Goal: Information Seeking & Learning: Check status

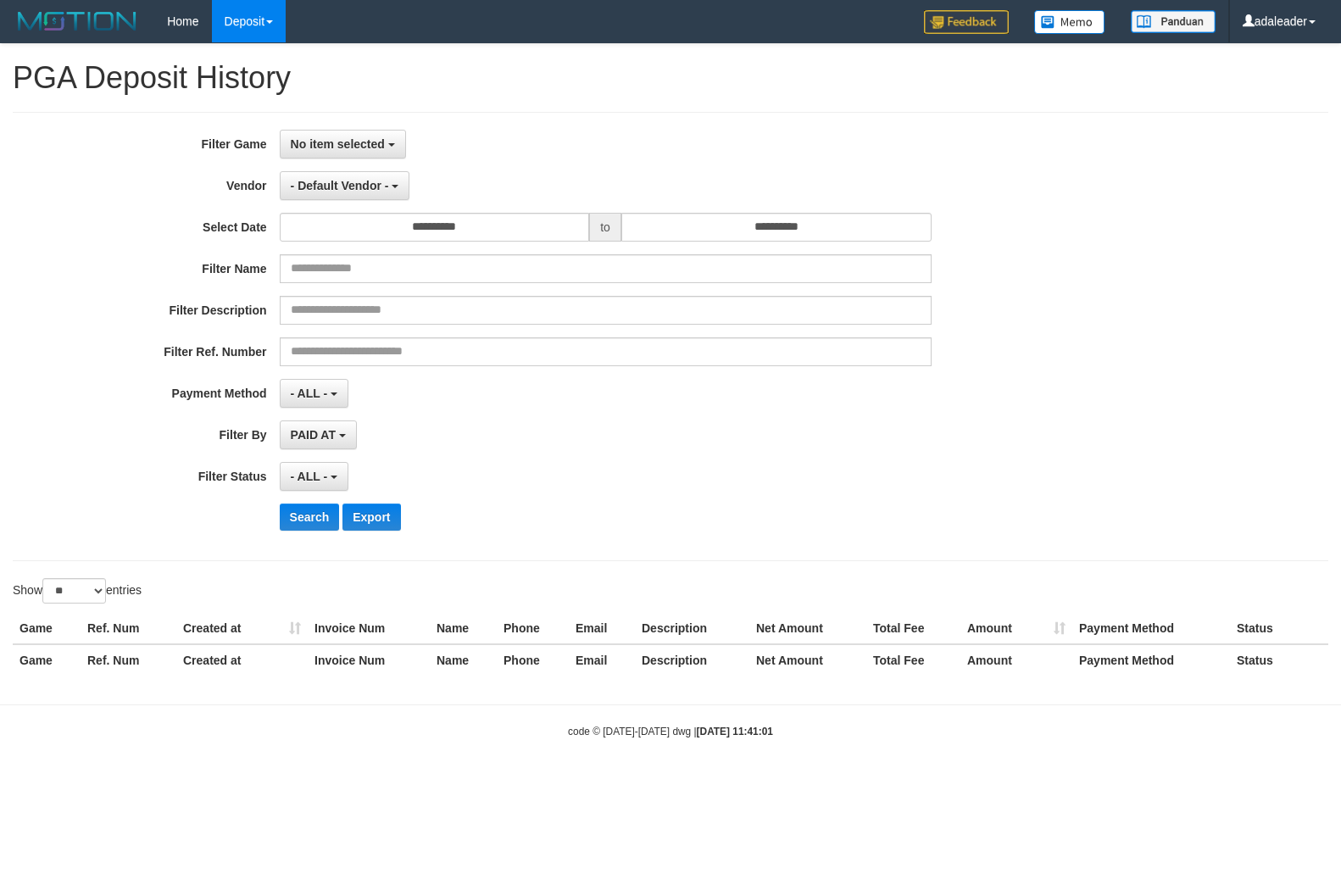
select select "****"
select select "**********"
select select "**"
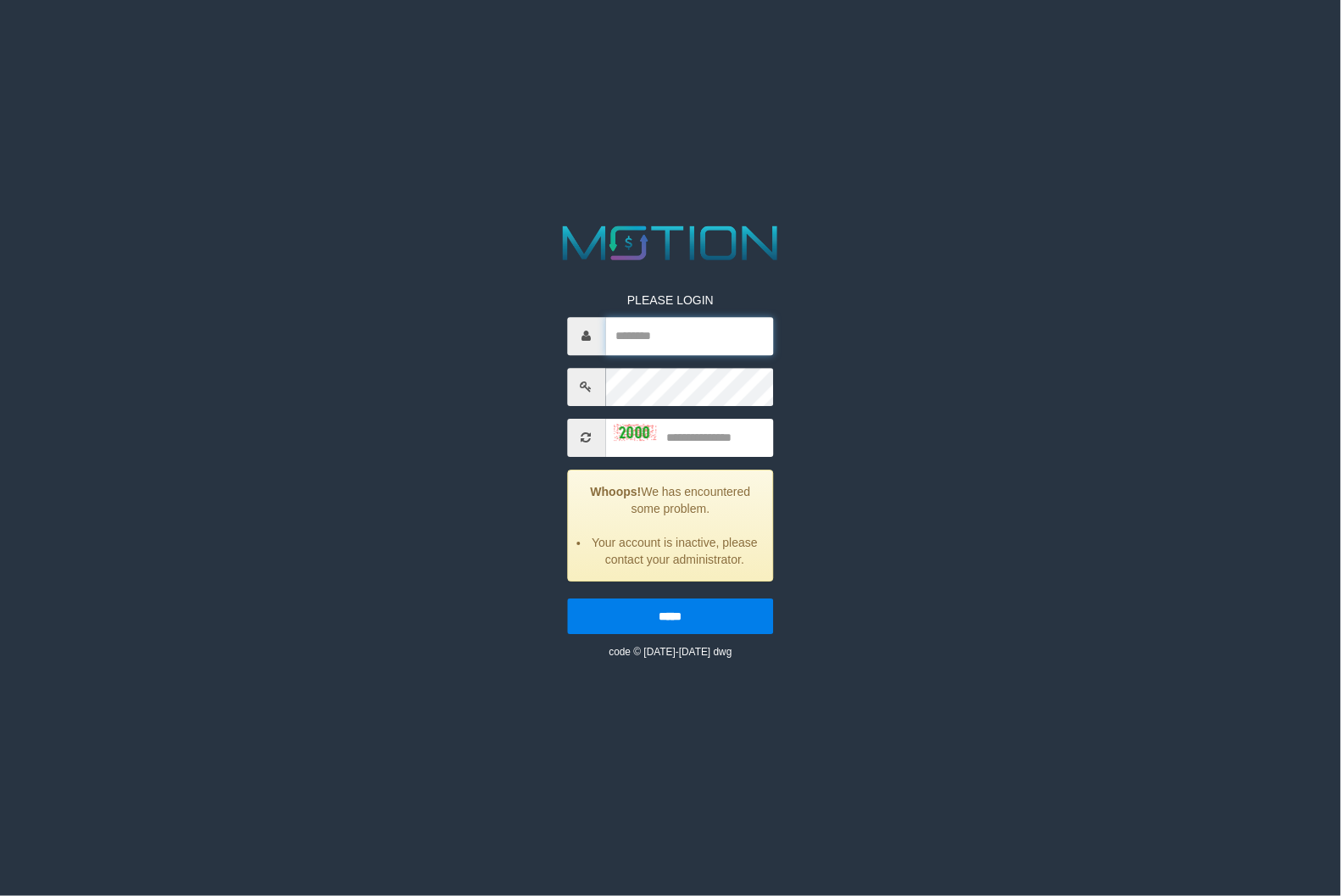
type input "*********"
drag, startPoint x: 711, startPoint y: 442, endPoint x: 714, endPoint y: 451, distance: 9.5
click at [714, 445] on input "text" at bounding box center [690, 437] width 169 height 38
type input "****"
click at [567, 599] on input "*****" at bounding box center [670, 617] width 207 height 36
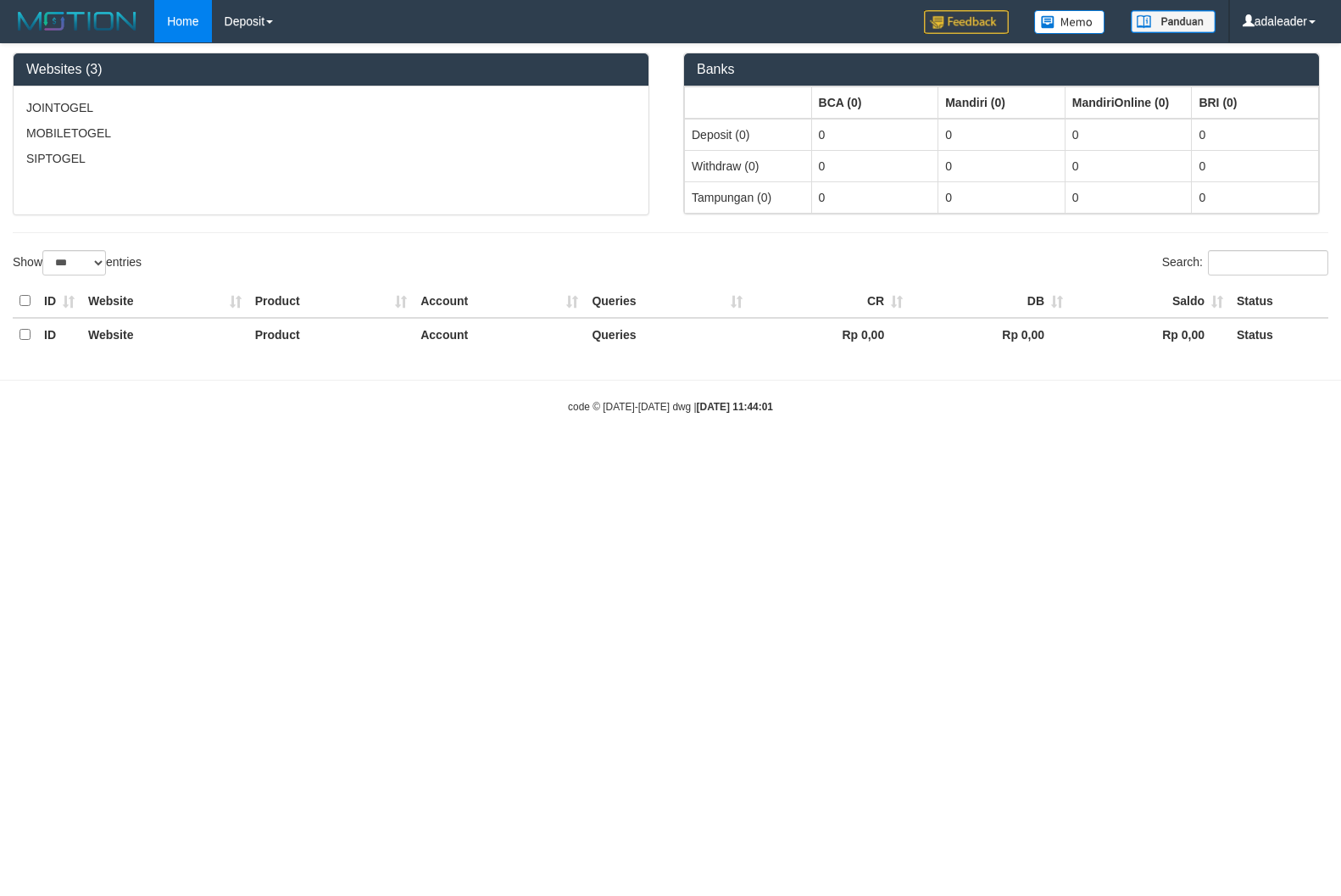
select select "***"
click at [259, 15] on link "Deposit" at bounding box center [249, 21] width 73 height 43
click at [260, 15] on link "Deposit" at bounding box center [249, 21] width 73 height 43
click at [257, 56] on link "PGA History" at bounding box center [279, 59] width 134 height 22
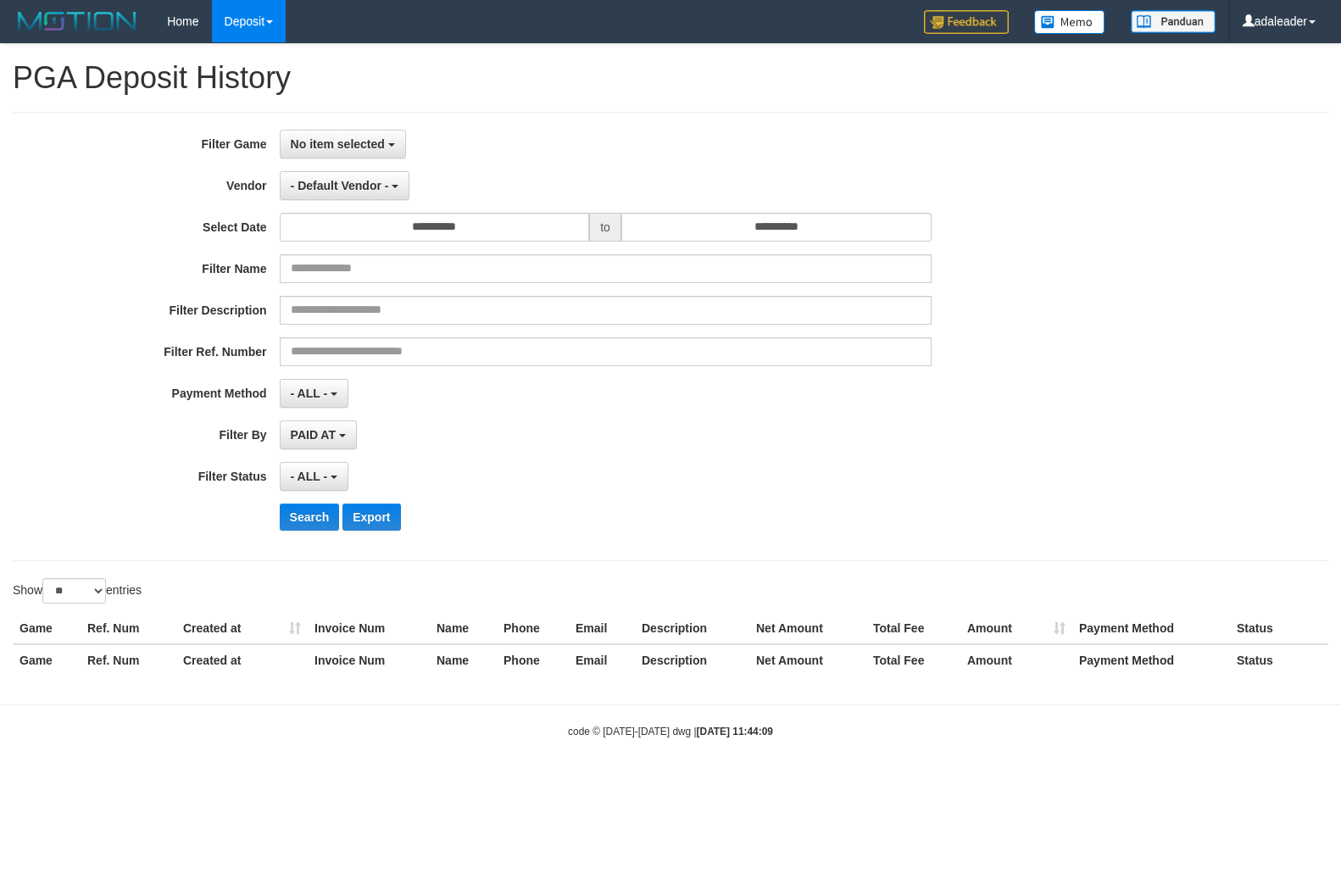
select select
select select "**"
click at [370, 155] on button "No item selected" at bounding box center [343, 144] width 126 height 29
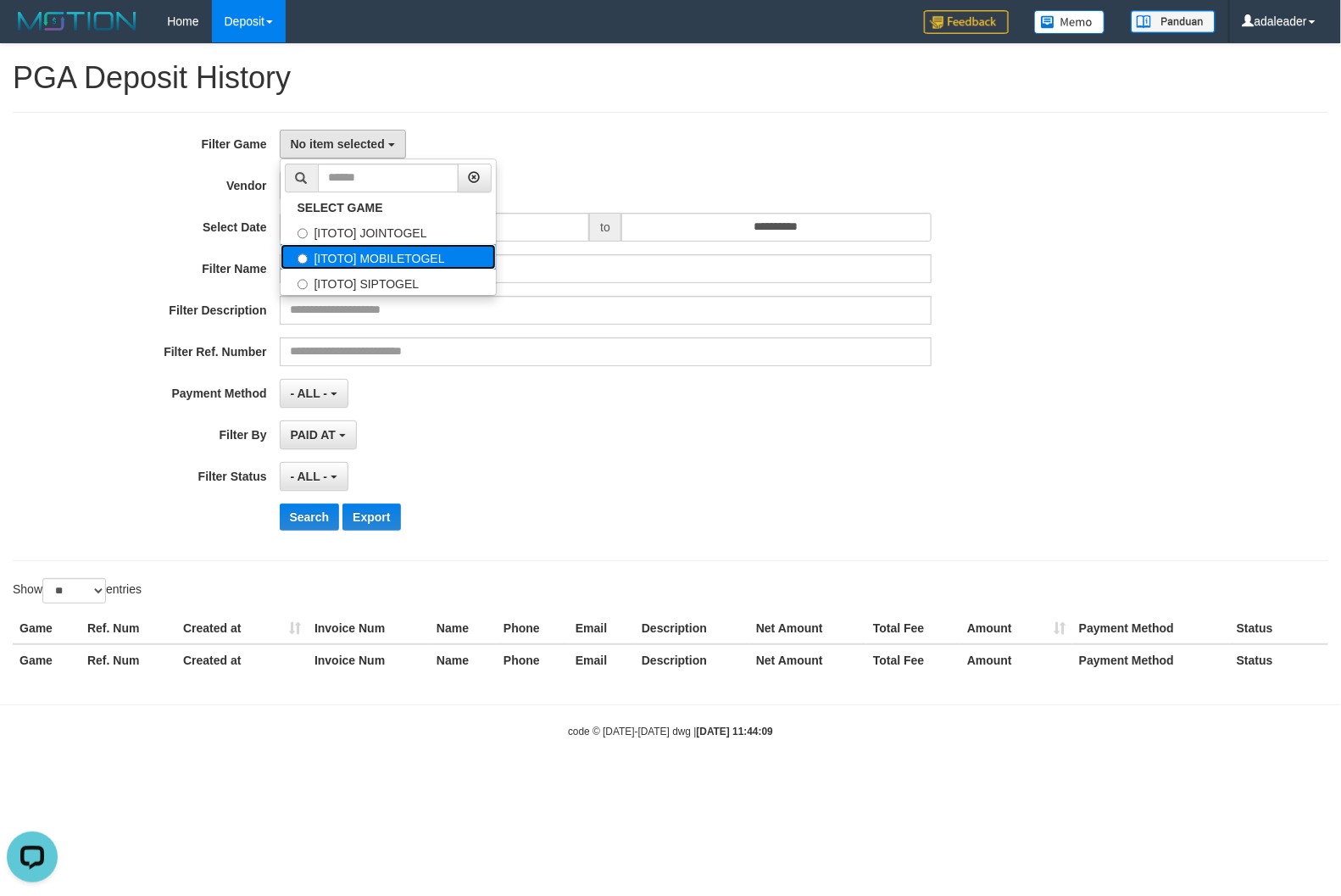
click at [386, 249] on label "[ITOTO] MOBILETOGEL" at bounding box center [389, 257] width 215 height 26
select select "***"
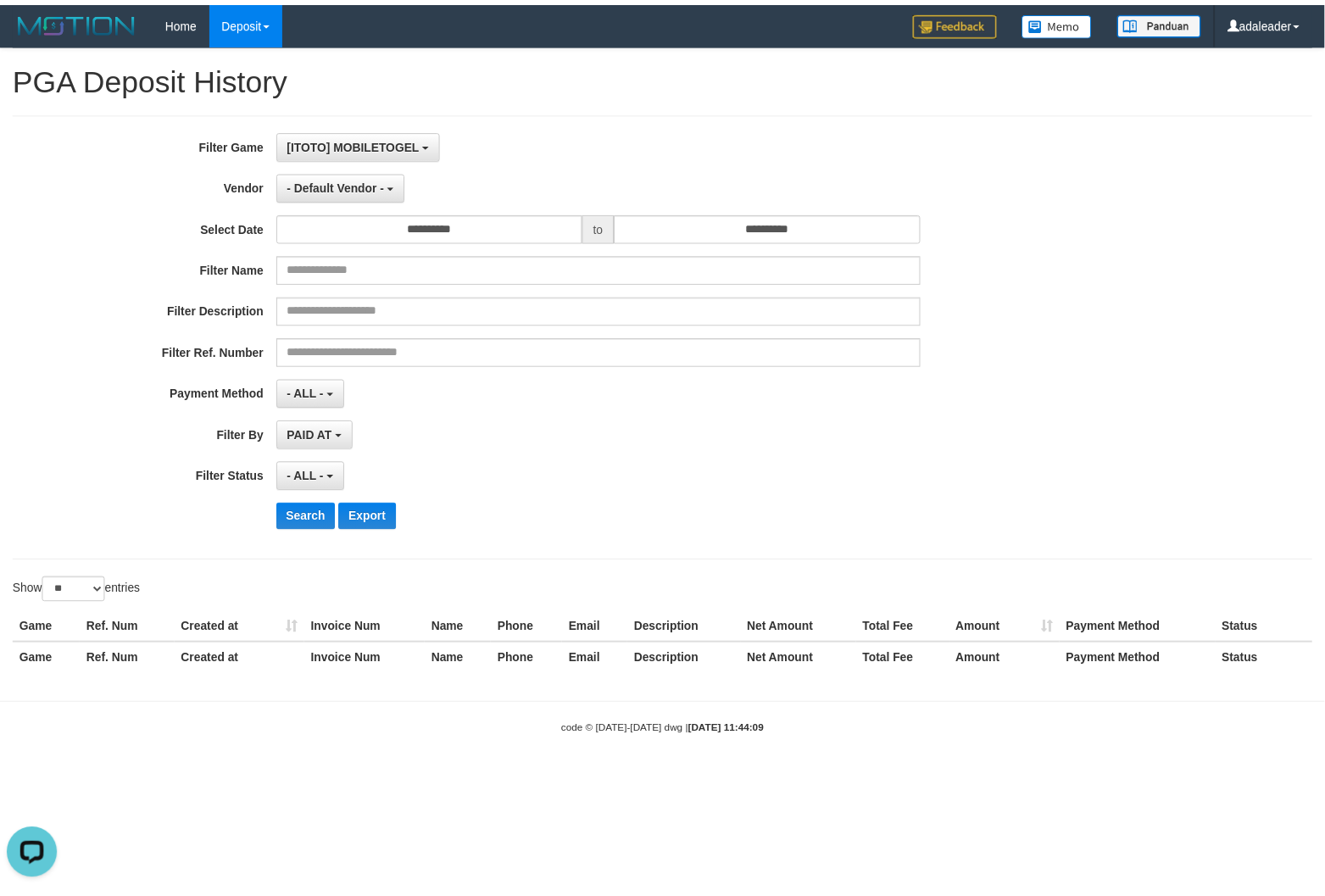
scroll to position [30, 0]
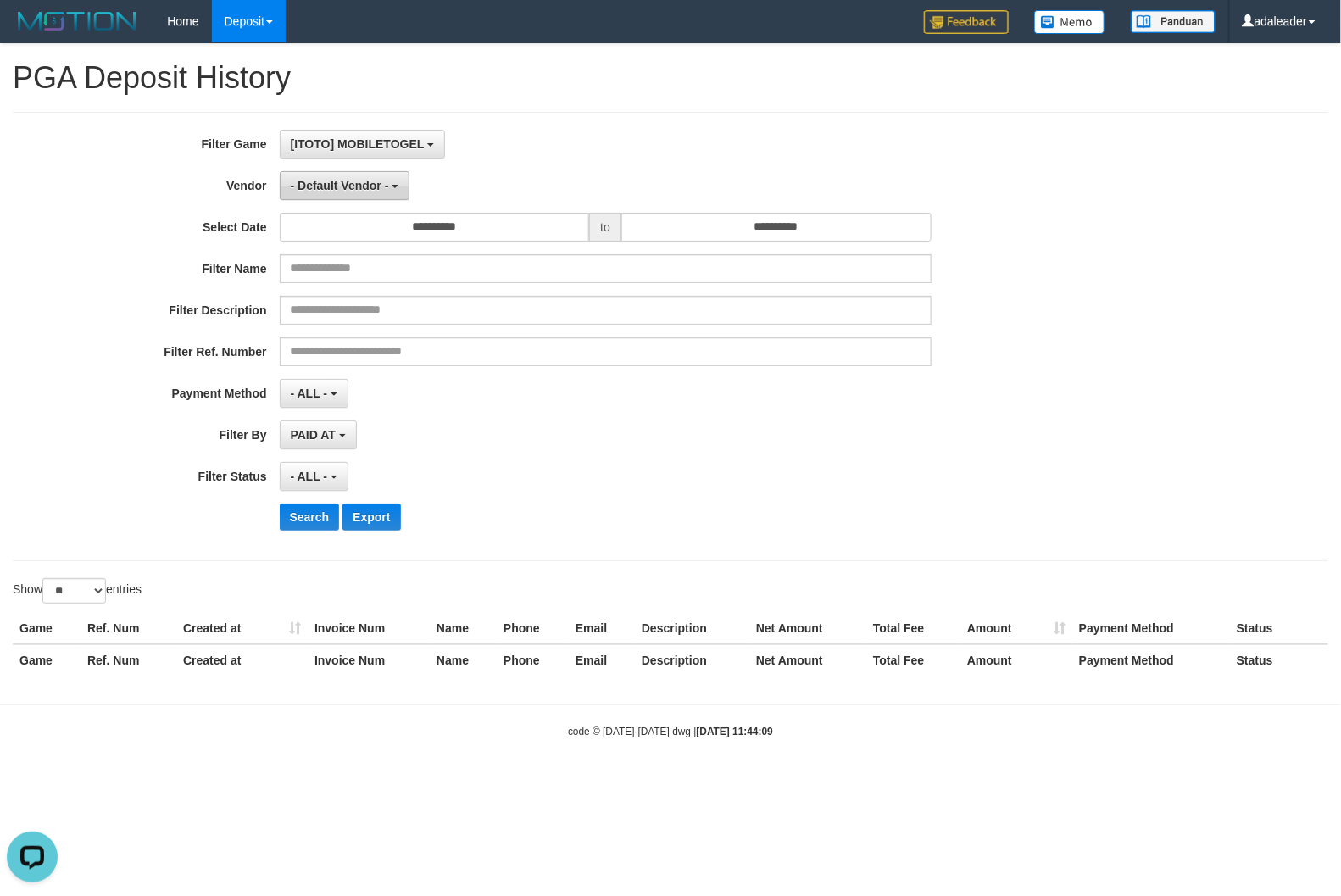
click at [380, 190] on span "- Default Vendor -" at bounding box center [339, 185] width 98 height 14
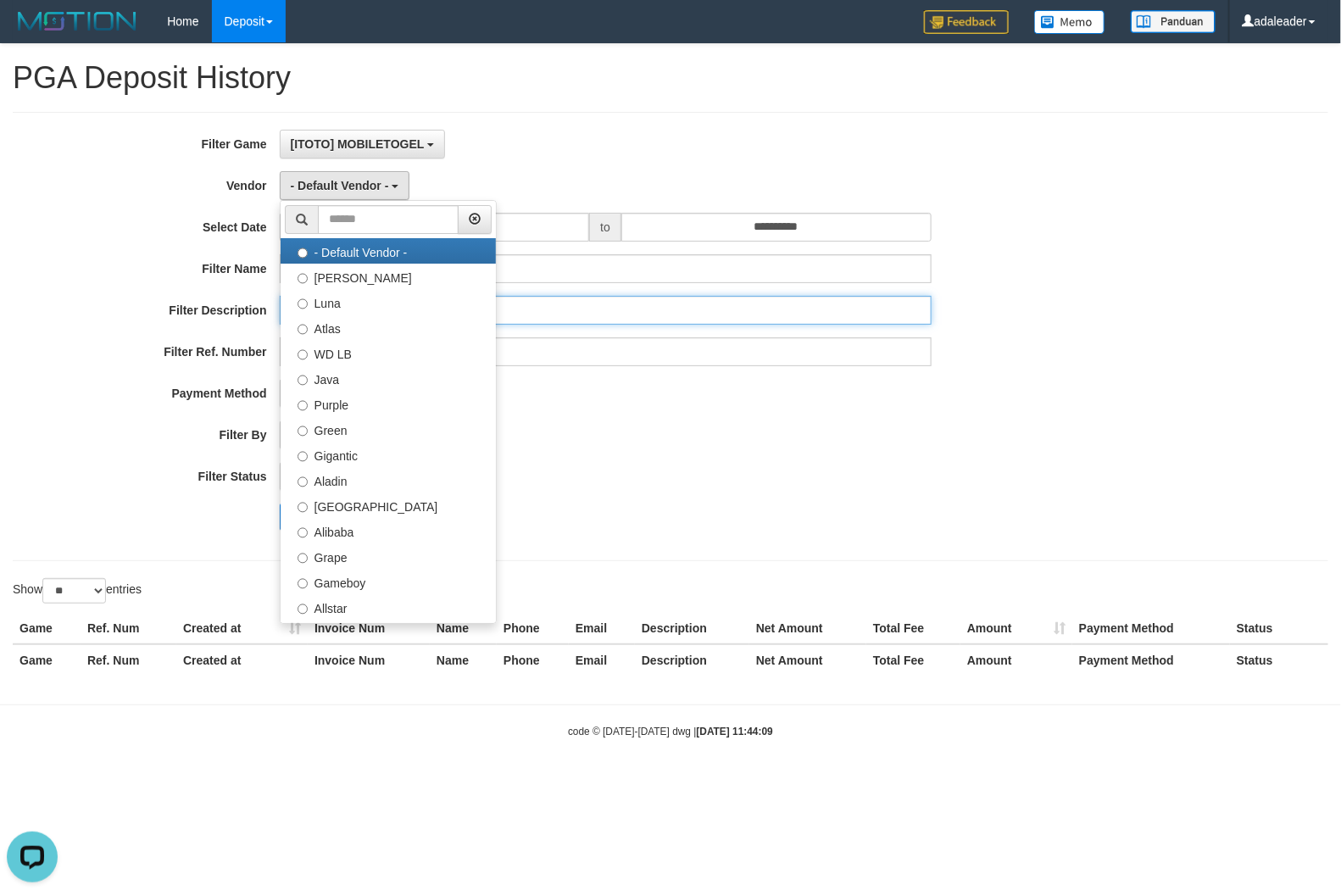
drag, startPoint x: 625, startPoint y: 322, endPoint x: 611, endPoint y: 319, distance: 14.3
click at [618, 323] on input "text" at bounding box center [606, 310] width 652 height 29
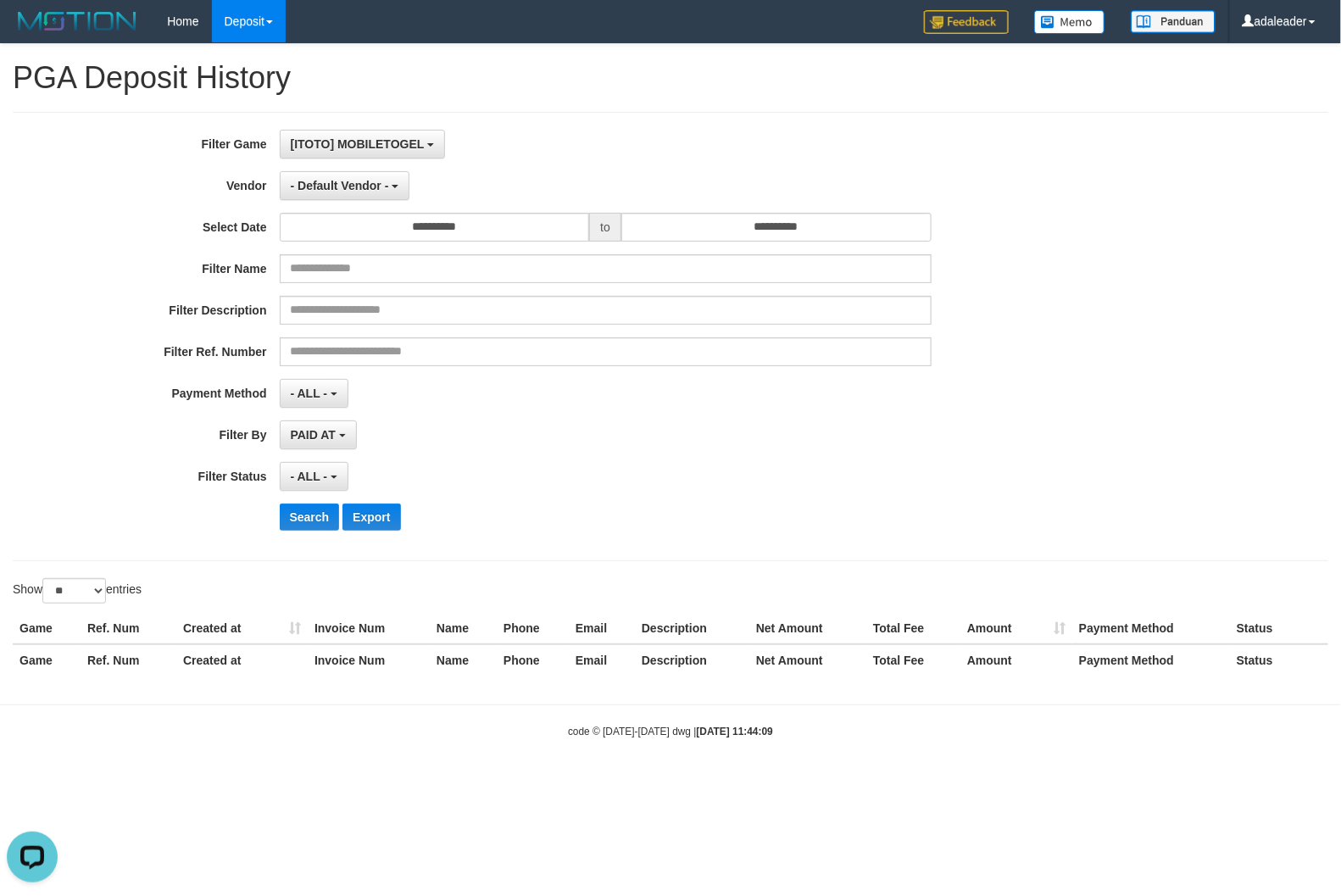
drag, startPoint x: 429, startPoint y: 206, endPoint x: 442, endPoint y: 243, distance: 39.2
click at [429, 205] on div "**********" at bounding box center [559, 337] width 1117 height 413
click at [442, 243] on div "**********" at bounding box center [559, 337] width 1117 height 413
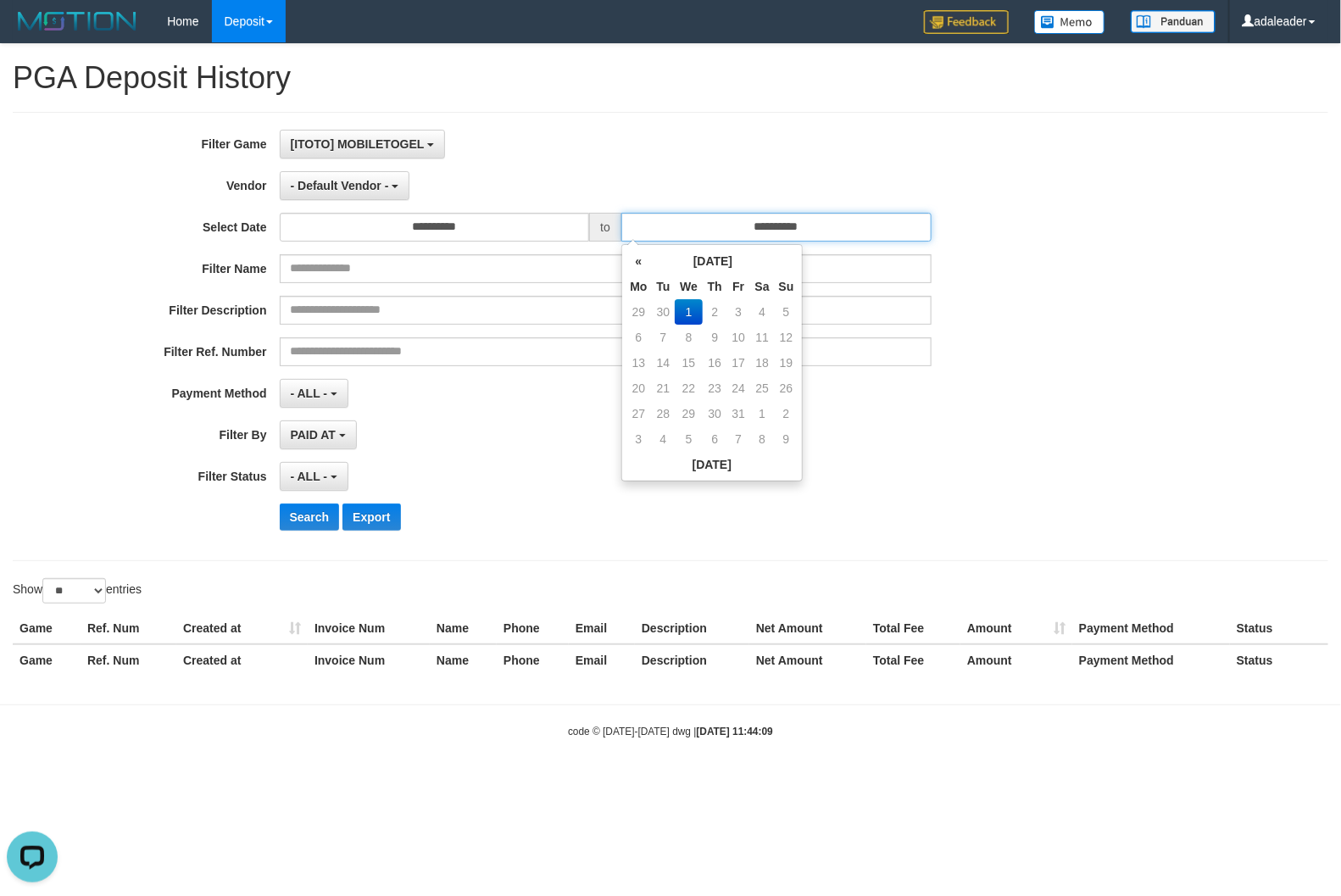
click at [624, 226] on input "**********" at bounding box center [776, 227] width 310 height 29
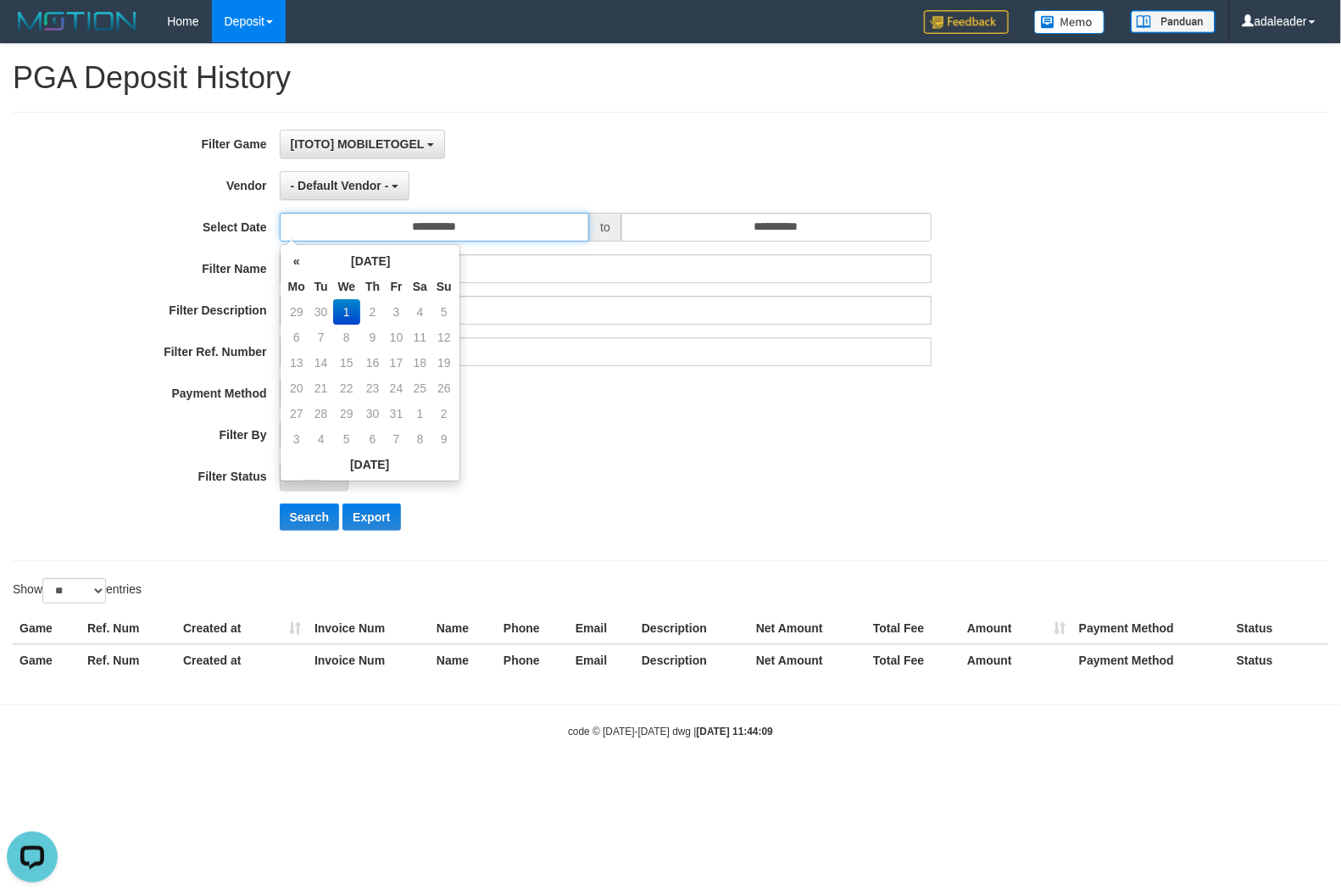
click at [548, 225] on input "**********" at bounding box center [435, 227] width 310 height 29
click at [299, 270] on th "«" at bounding box center [297, 261] width 26 height 26
click at [297, 407] on td "22" at bounding box center [297, 414] width 26 height 26
type input "**********"
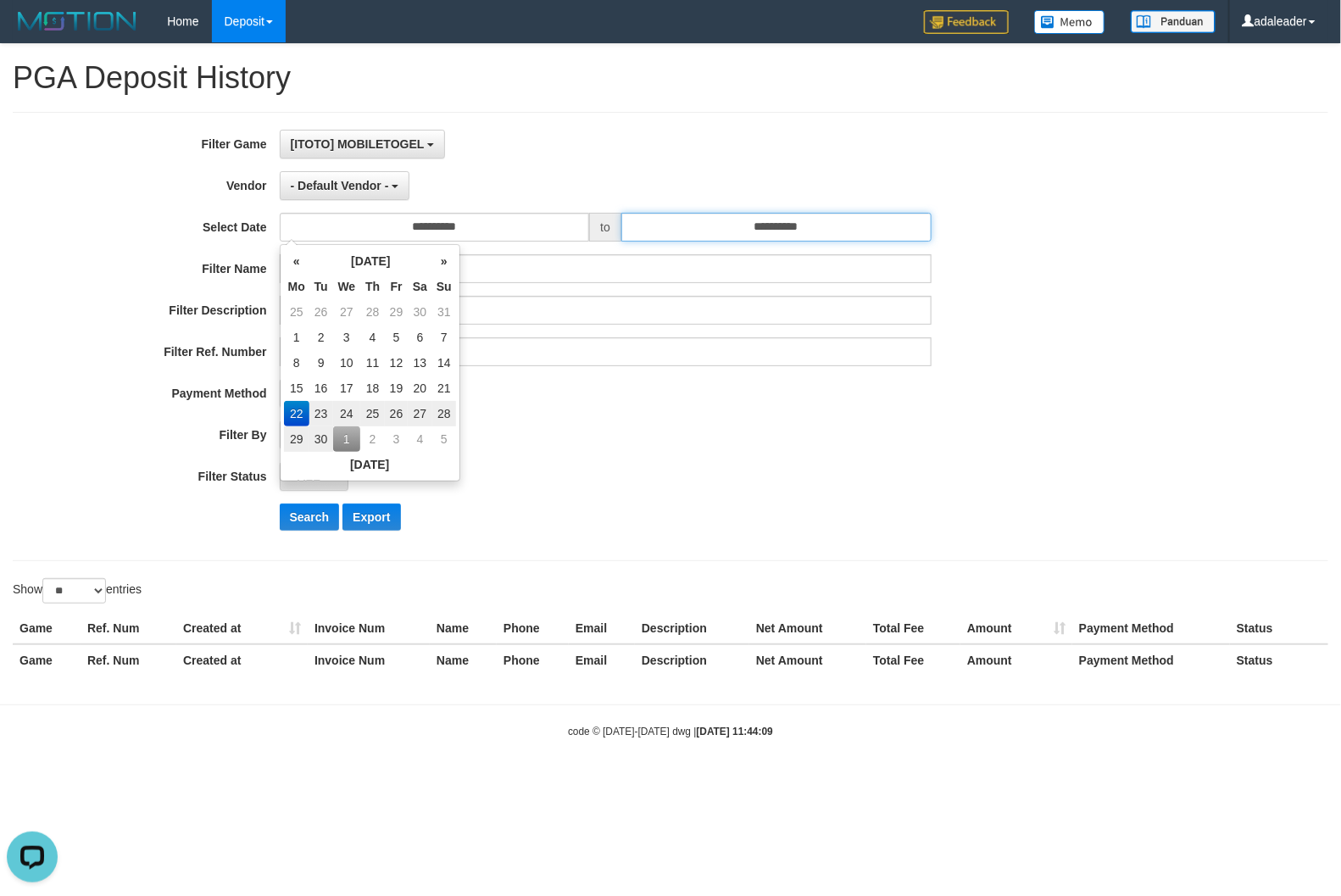
click at [744, 242] on input "**********" at bounding box center [776, 227] width 310 height 29
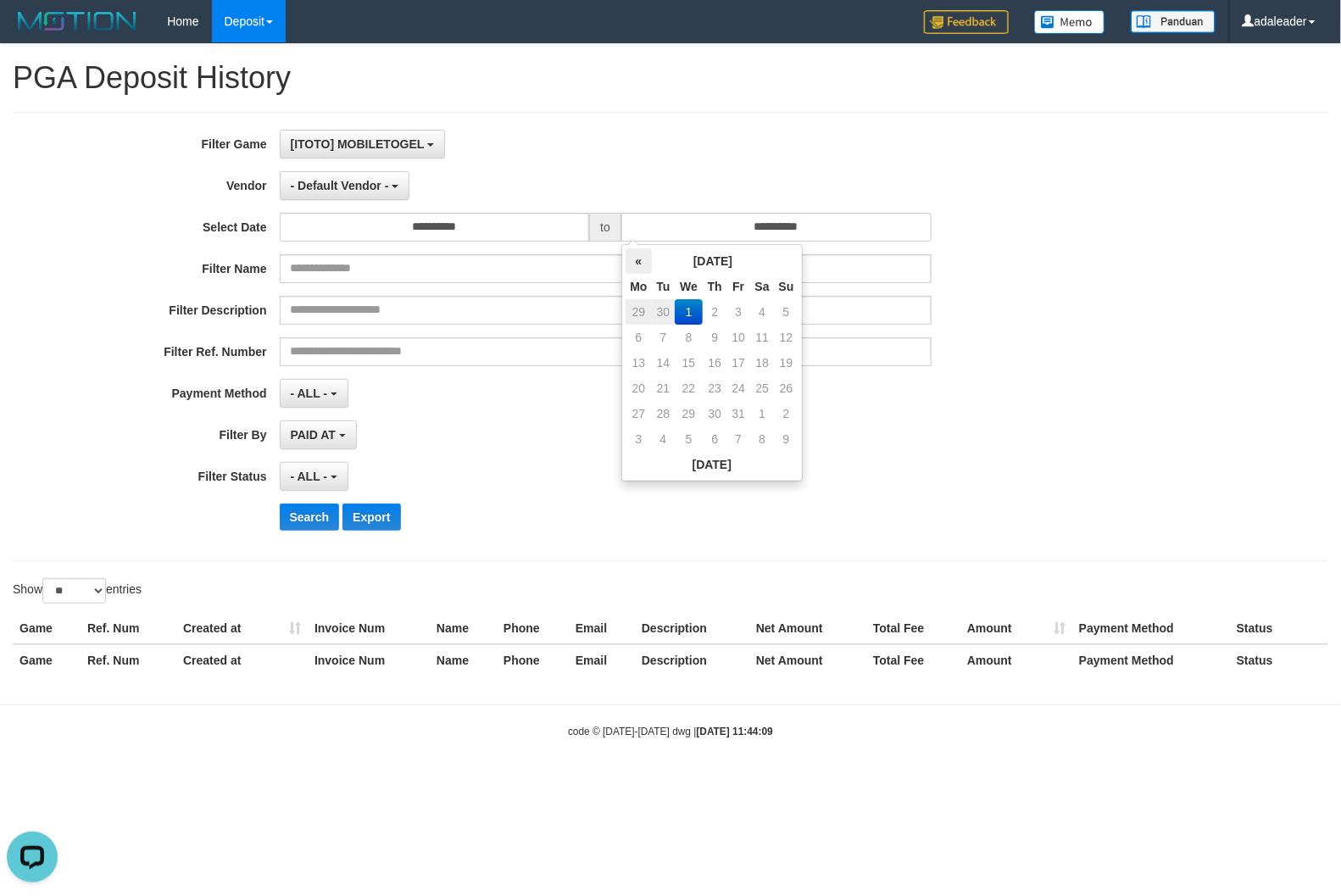
click at [644, 267] on th "«" at bounding box center [639, 261] width 26 height 26
drag, startPoint x: 788, startPoint y: 411, endPoint x: 972, endPoint y: 462, distance: 190.9
click at [788, 409] on td "28" at bounding box center [787, 414] width 24 height 26
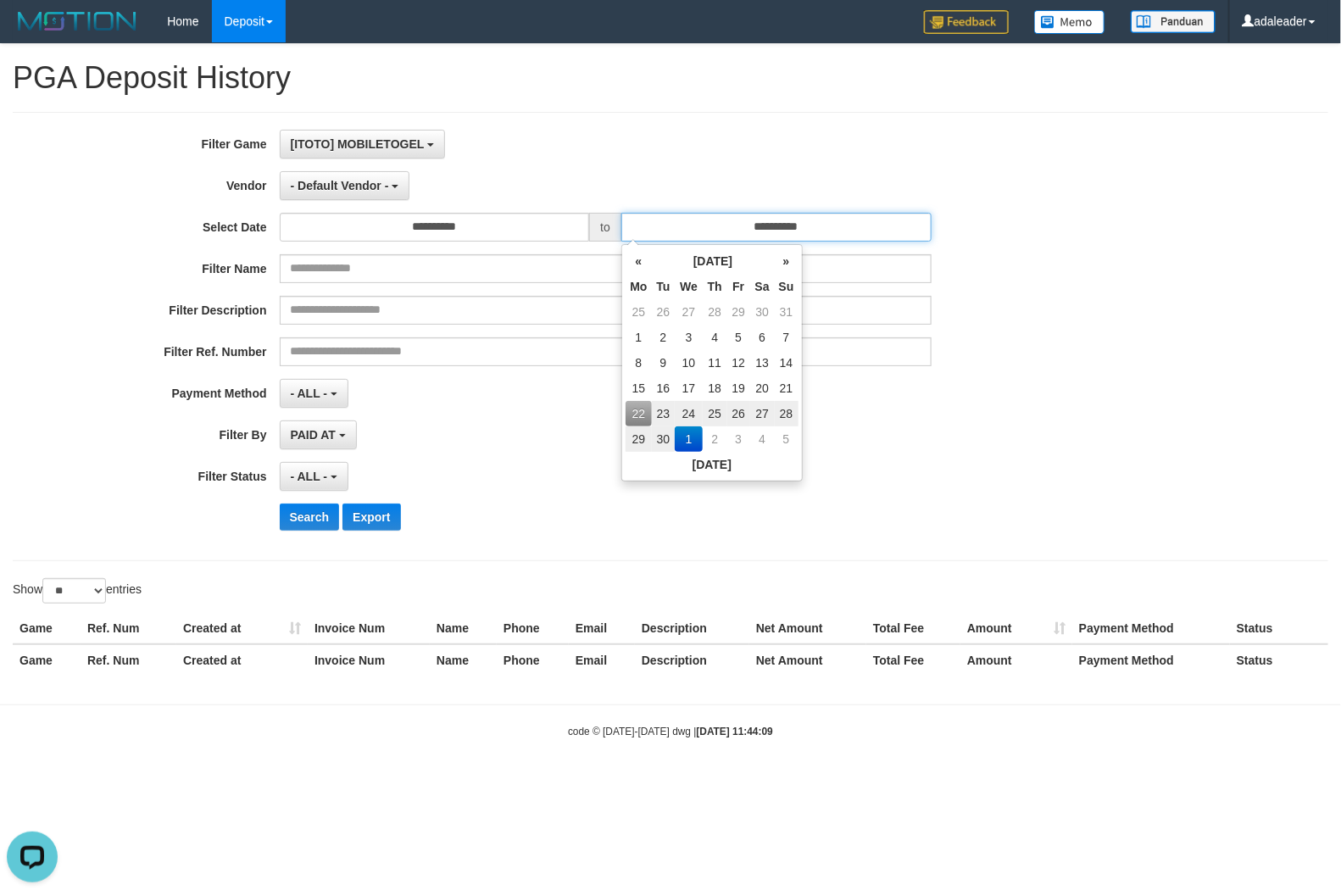
type input "**********"
click at [1020, 467] on div "**********" at bounding box center [559, 477] width 1117 height 29
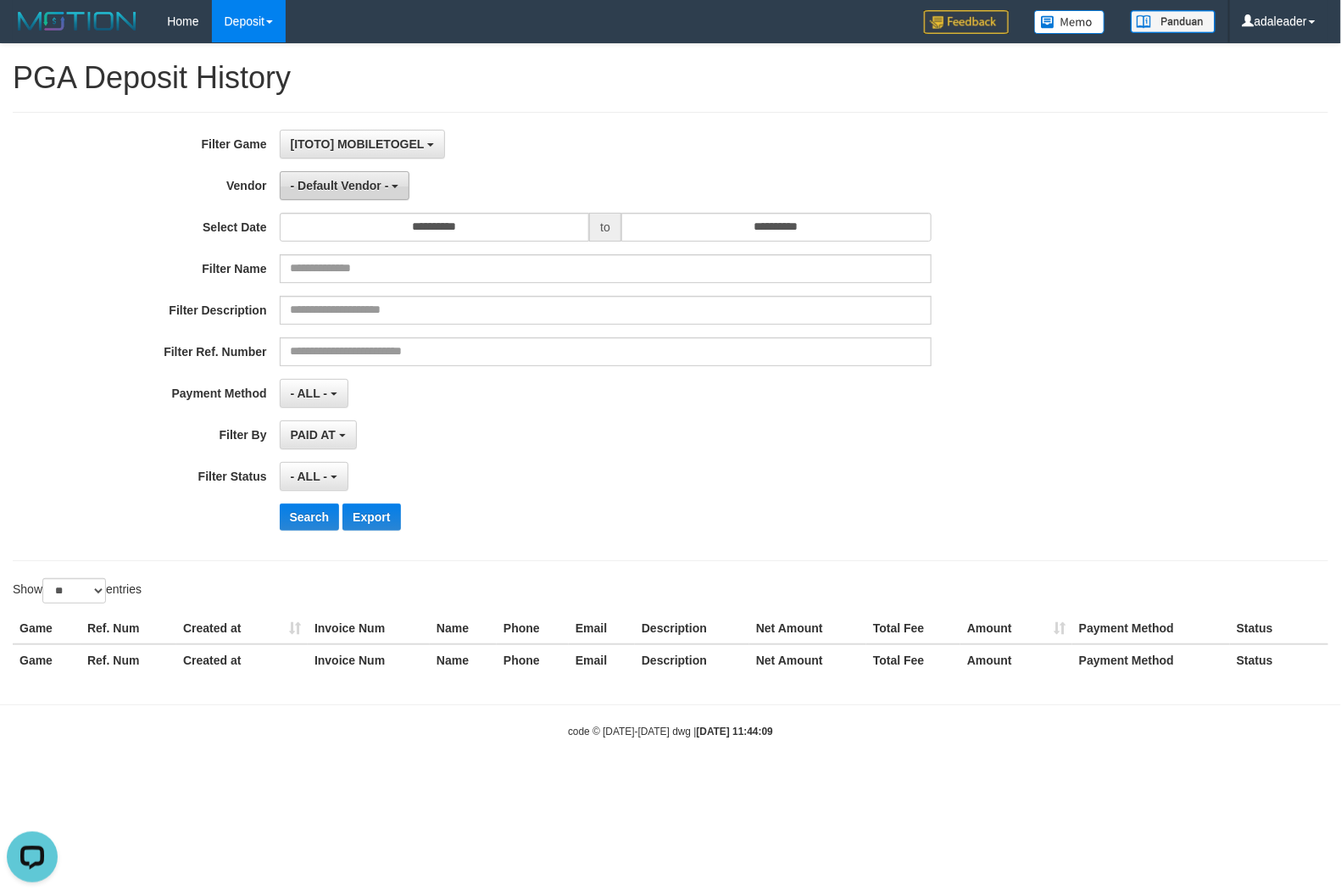
click at [386, 184] on span "- Default Vendor -" at bounding box center [339, 185] width 98 height 14
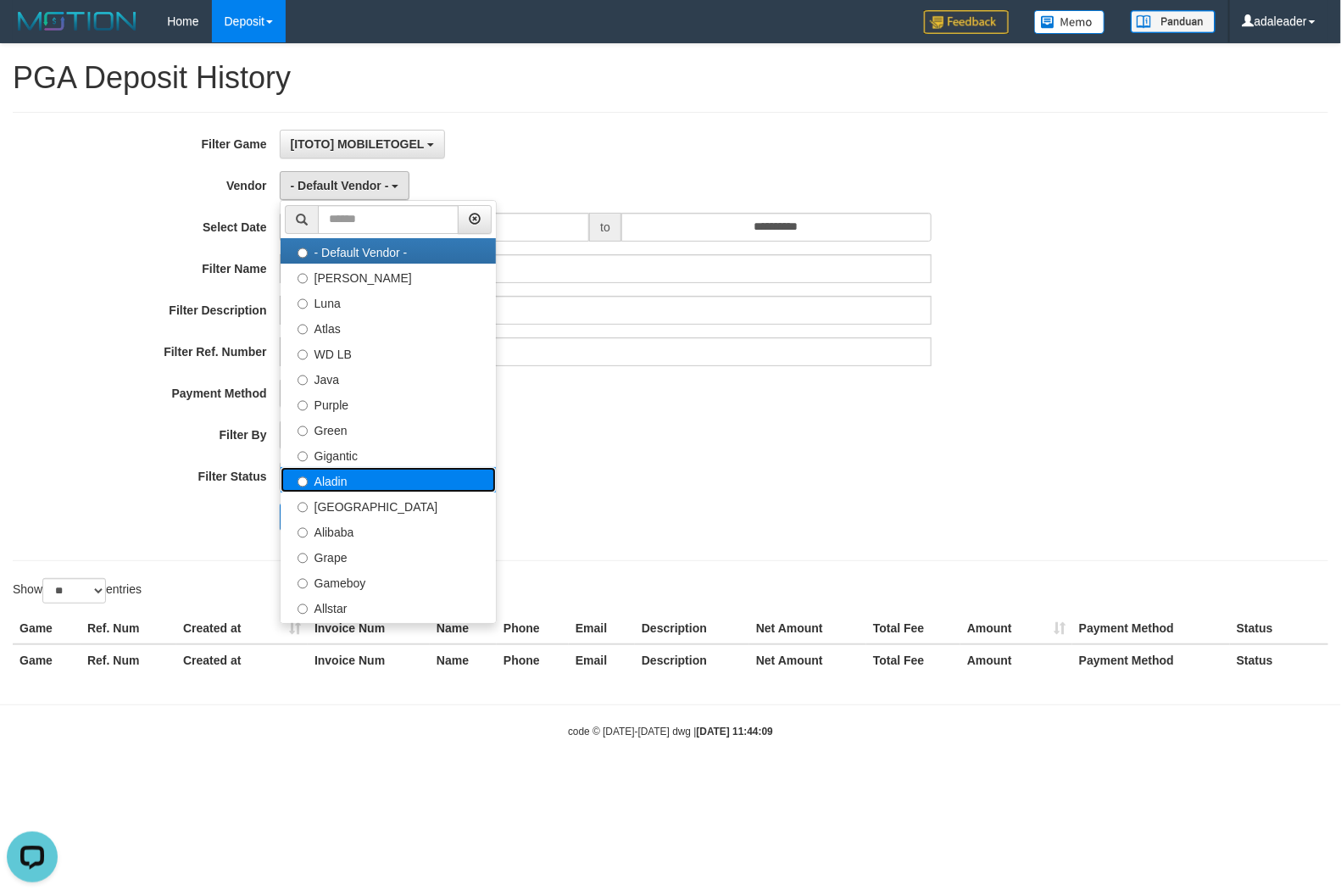
click at [359, 471] on label "Aladin" at bounding box center [389, 480] width 215 height 26
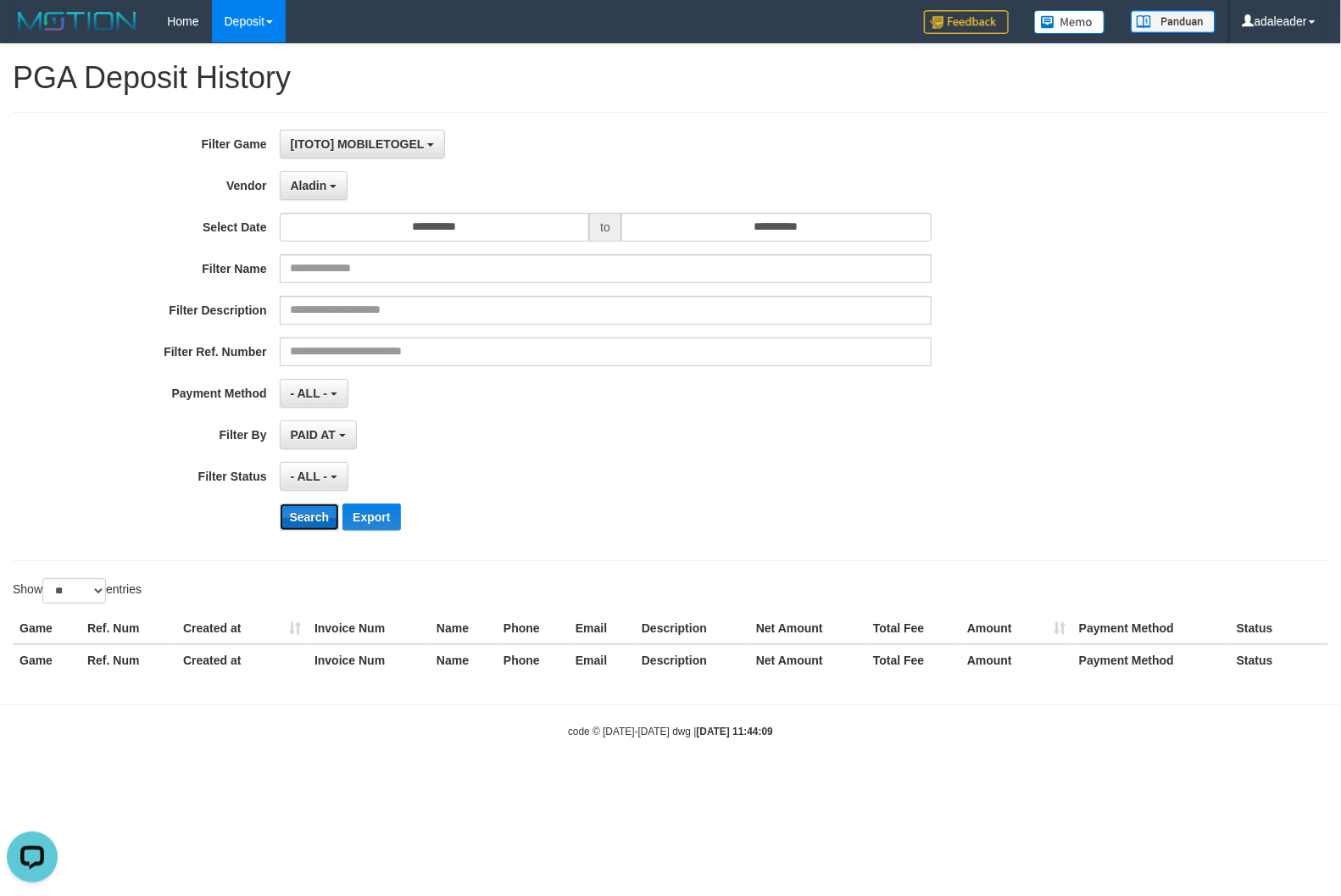
click at [315, 516] on button "Search" at bounding box center [310, 518] width 60 height 27
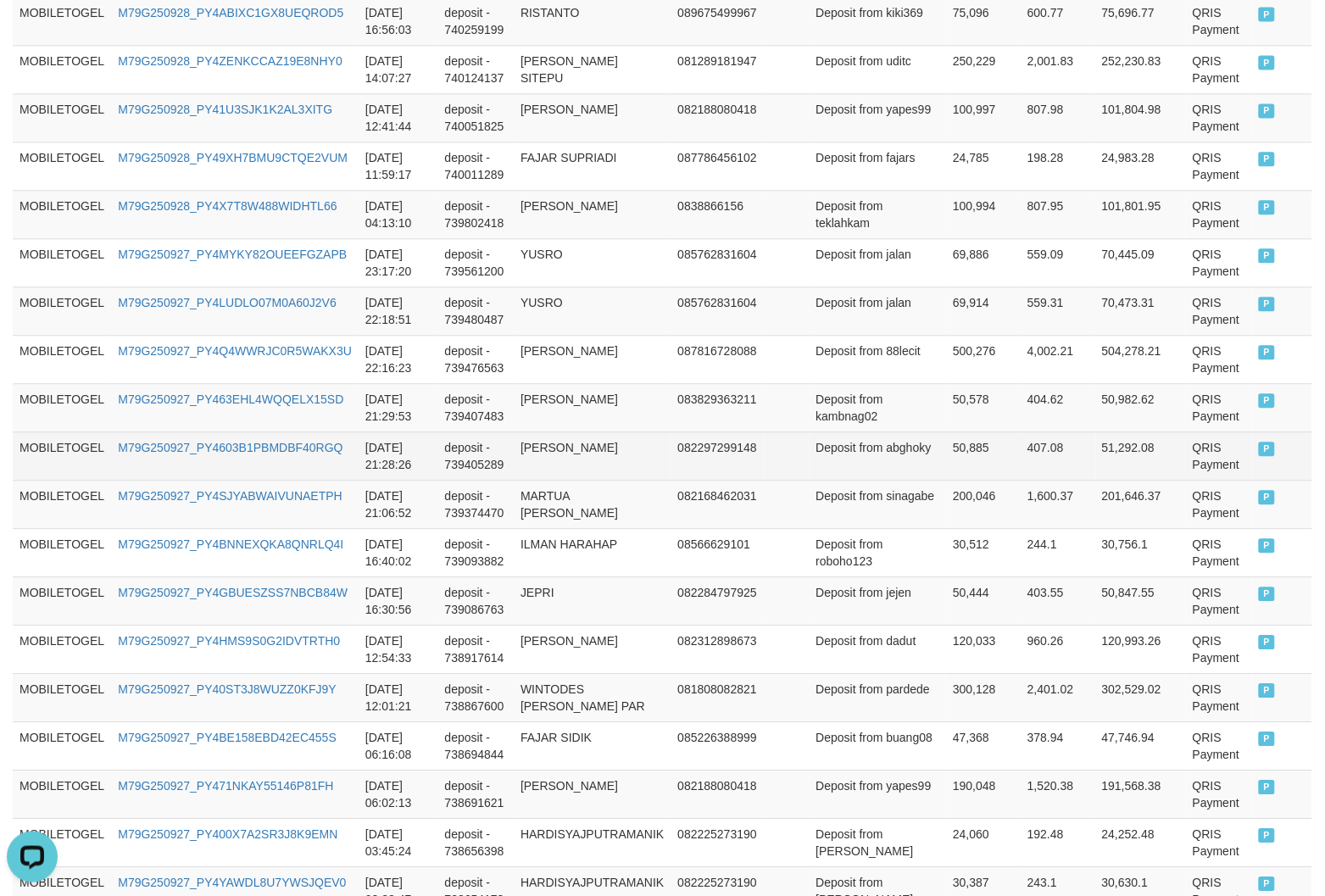
scroll to position [1164, 0]
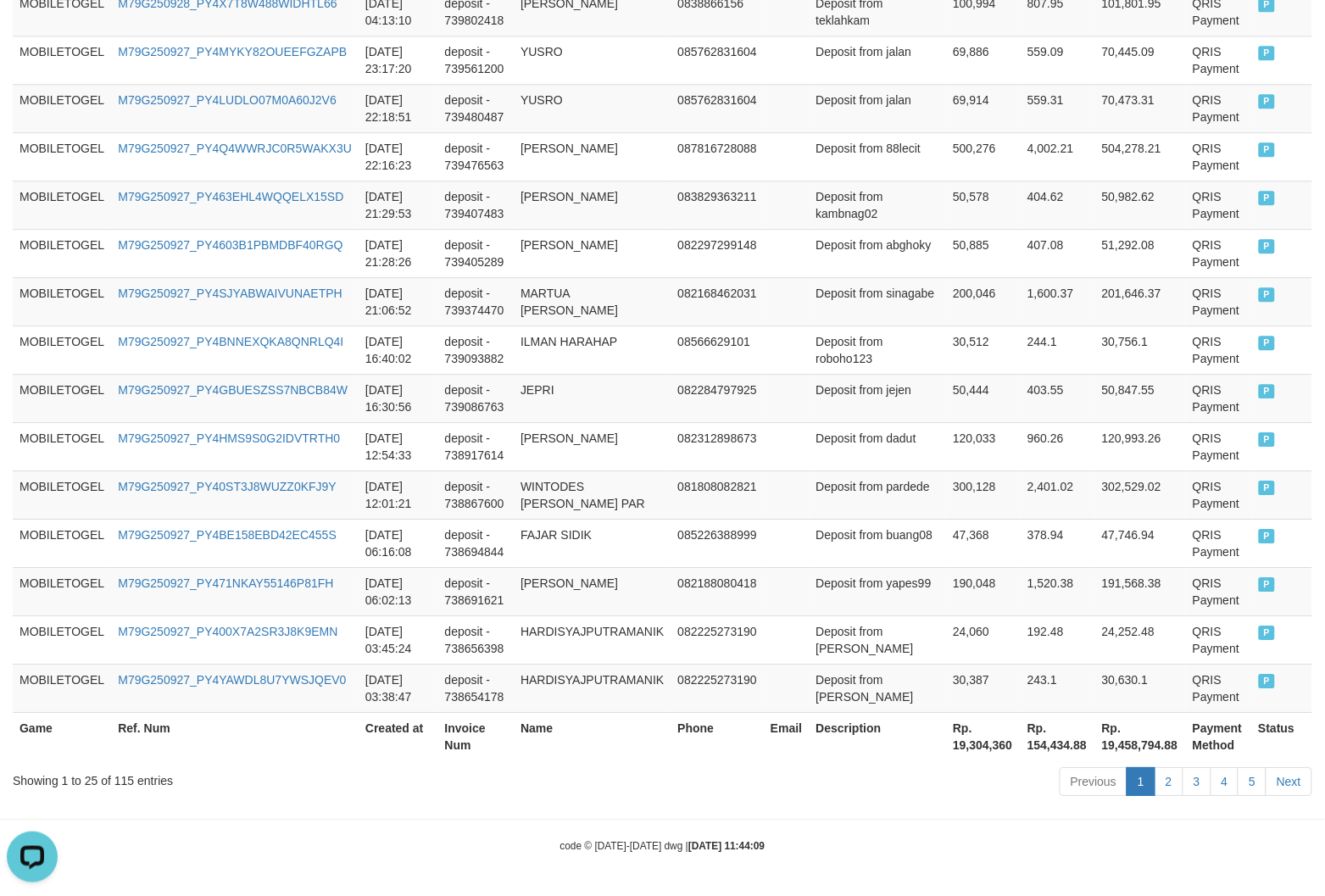
click at [947, 757] on th "Rp. 19,304,360" at bounding box center [983, 736] width 74 height 49
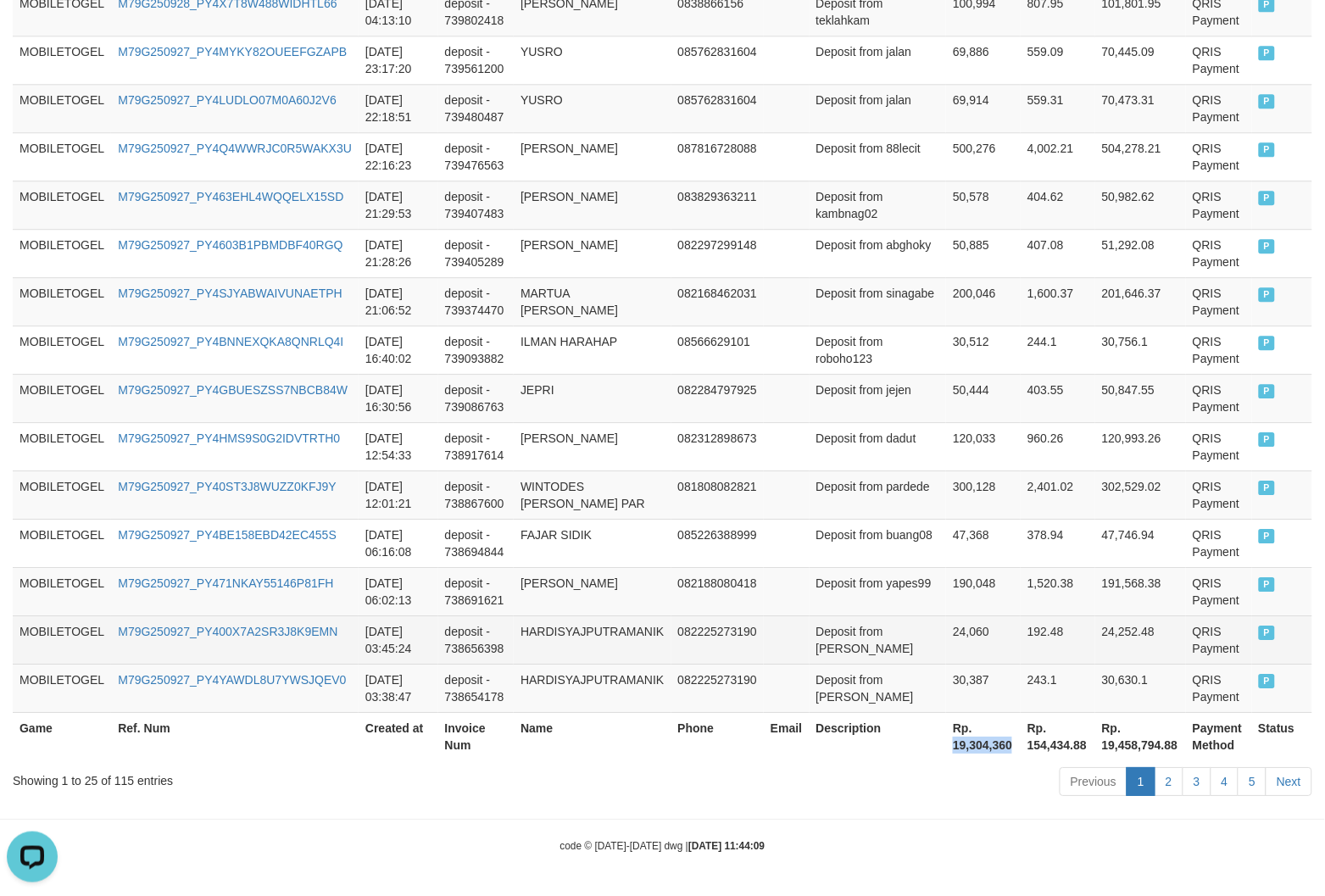
copy th "19,304,360"
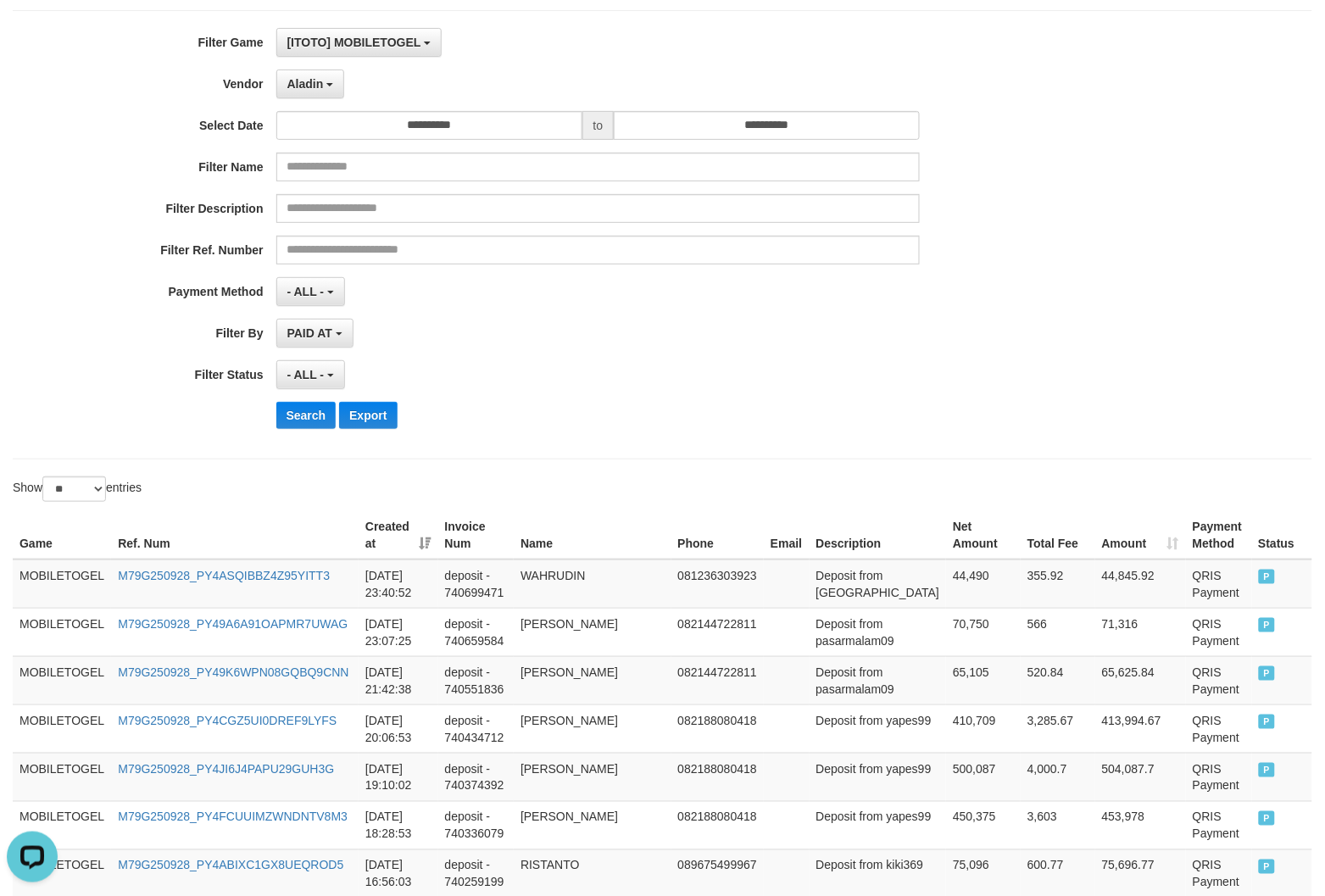
scroll to position [0, 0]
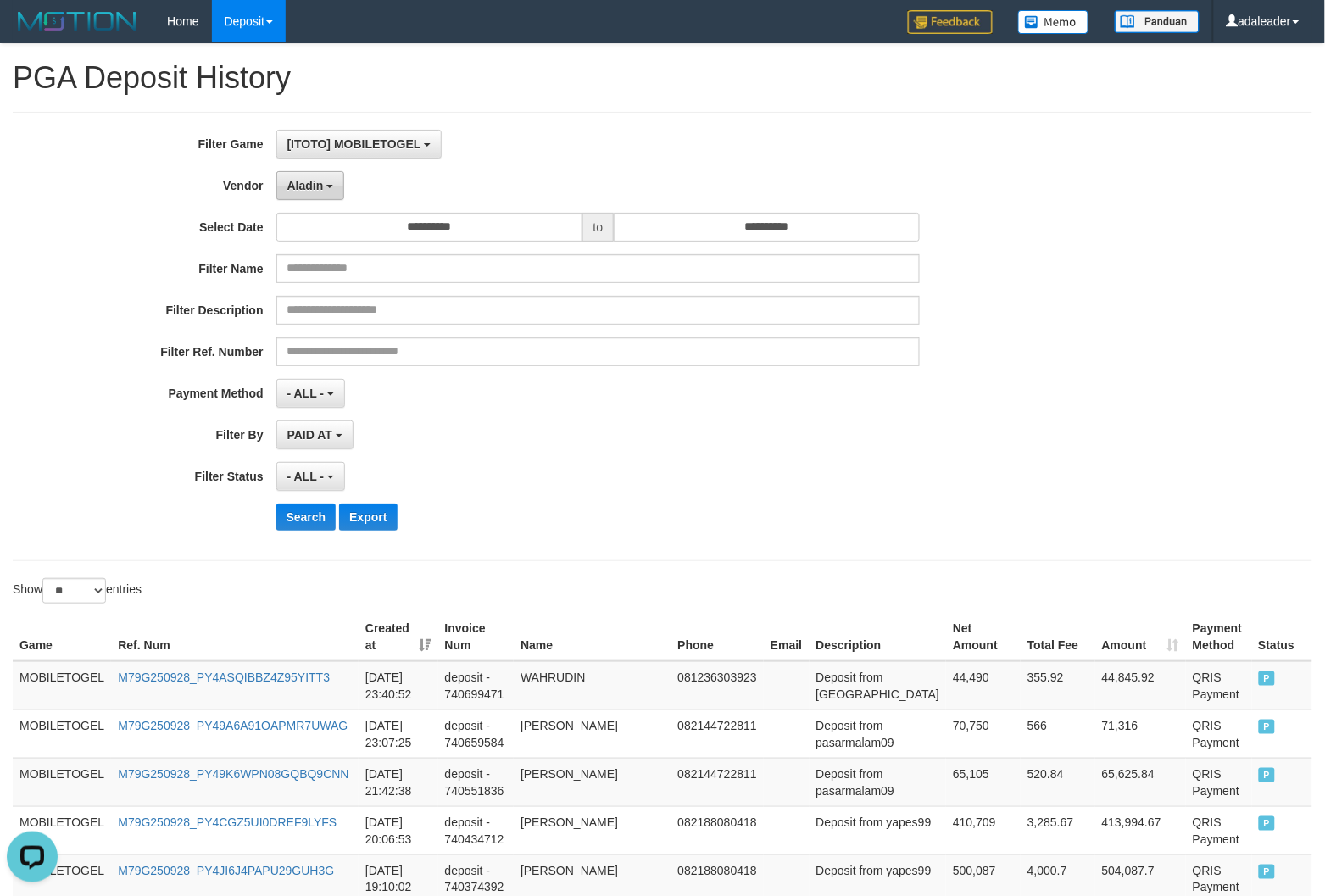
click at [307, 183] on span "Aladin" at bounding box center [305, 185] width 37 height 14
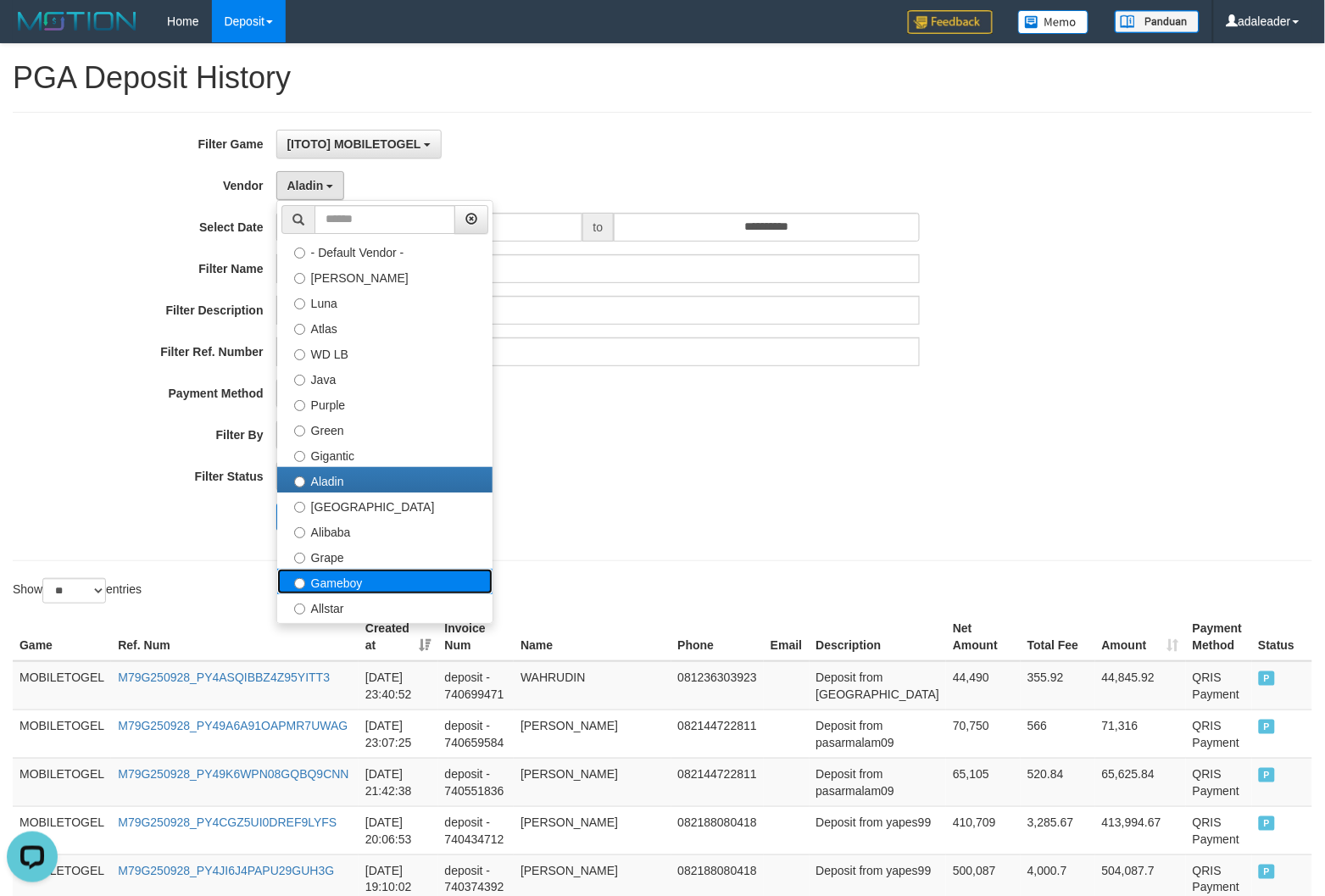
click at [341, 575] on label "Gameboy" at bounding box center [385, 582] width 215 height 26
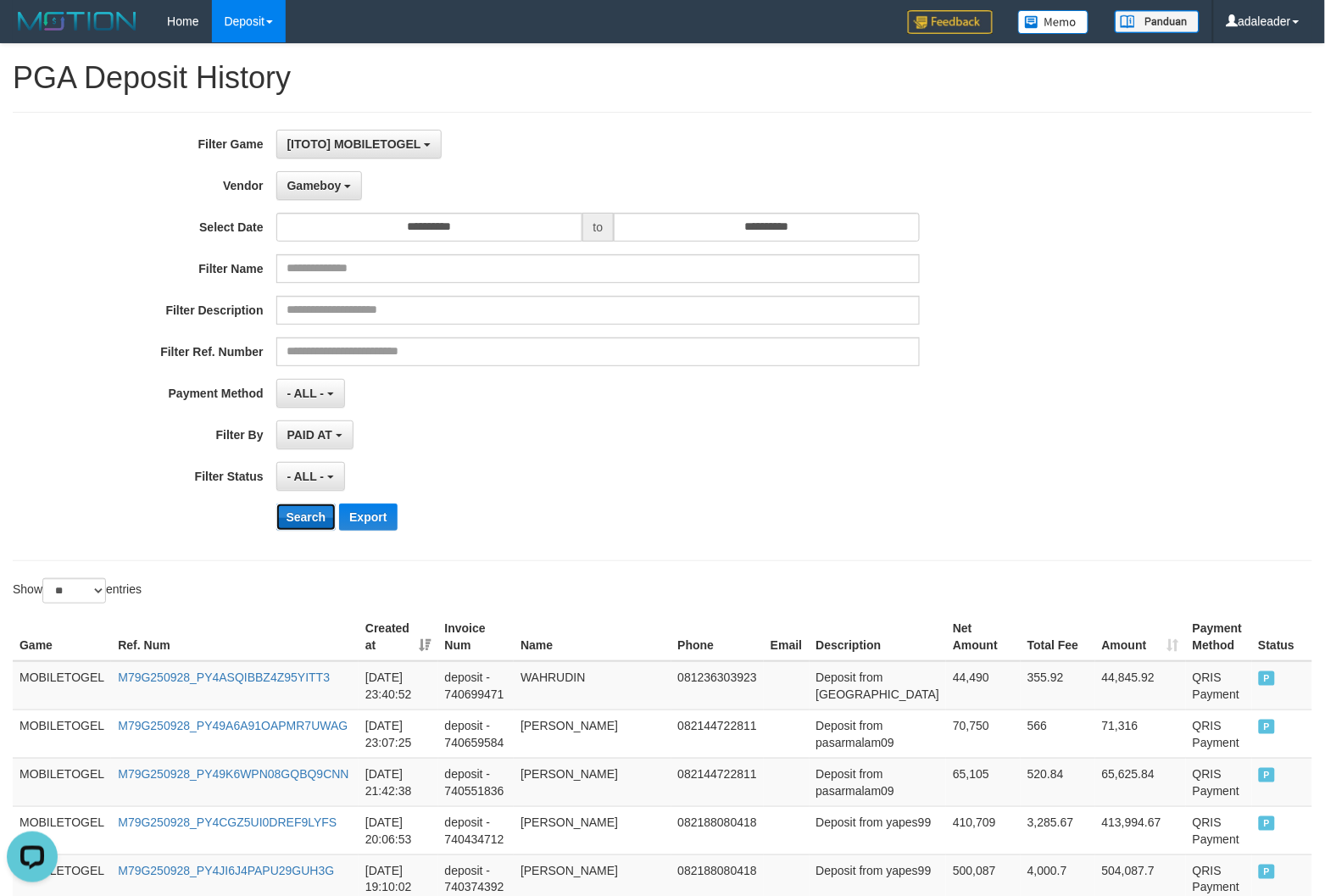
click at [305, 525] on button "Search" at bounding box center [307, 518] width 60 height 27
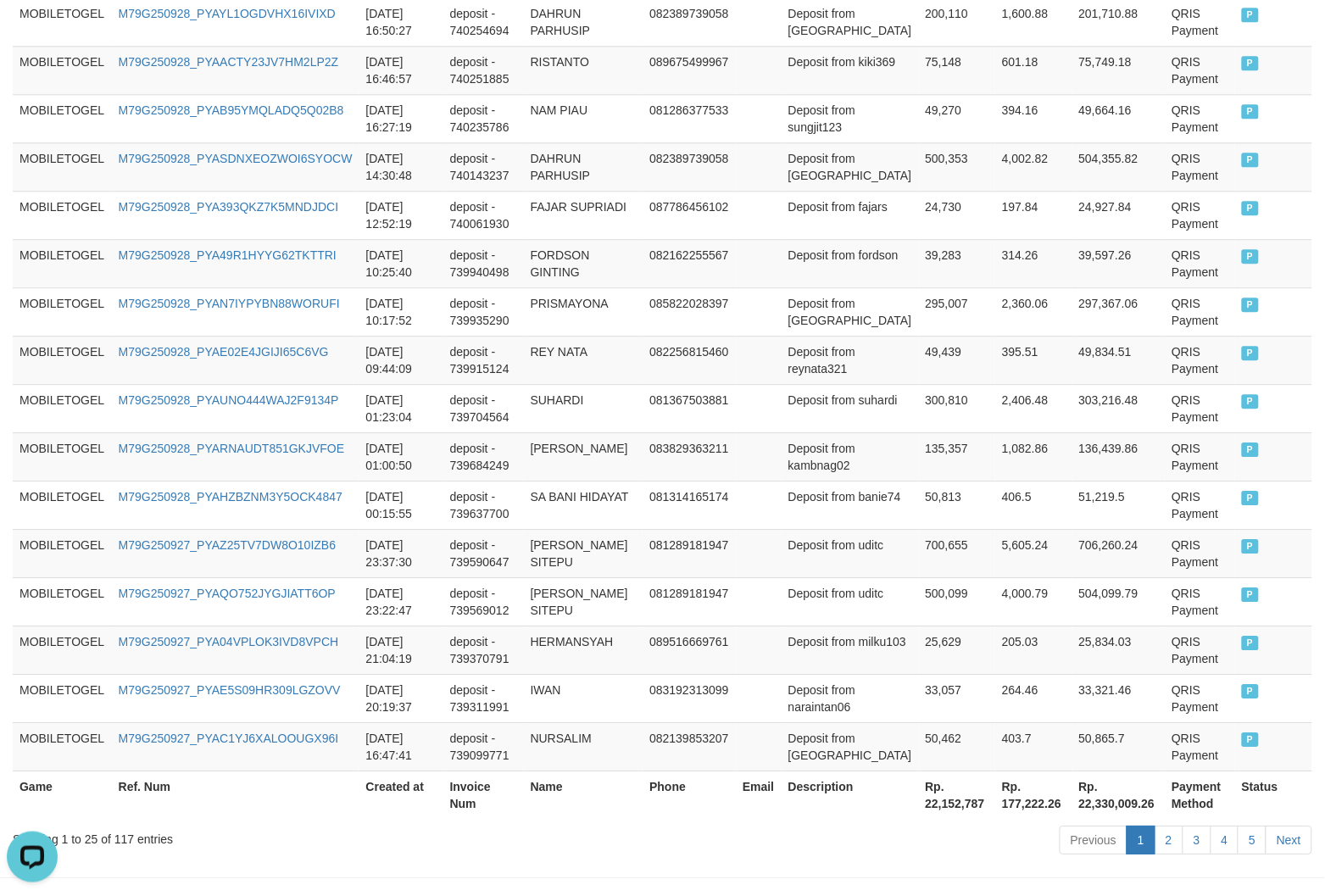
scroll to position [1198, 0]
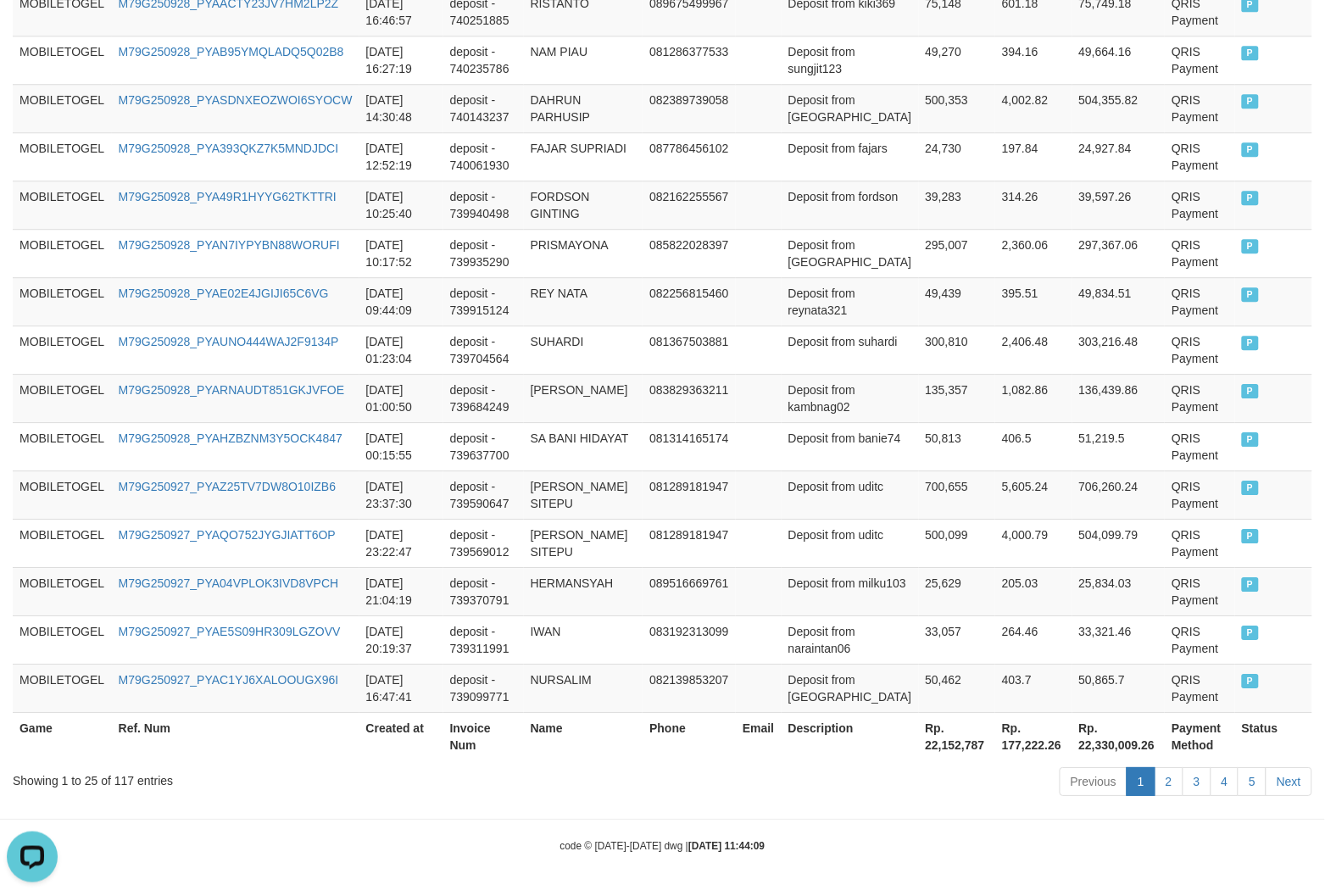
click at [921, 755] on th "Rp. 22,152,787" at bounding box center [958, 736] width 77 height 49
copy th "22,152,787"
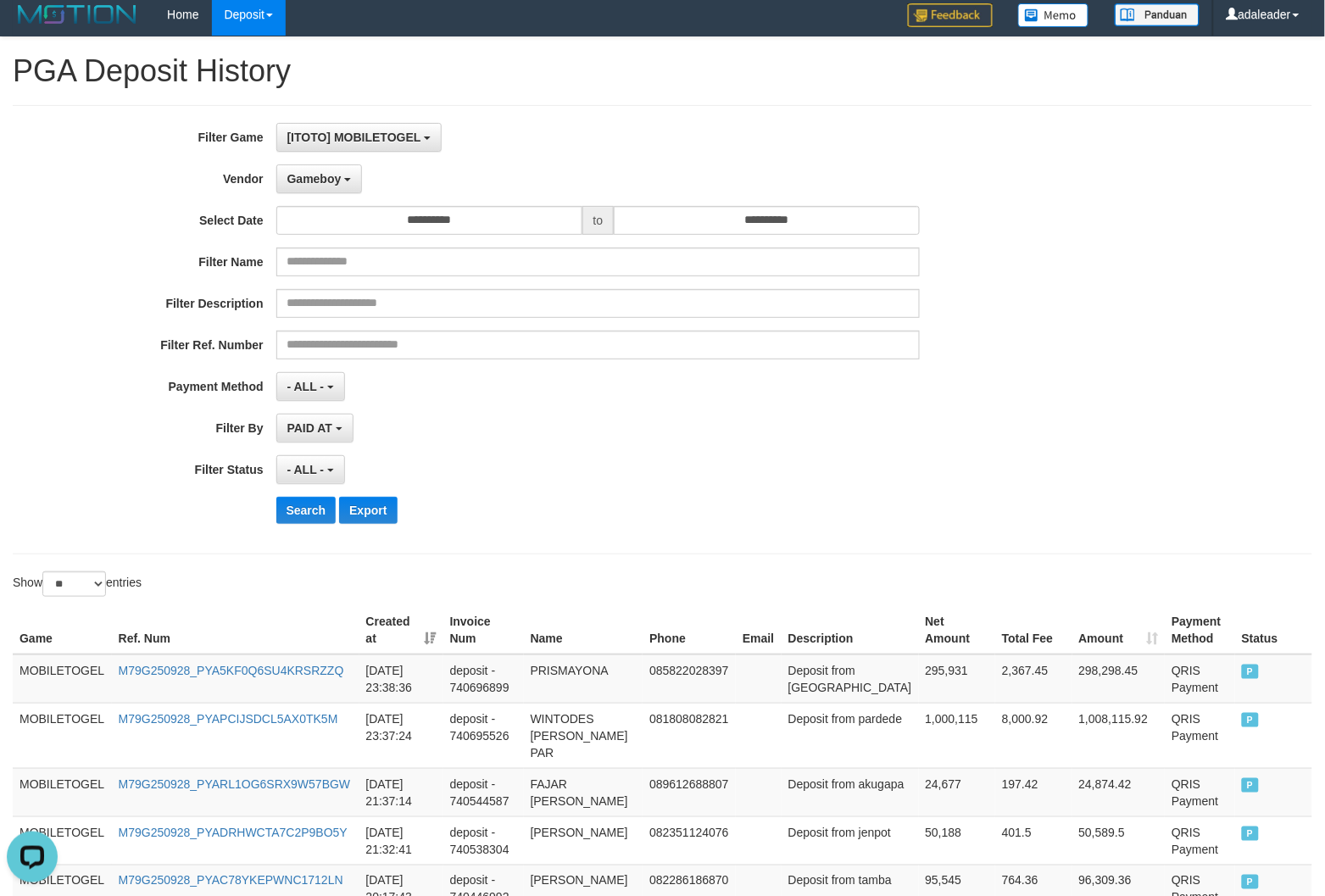
scroll to position [0, 0]
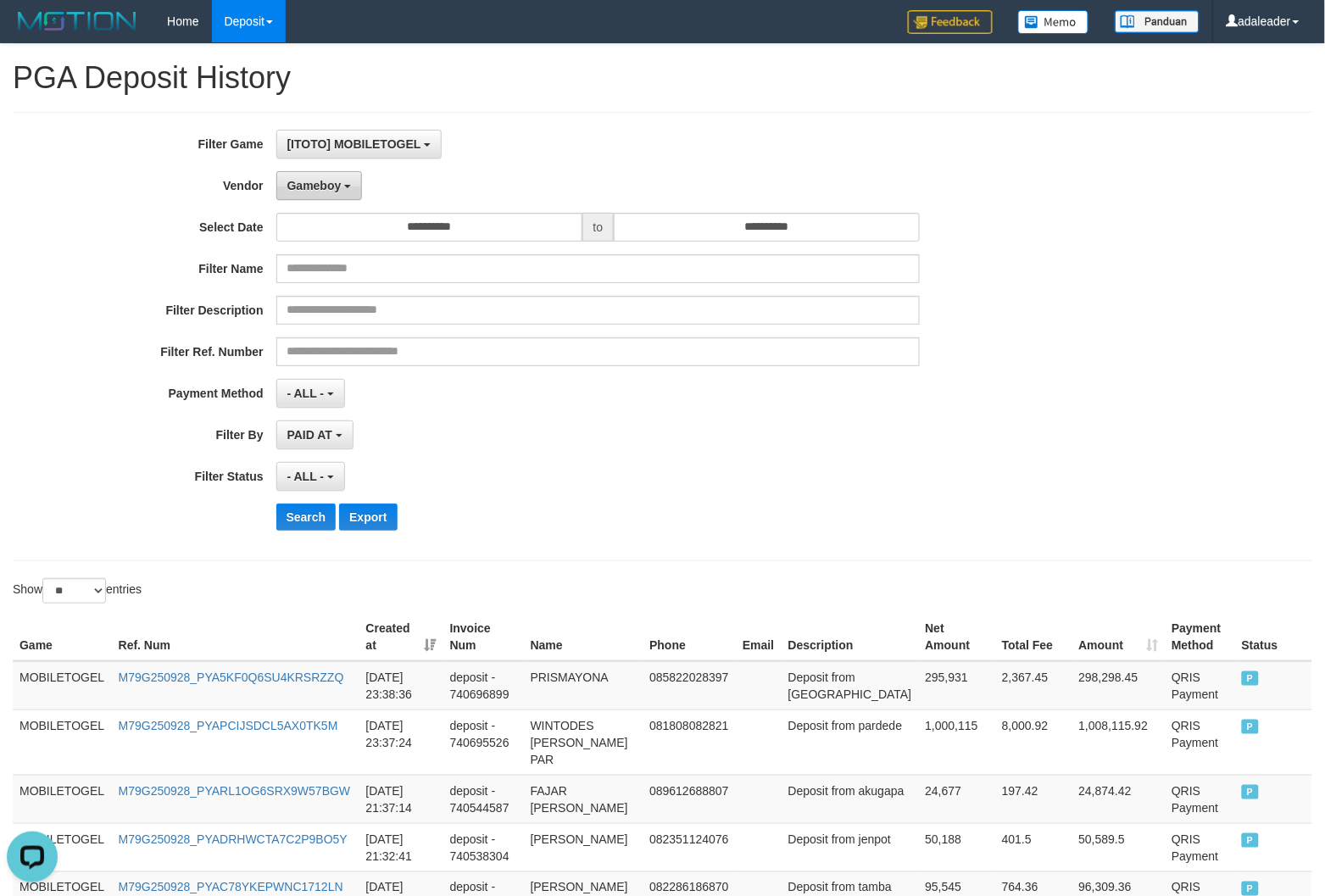
click at [336, 190] on span "Gameboy" at bounding box center [314, 185] width 55 height 14
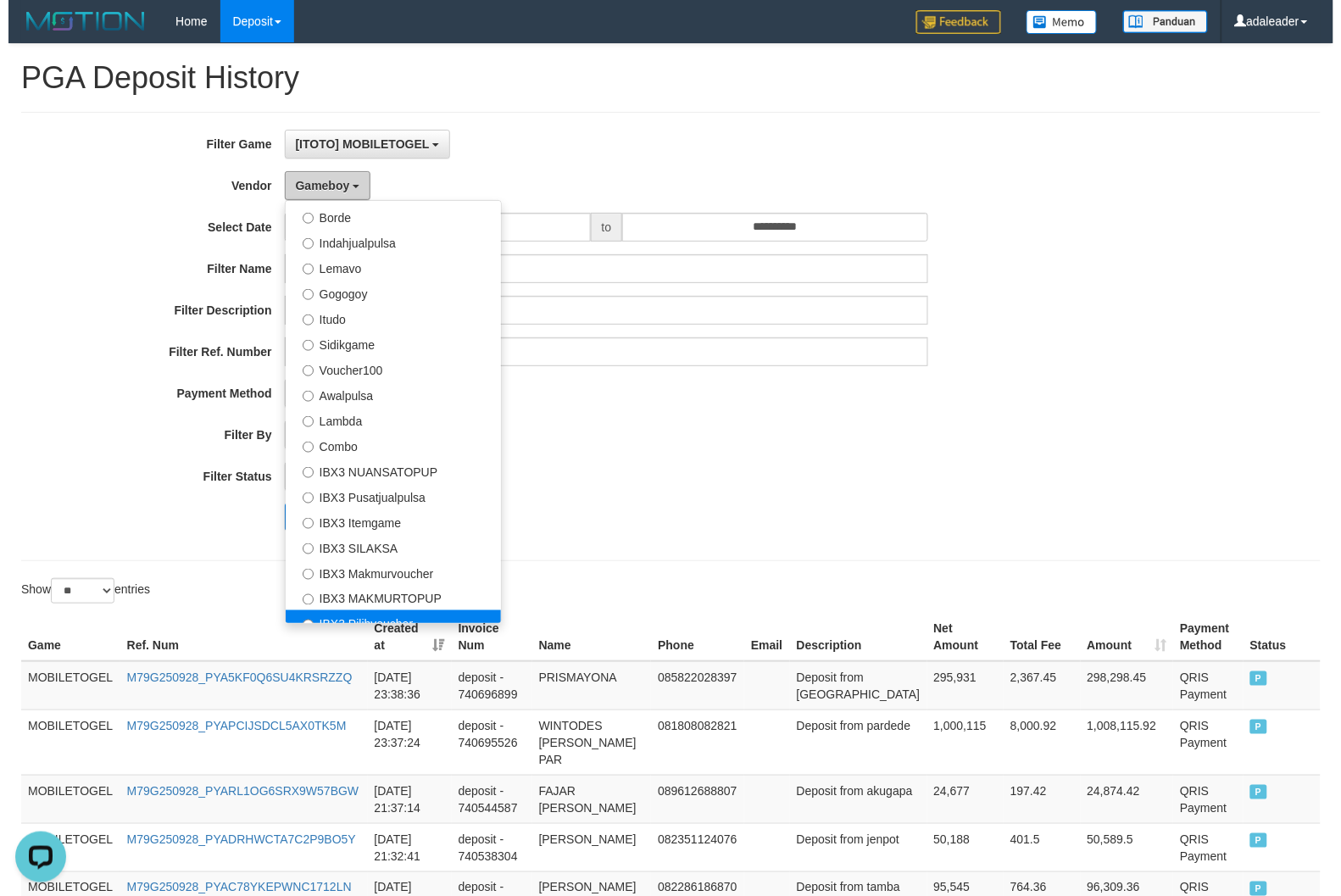
scroll to position [530, 0]
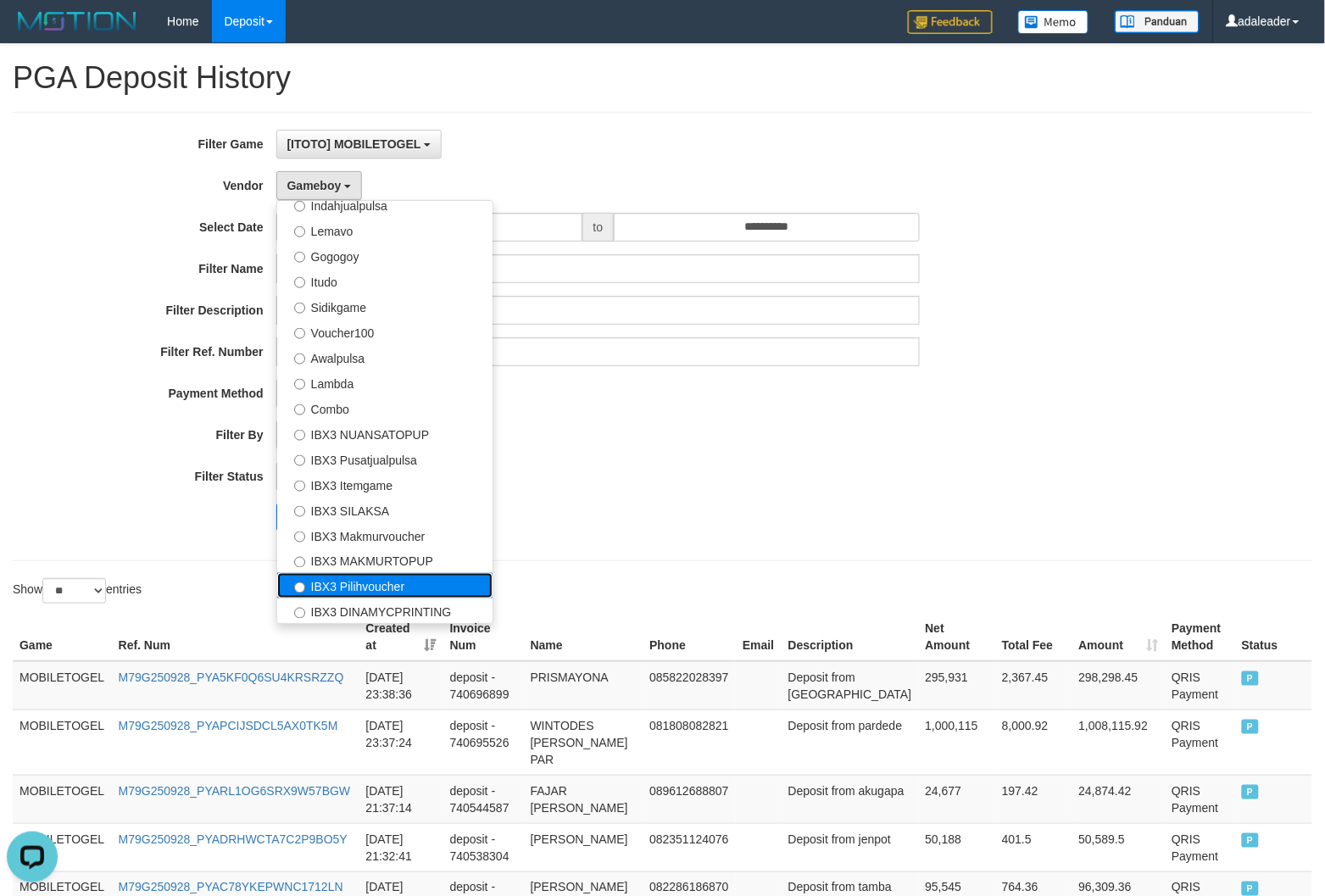
drag, startPoint x: 416, startPoint y: 589, endPoint x: 407, endPoint y: 590, distance: 9.1
click at [417, 590] on label "IBX3 Pilihvoucher" at bounding box center [385, 586] width 215 height 26
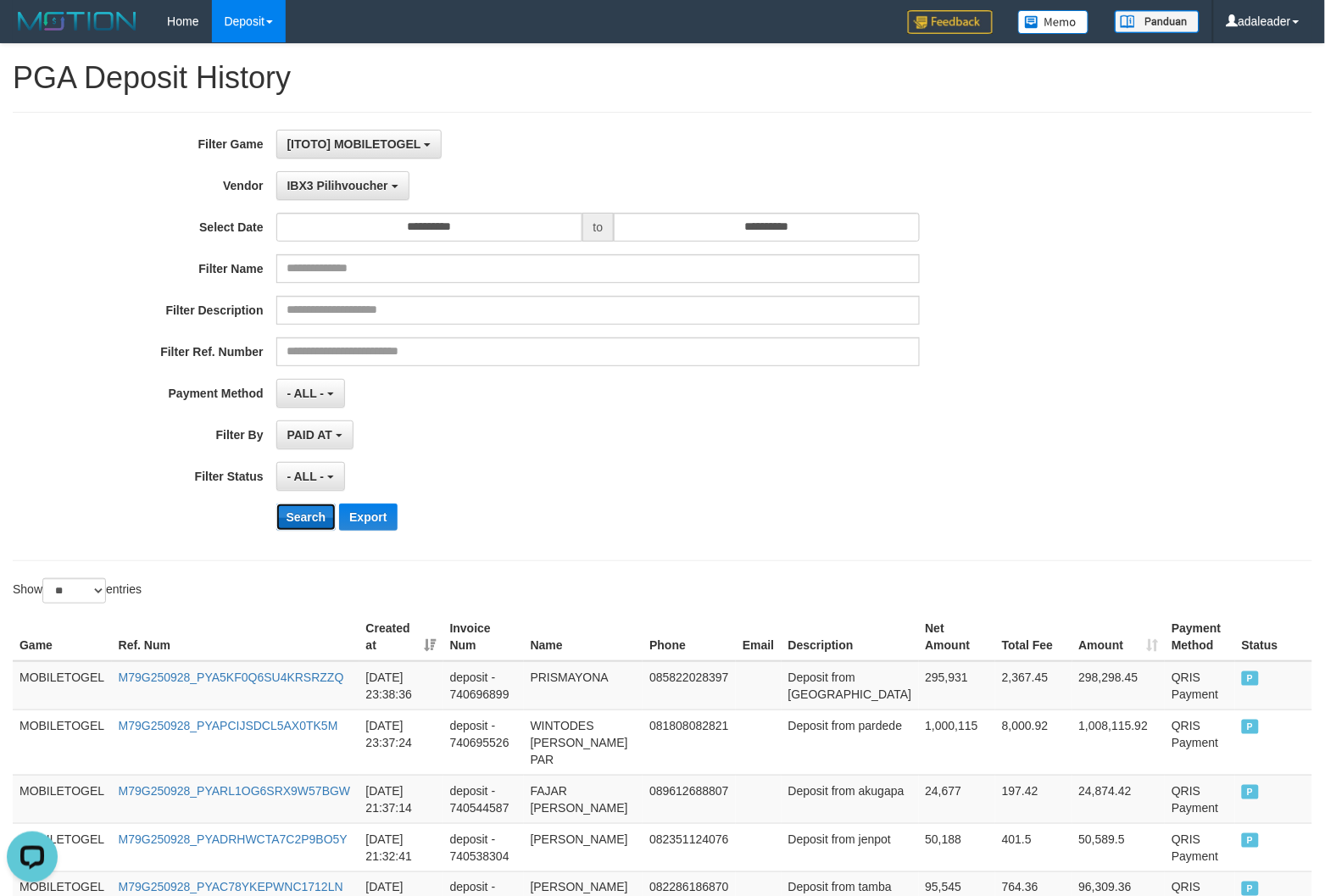
click at [305, 525] on button "Search" at bounding box center [307, 518] width 60 height 27
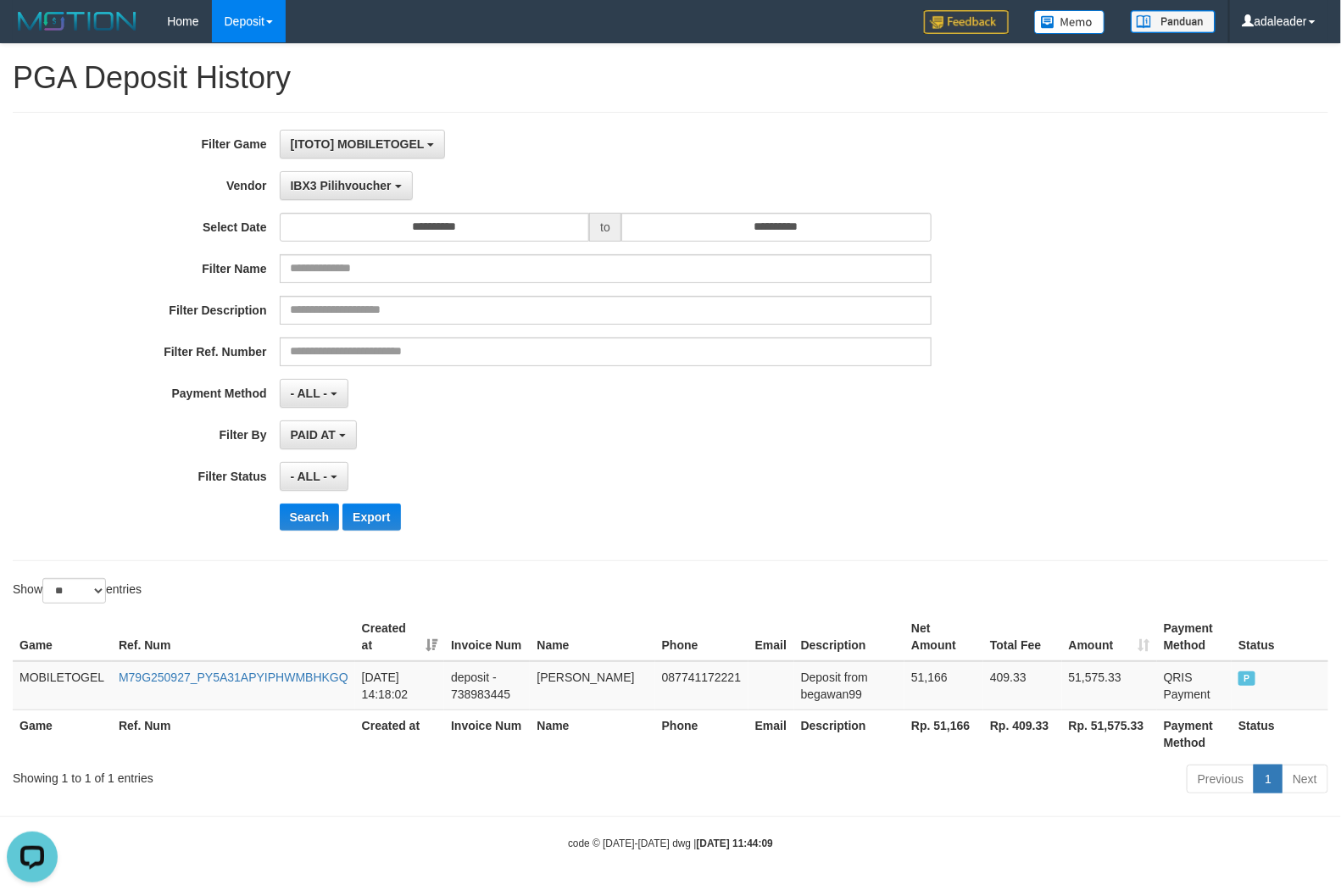
click at [939, 728] on th "Rp. 51,166" at bounding box center [944, 734] width 79 height 49
copy th "51,166"
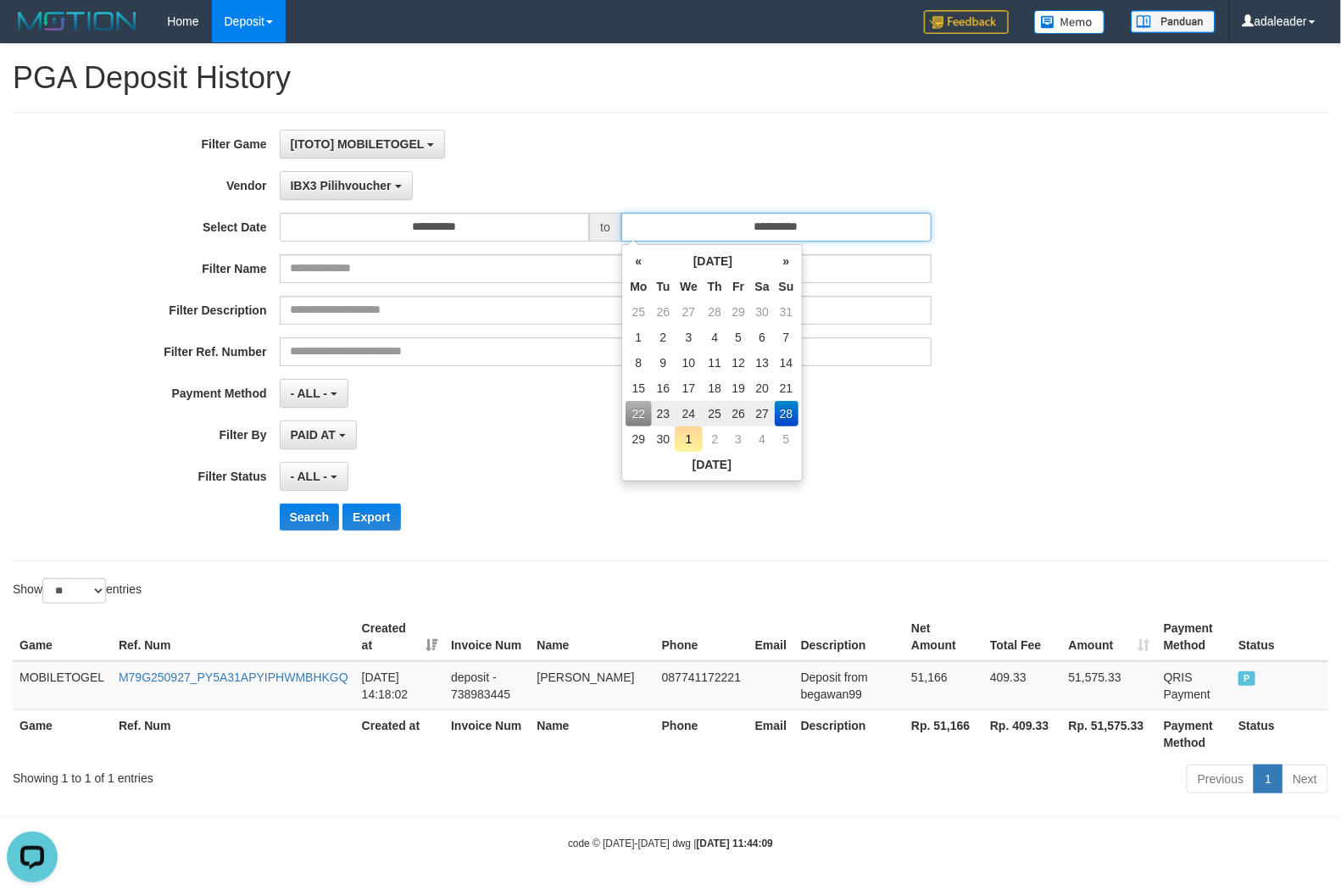
click at [710, 225] on input "**********" at bounding box center [776, 227] width 310 height 29
click at [788, 407] on td "28" at bounding box center [787, 414] width 24 height 26
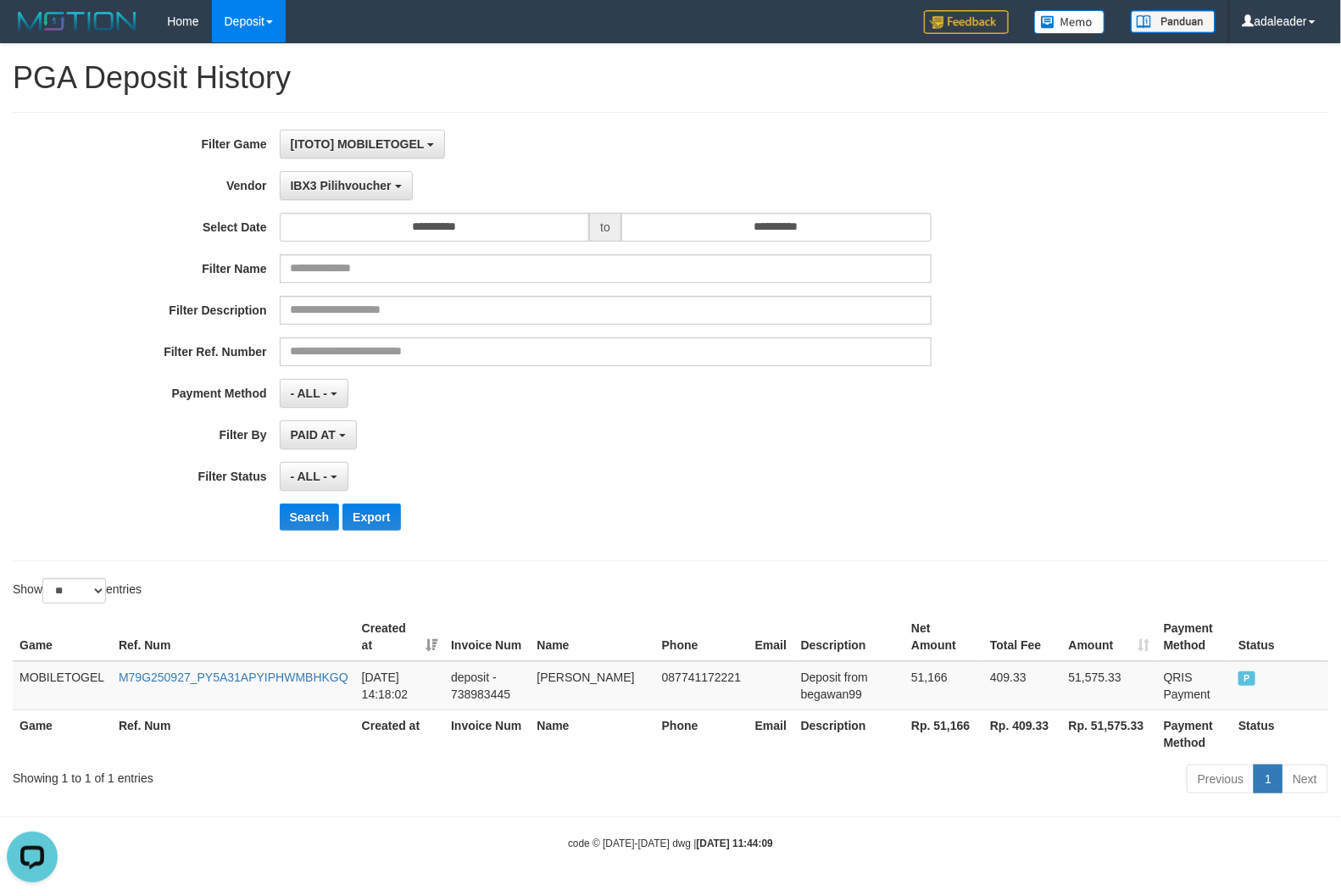
click at [1016, 456] on div "**********" at bounding box center [559, 337] width 1117 height 413
click at [302, 528] on button "Search" at bounding box center [310, 518] width 60 height 27
click at [948, 734] on th "Rp. 51,166" at bounding box center [944, 734] width 79 height 49
copy th "51,166"
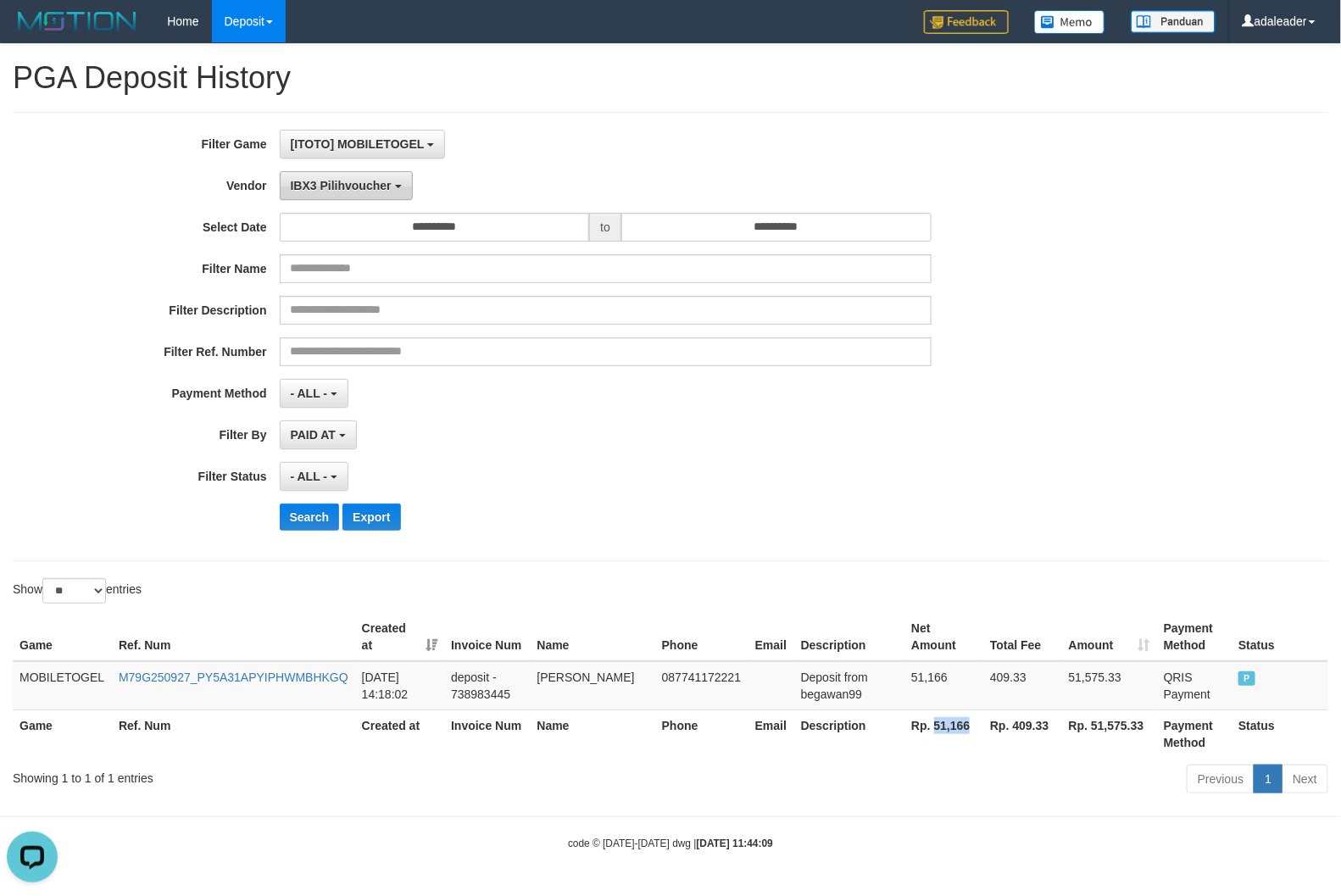
click at [384, 193] on button "IBX3 Pilihvoucher" at bounding box center [347, 186] width 133 height 29
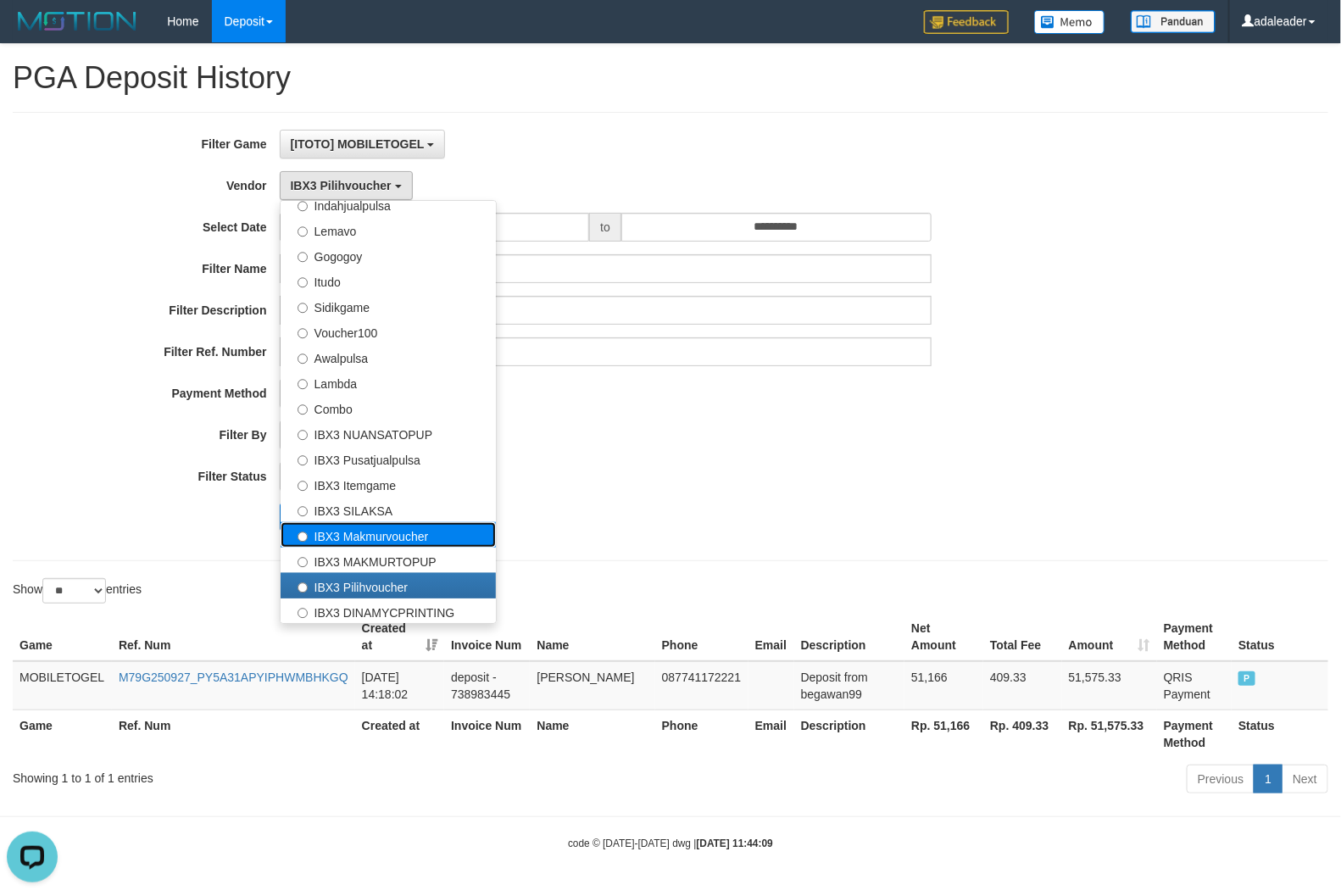
click at [413, 541] on label "IBX3 Makmurvoucher" at bounding box center [389, 535] width 215 height 26
select select "**********"
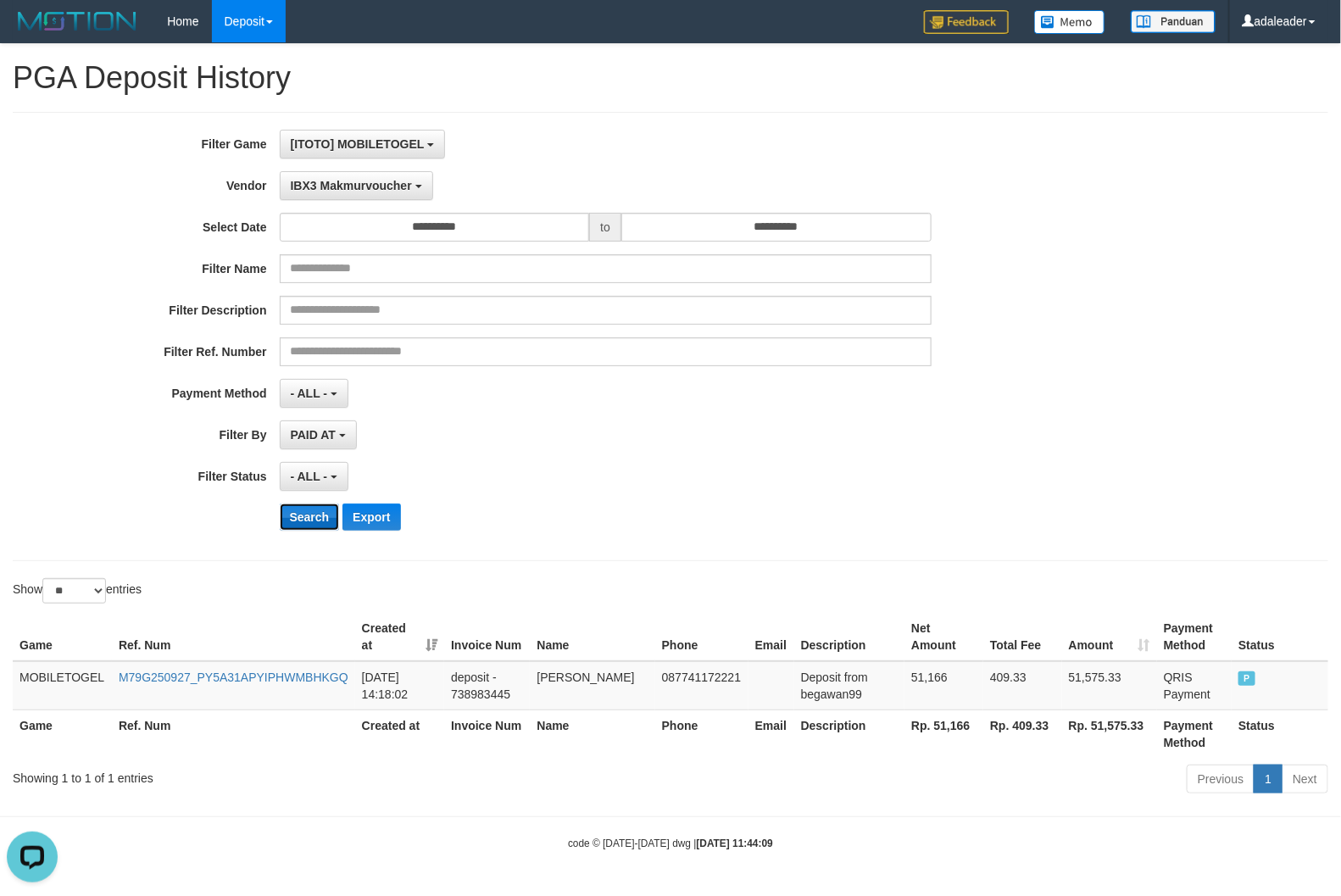
click at [315, 518] on button "Search" at bounding box center [310, 518] width 60 height 27
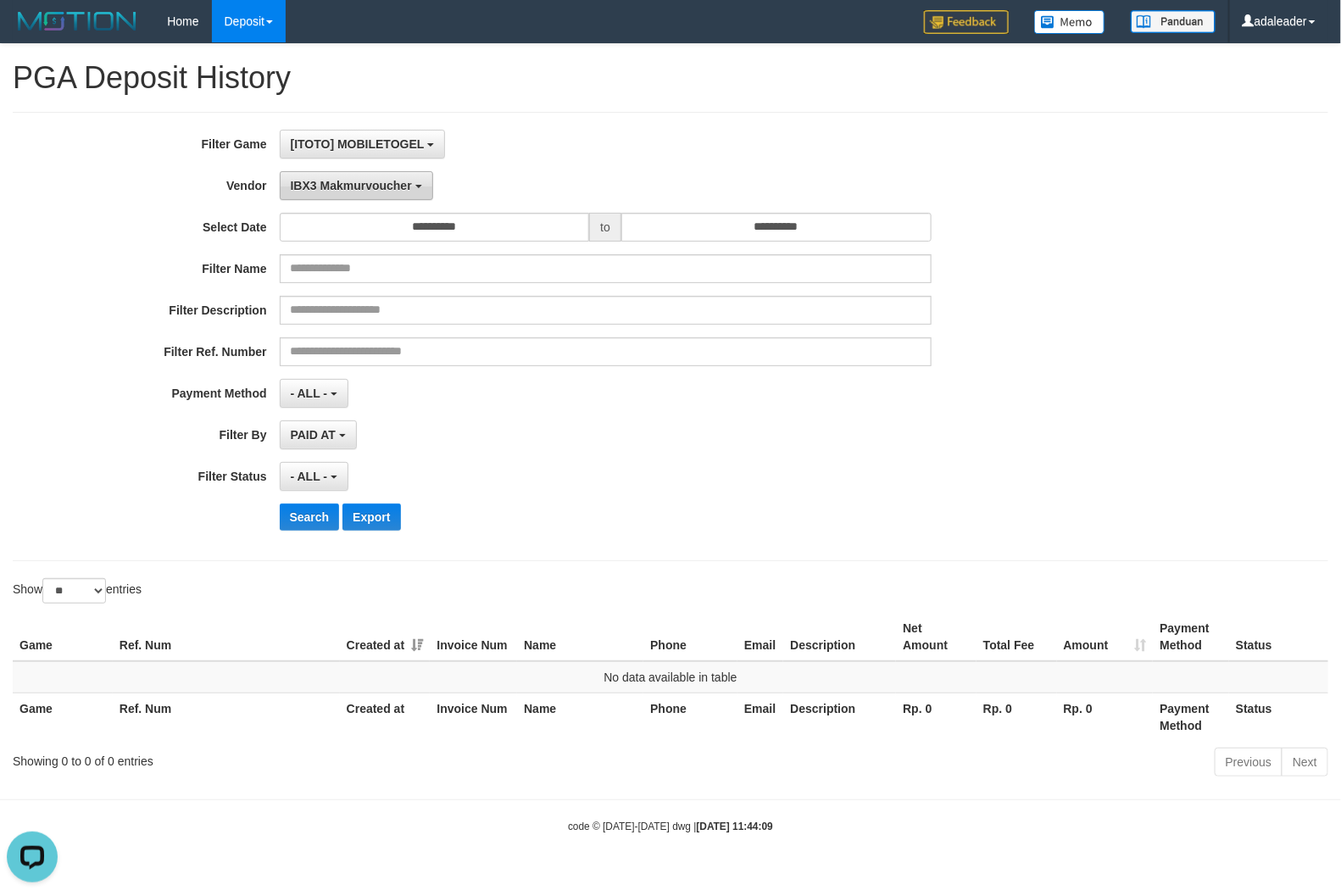
click at [391, 190] on span "IBX3 Makmurvoucher" at bounding box center [351, 185] width 121 height 14
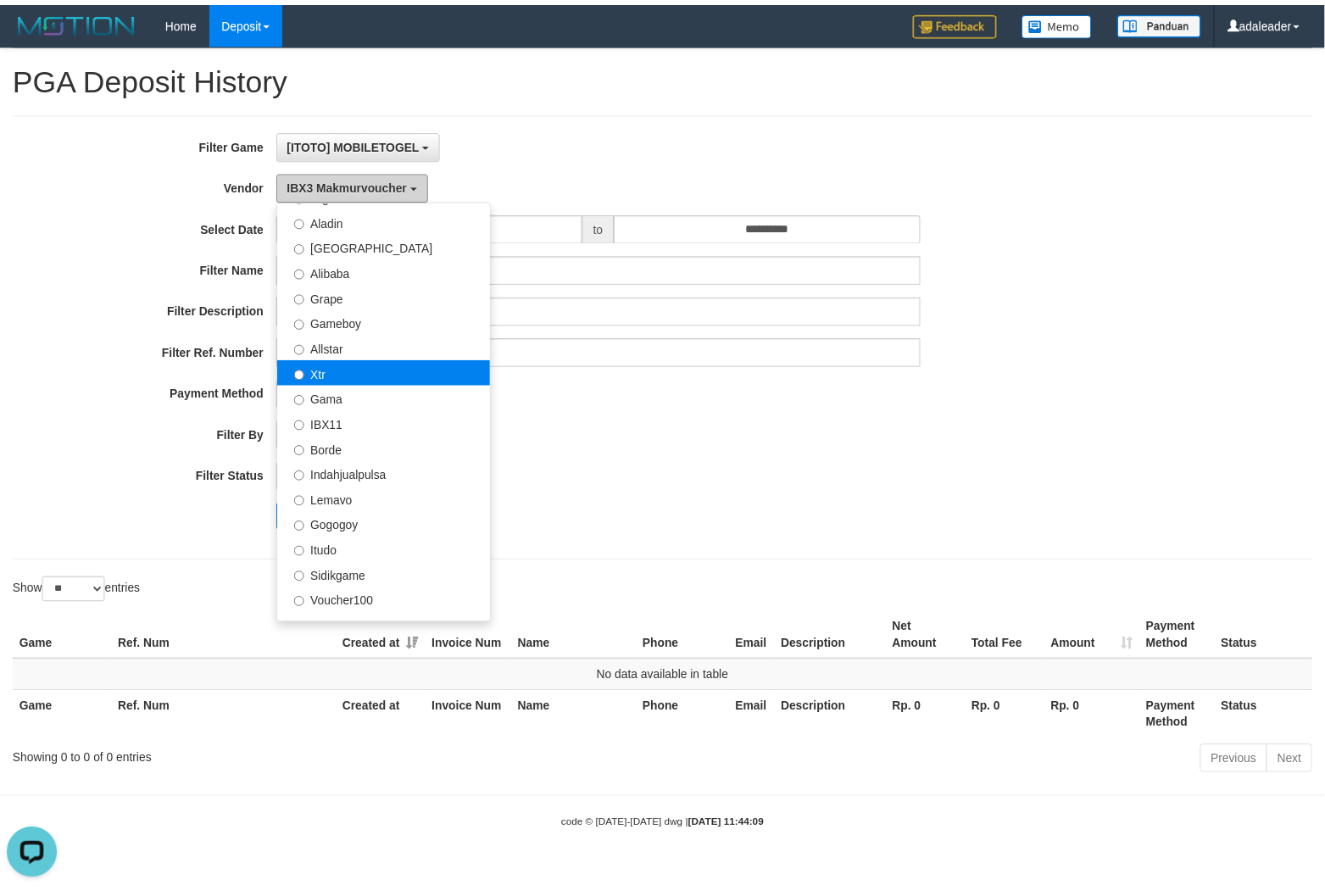
scroll to position [212, 0]
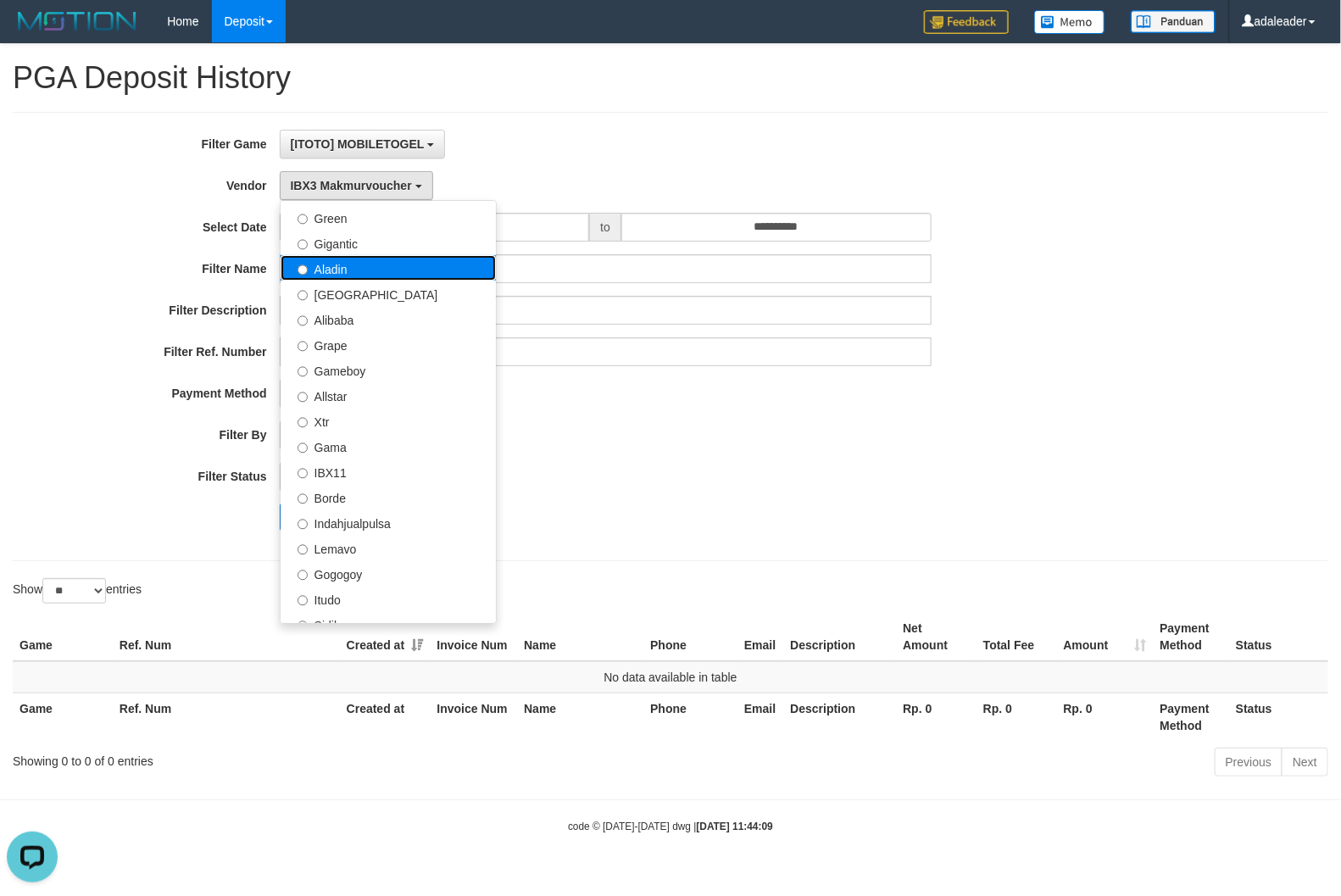
click at [367, 273] on label "Aladin" at bounding box center [389, 268] width 215 height 26
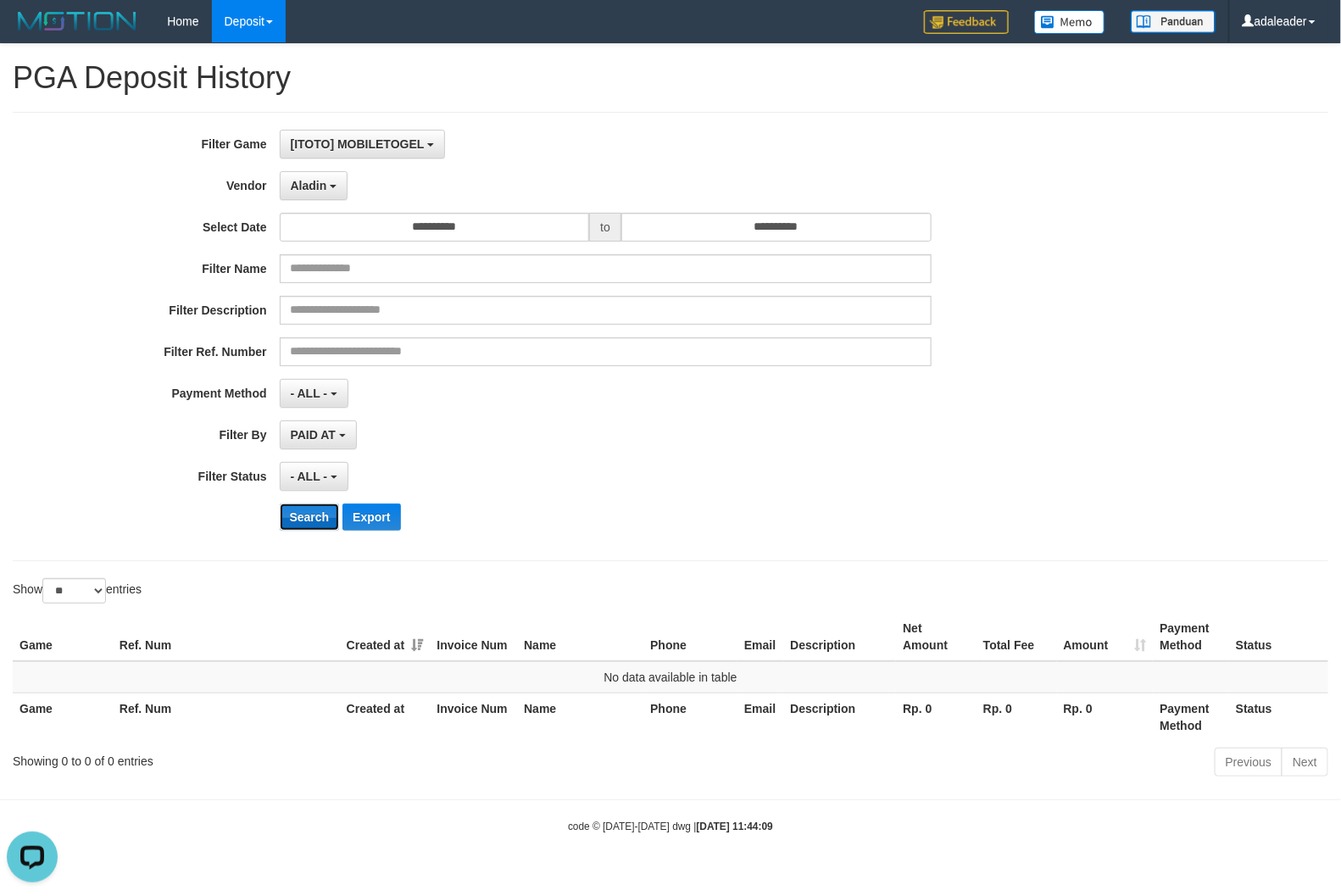
click at [320, 514] on button "Search" at bounding box center [310, 518] width 60 height 27
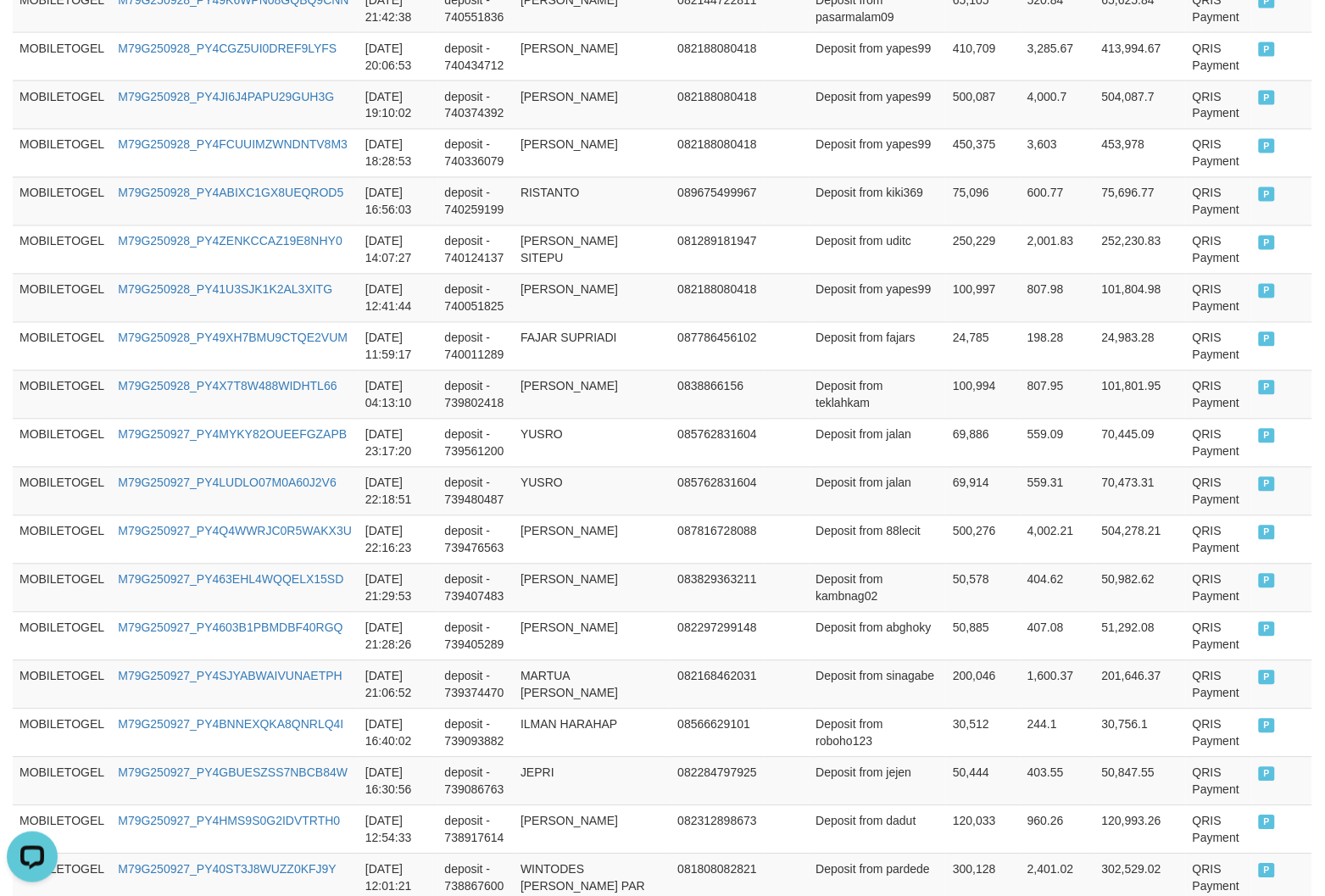
scroll to position [1164, 0]
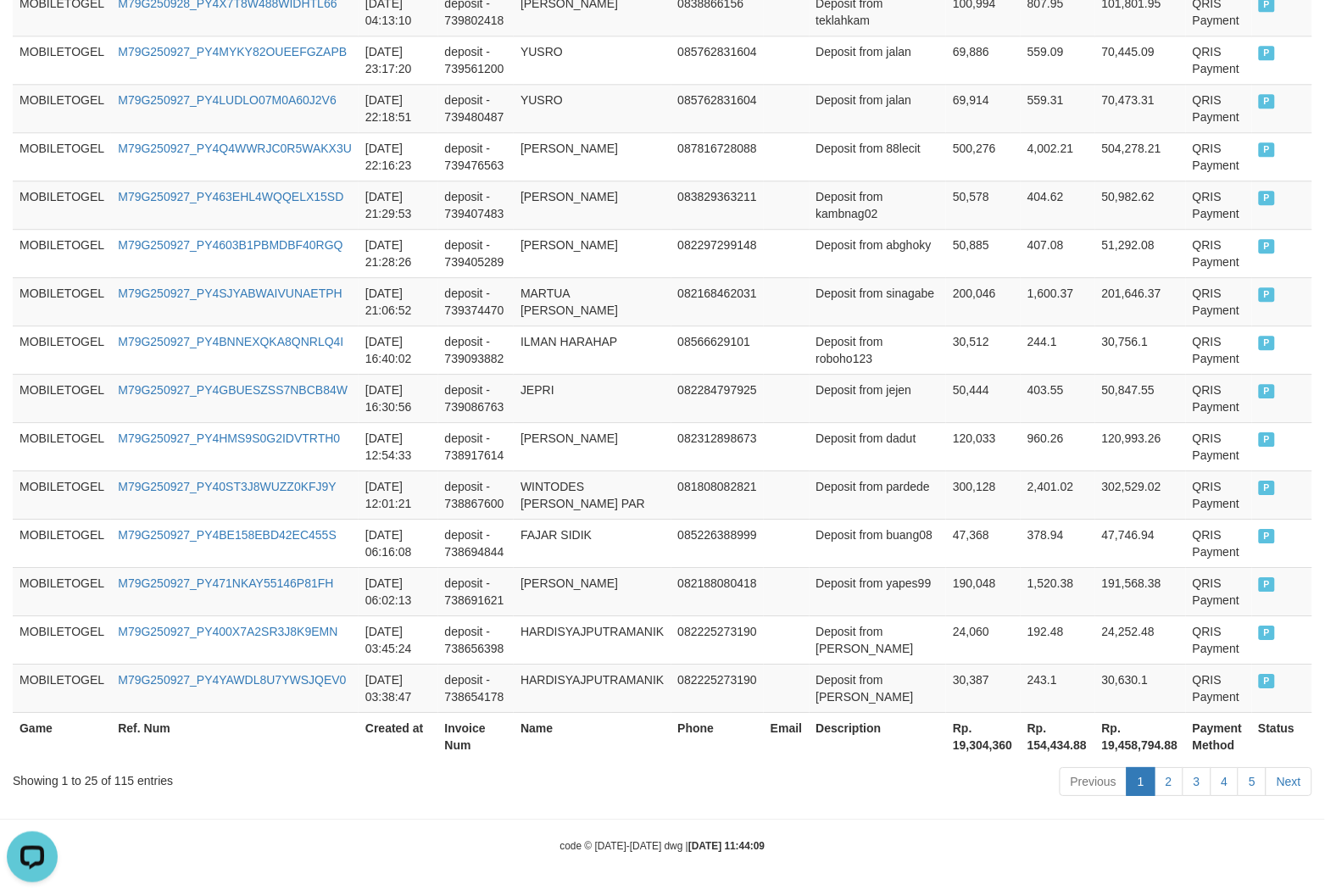
click at [959, 751] on th "Rp. 19,304,360" at bounding box center [983, 736] width 74 height 49
copy th "19,304,360"
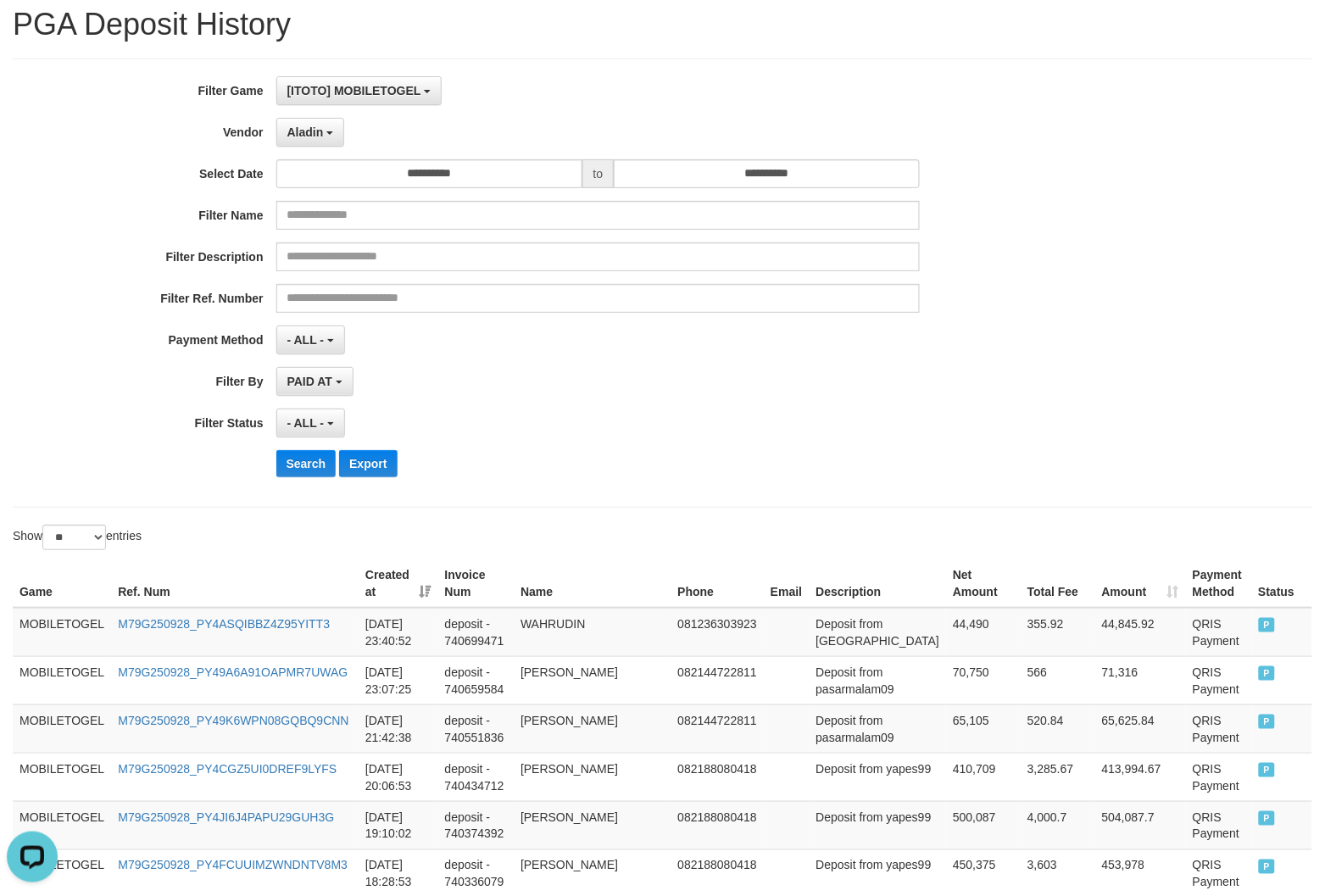
scroll to position [106, 0]
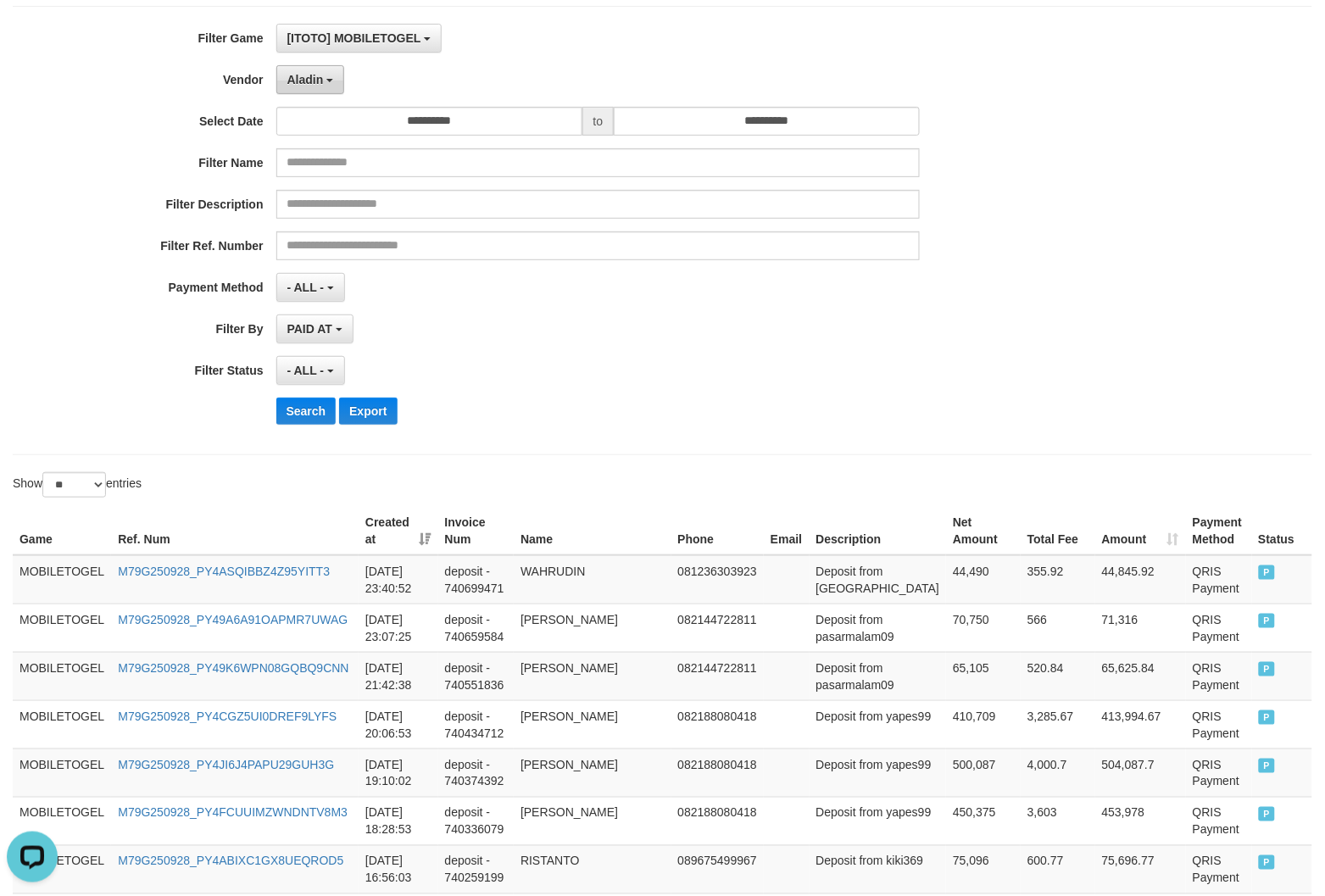
click at [324, 80] on button "Aladin" at bounding box center [311, 79] width 68 height 29
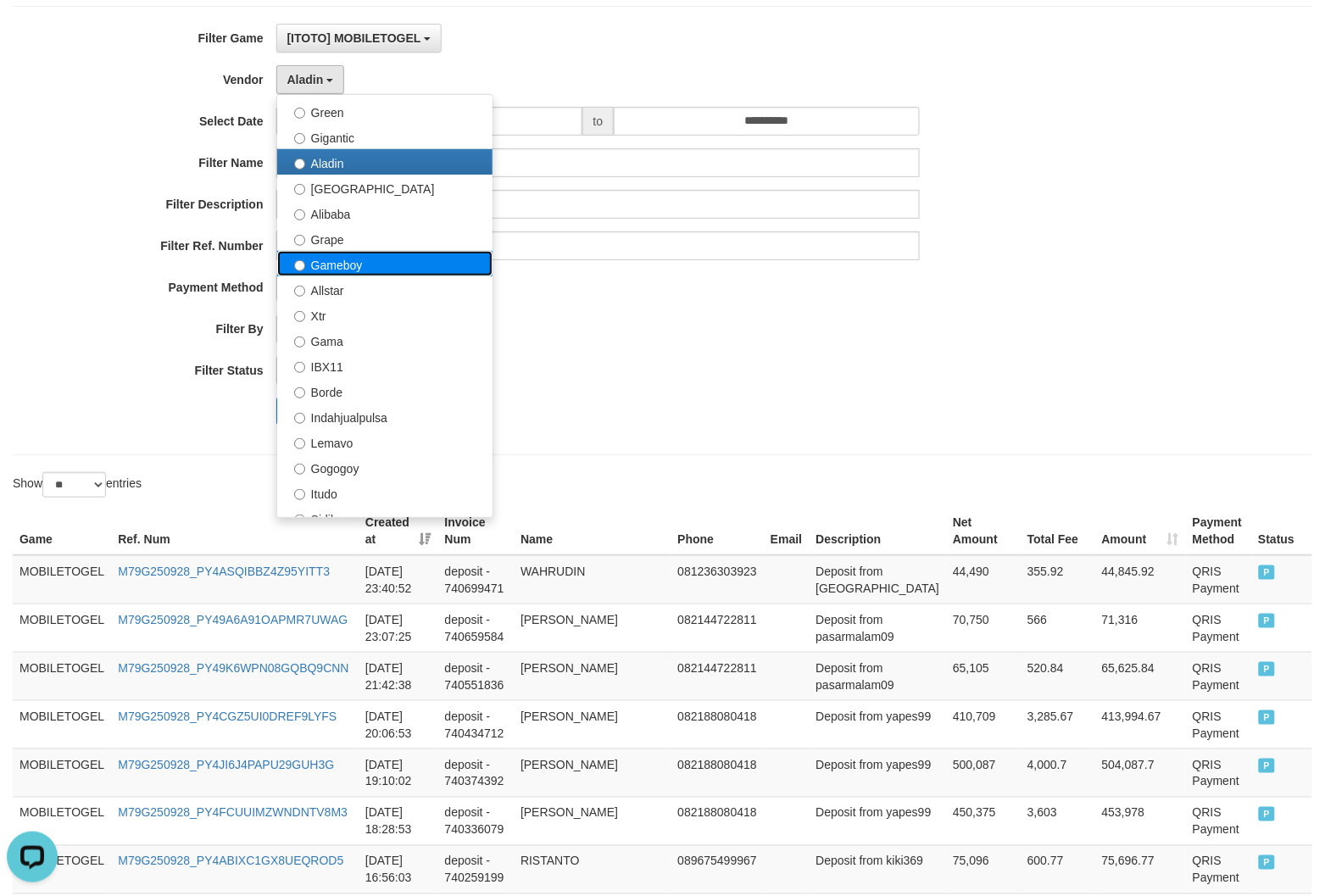
click at [358, 264] on label "Gameboy" at bounding box center [385, 264] width 215 height 26
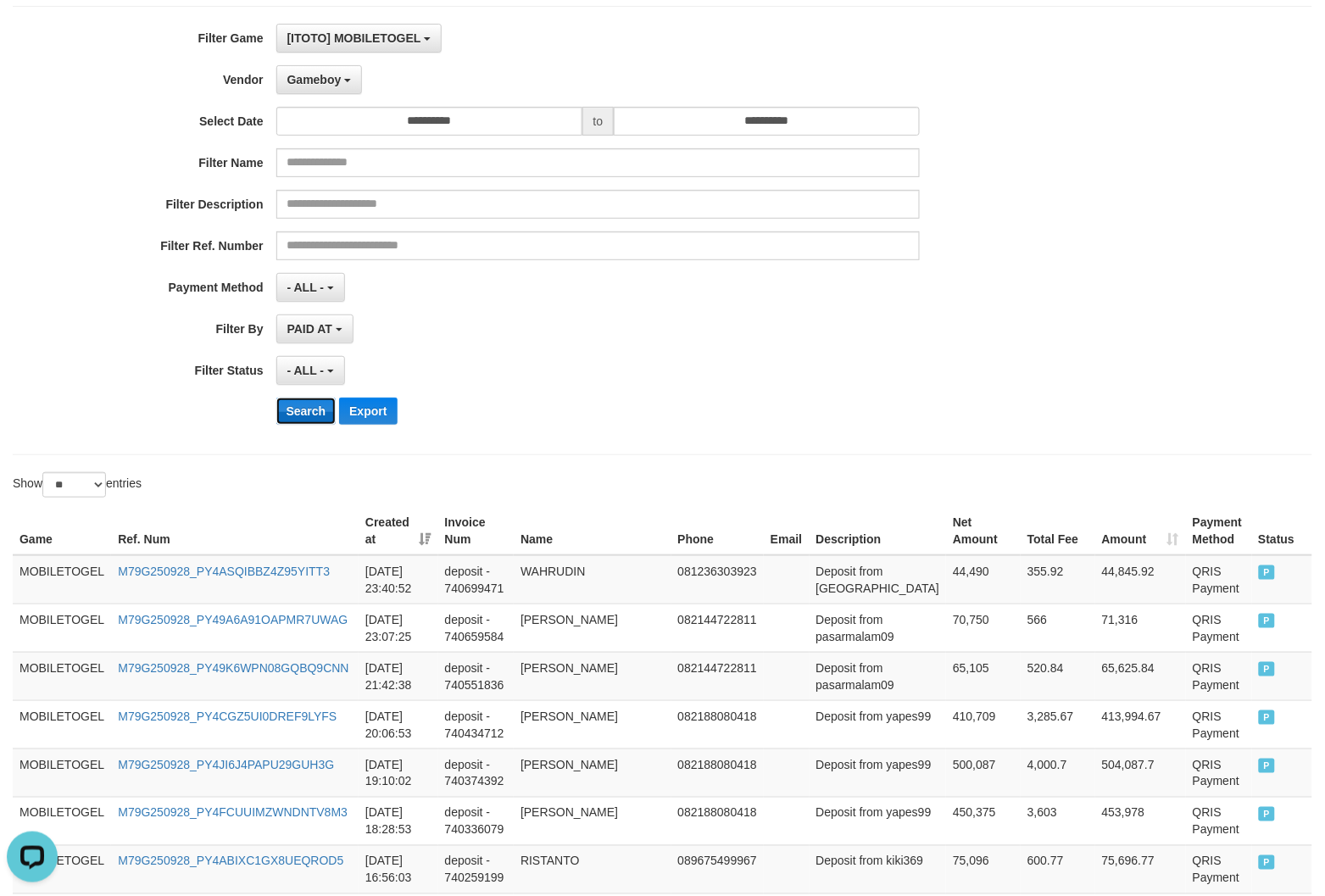
click at [303, 415] on button "Search" at bounding box center [307, 412] width 60 height 27
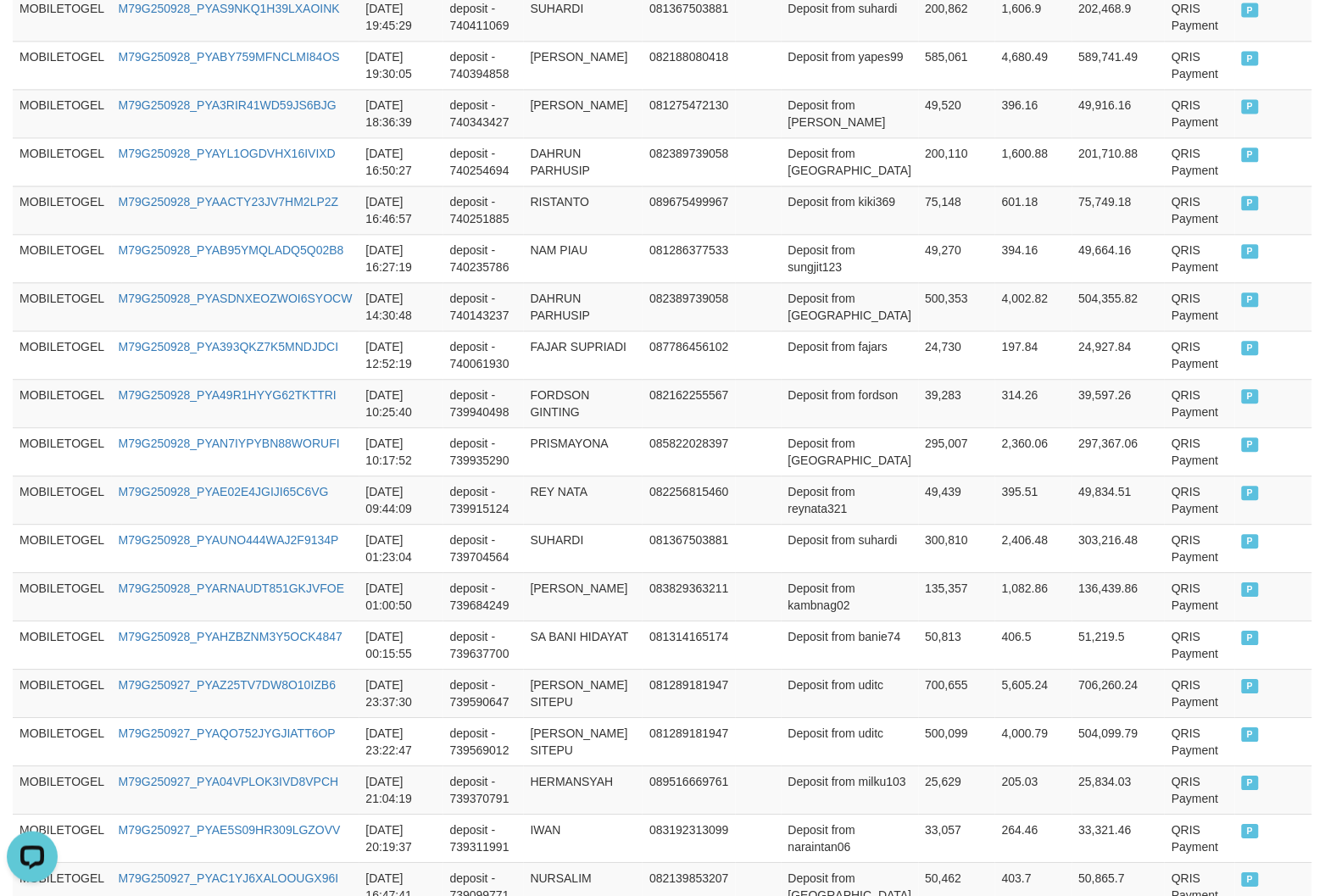
scroll to position [1198, 0]
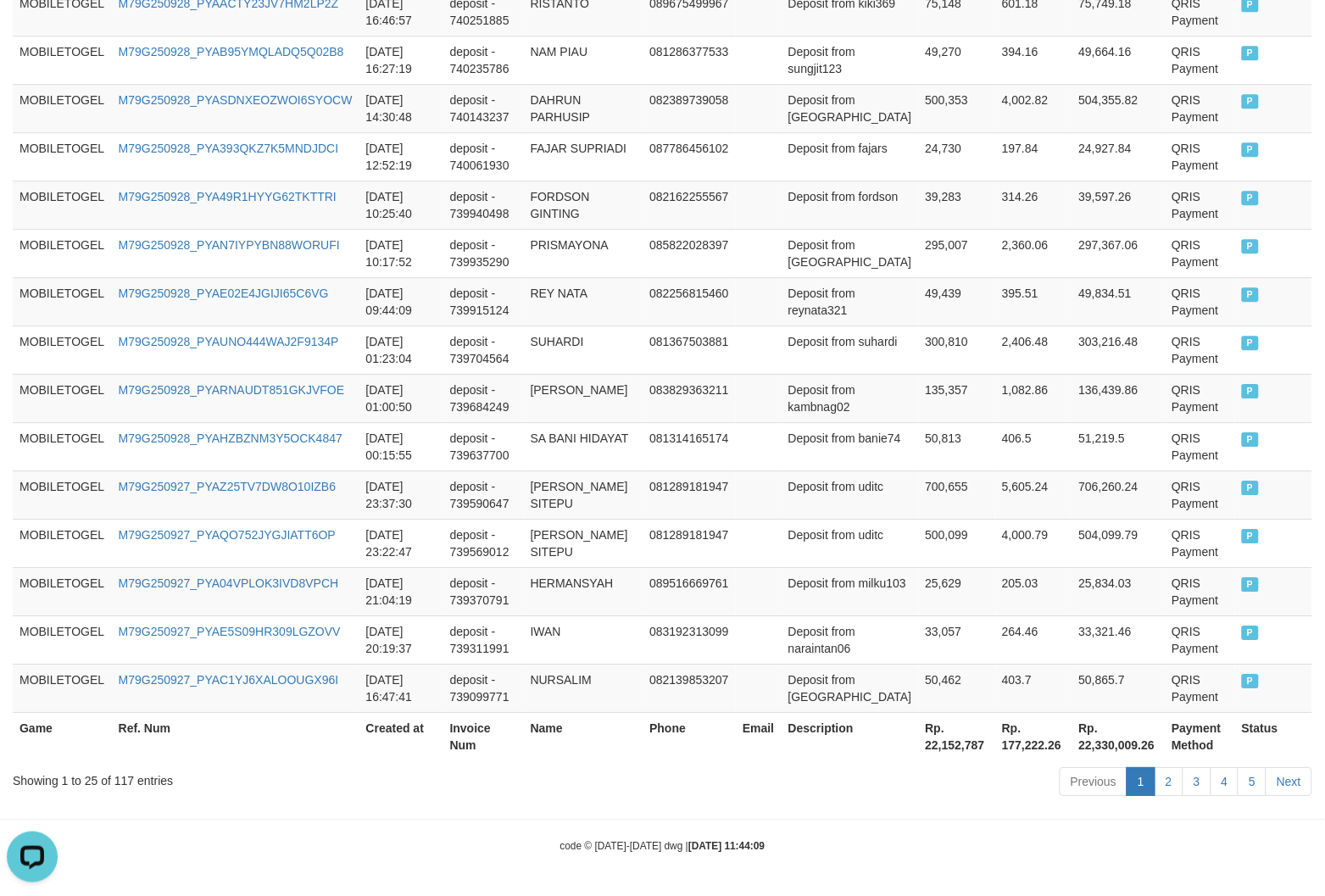
click at [935, 742] on th "Rp. 22,152,787" at bounding box center [958, 736] width 77 height 49
copy th "22,152,787"
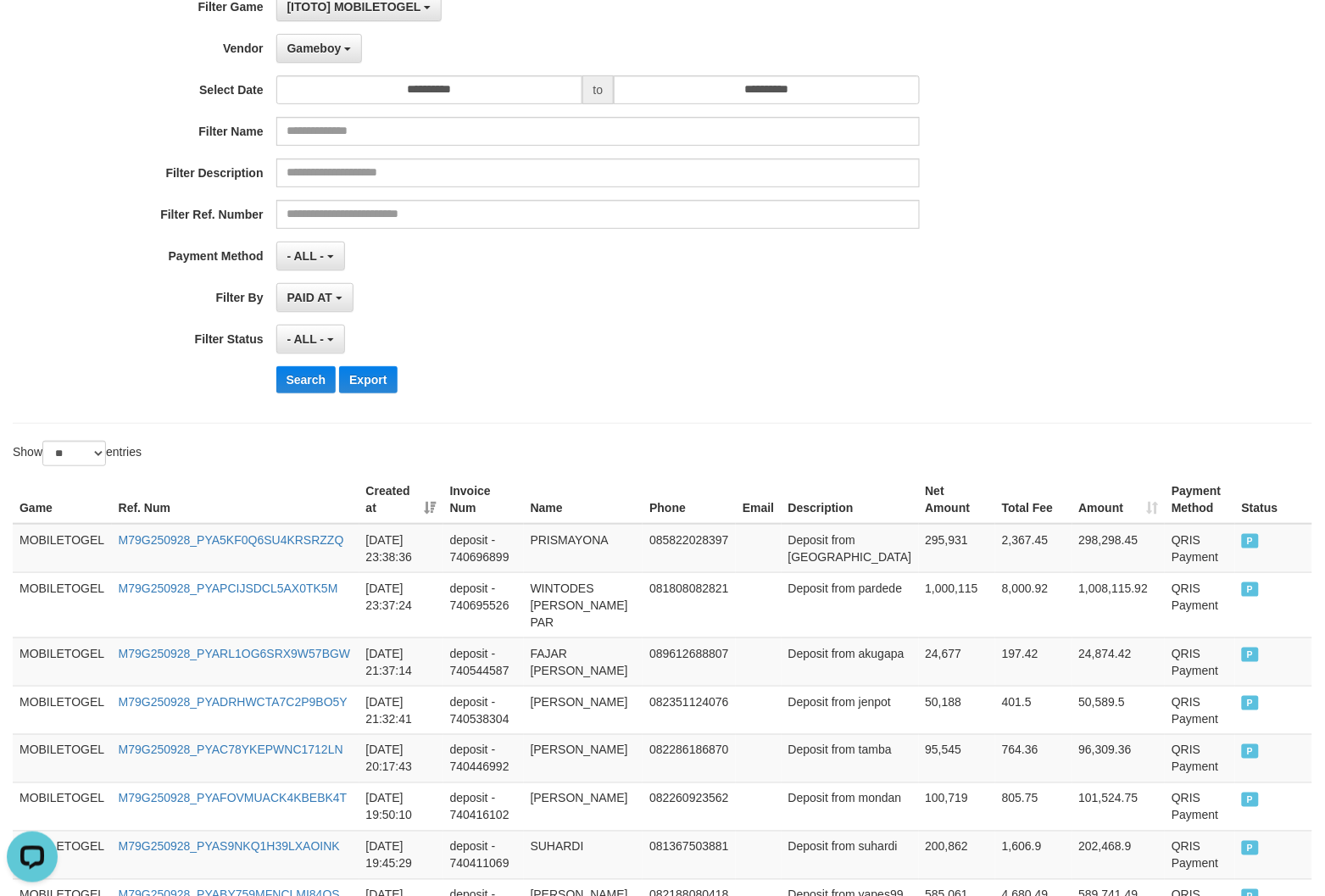
scroll to position [0, 0]
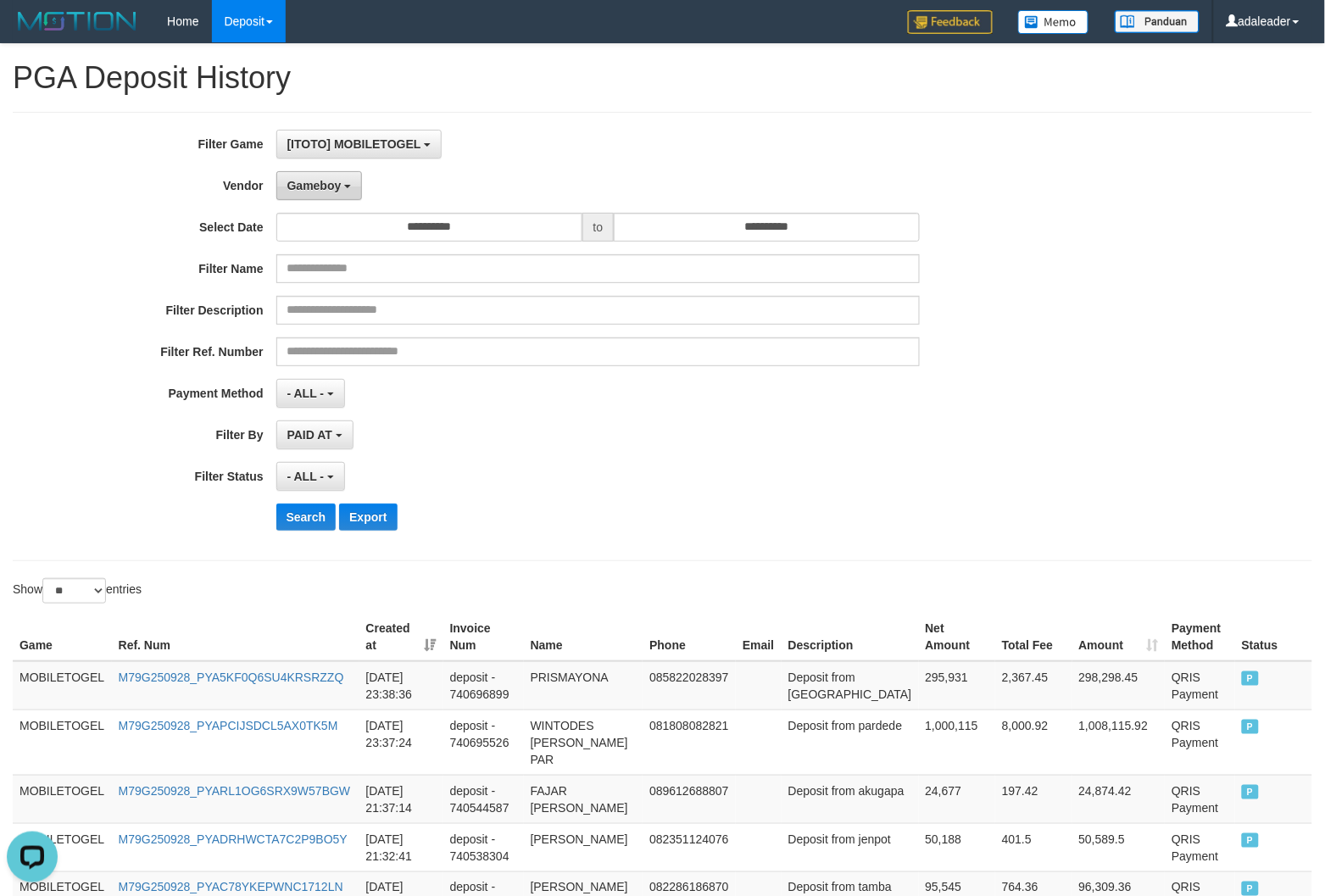
click at [344, 189] on button "Gameboy" at bounding box center [320, 186] width 86 height 29
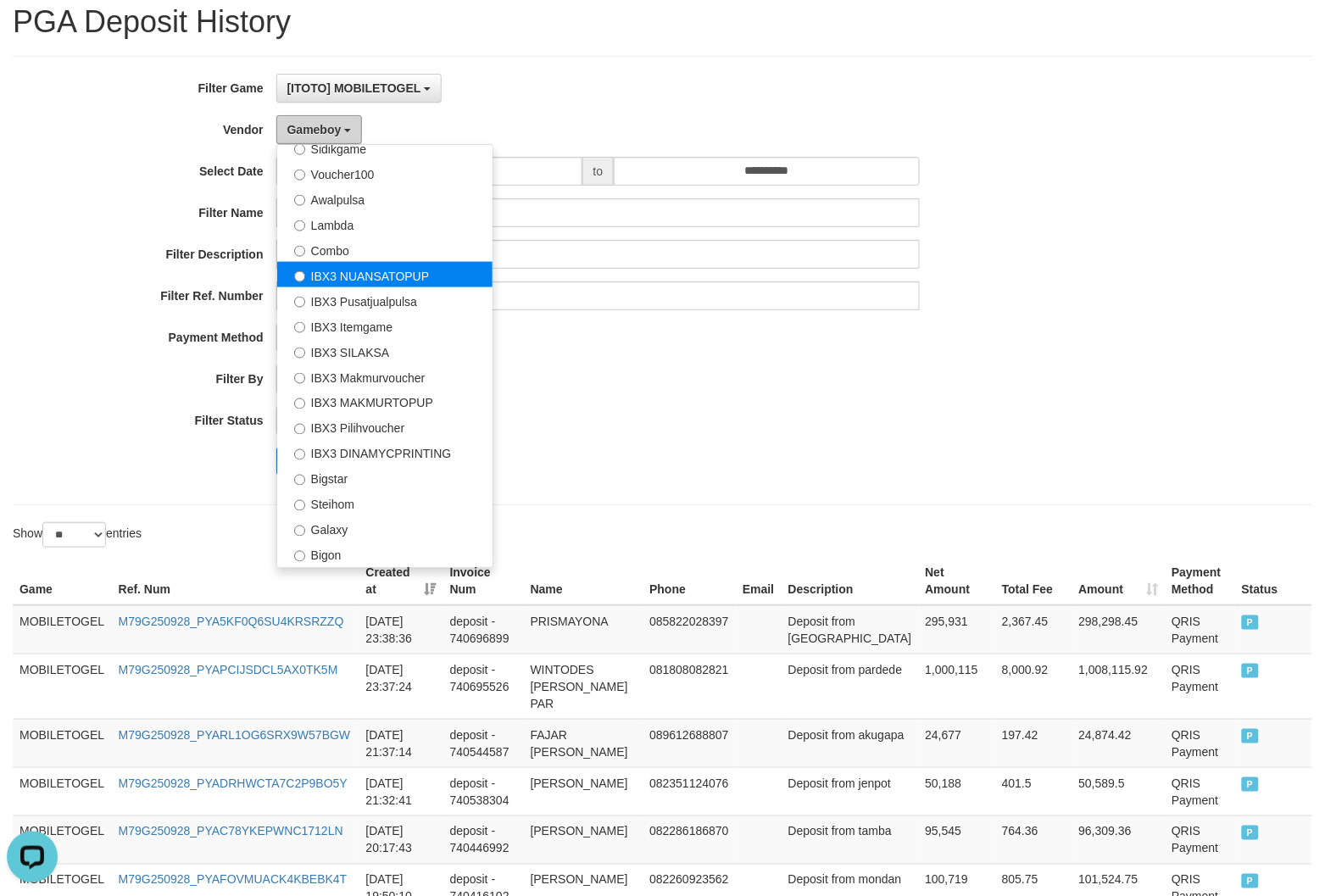
scroll to position [106, 0]
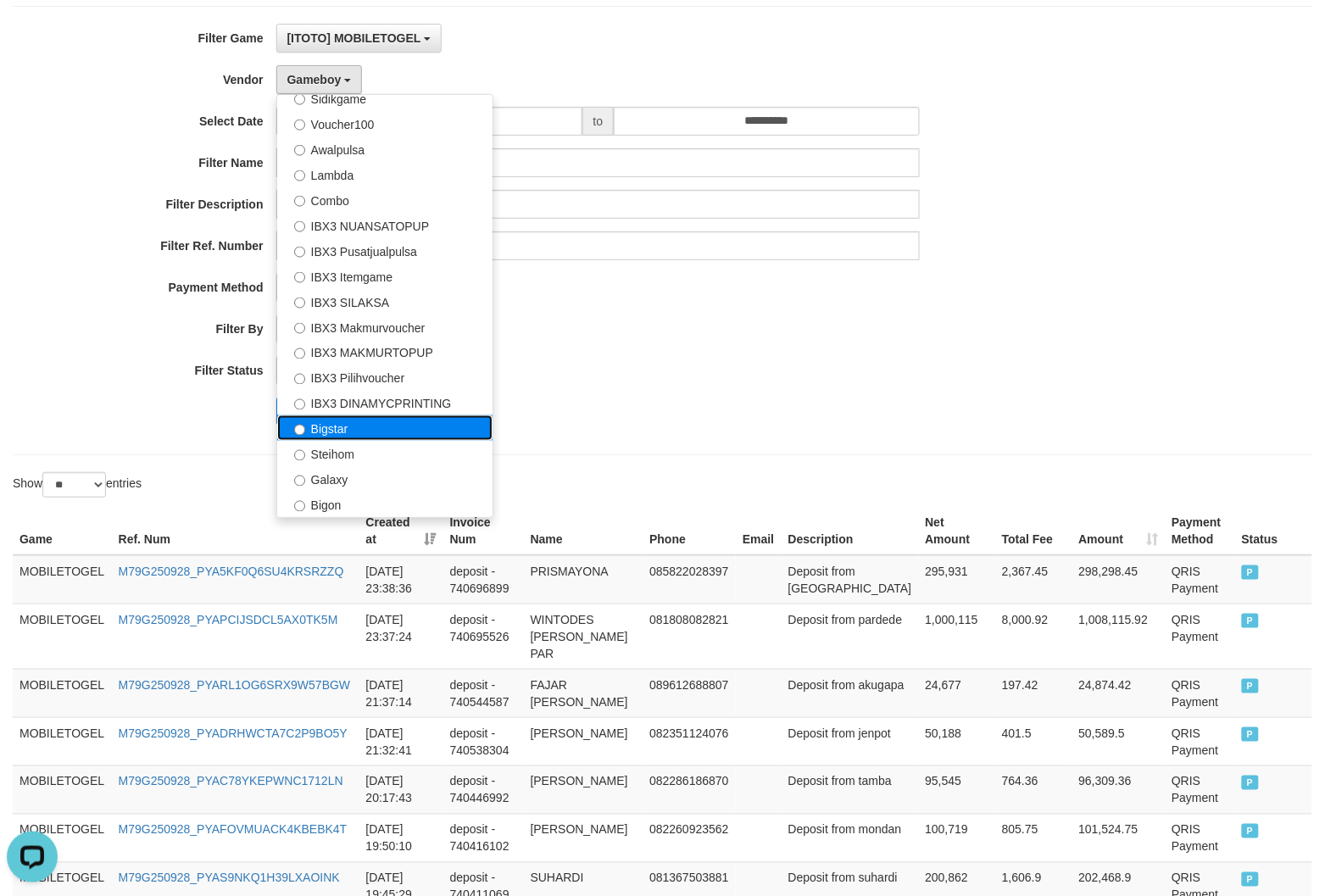
click at [361, 435] on label "Bigstar" at bounding box center [385, 428] width 215 height 26
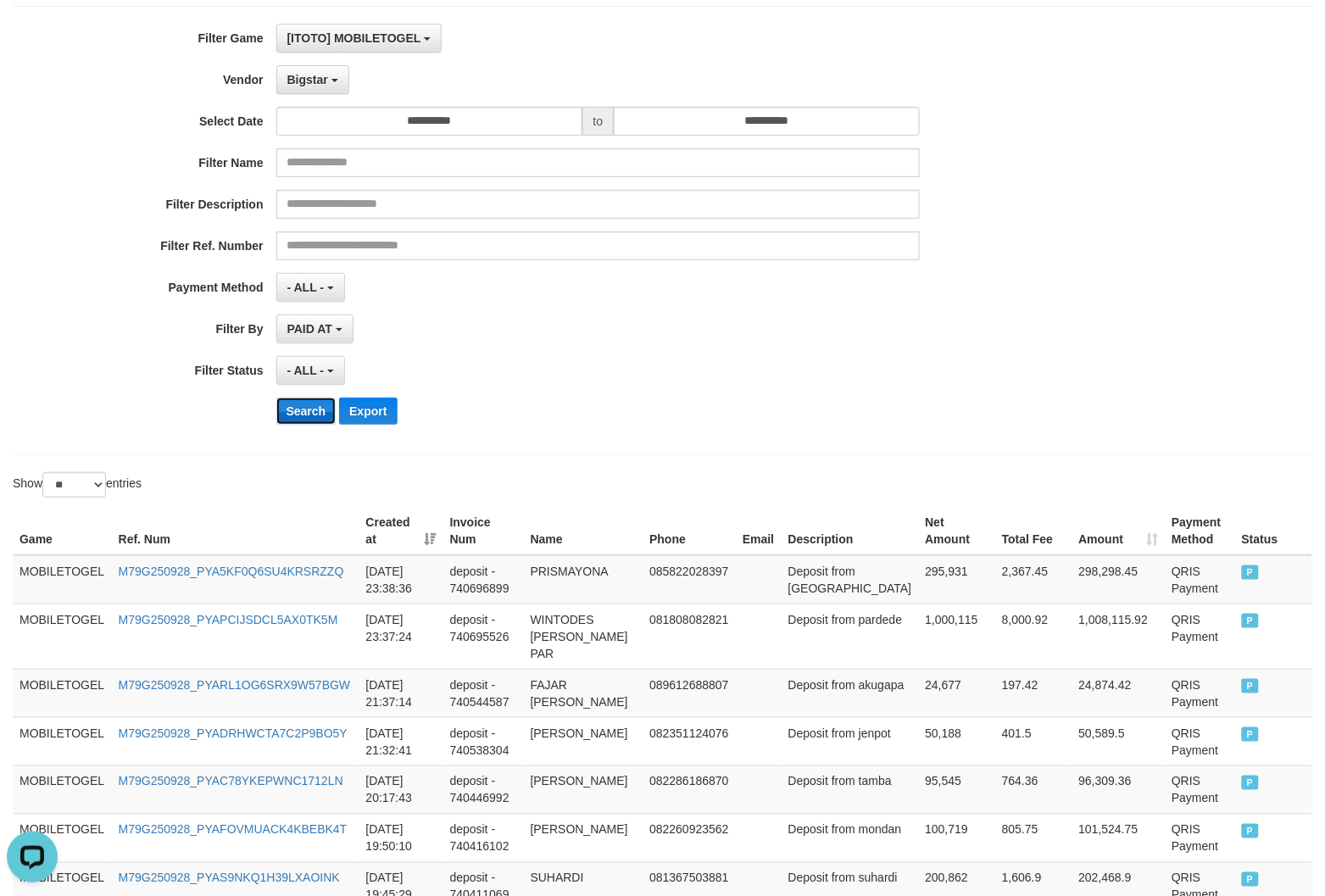
click at [303, 415] on button "Search" at bounding box center [307, 412] width 60 height 27
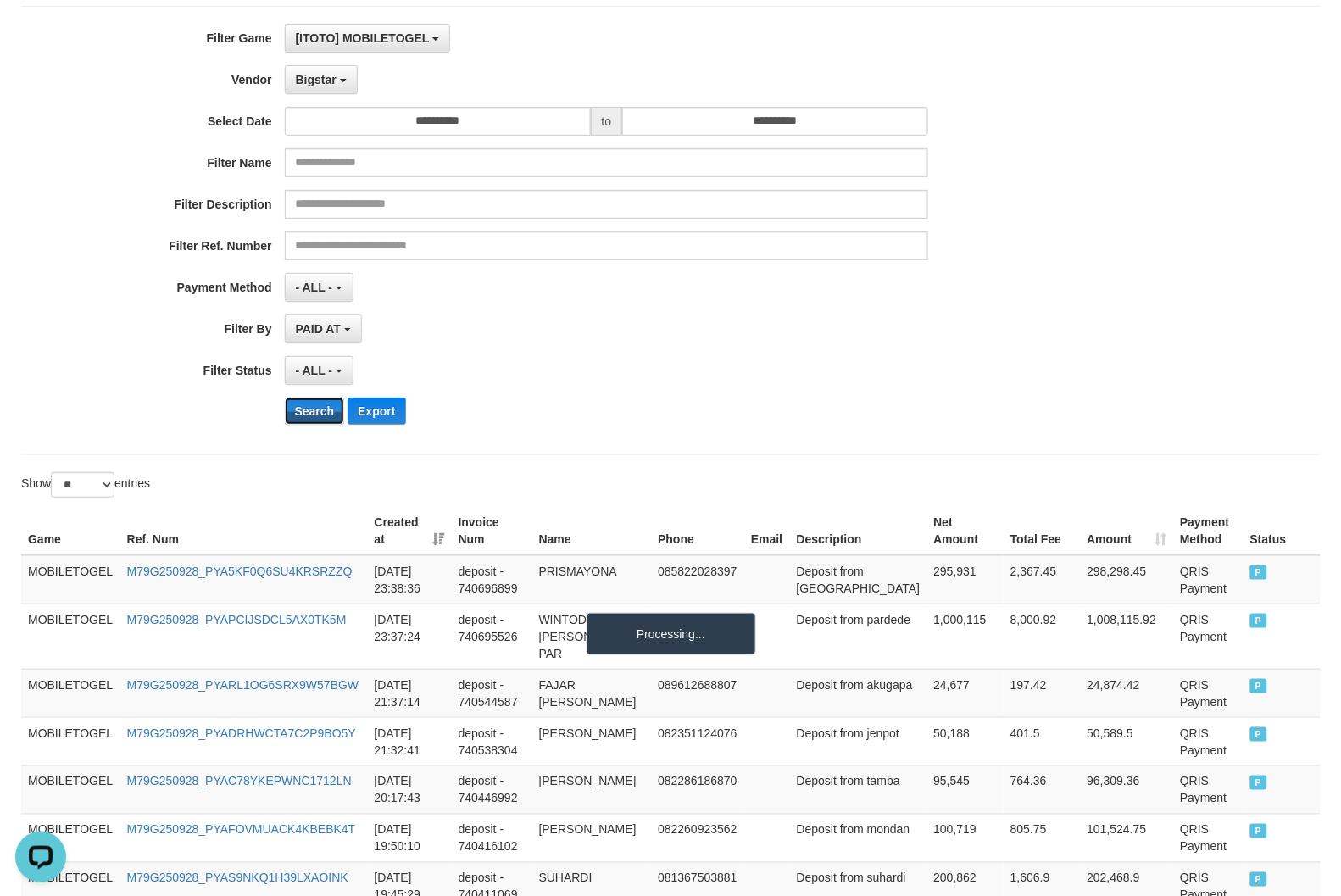
scroll to position [0, 0]
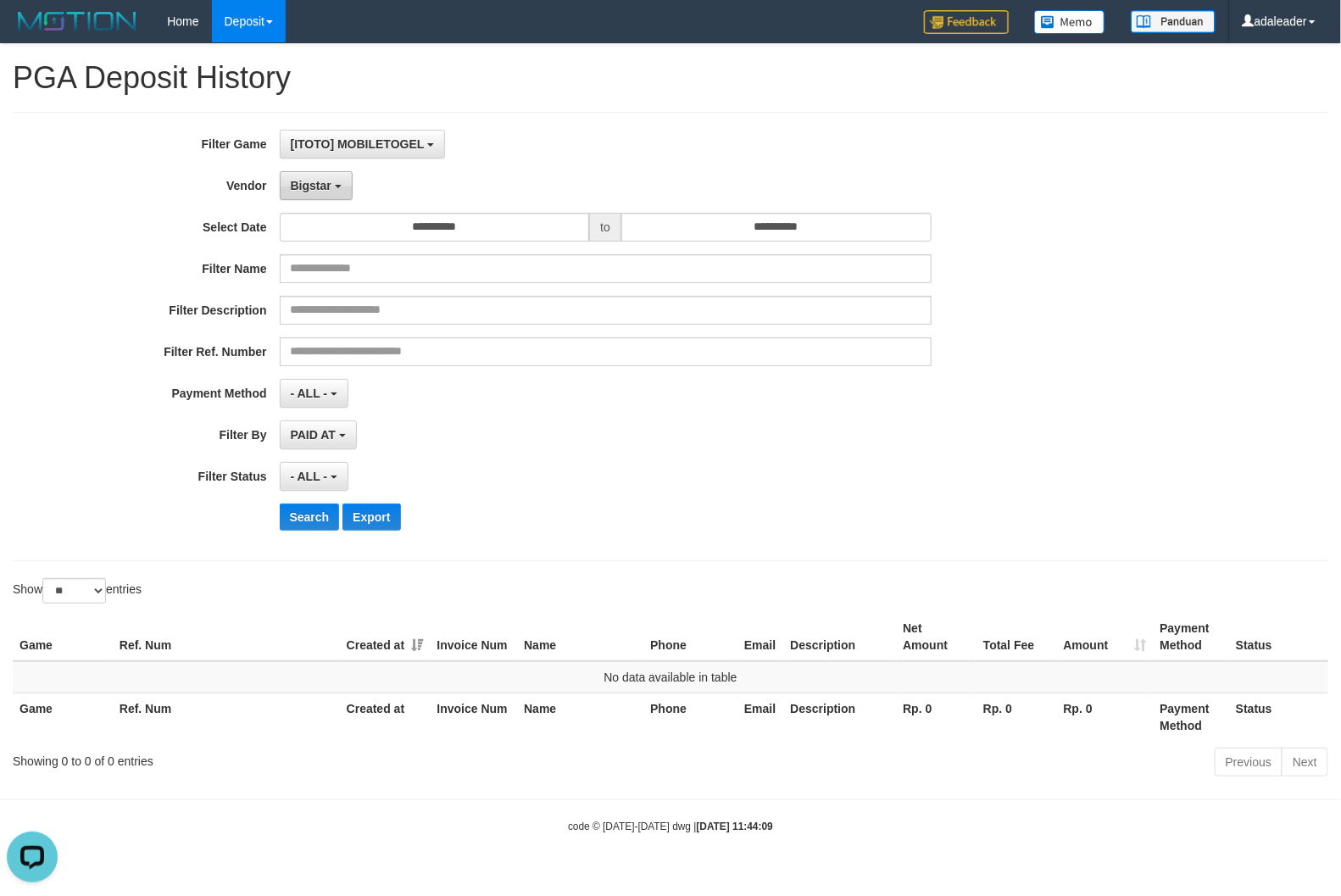
click at [343, 183] on button "Bigstar" at bounding box center [316, 186] width 73 height 29
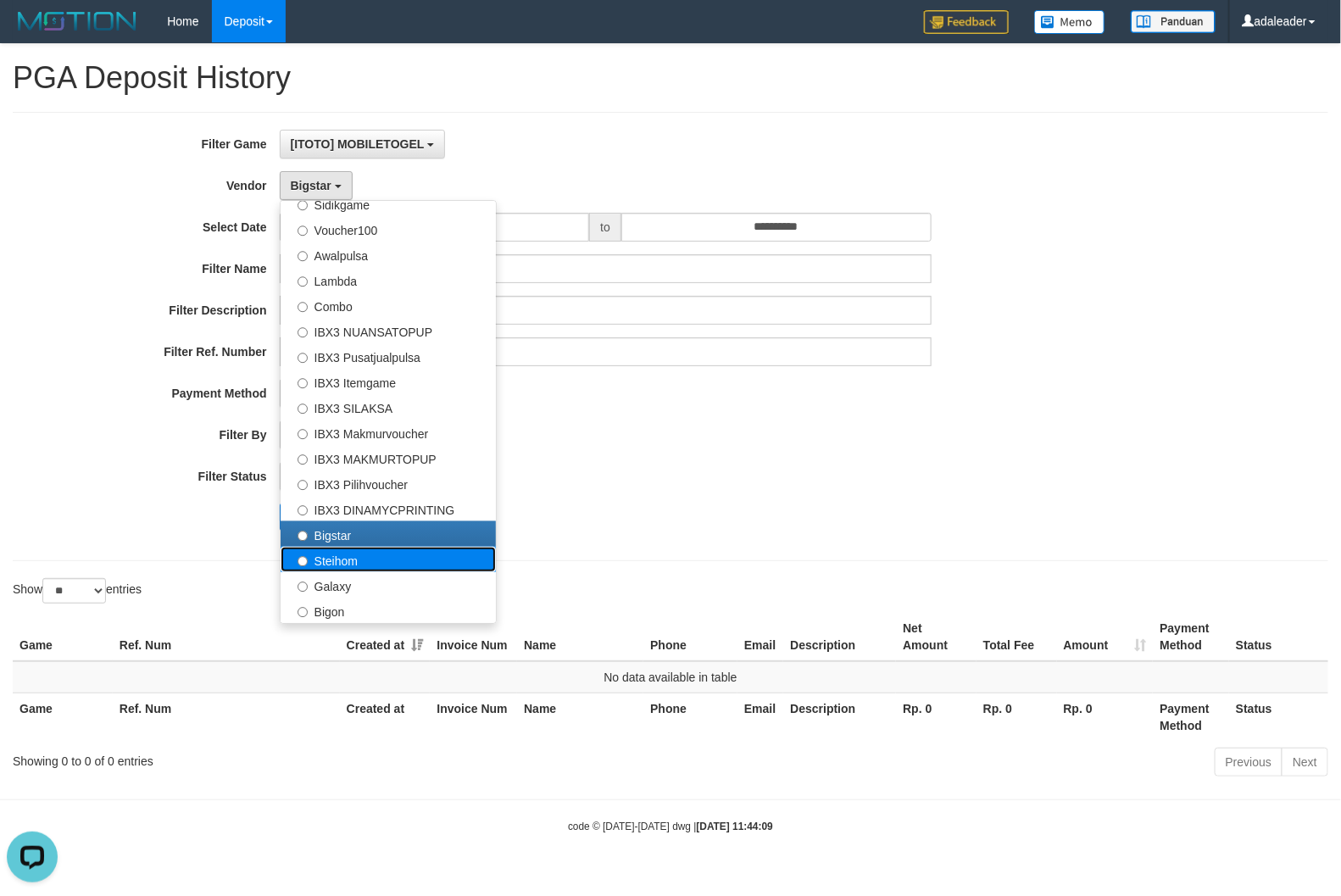
click at [359, 564] on label "Steihom" at bounding box center [389, 559] width 215 height 26
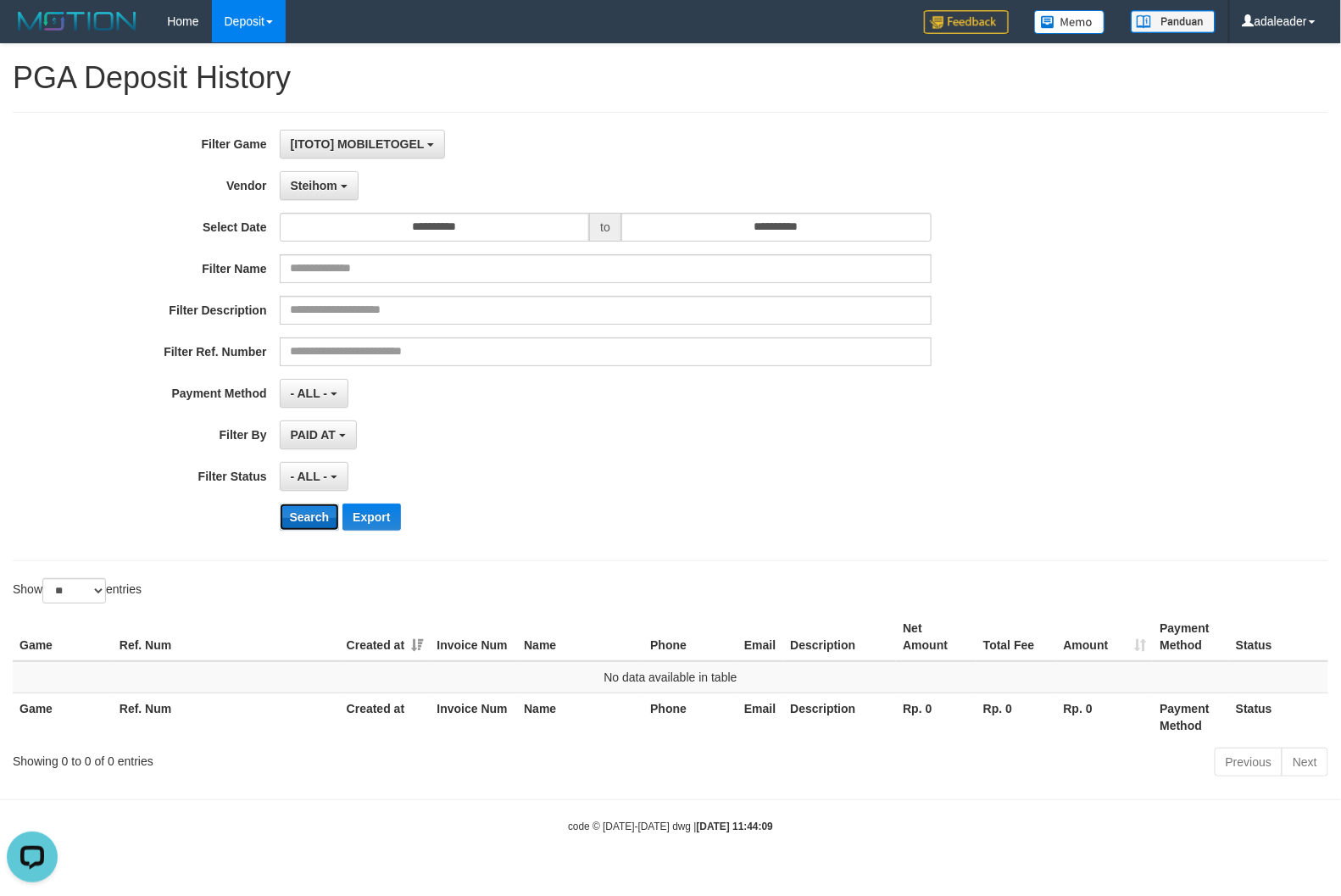
click at [319, 522] on button "Search" at bounding box center [310, 518] width 60 height 27
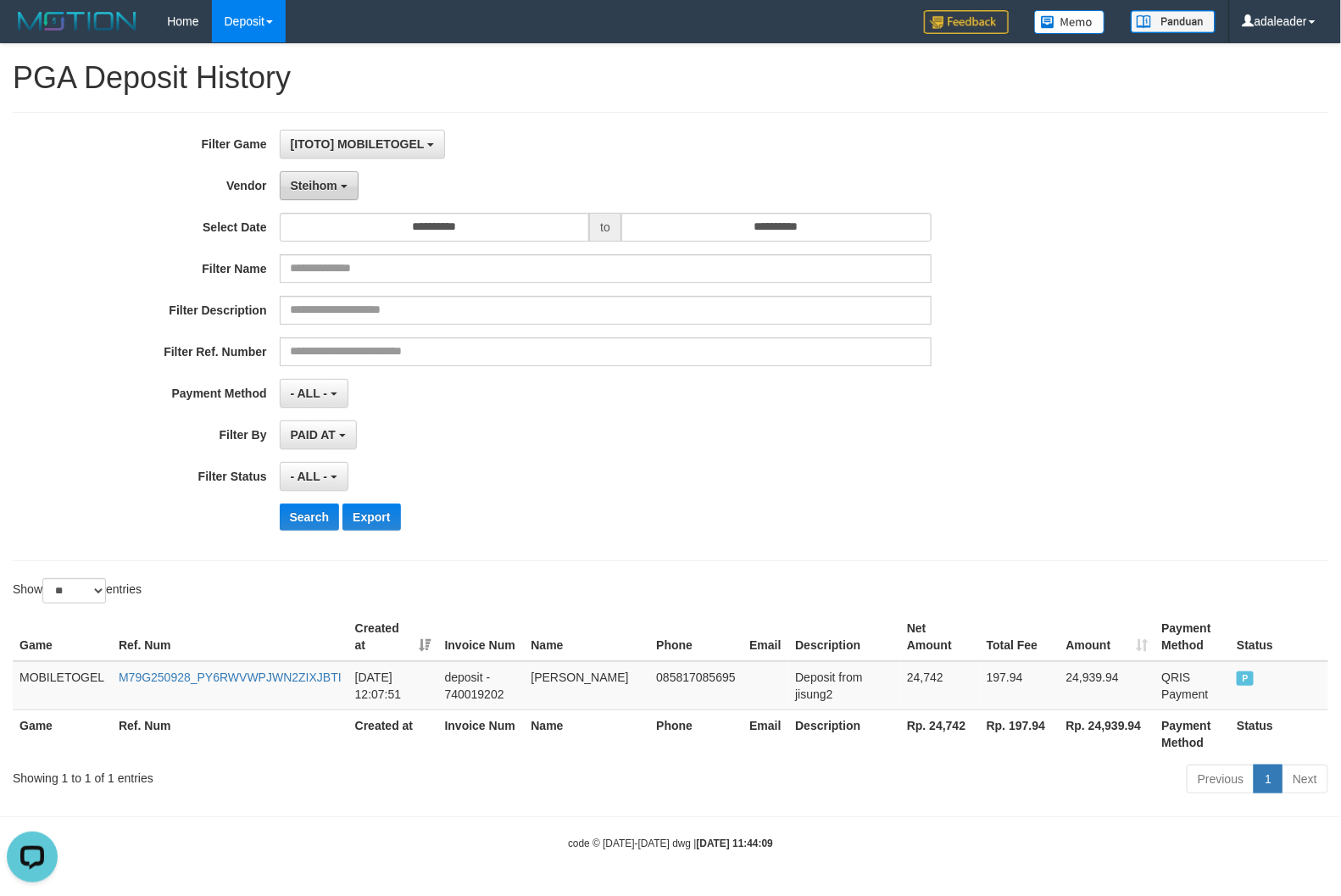
click at [348, 200] on button "Steihom" at bounding box center [319, 186] width 79 height 29
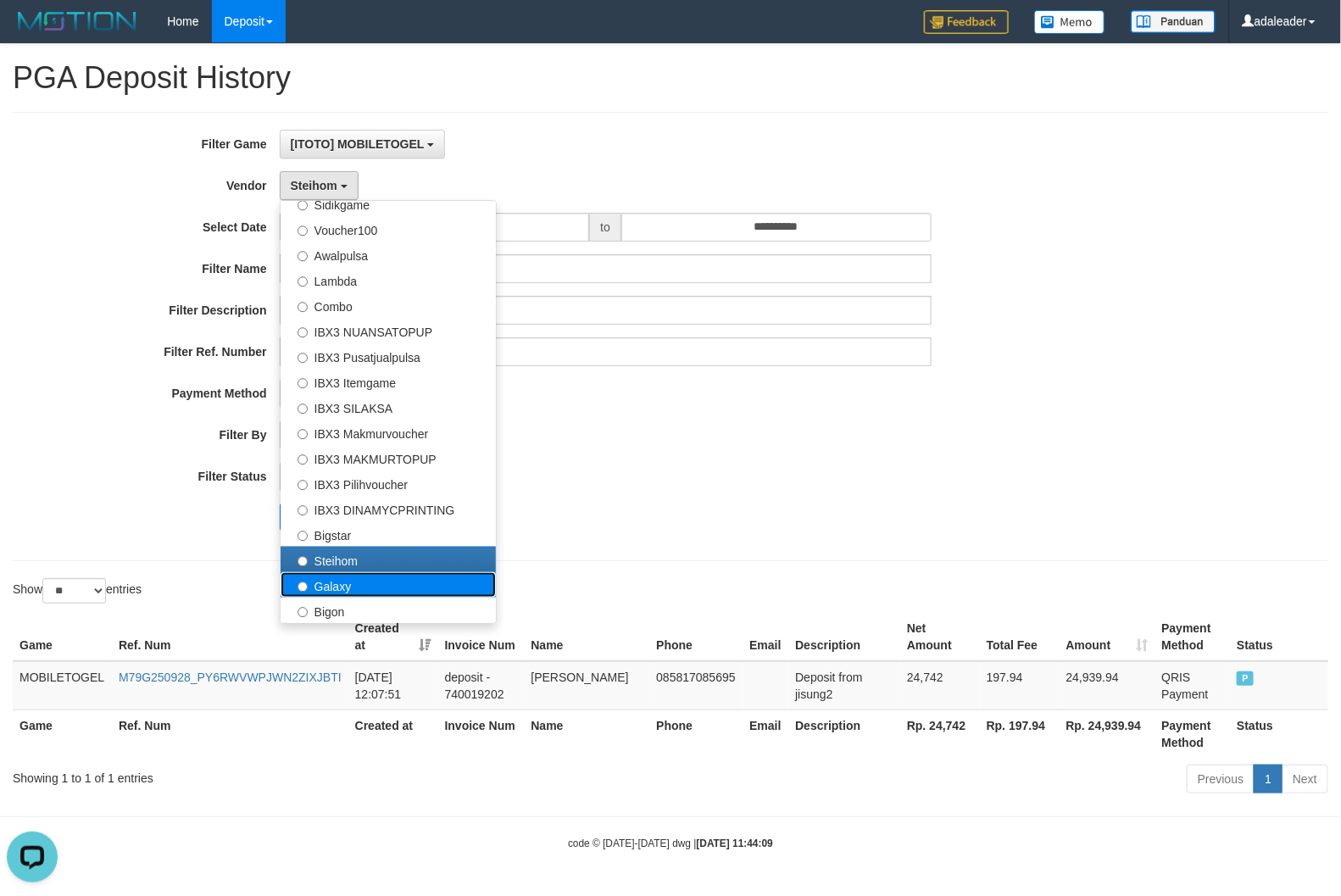
click at [367, 577] on label "Galaxy" at bounding box center [389, 585] width 215 height 26
select select "**********"
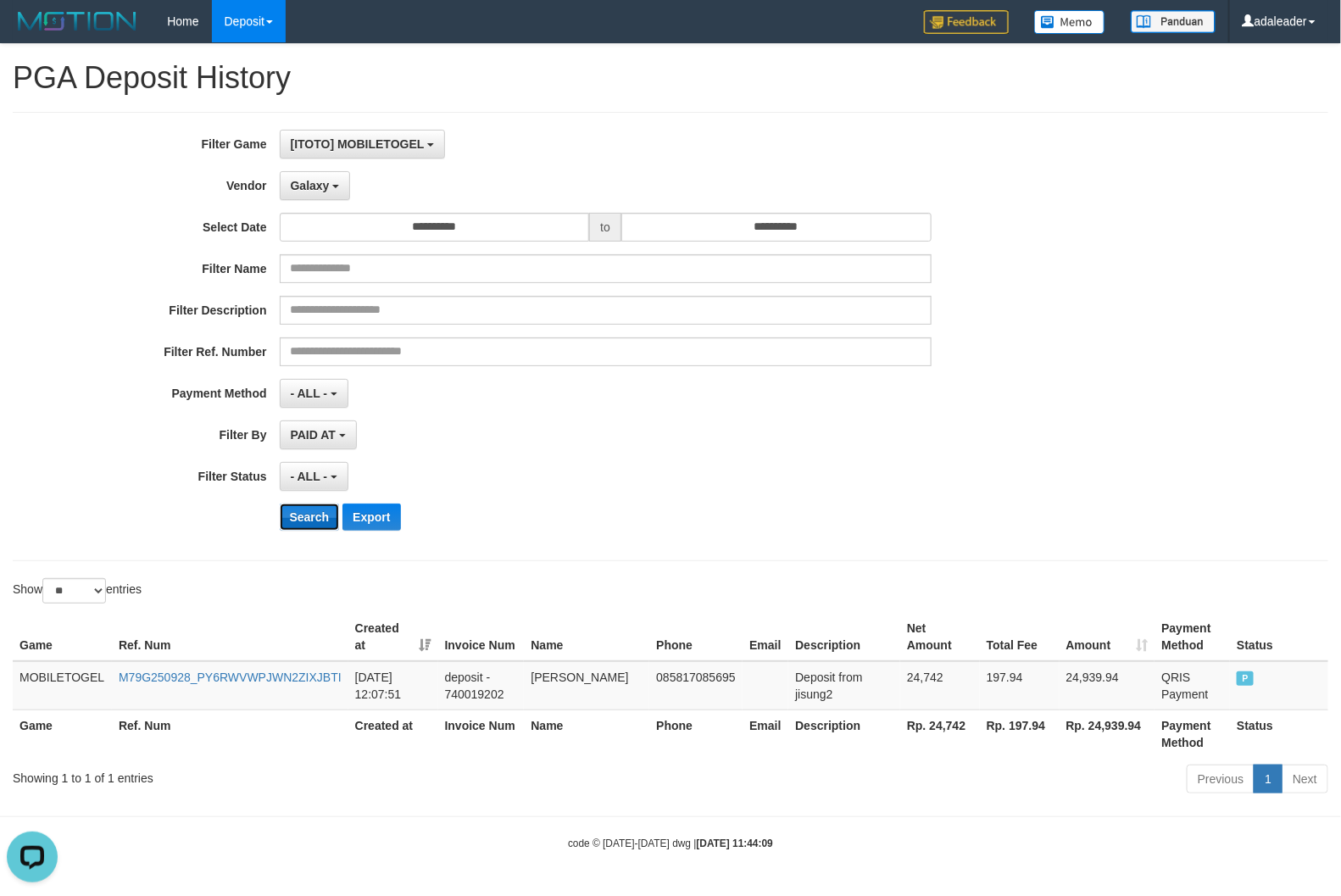
click at [312, 519] on button "Search" at bounding box center [310, 518] width 60 height 27
click at [306, 184] on span "Galaxy" at bounding box center [310, 185] width 39 height 14
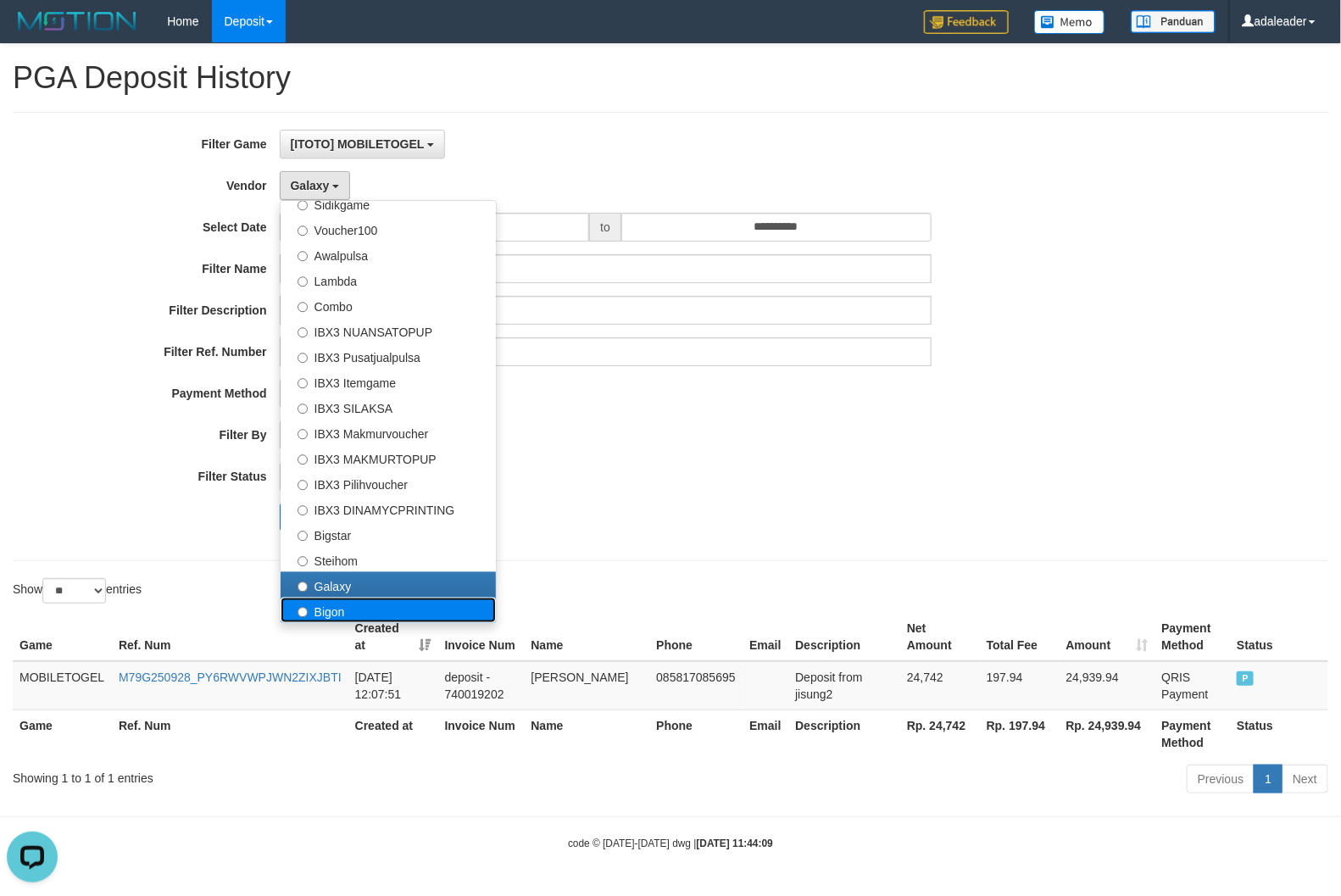
click at [348, 598] on label "Bigon" at bounding box center [389, 611] width 215 height 26
select select "**********"
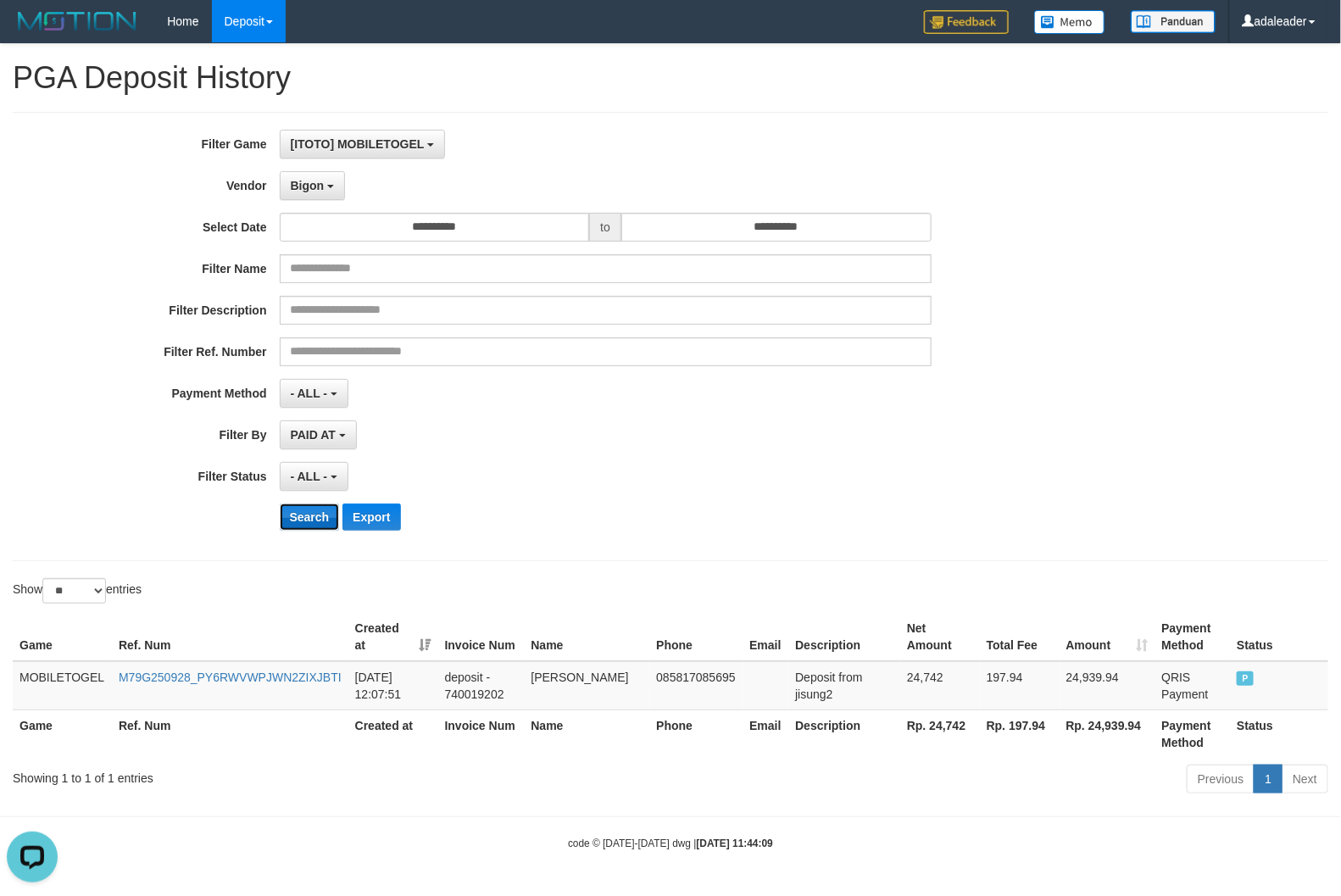
drag, startPoint x: 318, startPoint y: 524, endPoint x: 333, endPoint y: 369, distance: 155.7
click at [316, 523] on button "Search" at bounding box center [310, 518] width 60 height 27
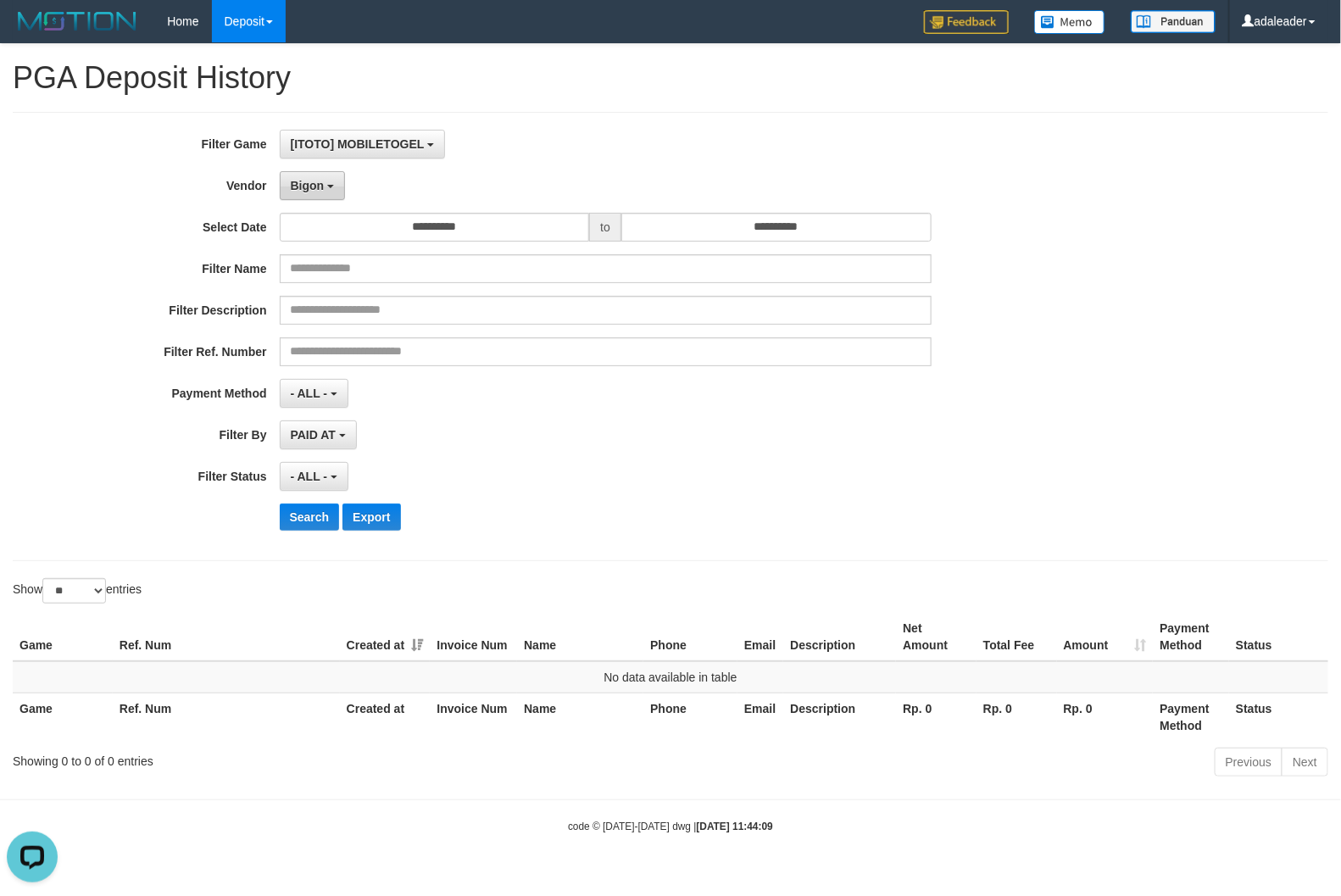
click at [328, 186] on b "button" at bounding box center [331, 186] width 7 height 3
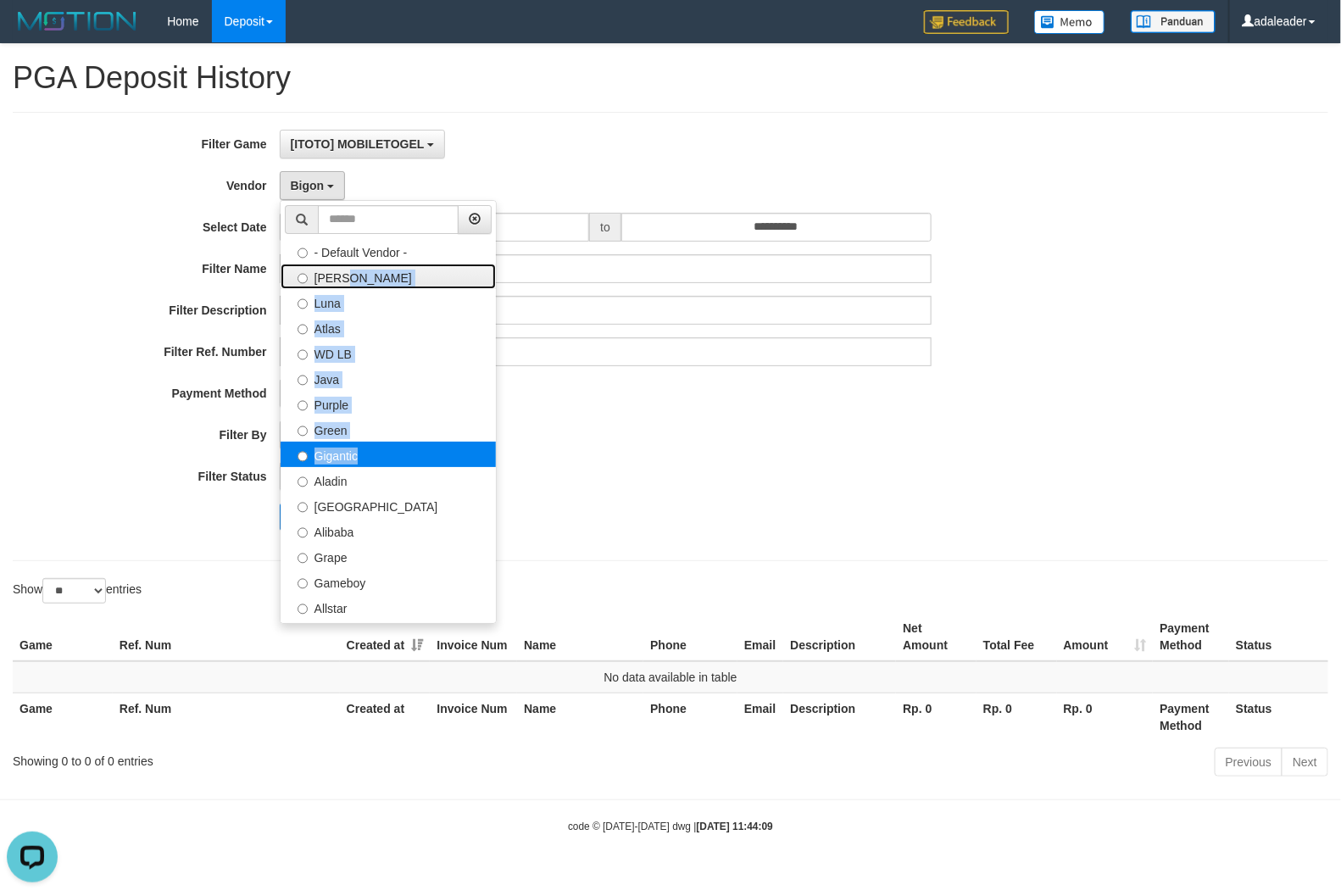
drag, startPoint x: 353, startPoint y: 272, endPoint x: 352, endPoint y: 462, distance: 190.0
click at [352, 462] on ul "- Default Vendor - Lucy Luna Atlas WD LB Java Purple Green Gigantic Aladin Duba…" at bounding box center [389, 412] width 217 height 424
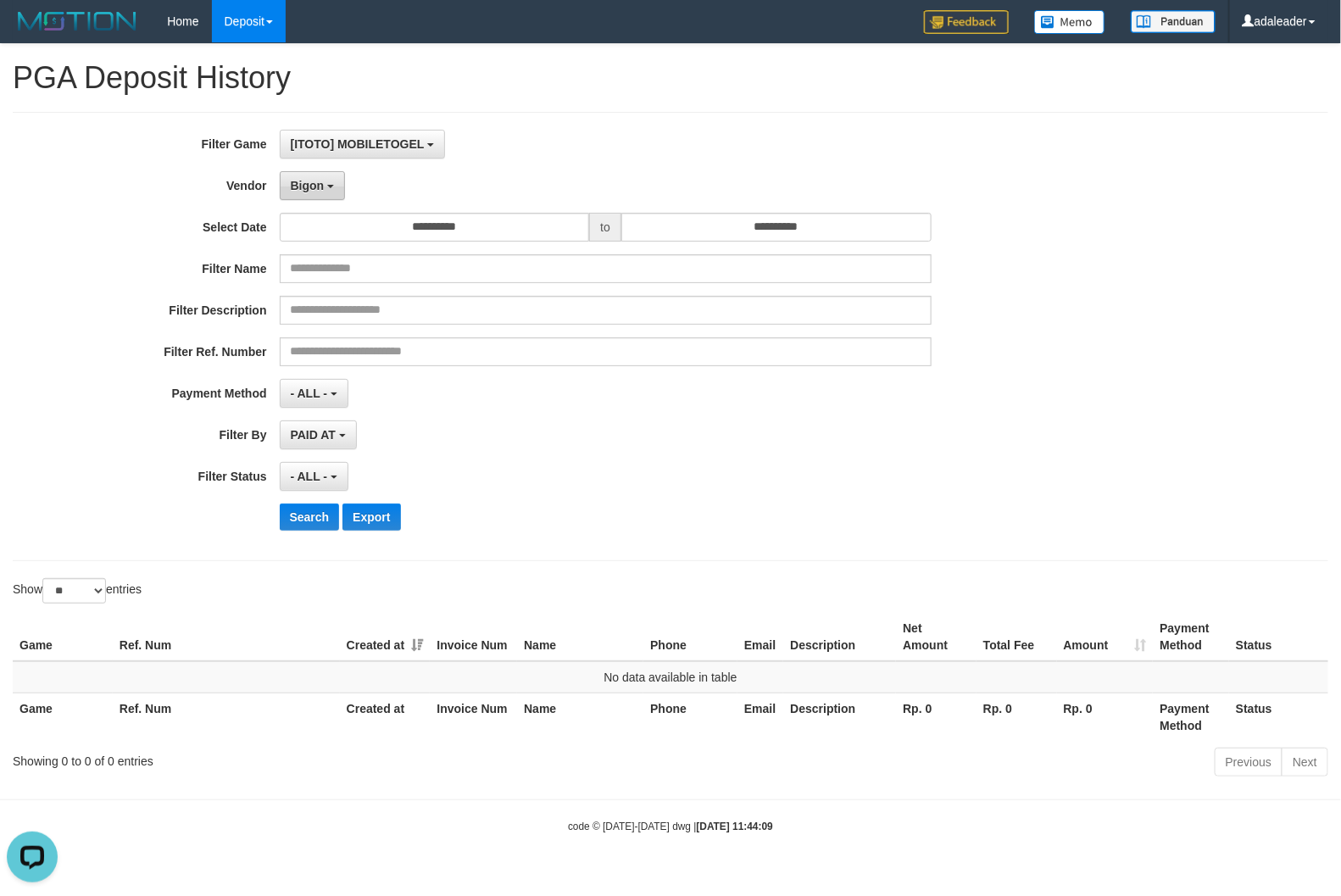
click at [335, 190] on button "Bigon" at bounding box center [313, 186] width 66 height 29
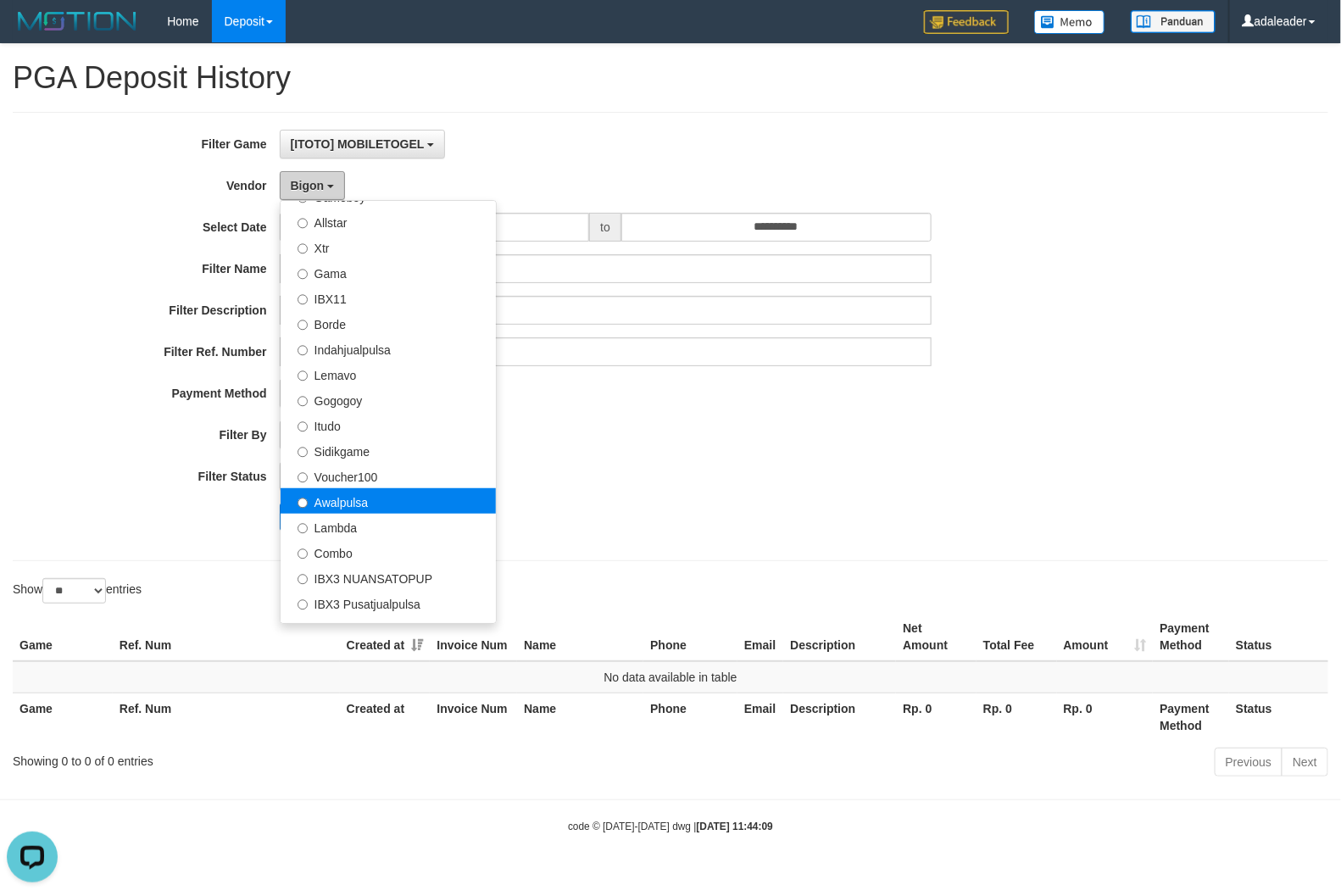
scroll to position [424, 0]
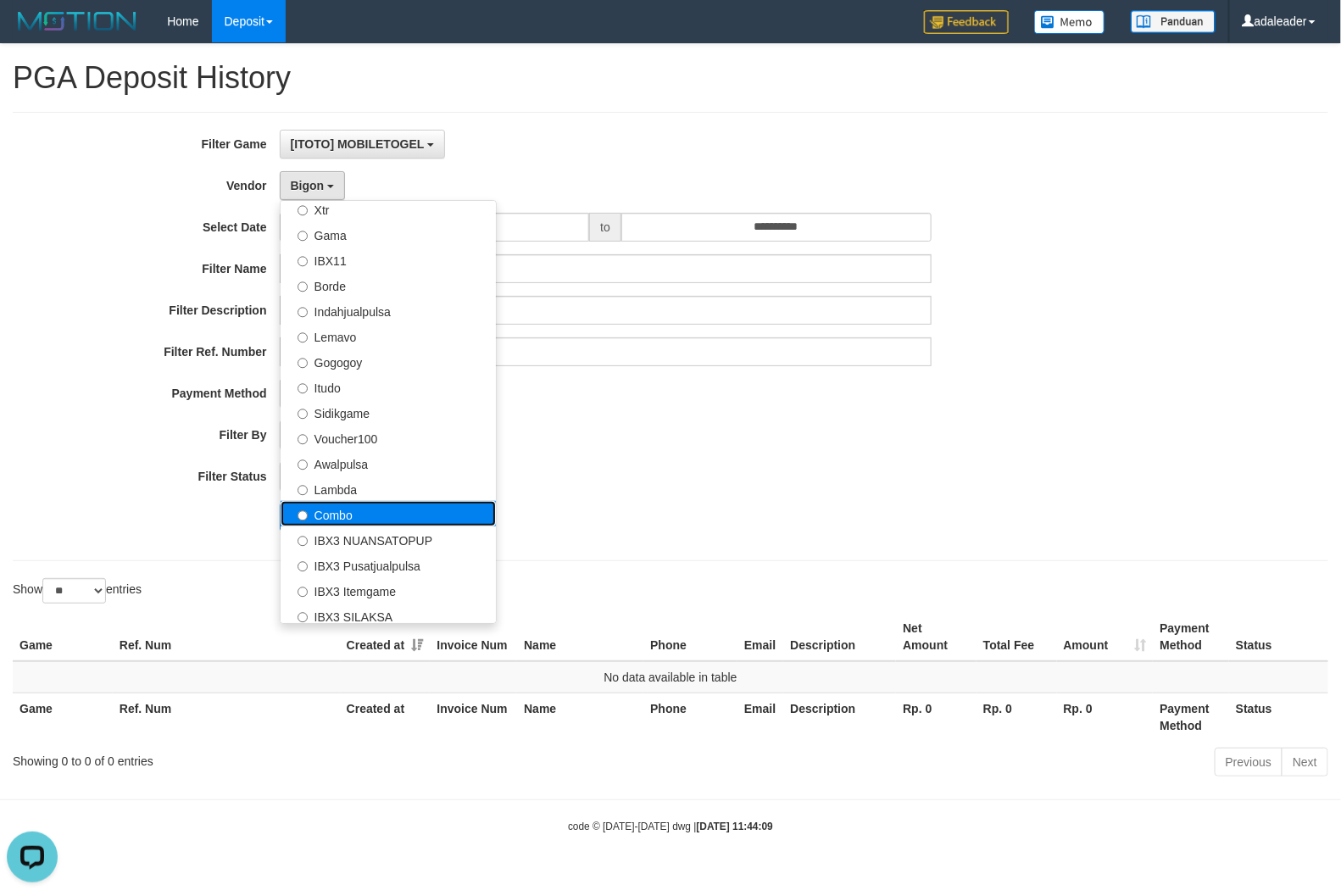
click at [375, 519] on label "Combo" at bounding box center [389, 514] width 215 height 26
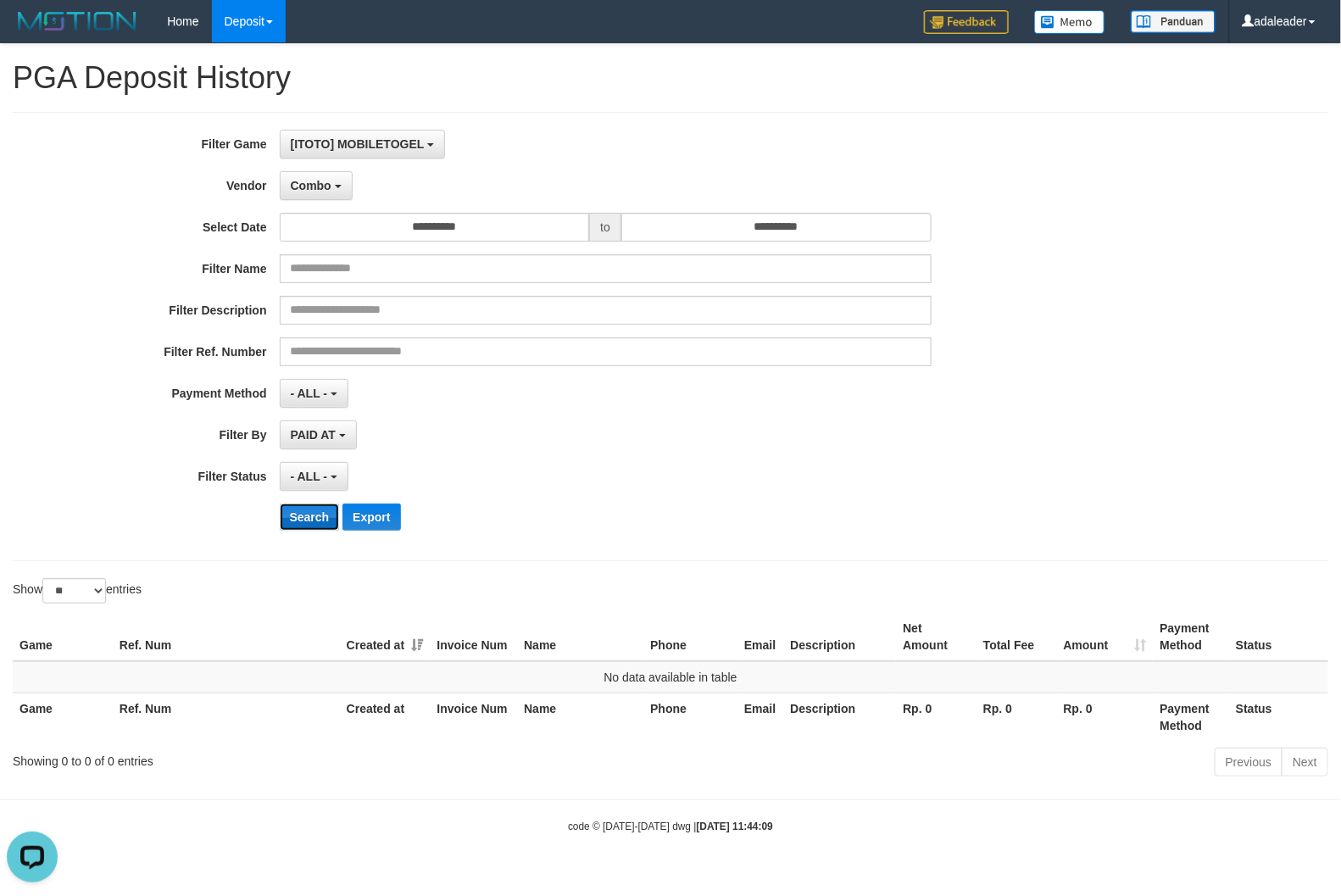
click at [332, 516] on button "Search" at bounding box center [310, 518] width 60 height 27
click at [651, 495] on div "**********" at bounding box center [559, 337] width 1117 height 413
click at [39, 866] on div "Open LiveChat chat widget" at bounding box center [32, 856] width 29 height 29
click at [922, 428] on div "PAID AT PAID AT CREATED AT" at bounding box center [606, 435] width 652 height 29
click at [315, 188] on span "Combo" at bounding box center [311, 185] width 41 height 14
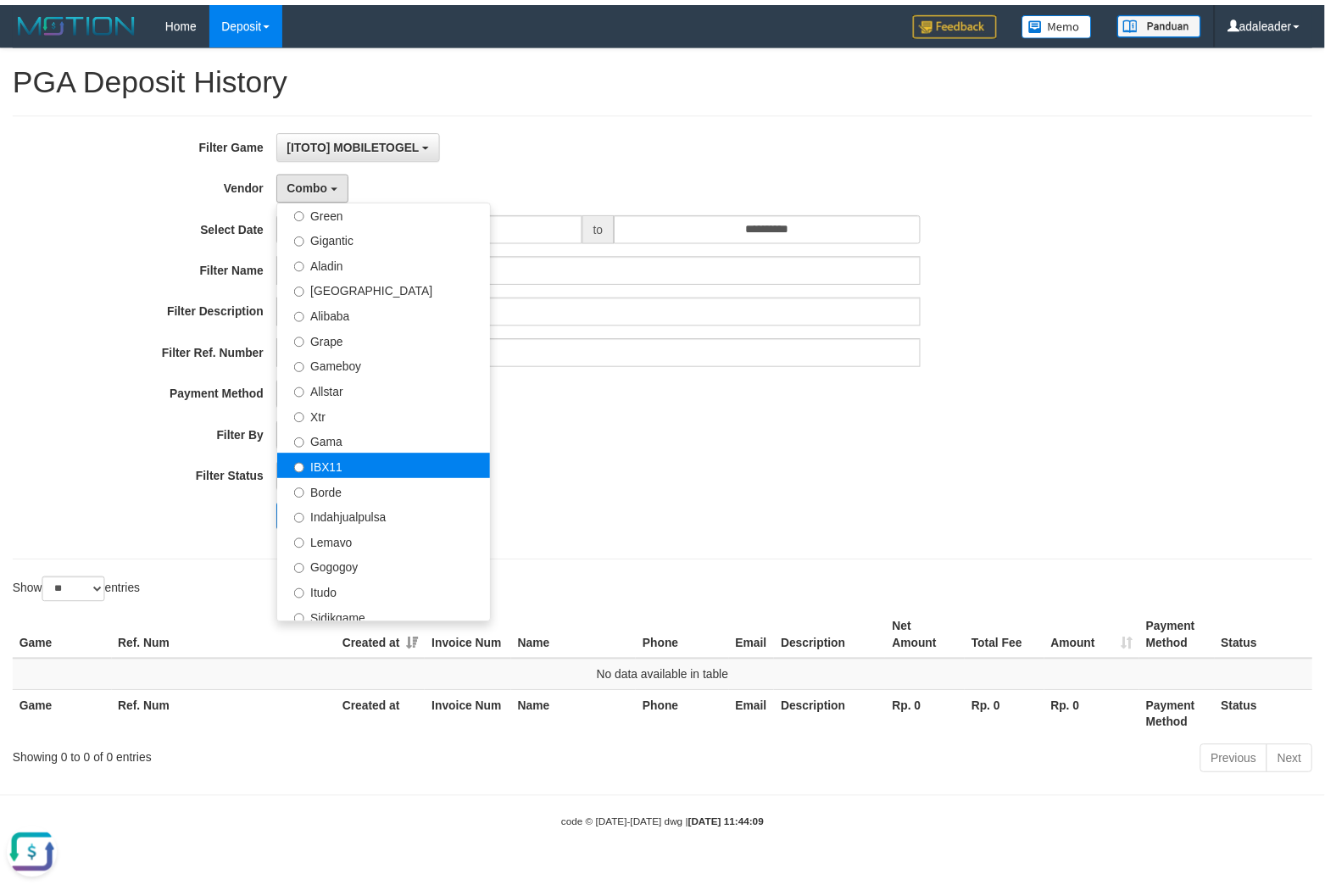
scroll to position [0, 0]
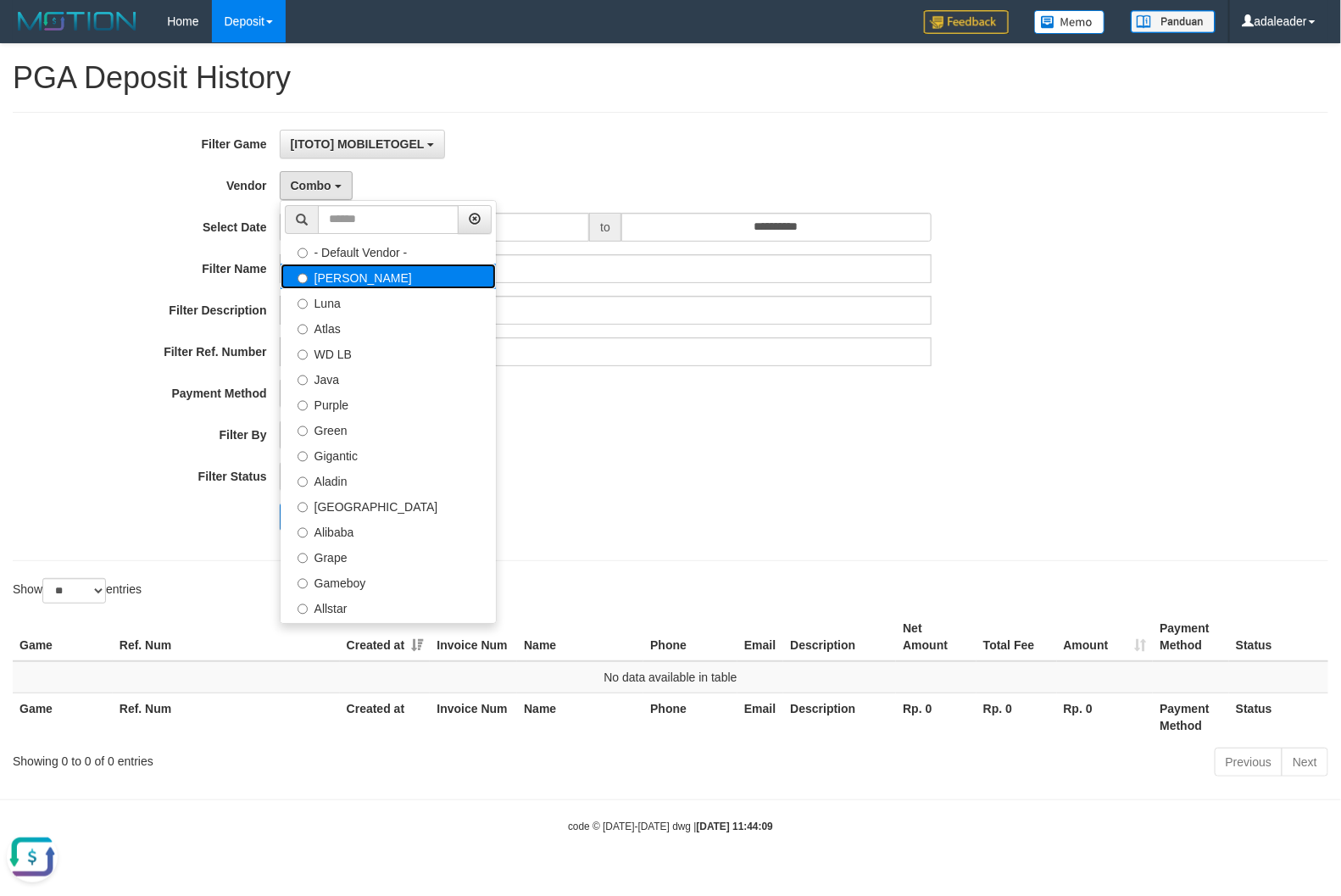
click at [376, 281] on label "Lucy" at bounding box center [389, 277] width 215 height 26
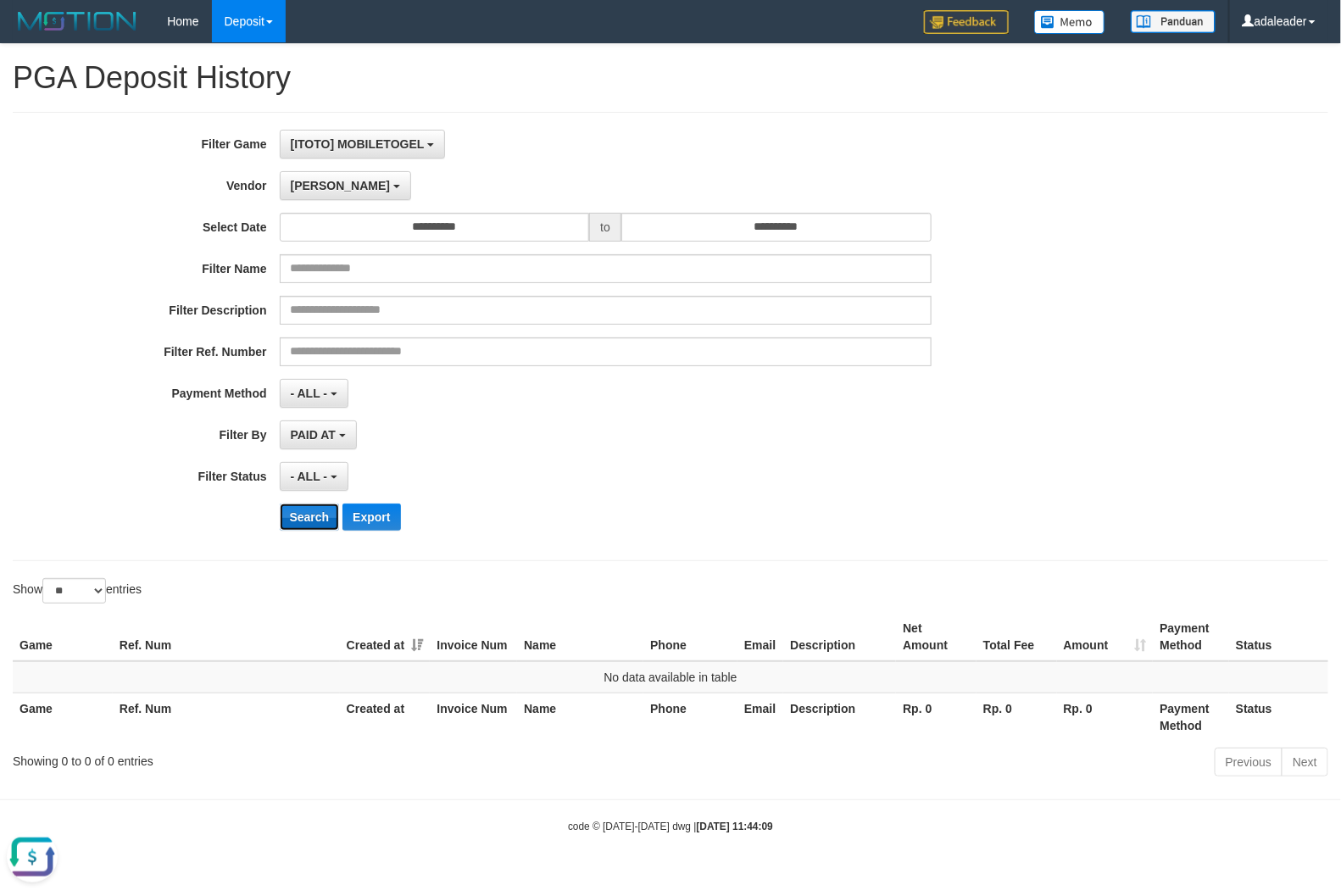
click at [319, 510] on button "Search" at bounding box center [310, 518] width 60 height 27
click at [314, 179] on span "Lucy" at bounding box center [340, 185] width 99 height 14
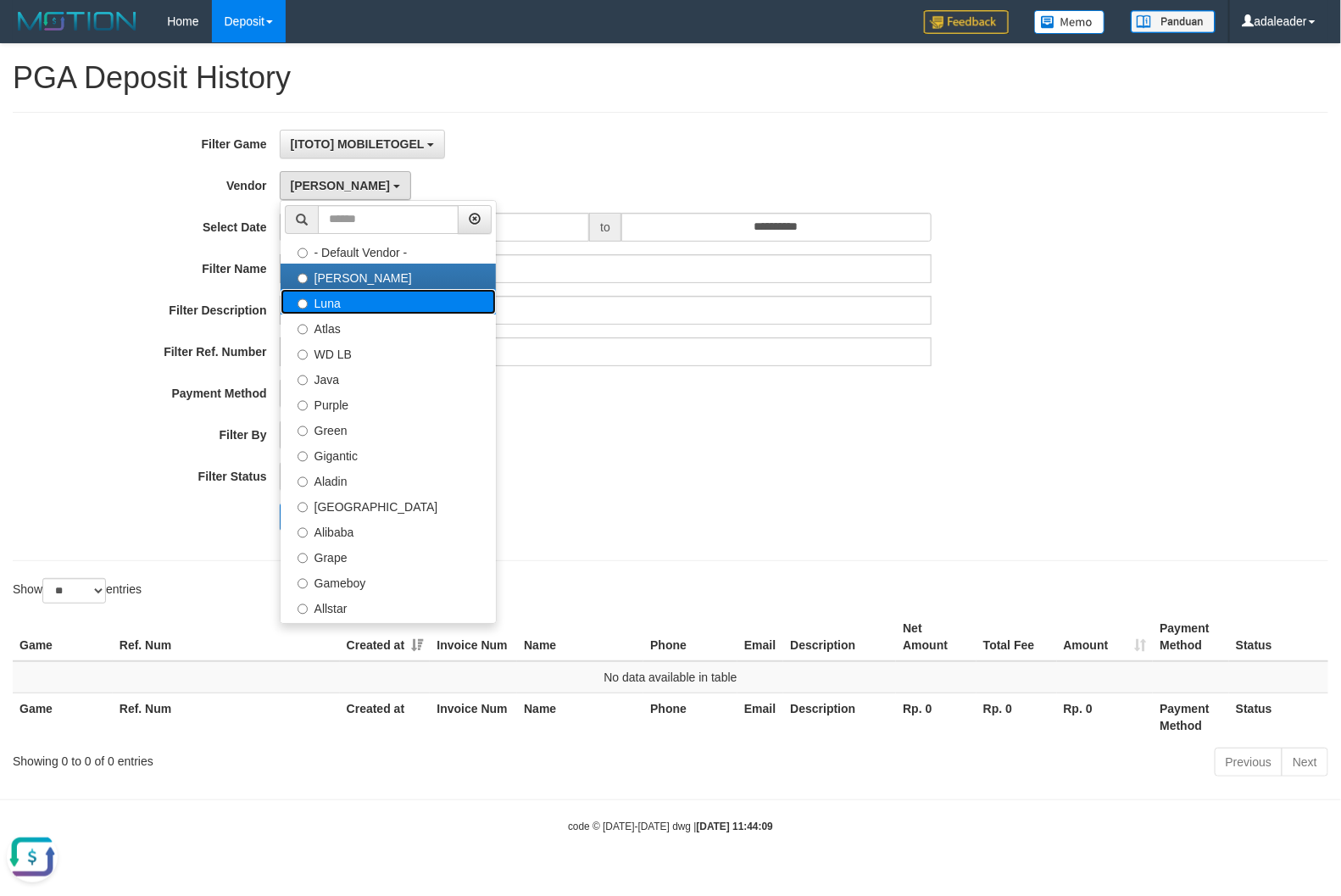
click at [332, 312] on label "Luna" at bounding box center [389, 302] width 215 height 26
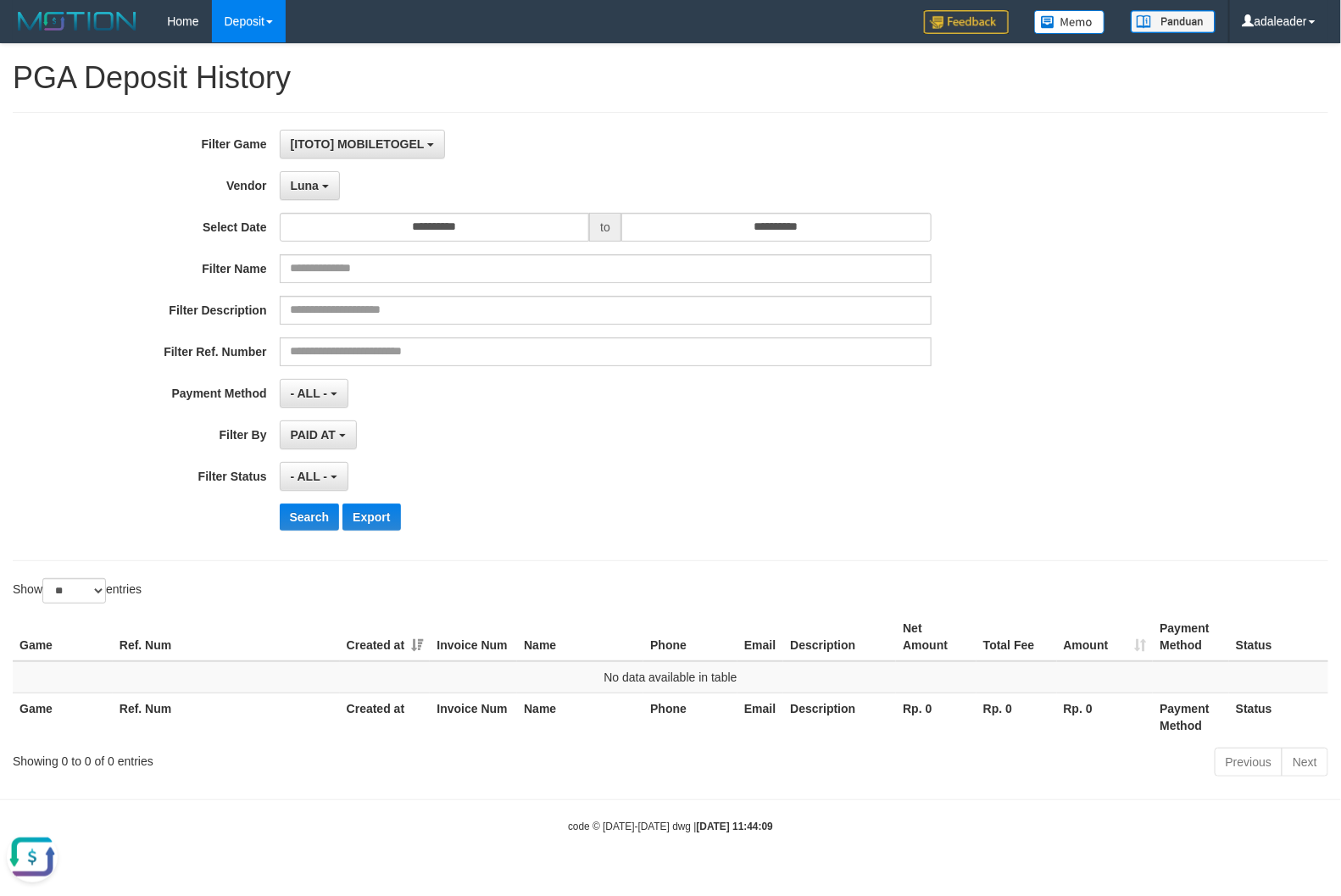
click at [307, 505] on div "**********" at bounding box center [559, 337] width 1117 height 413
click at [313, 518] on button "Search" at bounding box center [310, 518] width 60 height 27
click at [322, 195] on button "Luna" at bounding box center [310, 186] width 60 height 29
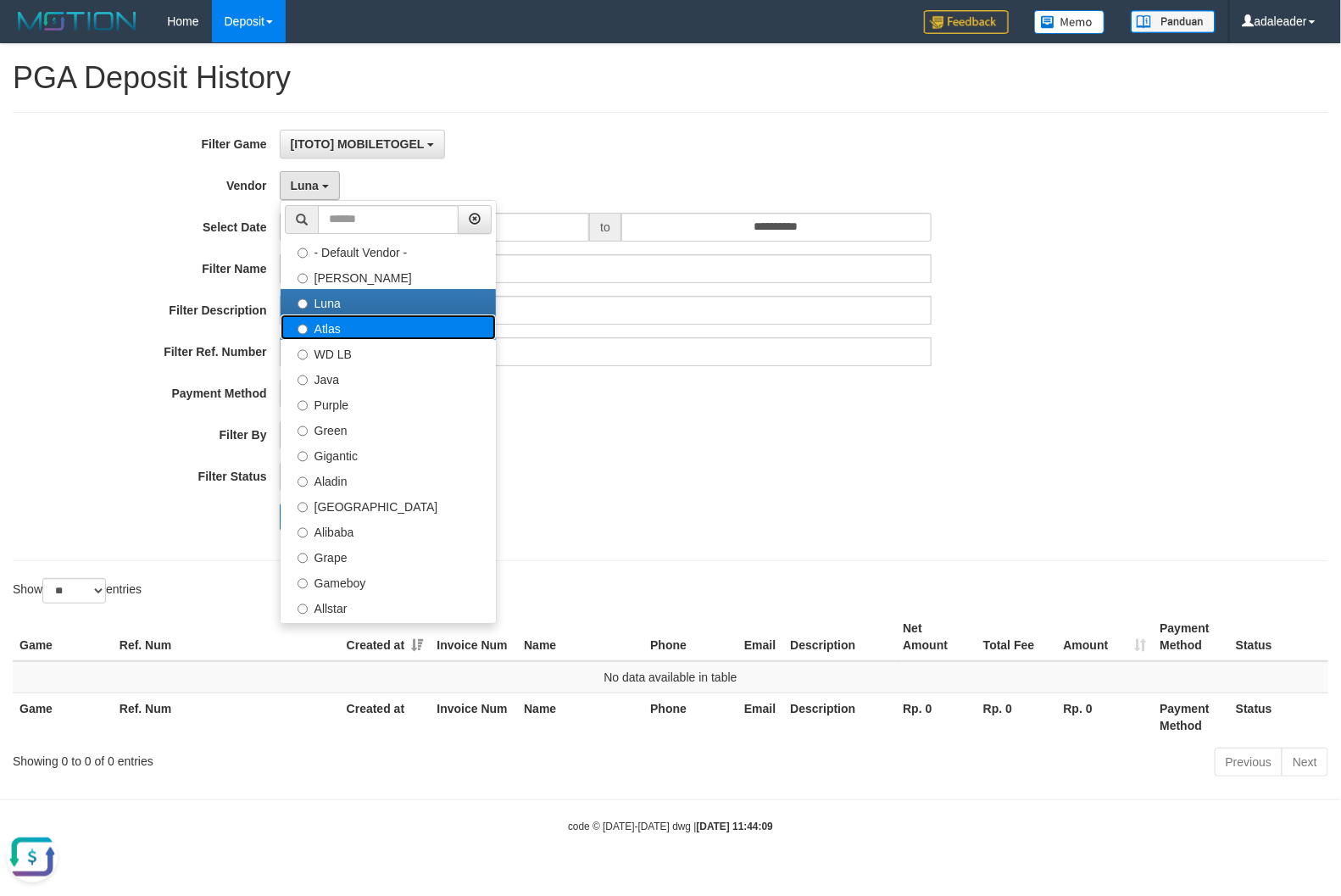
click at [346, 327] on label "Atlas" at bounding box center [389, 327] width 215 height 26
select select "**********"
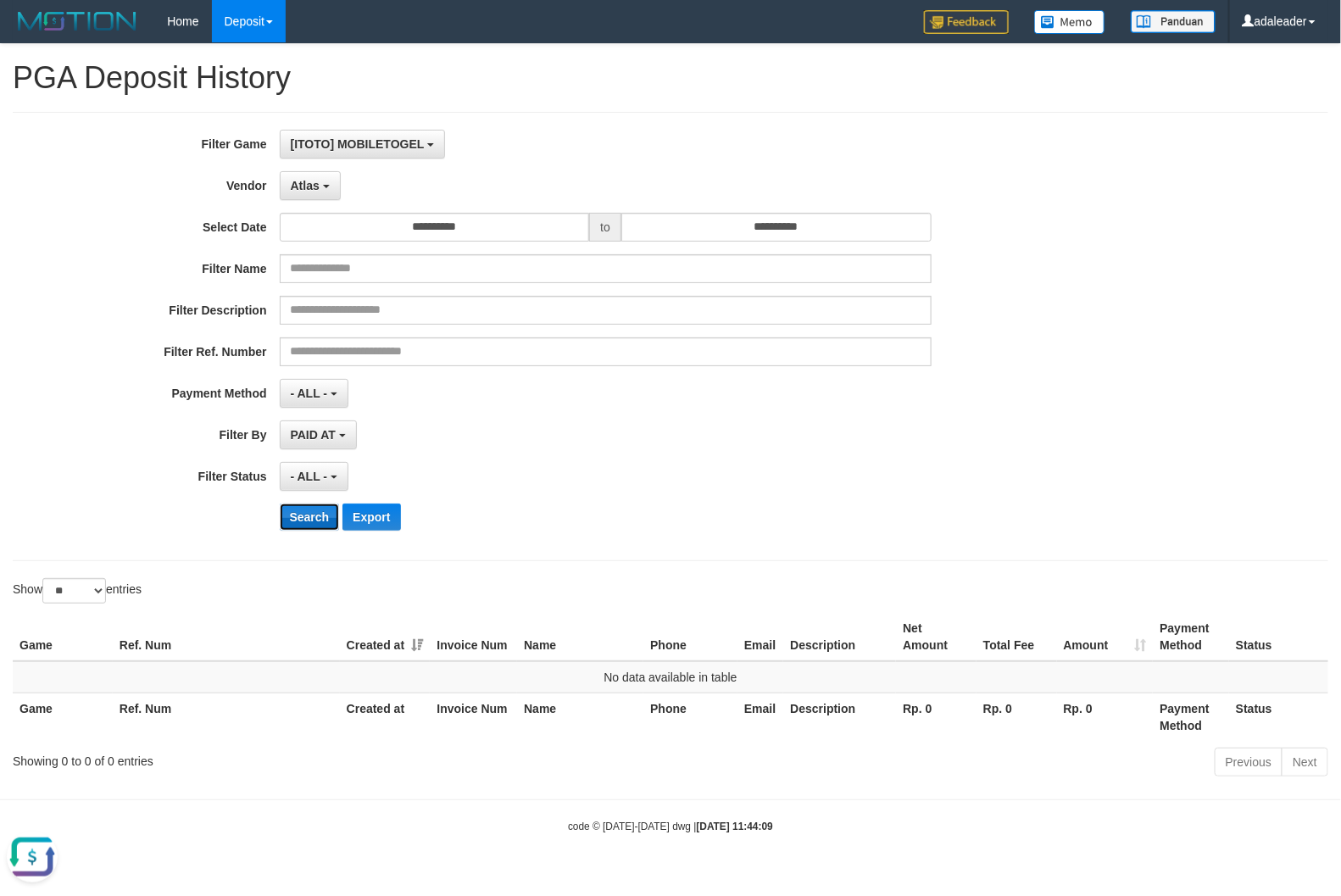
click at [319, 524] on button "Search" at bounding box center [310, 518] width 60 height 27
click at [316, 203] on div "**********" at bounding box center [559, 337] width 1117 height 413
click at [311, 200] on button "Atlas" at bounding box center [310, 186] width 61 height 29
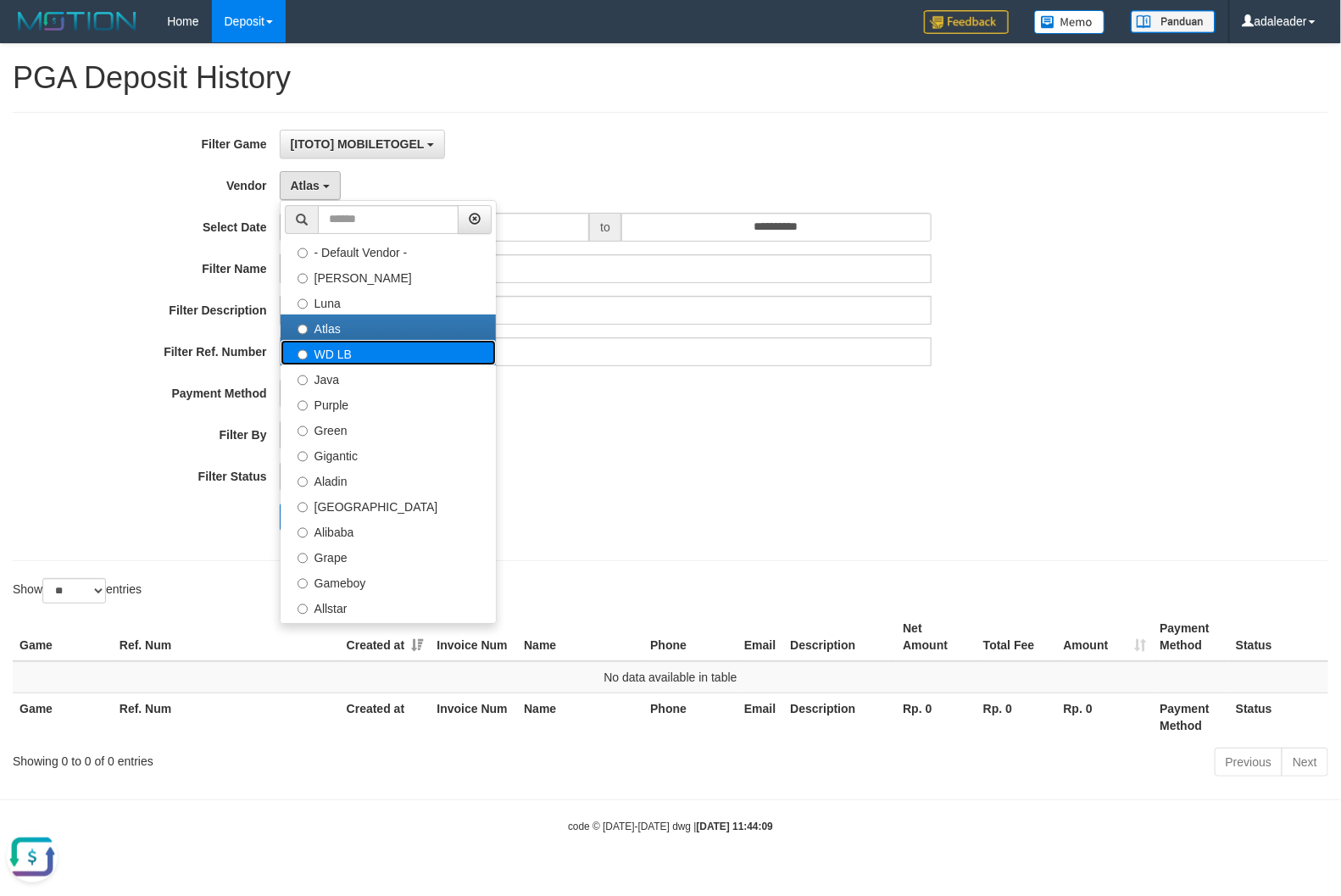
click at [329, 361] on label "WD LB" at bounding box center [389, 353] width 215 height 26
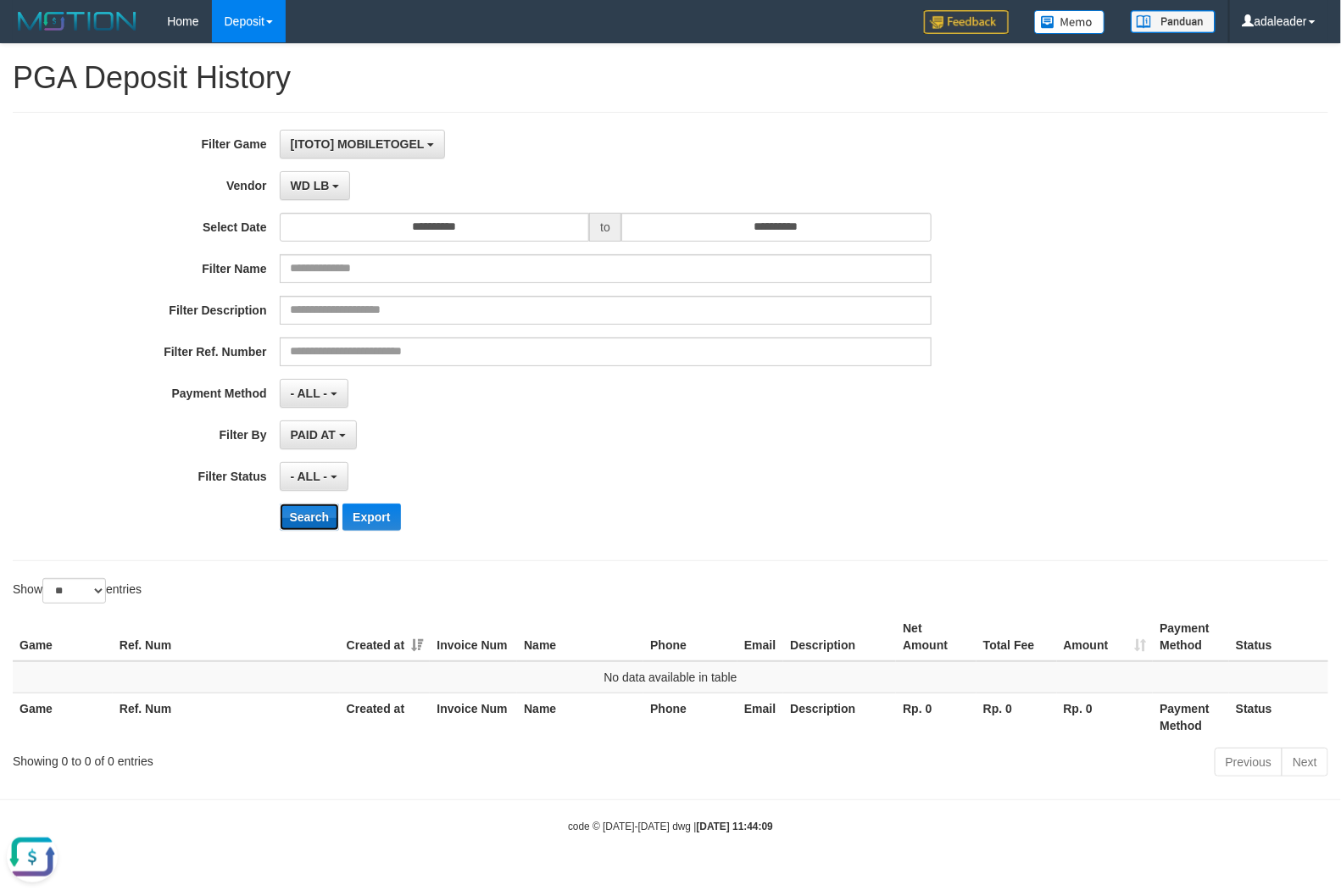
click at [316, 515] on button "Search" at bounding box center [310, 518] width 60 height 27
drag, startPoint x: 350, startPoint y: 186, endPoint x: 337, endPoint y: 187, distance: 13.0
click at [348, 186] on div "WD LB - Default Vendor - Lucy Luna Atlas WD LB Java Purple Green Gigantic Aladi…" at bounding box center [606, 186] width 652 height 29
click at [337, 187] on b "button" at bounding box center [336, 186] width 7 height 3
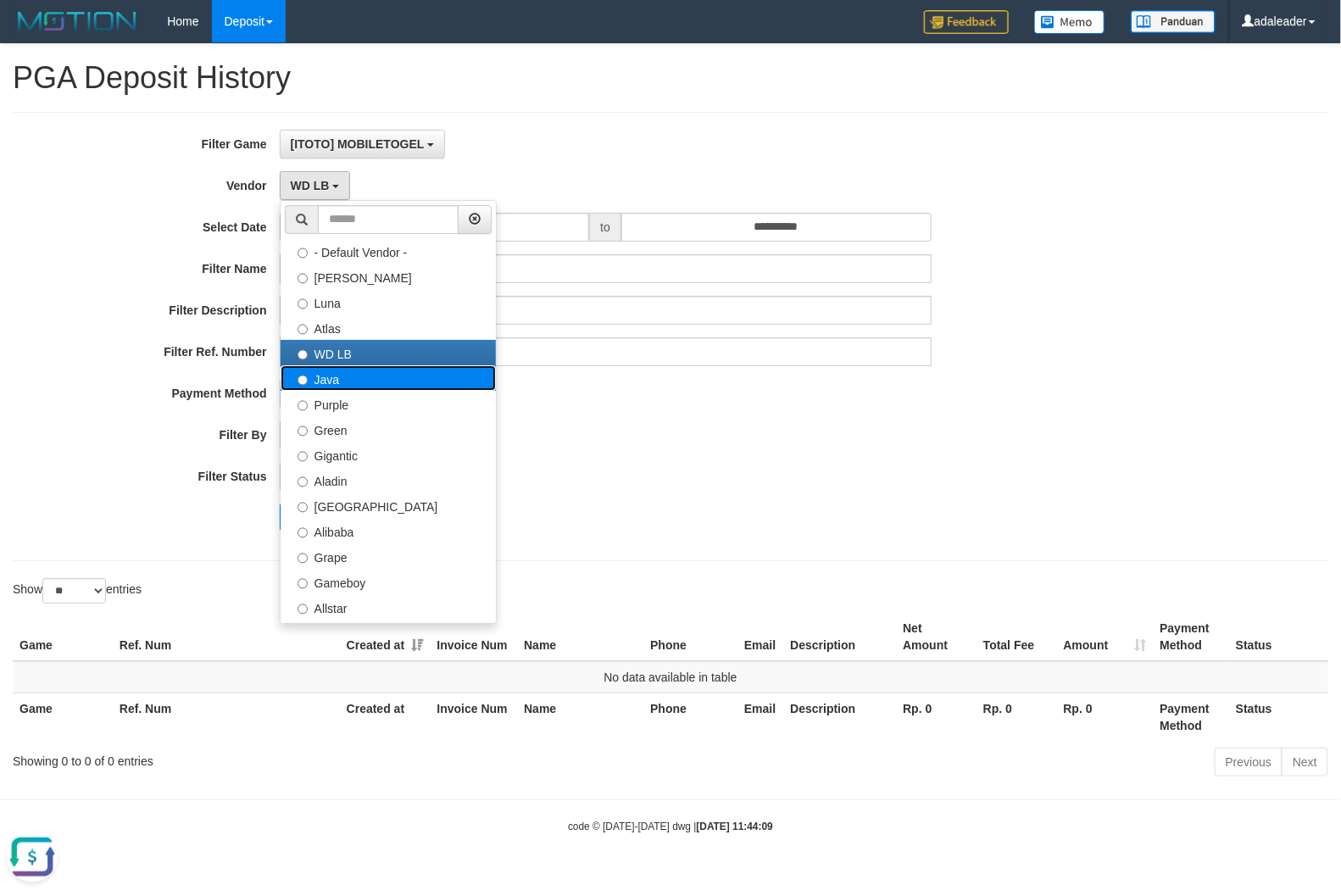
click at [349, 384] on label "Java" at bounding box center [389, 378] width 215 height 26
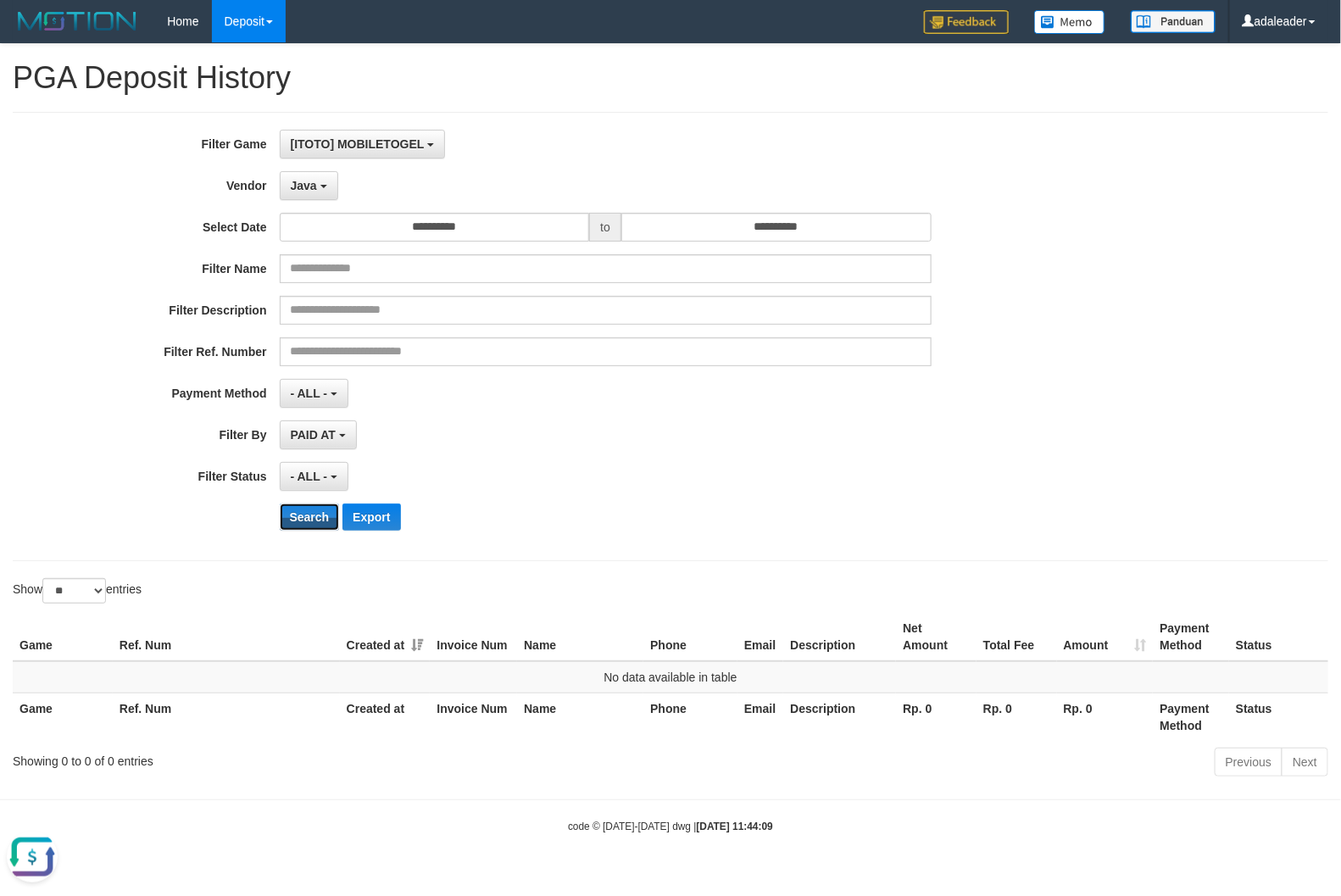
drag, startPoint x: 305, startPoint y: 525, endPoint x: 305, endPoint y: 462, distance: 63.0
click at [305, 524] on button "Search" at bounding box center [310, 518] width 60 height 27
click at [309, 196] on button "Java" at bounding box center [309, 186] width 58 height 29
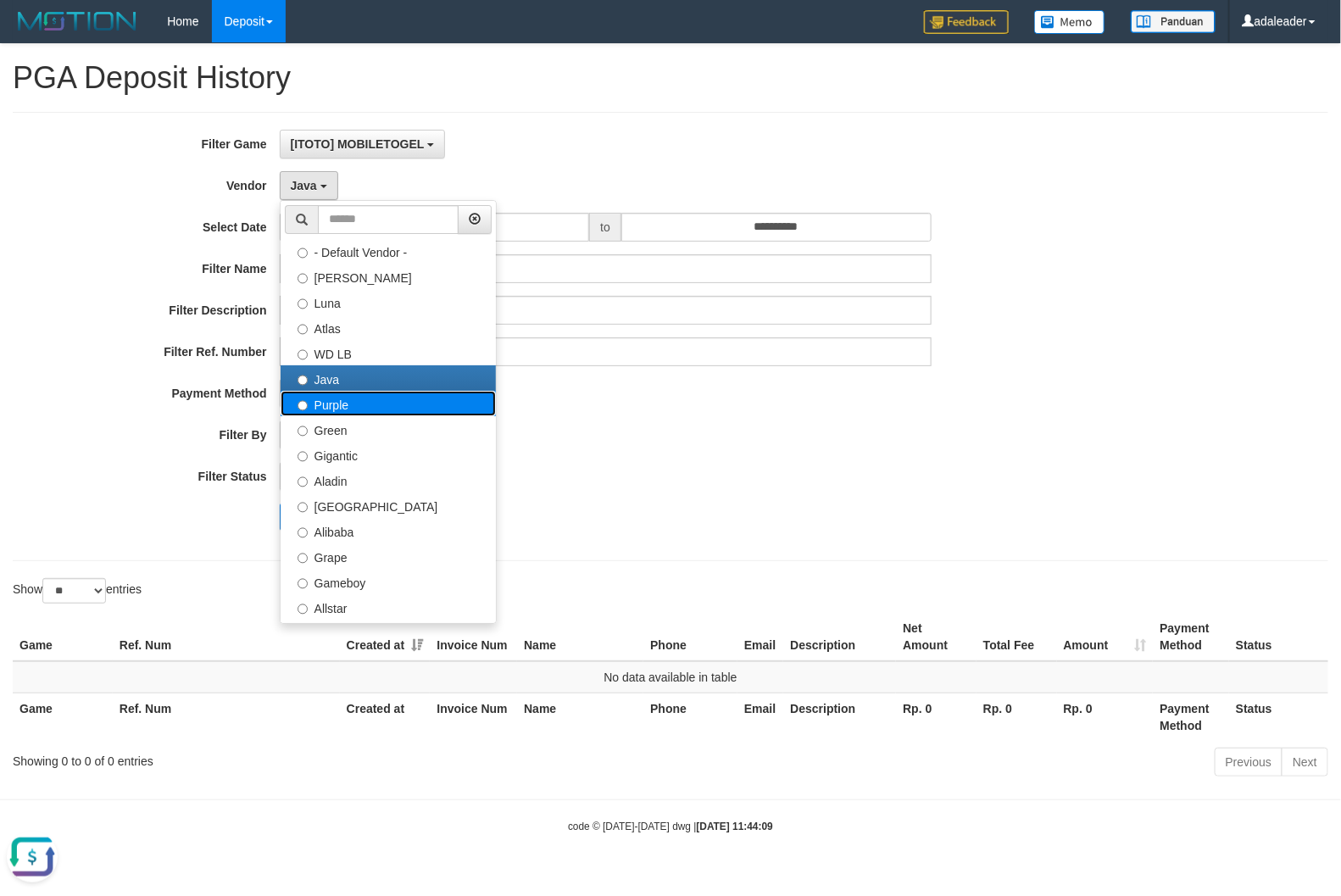
click at [332, 407] on label "Purple" at bounding box center [389, 404] width 215 height 26
select select "**********"
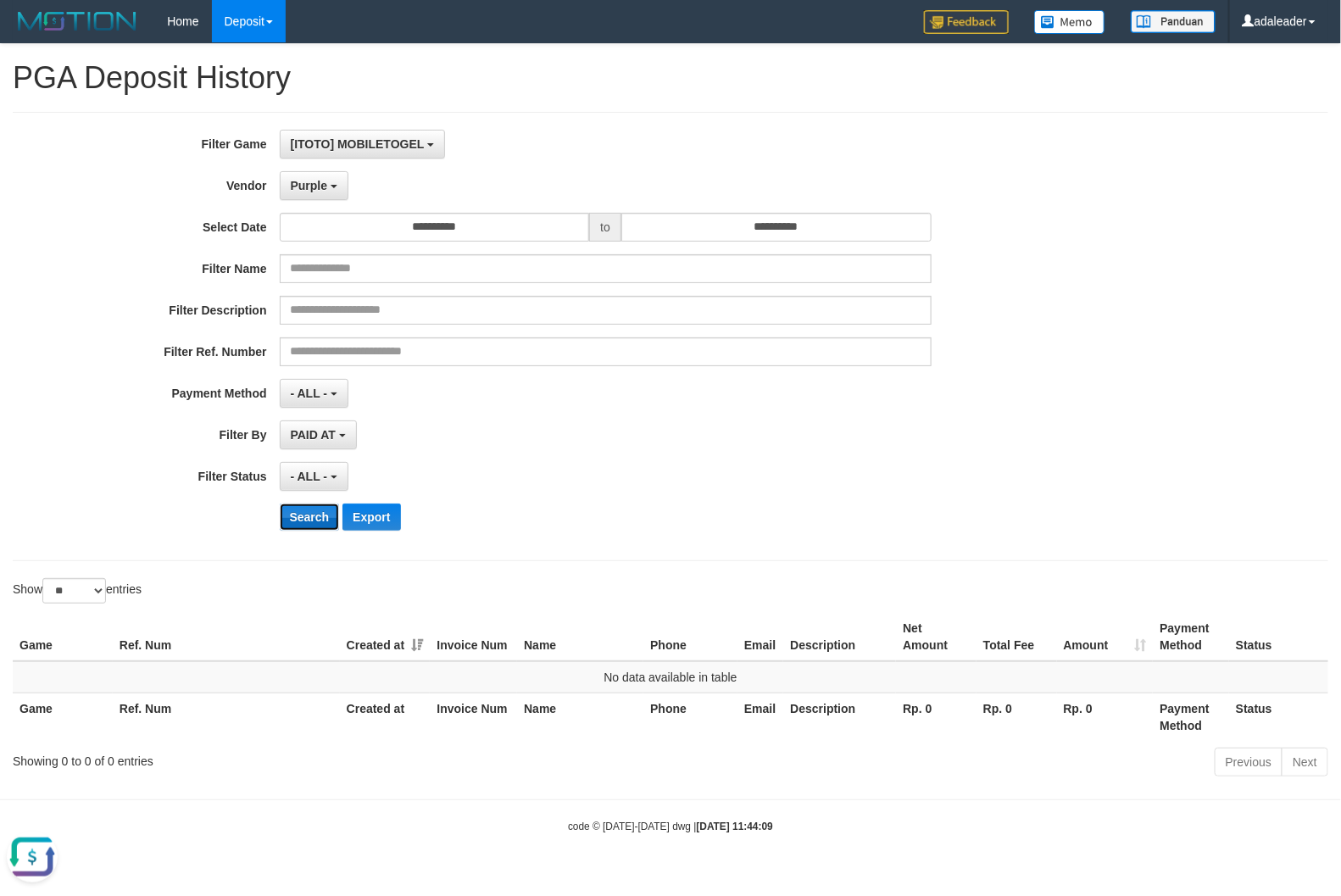
click at [302, 518] on button "Search" at bounding box center [310, 518] width 60 height 27
click at [337, 193] on button "Purple" at bounding box center [314, 186] width 68 height 29
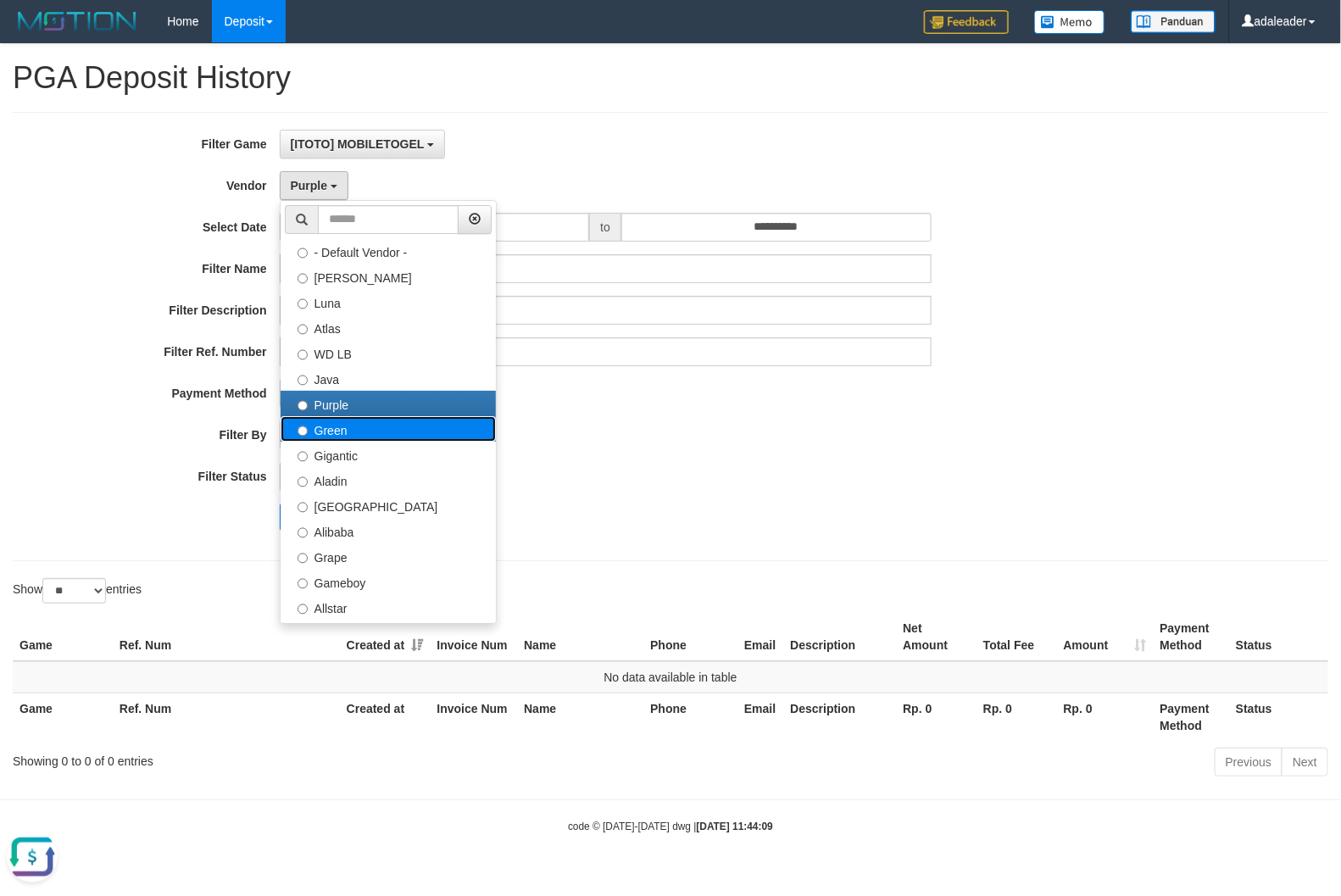
click at [361, 430] on label "Green" at bounding box center [389, 429] width 215 height 26
select select "**********"
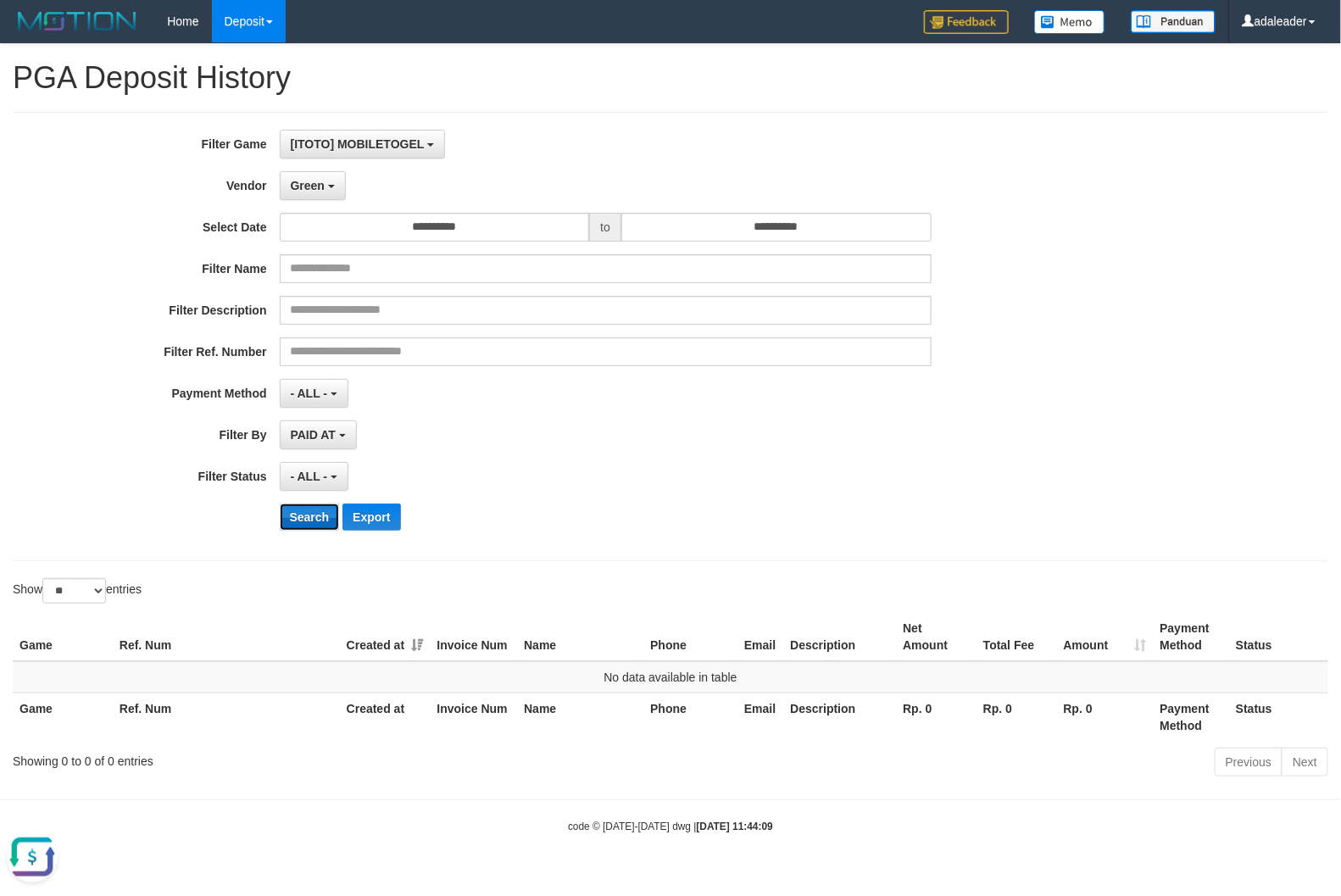
click at [312, 512] on button "Search" at bounding box center [310, 518] width 60 height 27
click at [328, 183] on button "Green" at bounding box center [313, 186] width 66 height 29
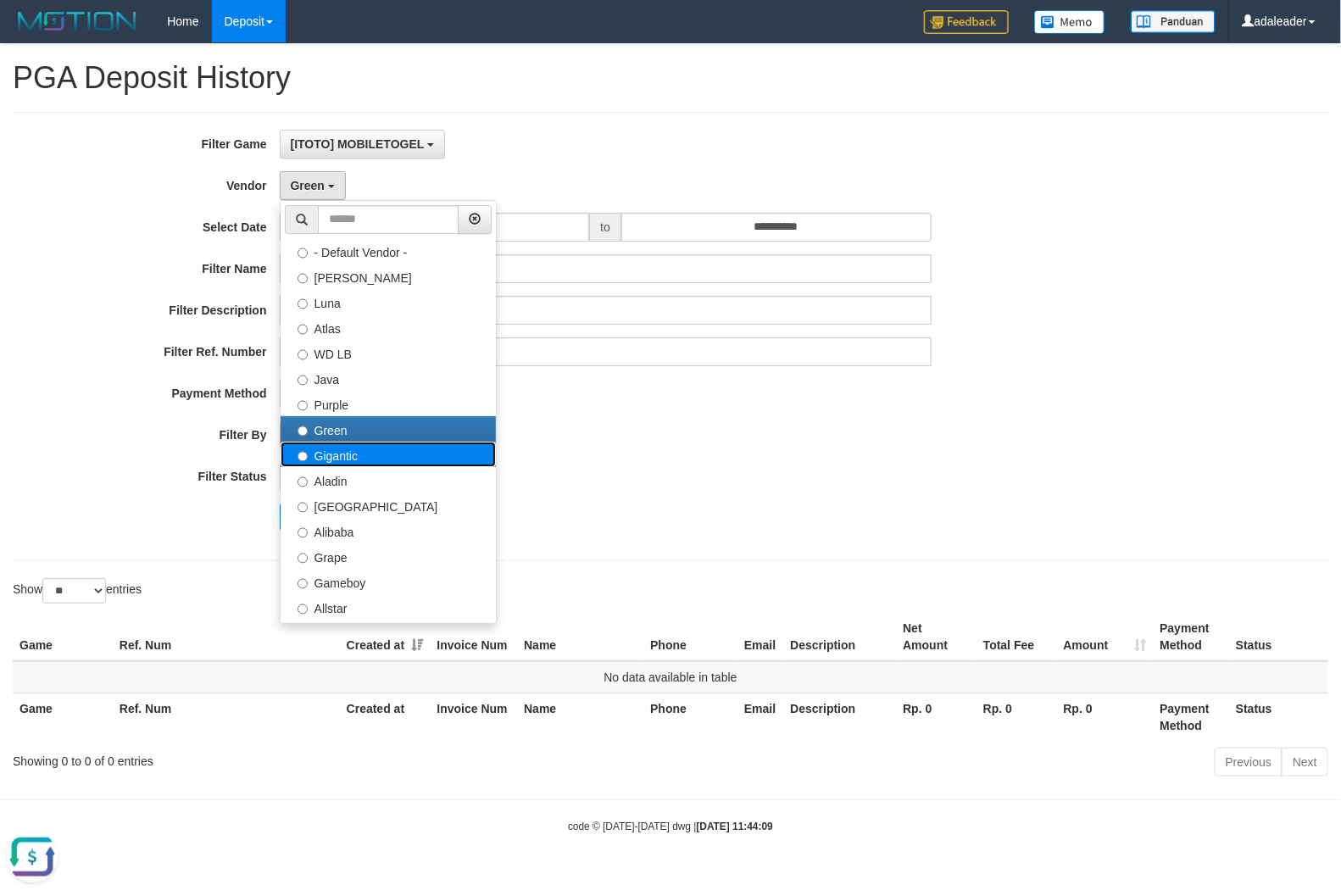
click at [357, 456] on label "Gigantic" at bounding box center [389, 454] width 215 height 26
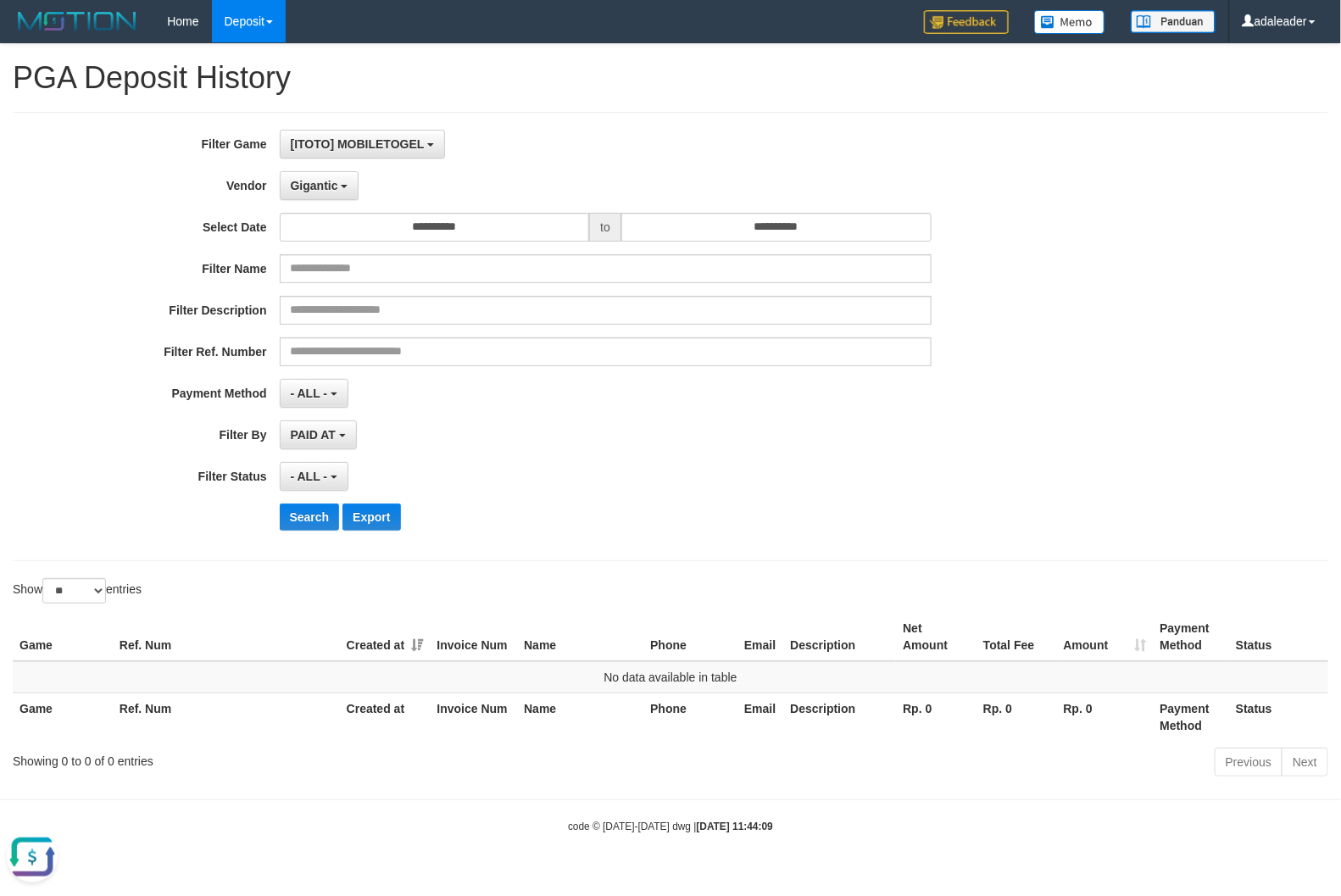
click at [303, 534] on div "**********" at bounding box center [559, 337] width 1117 height 413
click at [1086, 448] on div "**********" at bounding box center [559, 435] width 1117 height 29
click at [314, 192] on span "Gigantic" at bounding box center [314, 185] width 48 height 14
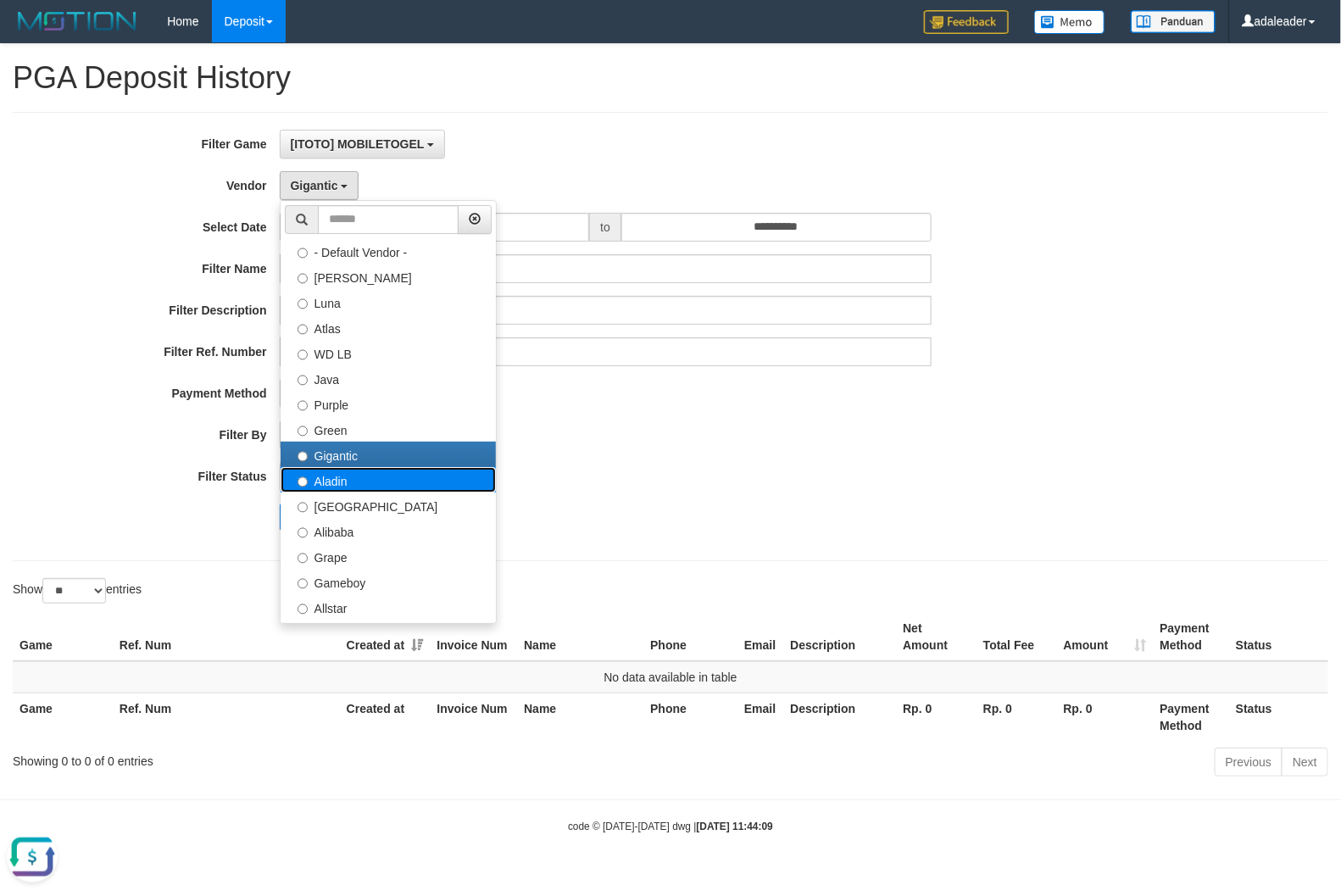
click at [339, 483] on label "Aladin" at bounding box center [389, 480] width 215 height 26
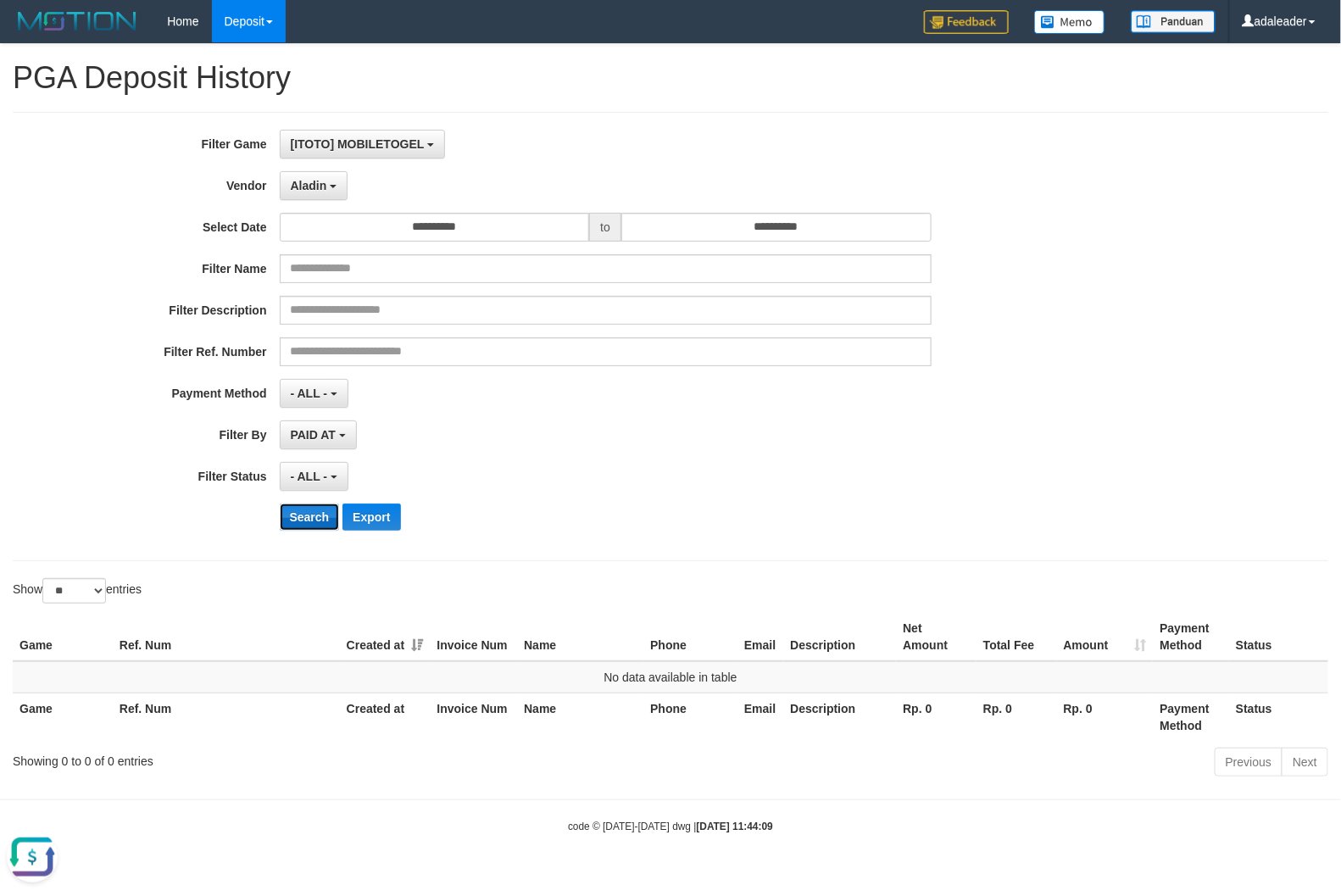
click at [319, 526] on button "Search" at bounding box center [310, 518] width 60 height 27
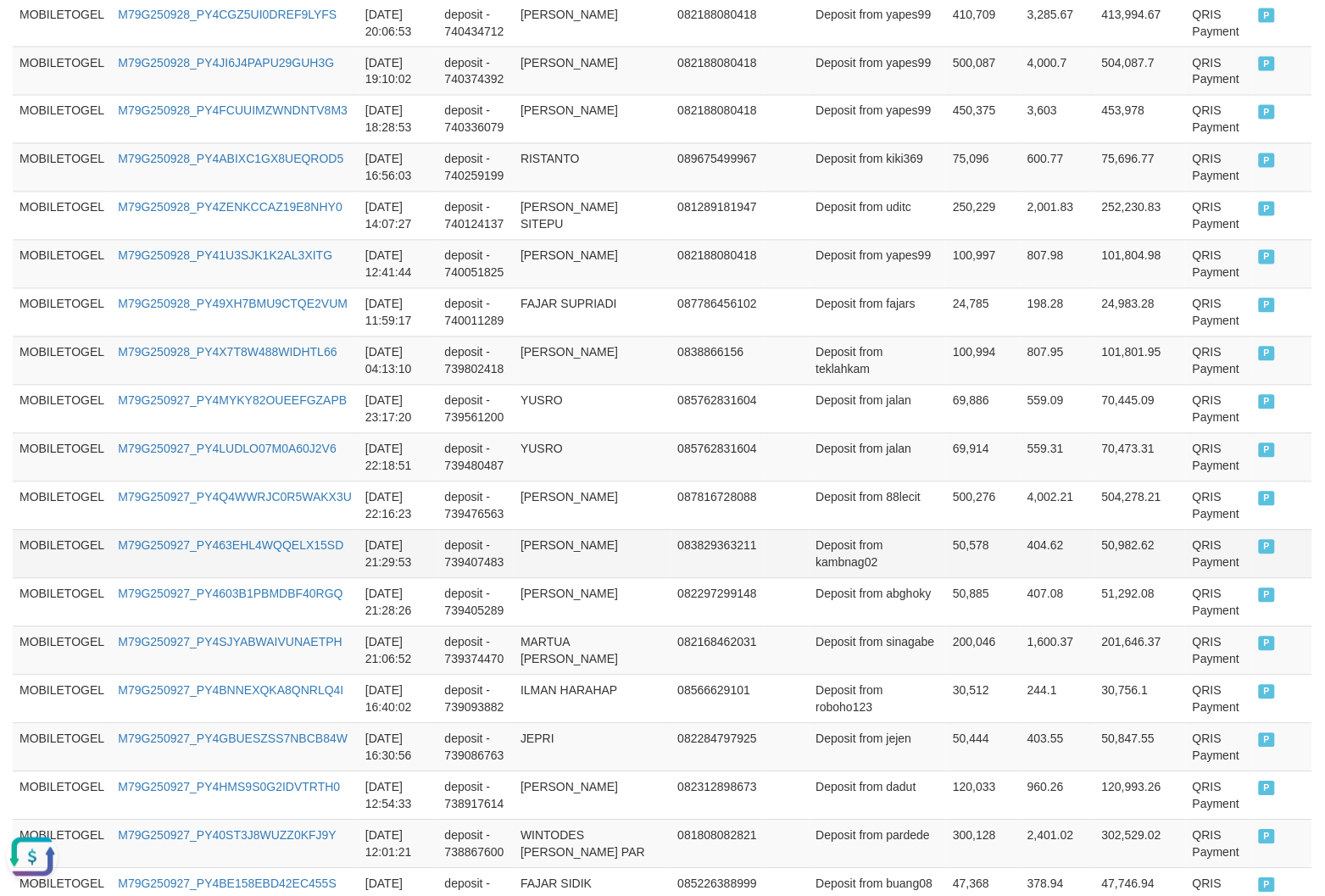
scroll to position [1164, 0]
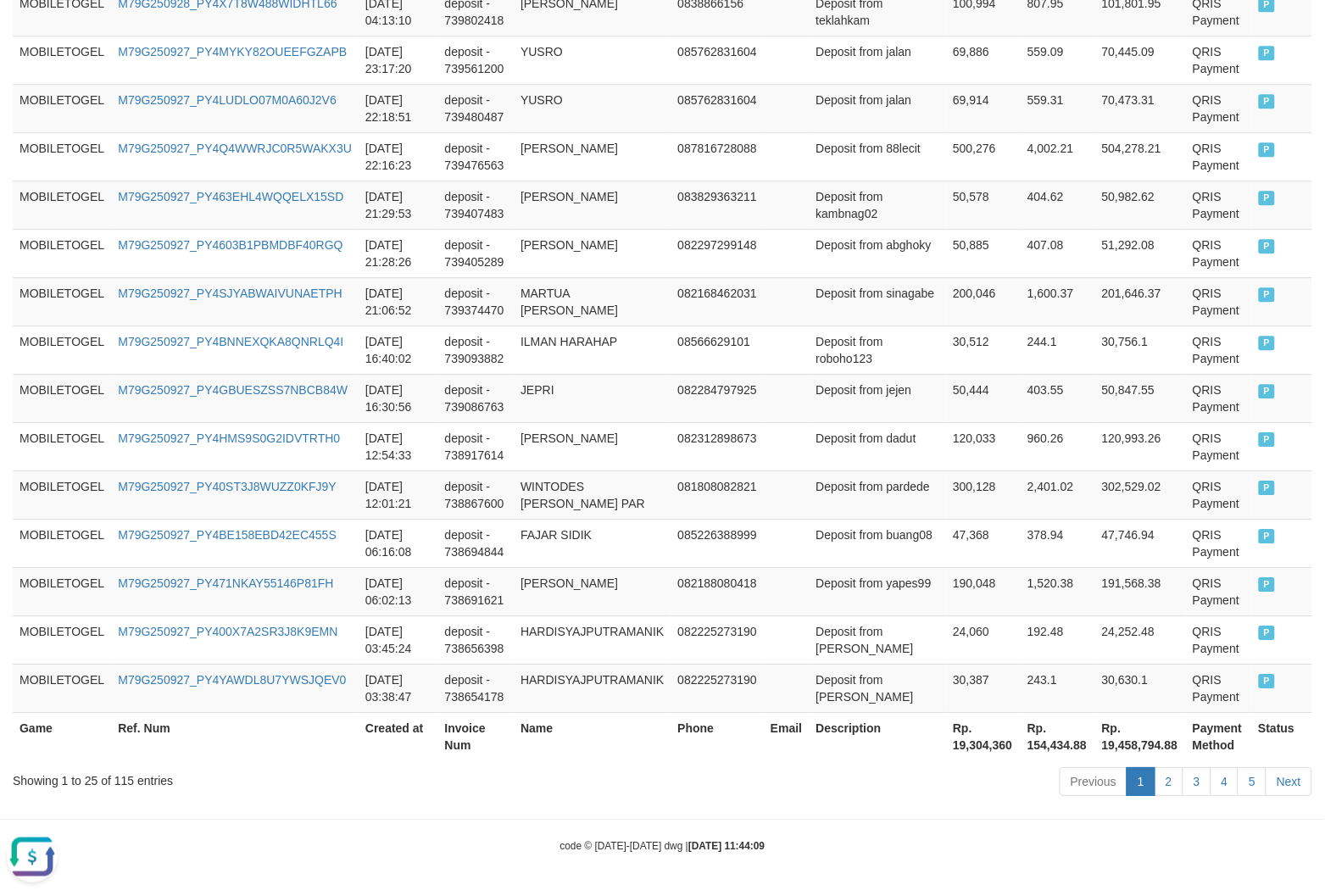
click at [964, 741] on th "Rp. 19,304,360" at bounding box center [983, 736] width 74 height 49
copy th "19,304,360"
click at [964, 741] on th "Rp. 19,304,360" at bounding box center [983, 736] width 74 height 49
click at [955, 747] on th "Rp. 19,304,360" at bounding box center [983, 736] width 74 height 49
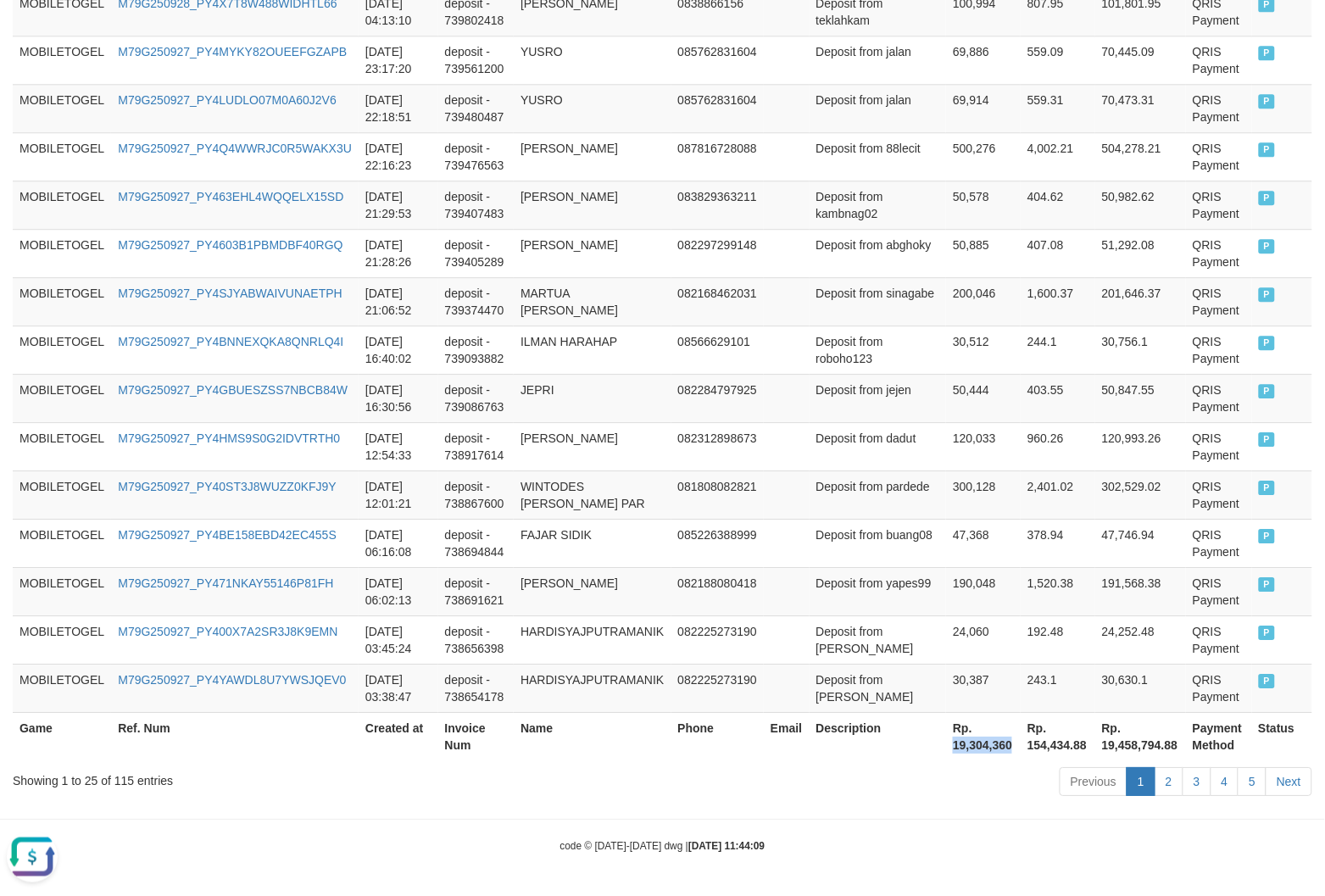
click at [947, 747] on th "Rp. 19,304,360" at bounding box center [983, 736] width 74 height 49
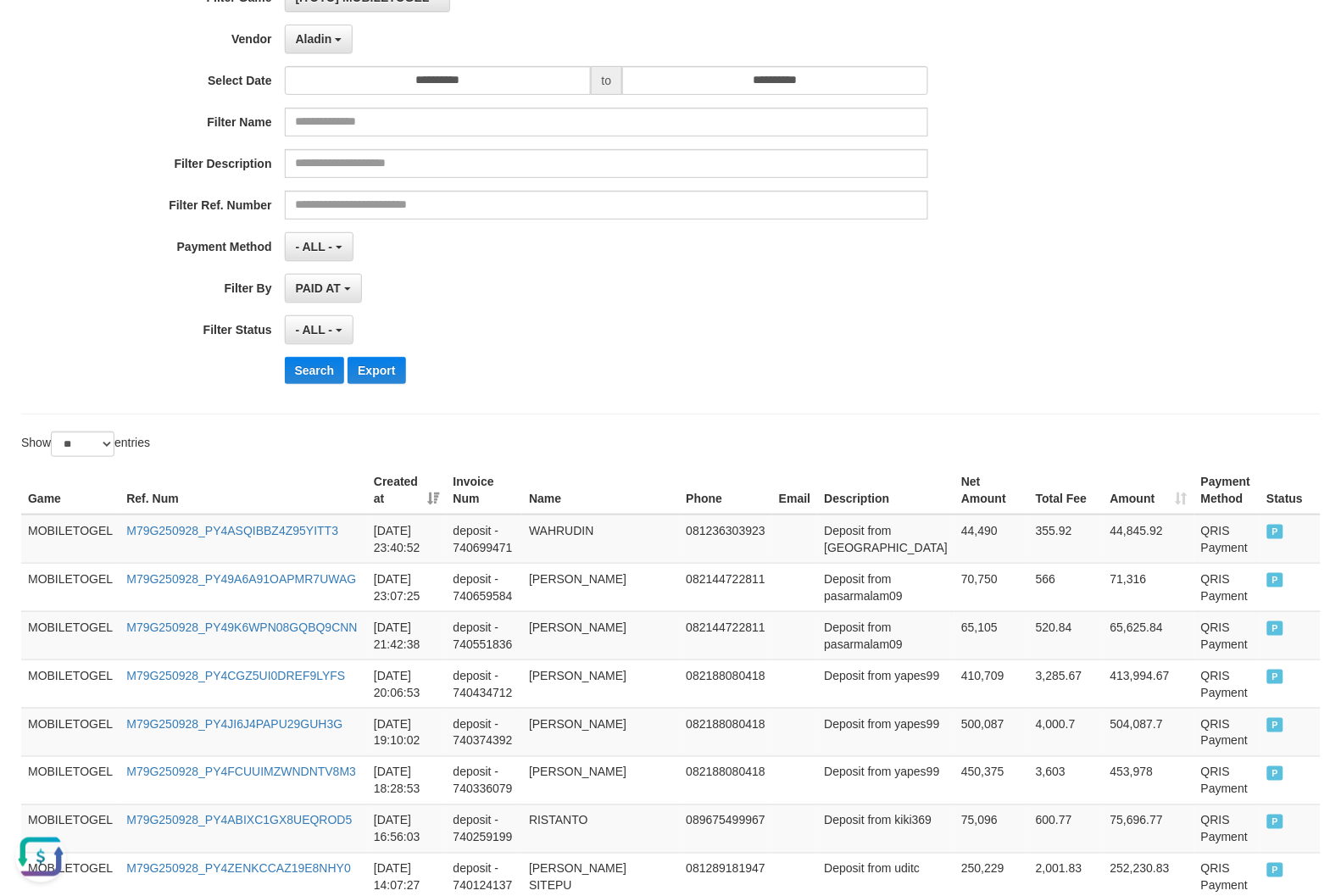
scroll to position [0, 0]
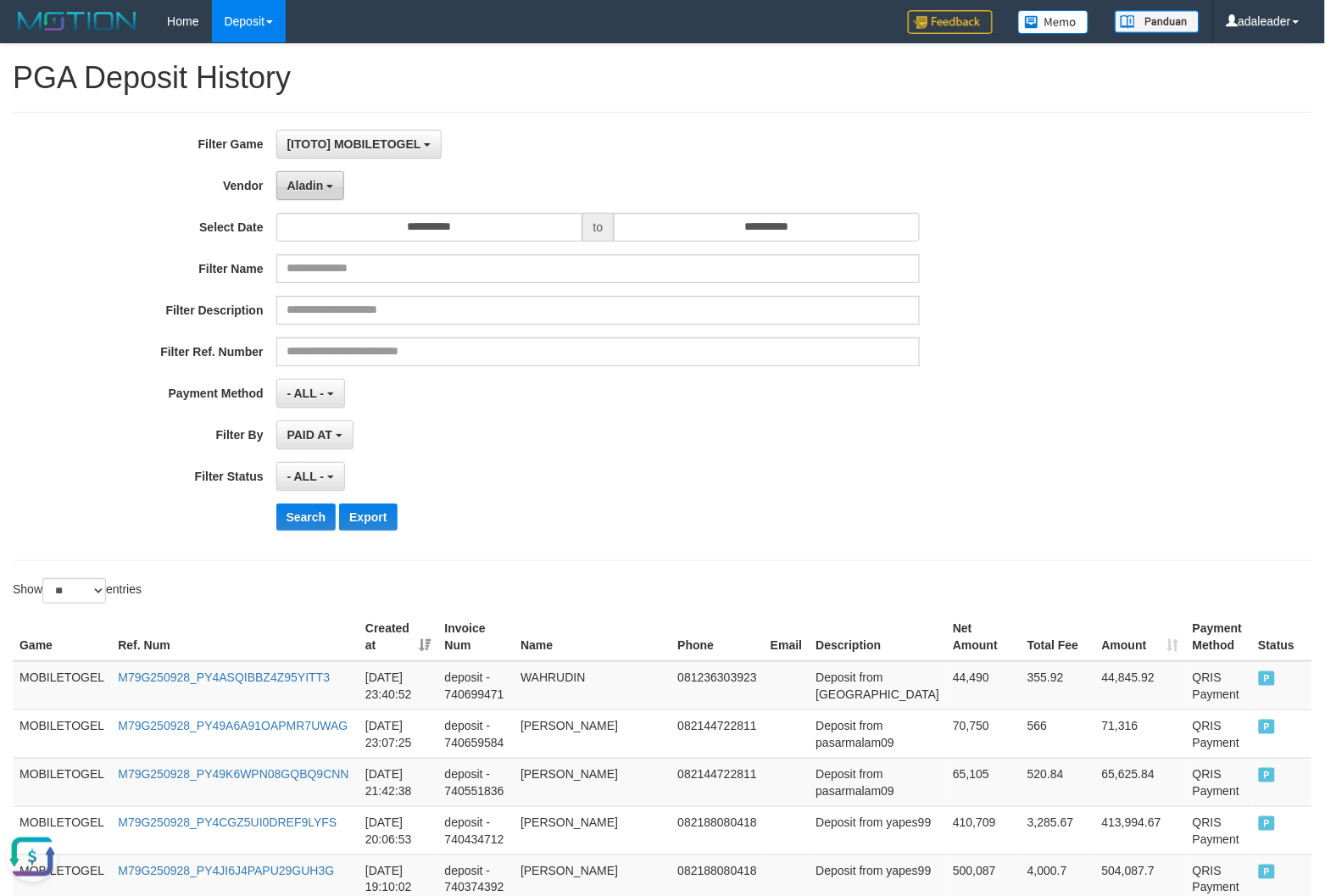
click at [329, 190] on button "Aladin" at bounding box center [311, 186] width 68 height 29
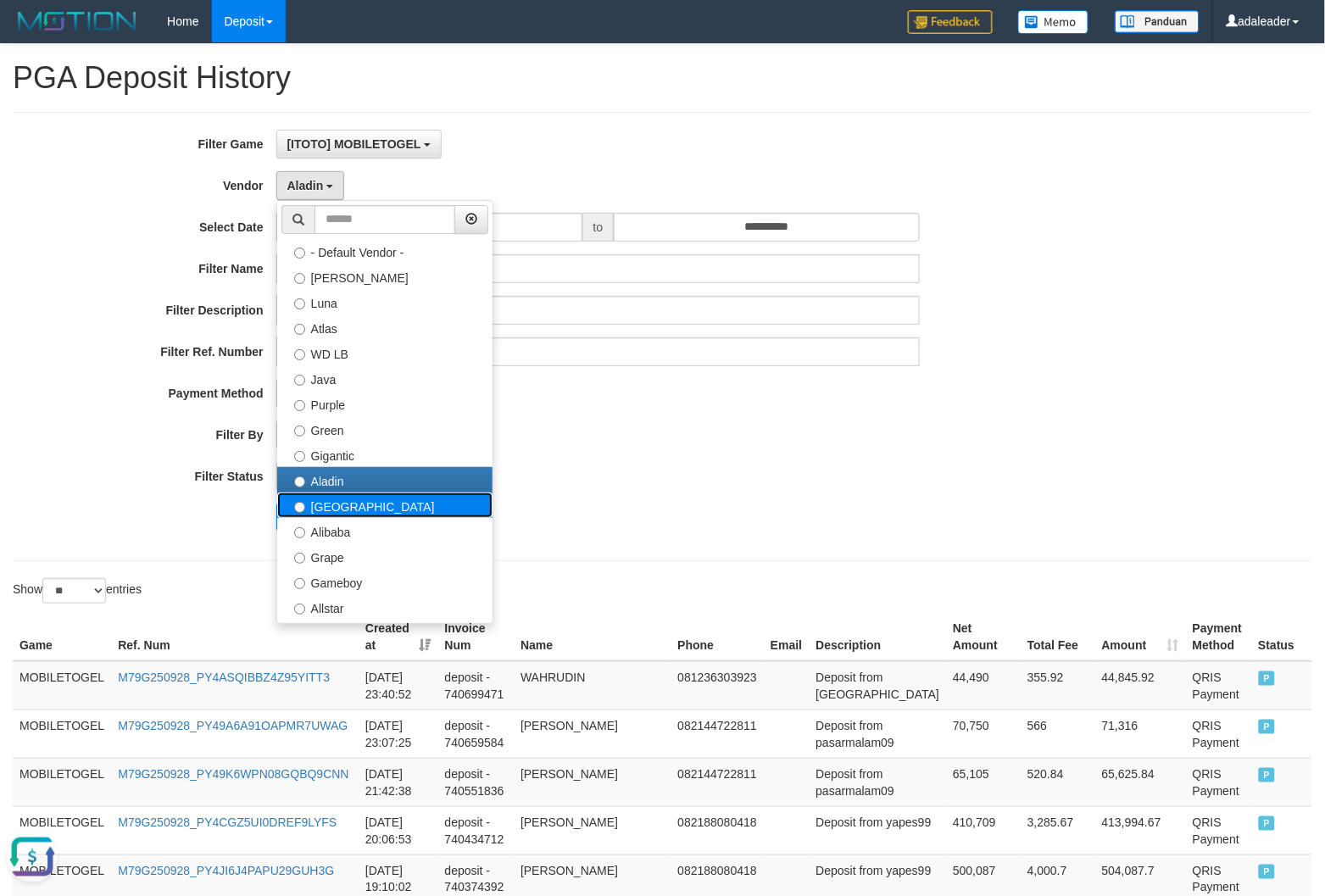
click at [363, 499] on label "Dubai" at bounding box center [385, 506] width 215 height 26
select select "**********"
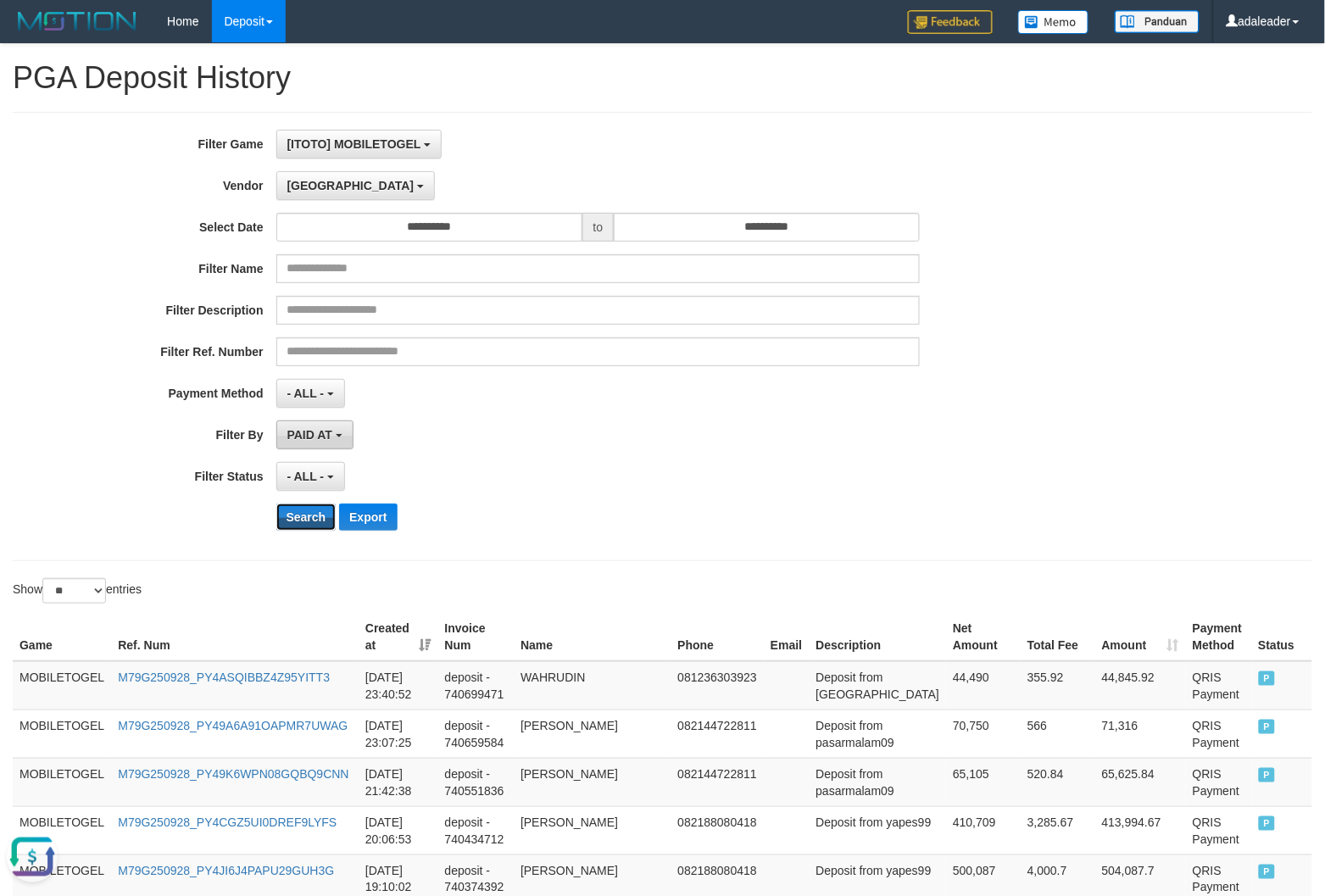
drag, startPoint x: 315, startPoint y: 518, endPoint x: 322, endPoint y: 442, distance: 76.3
click at [315, 512] on button "Search" at bounding box center [307, 518] width 60 height 27
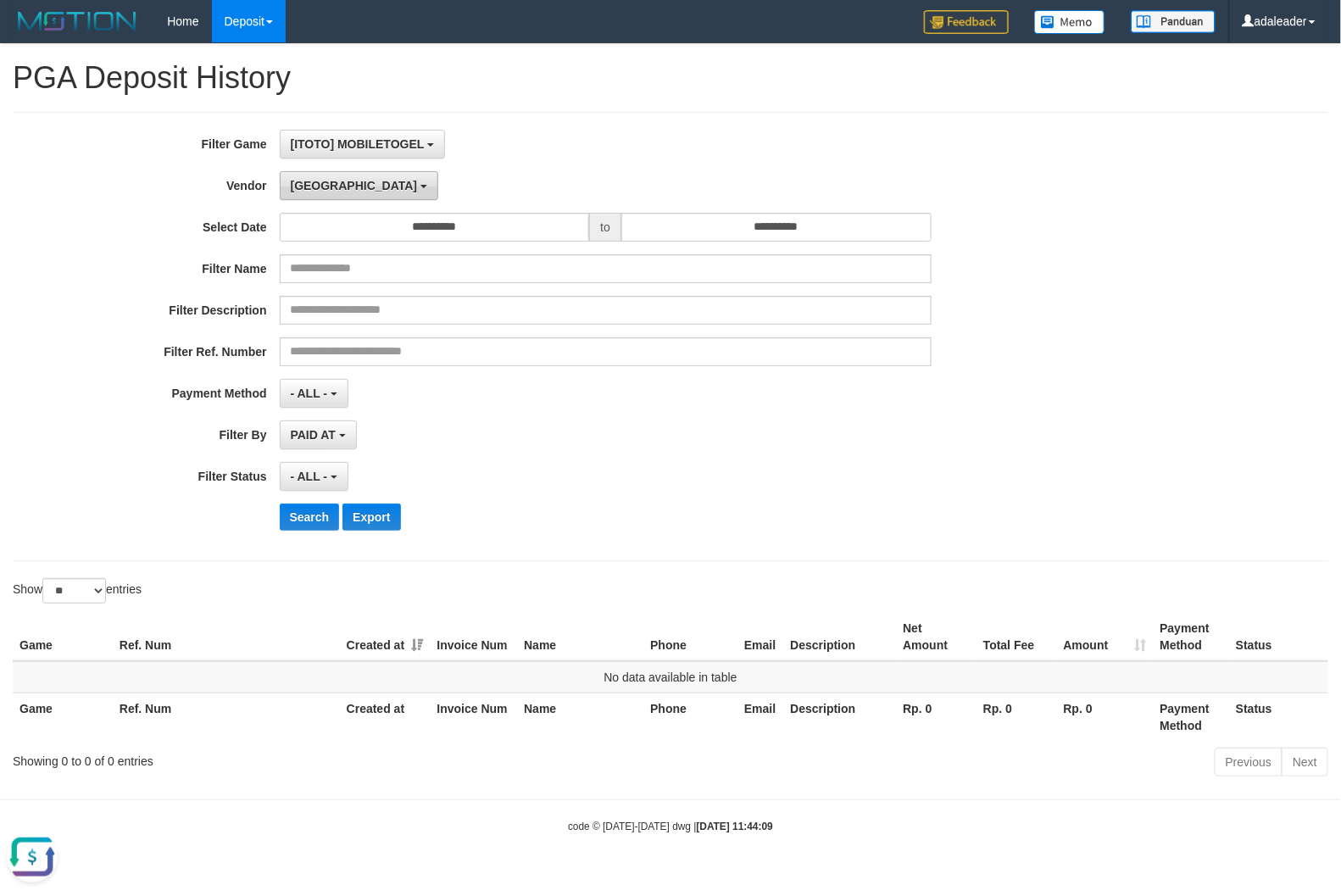
click at [315, 191] on span "Dubai" at bounding box center [354, 185] width 127 height 14
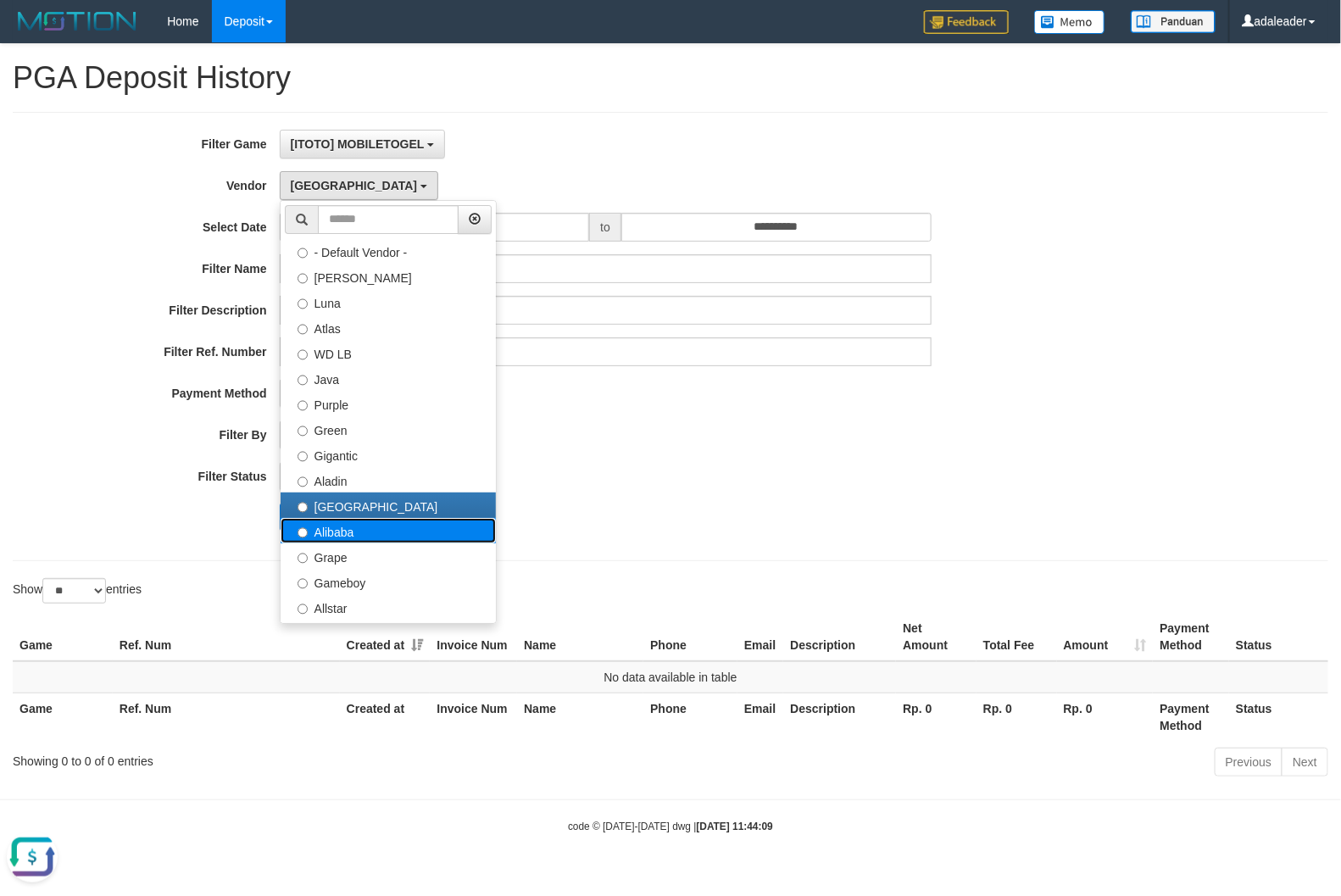
click at [352, 534] on label "Alibaba" at bounding box center [389, 530] width 215 height 26
select select "**********"
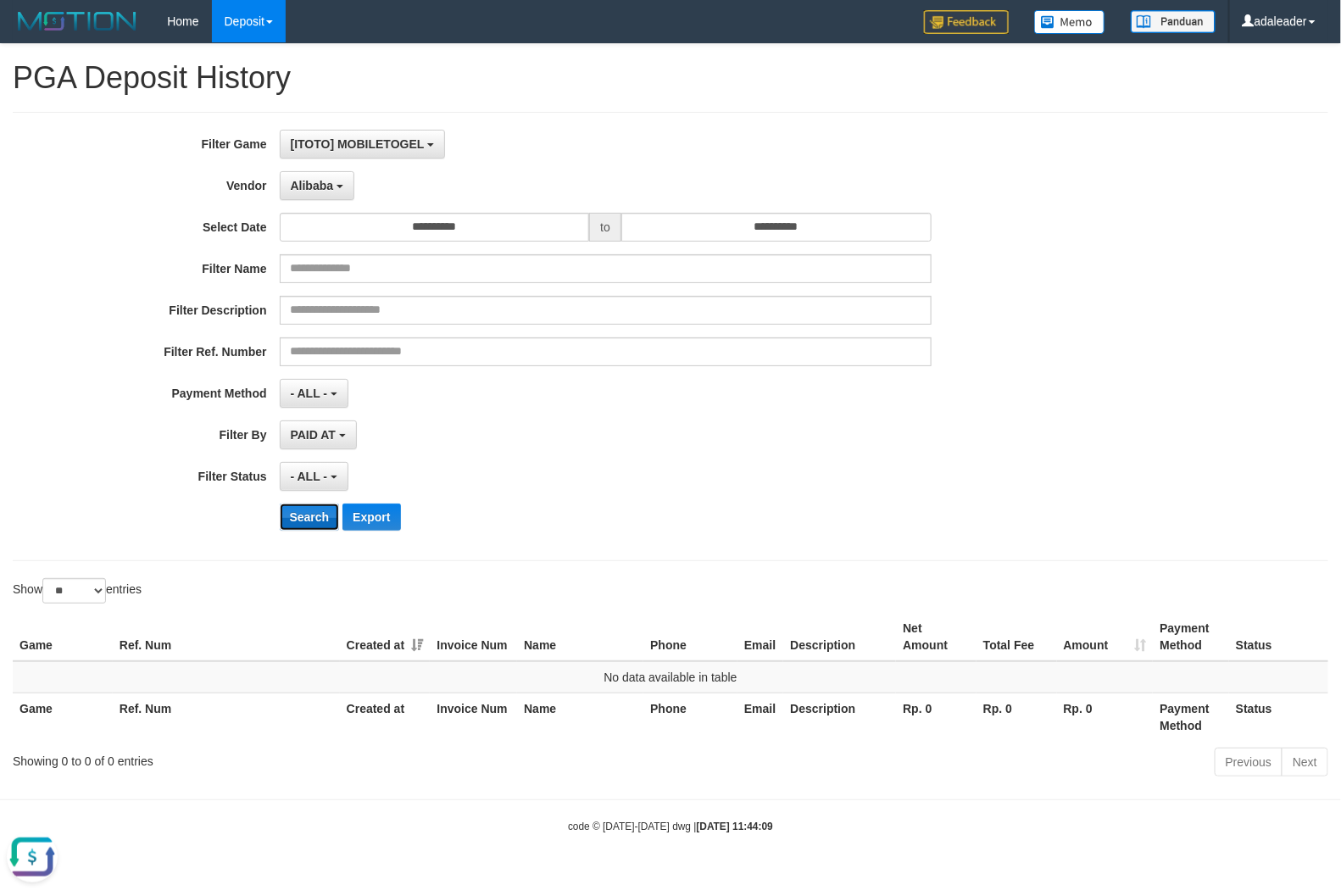
click at [319, 515] on button "Search" at bounding box center [310, 518] width 60 height 27
click at [319, 187] on span "Alibaba" at bounding box center [312, 185] width 44 height 14
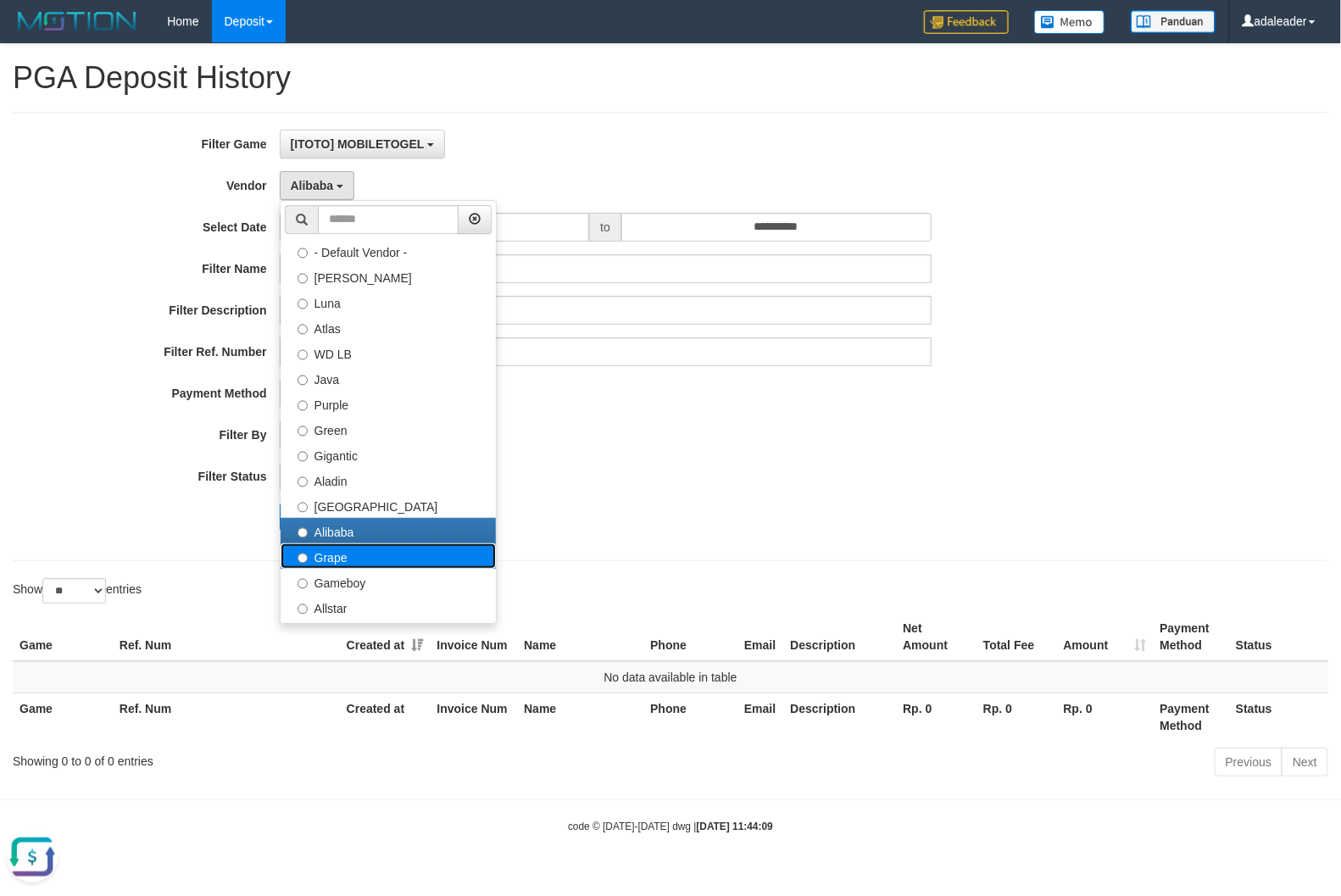
click at [340, 559] on label "Grape" at bounding box center [389, 556] width 215 height 26
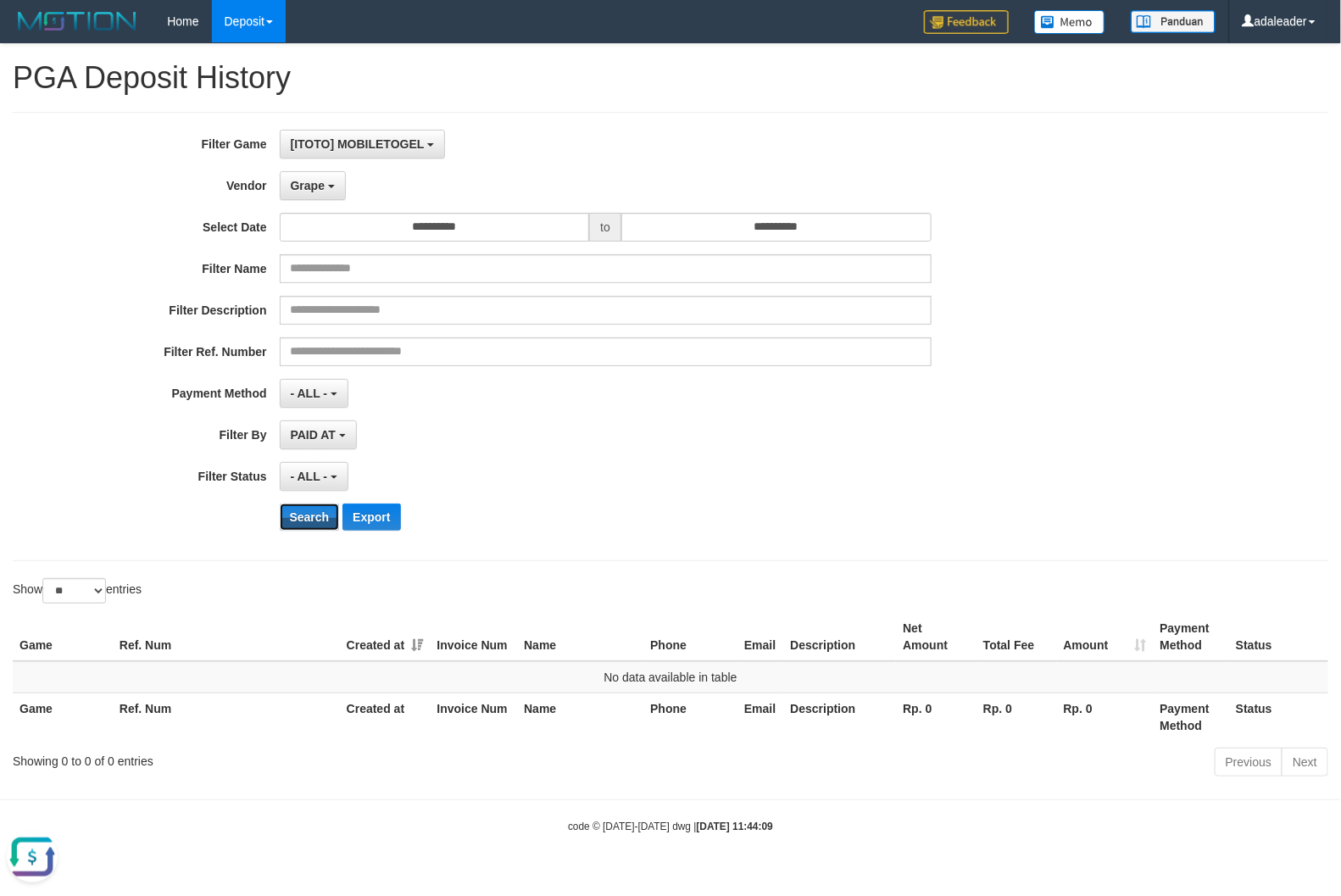
drag, startPoint x: 306, startPoint y: 519, endPoint x: 332, endPoint y: 312, distance: 208.6
click at [306, 511] on button "Search" at bounding box center [310, 518] width 60 height 27
click at [323, 190] on span "Grape" at bounding box center [307, 185] width 34 height 14
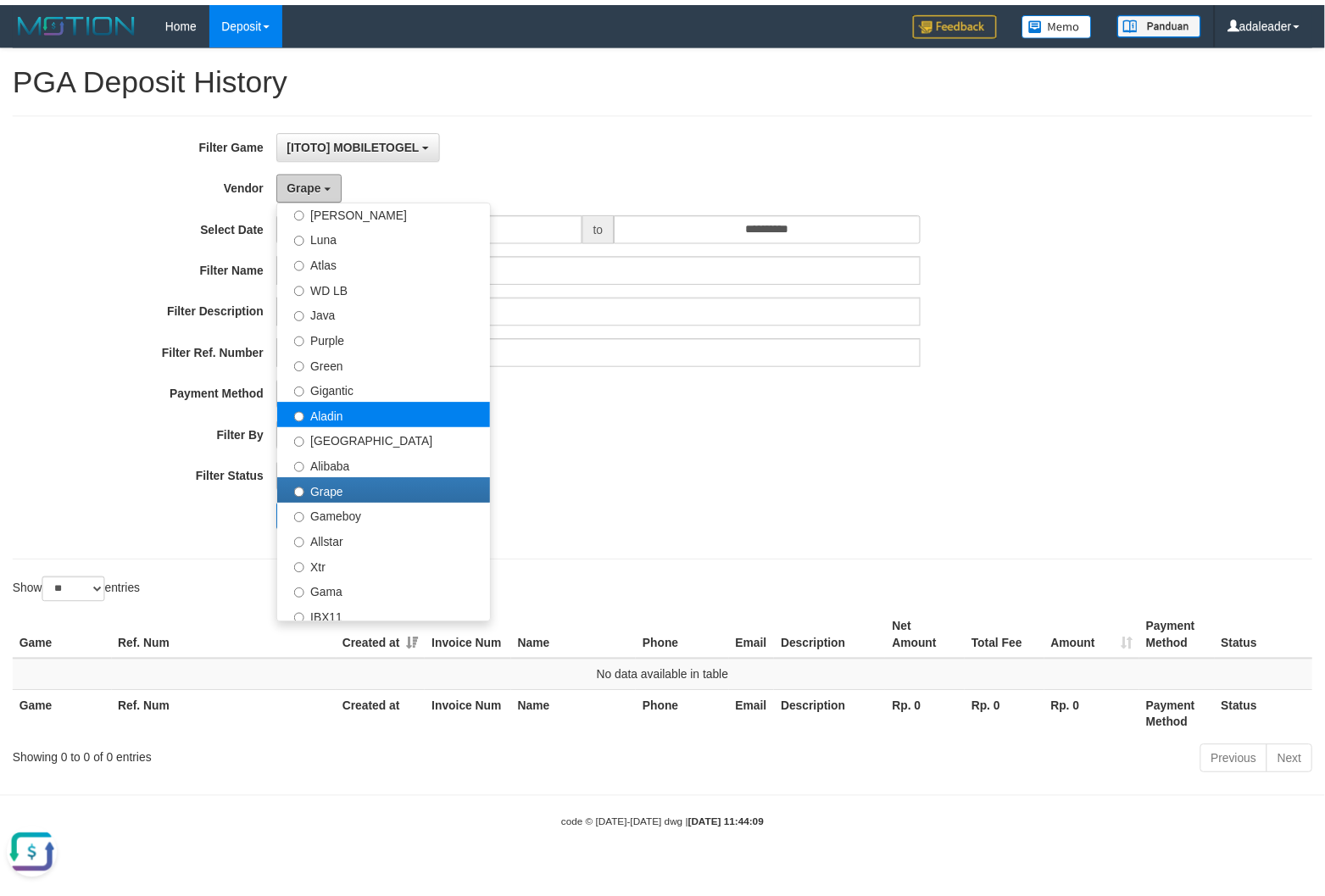
scroll to position [318, 0]
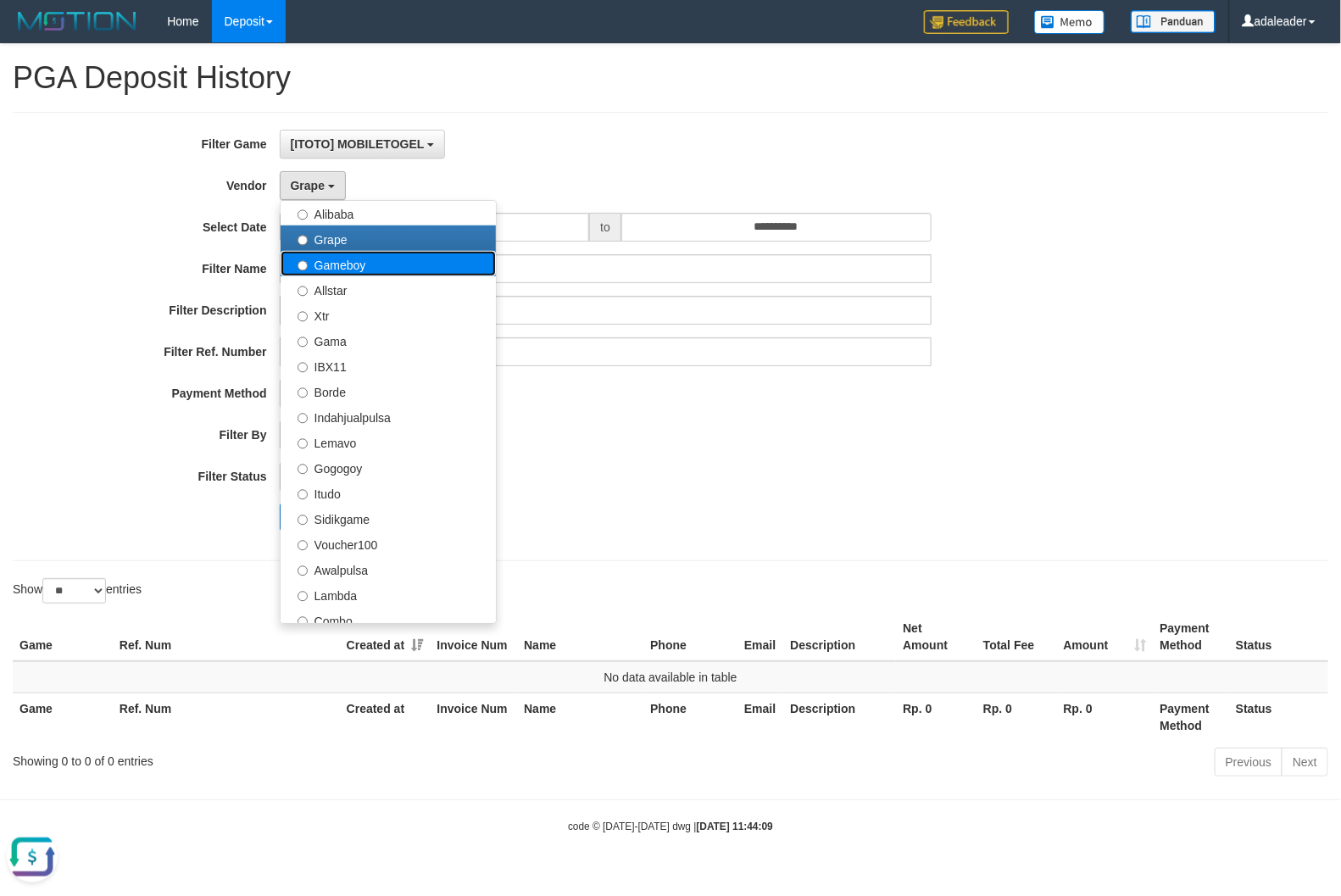
click at [356, 272] on label "Gameboy" at bounding box center [389, 264] width 215 height 26
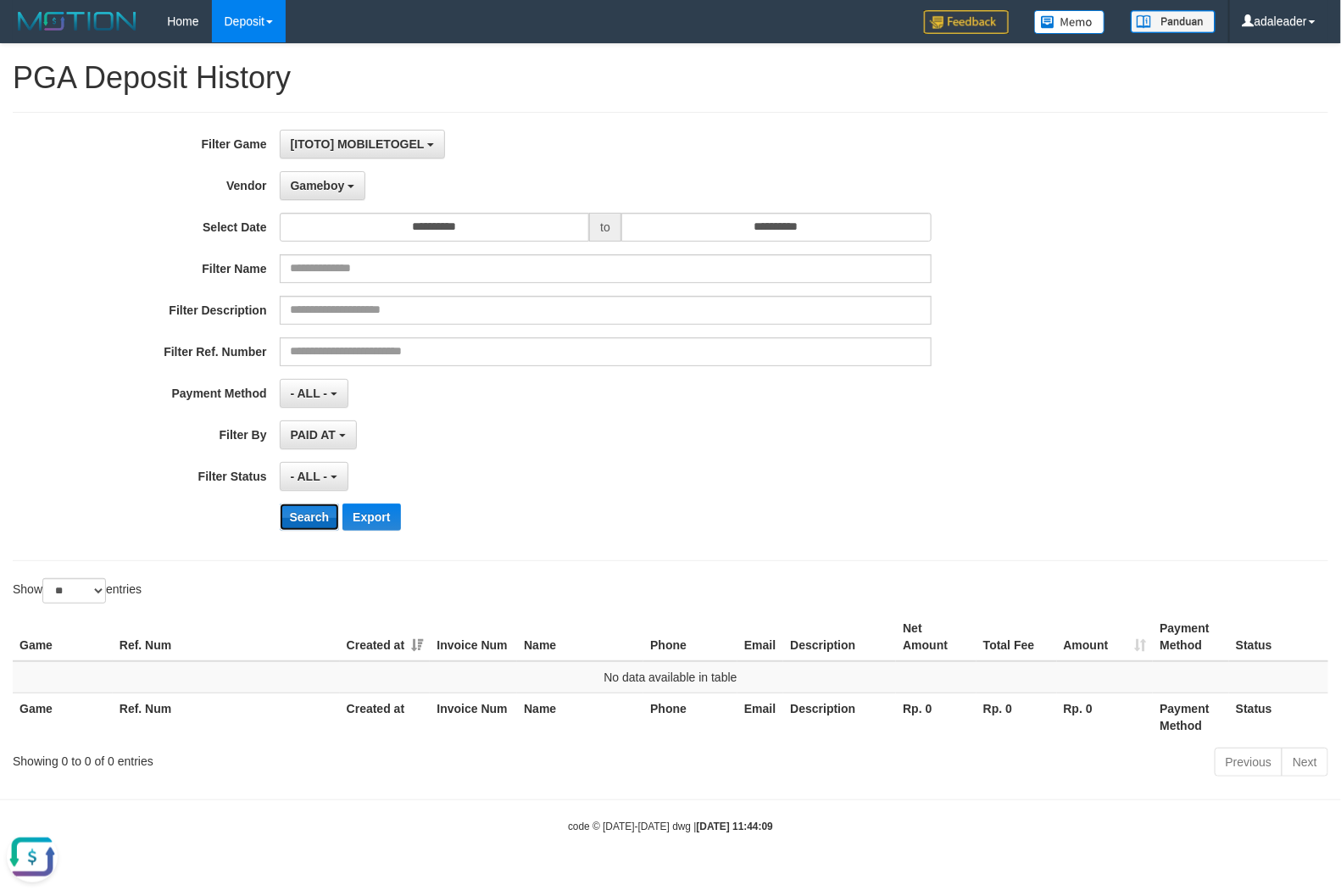
click at [323, 516] on button "Search" at bounding box center [310, 518] width 60 height 27
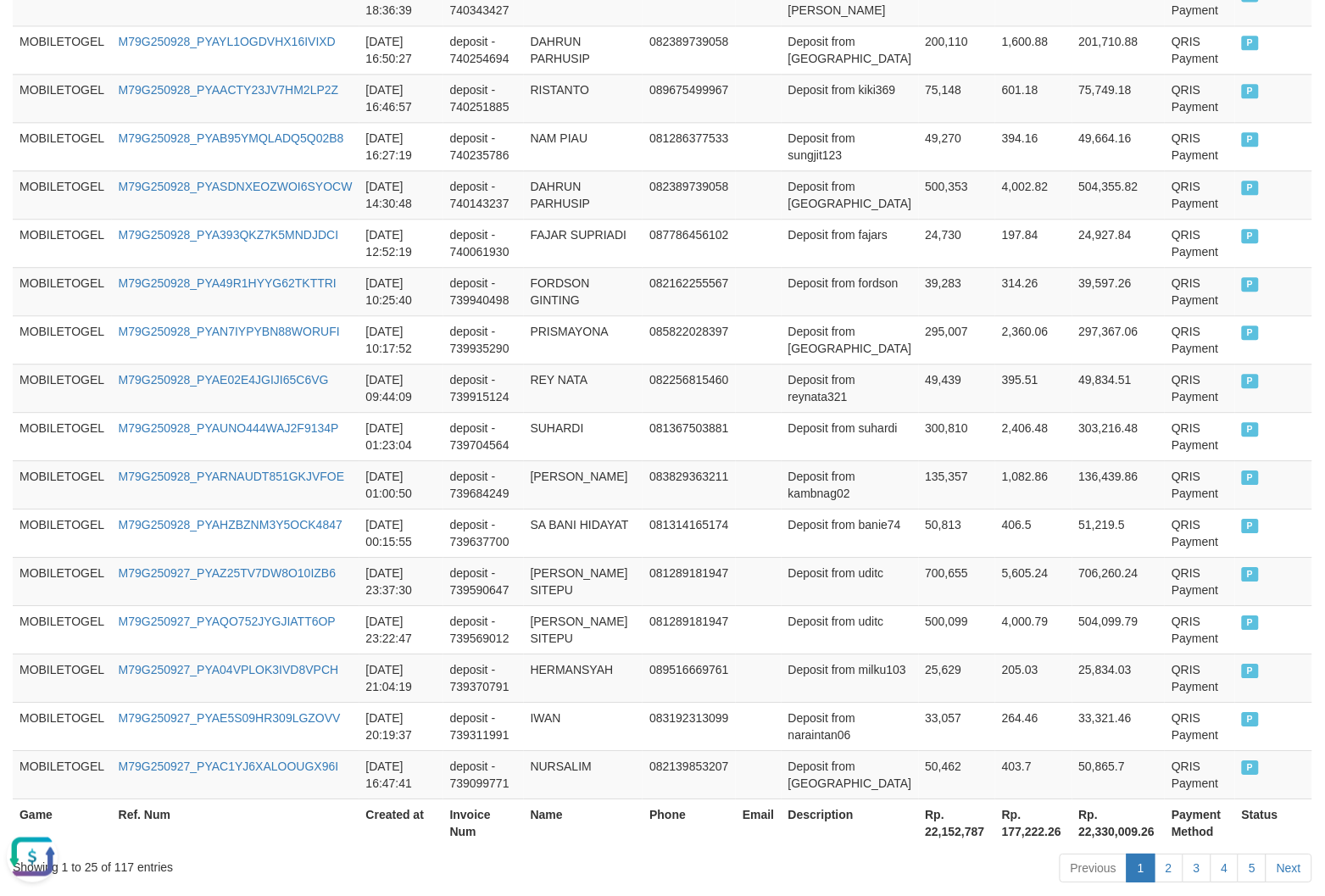
scroll to position [1198, 0]
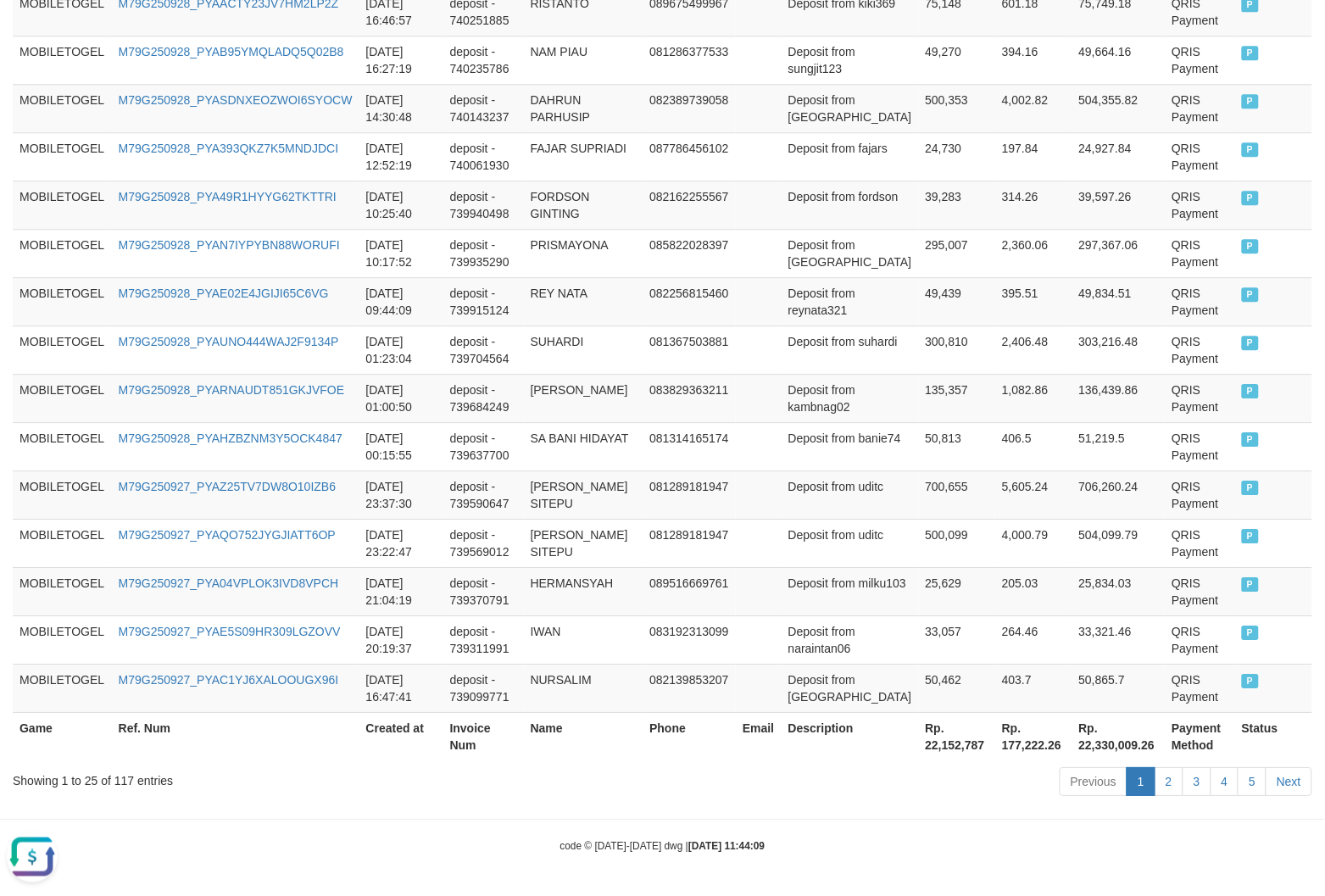
click at [910, 761] on div "Game Ref. Num Created at Invoice Num Name Phone Email Description Net Amount To…" at bounding box center [662, 99] width 1325 height 1332
click at [913, 761] on div "Game Ref. Num Created at Invoice Num Name Phone Email Description Net Amount To…" at bounding box center [662, 99] width 1325 height 1332
click at [935, 735] on th "Rp. 22,152,787" at bounding box center [958, 736] width 77 height 49
copy th "."
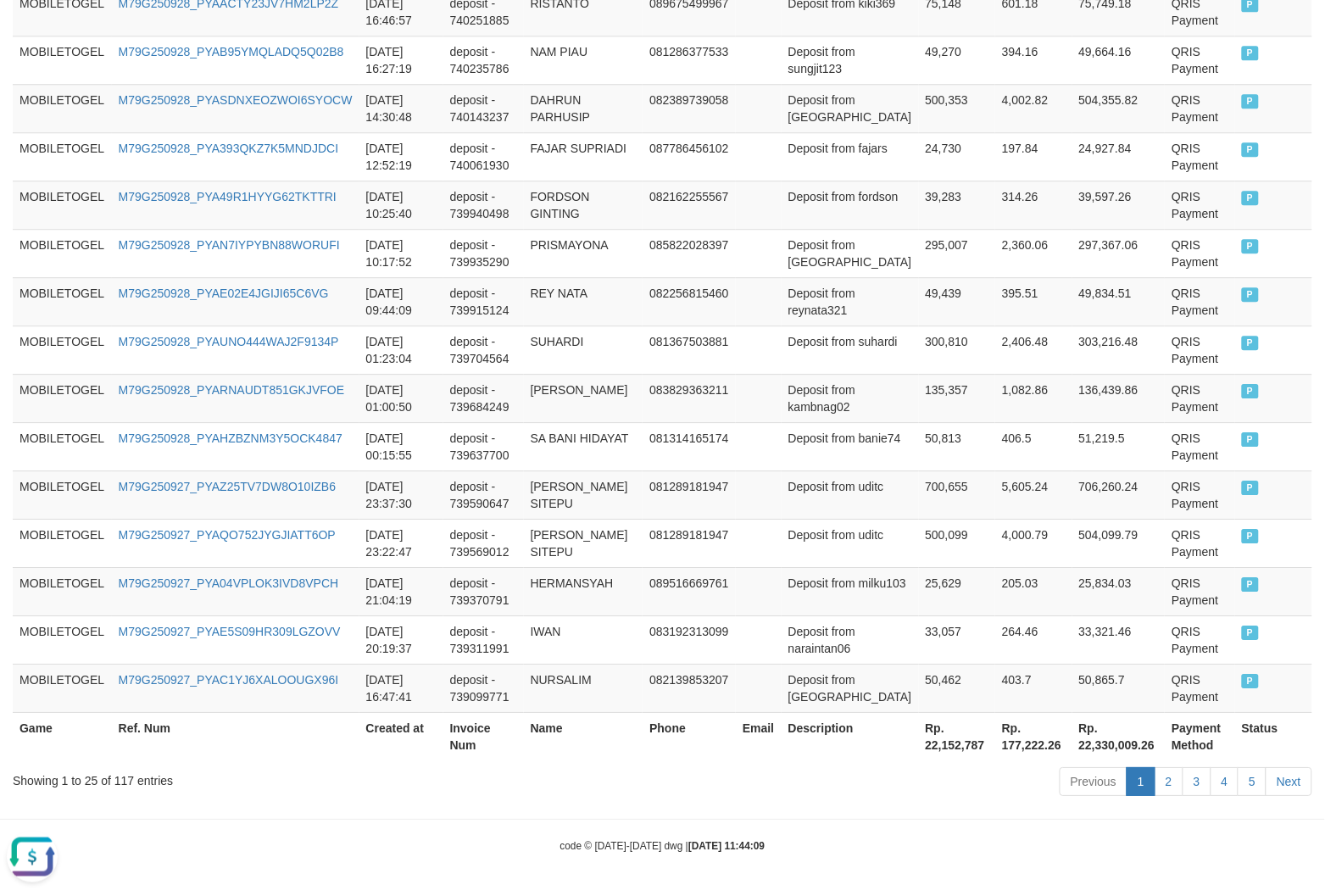
click at [919, 758] on th "Rp. 22,152,787" at bounding box center [958, 736] width 77 height 49
copy th "22,152,787"
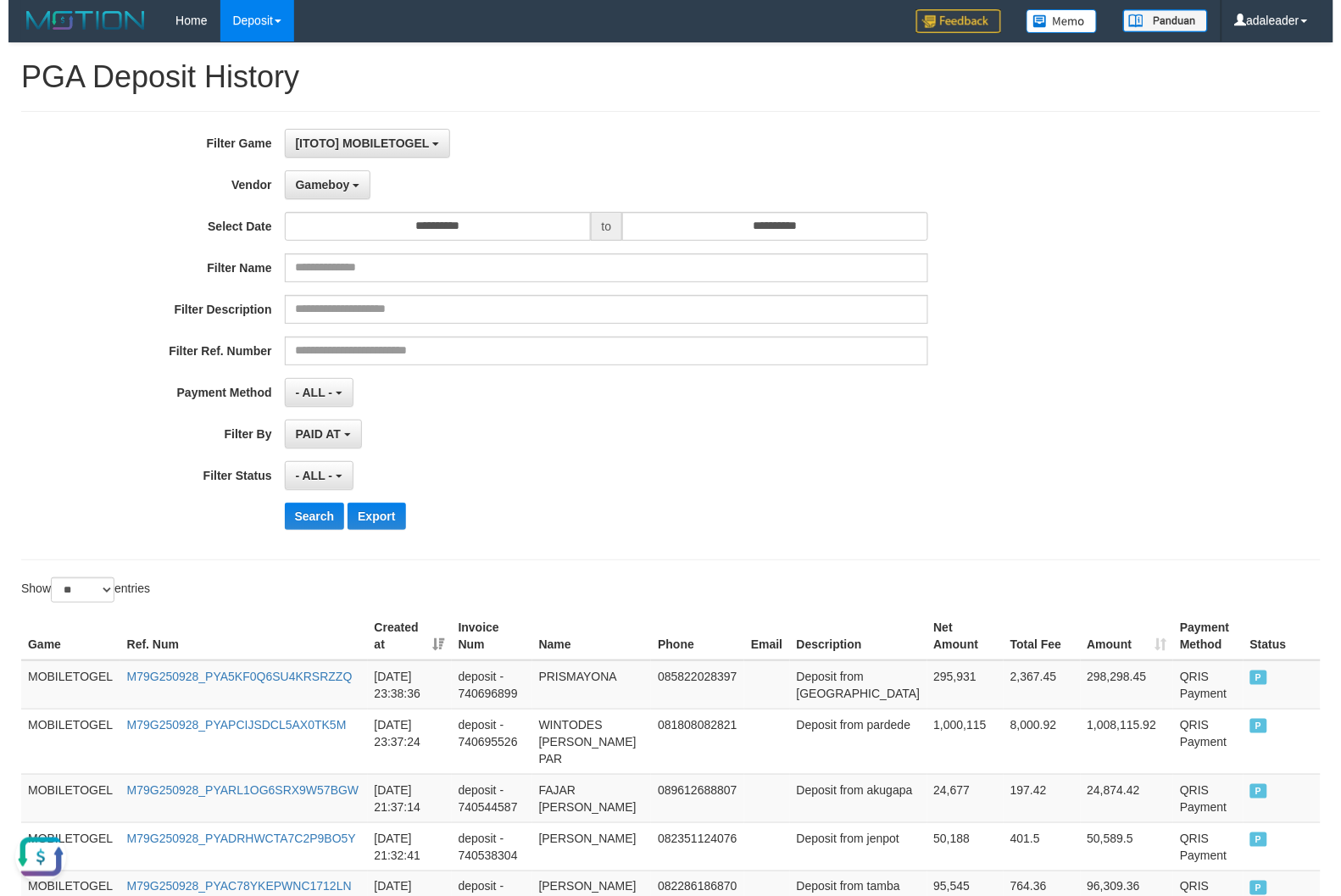
scroll to position [0, 0]
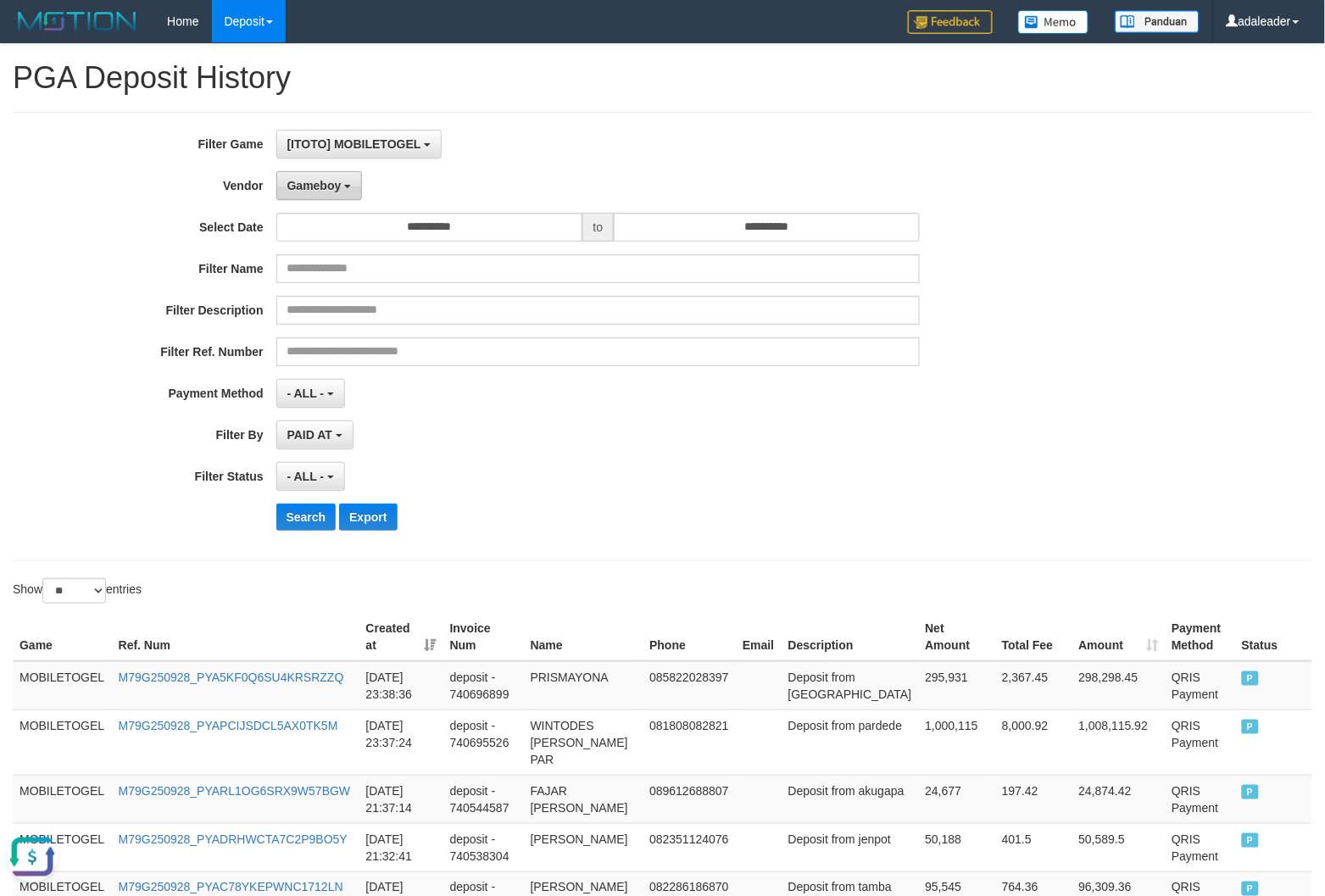
click at [339, 182] on span "Gameboy" at bounding box center [314, 185] width 55 height 14
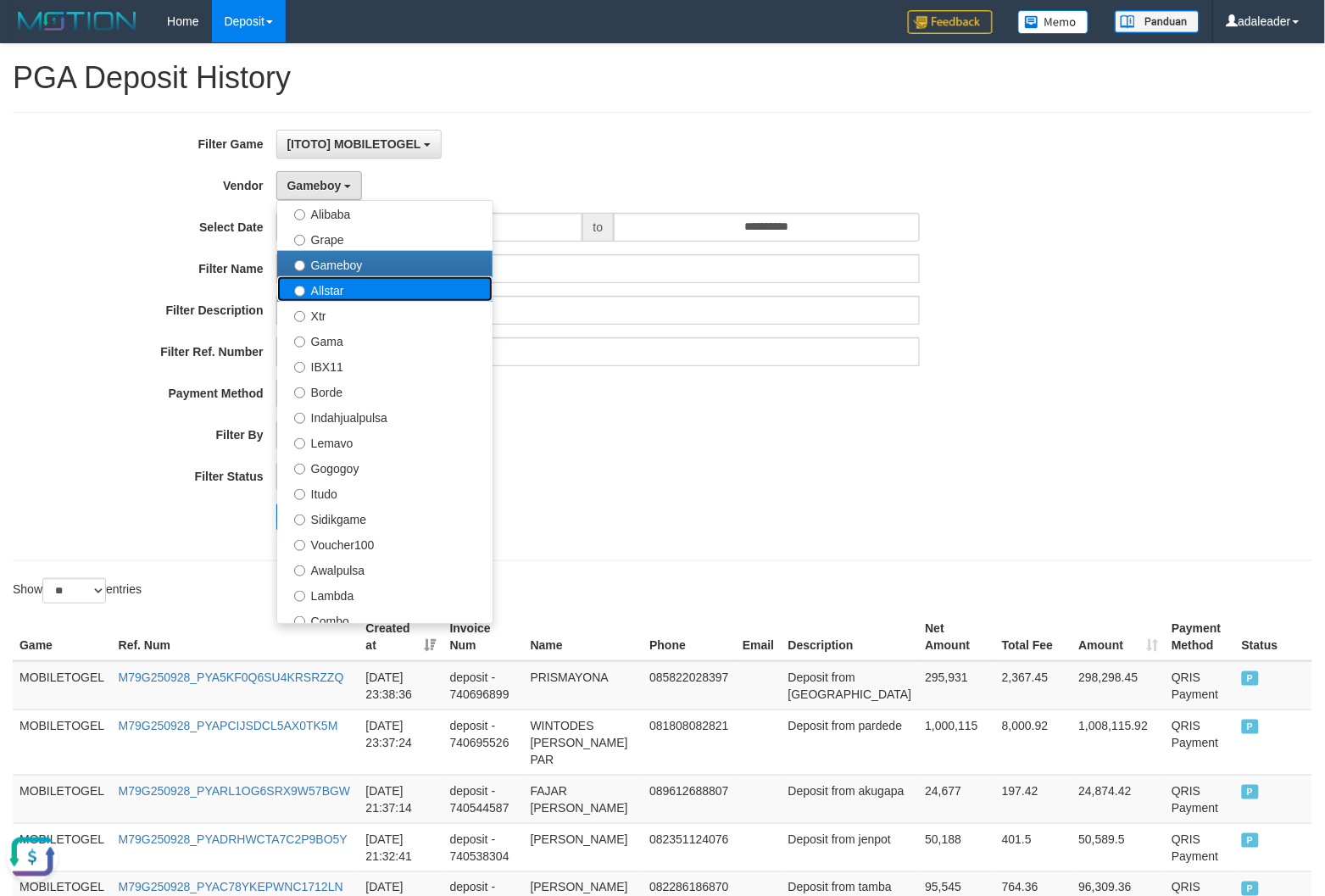
click at [376, 298] on label "Allstar" at bounding box center [385, 290] width 215 height 26
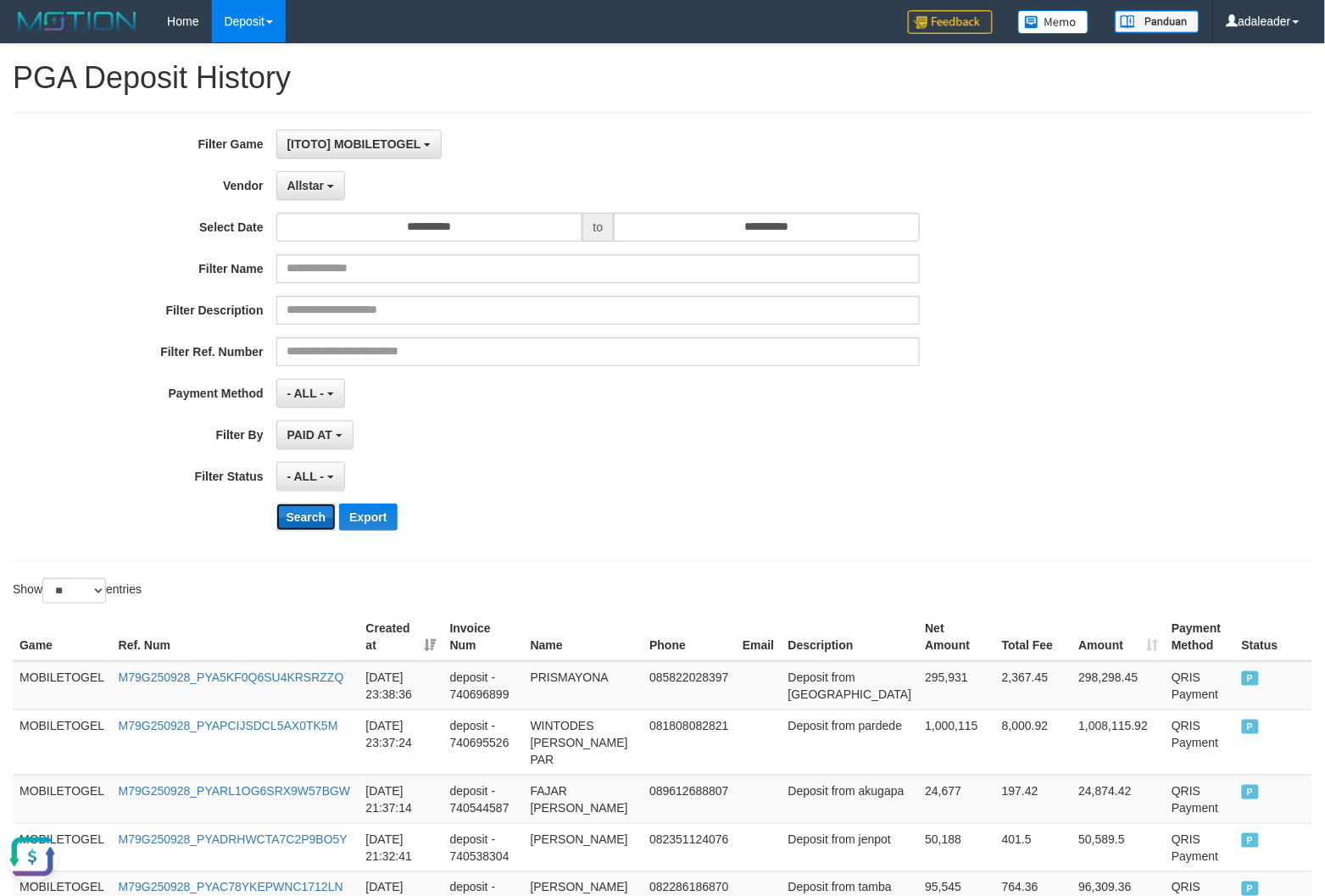
click at [324, 510] on button "Search" at bounding box center [307, 518] width 60 height 27
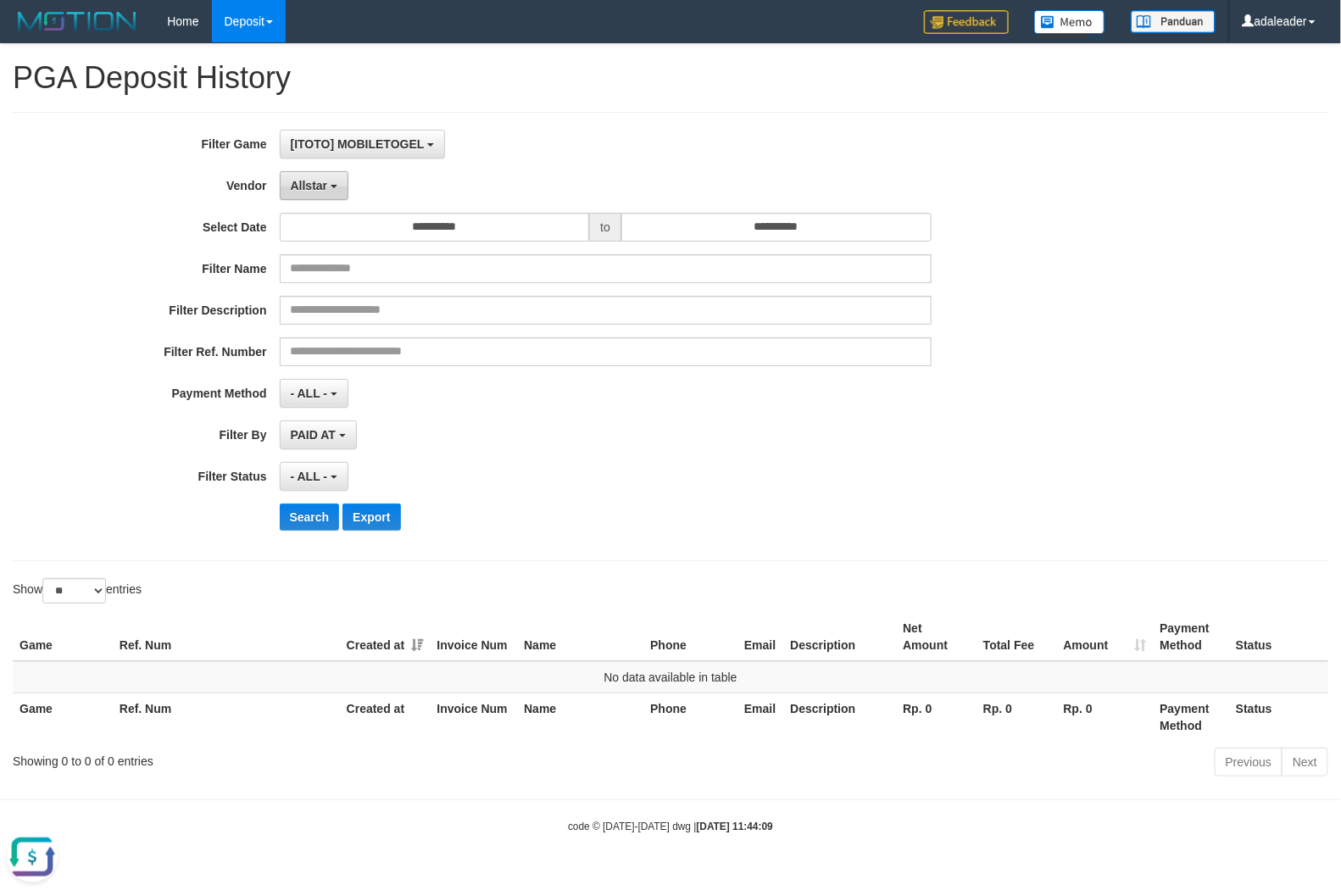
click at [315, 188] on span "Allstar" at bounding box center [309, 185] width 38 height 14
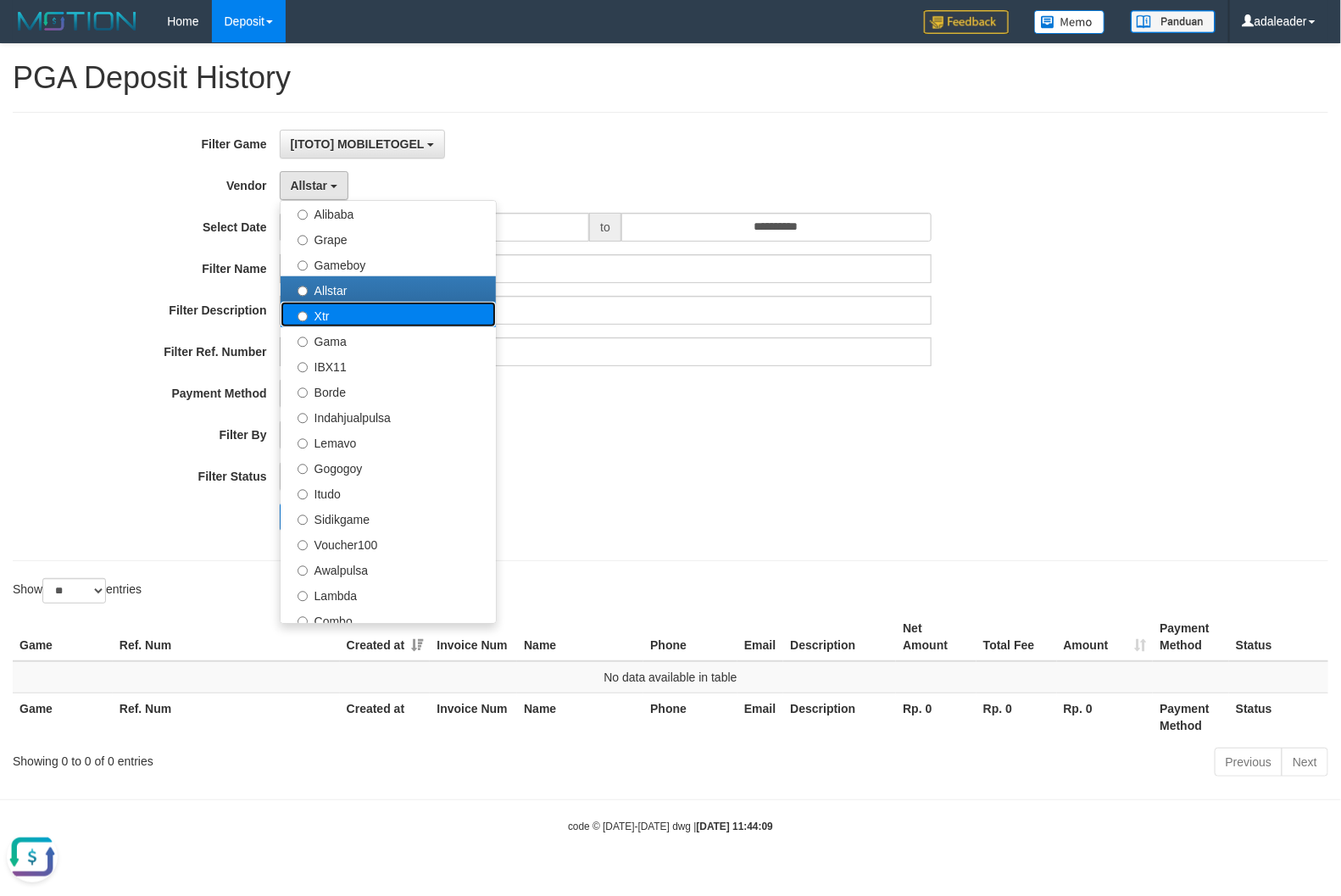
click at [337, 322] on label "Xtr" at bounding box center [389, 314] width 215 height 26
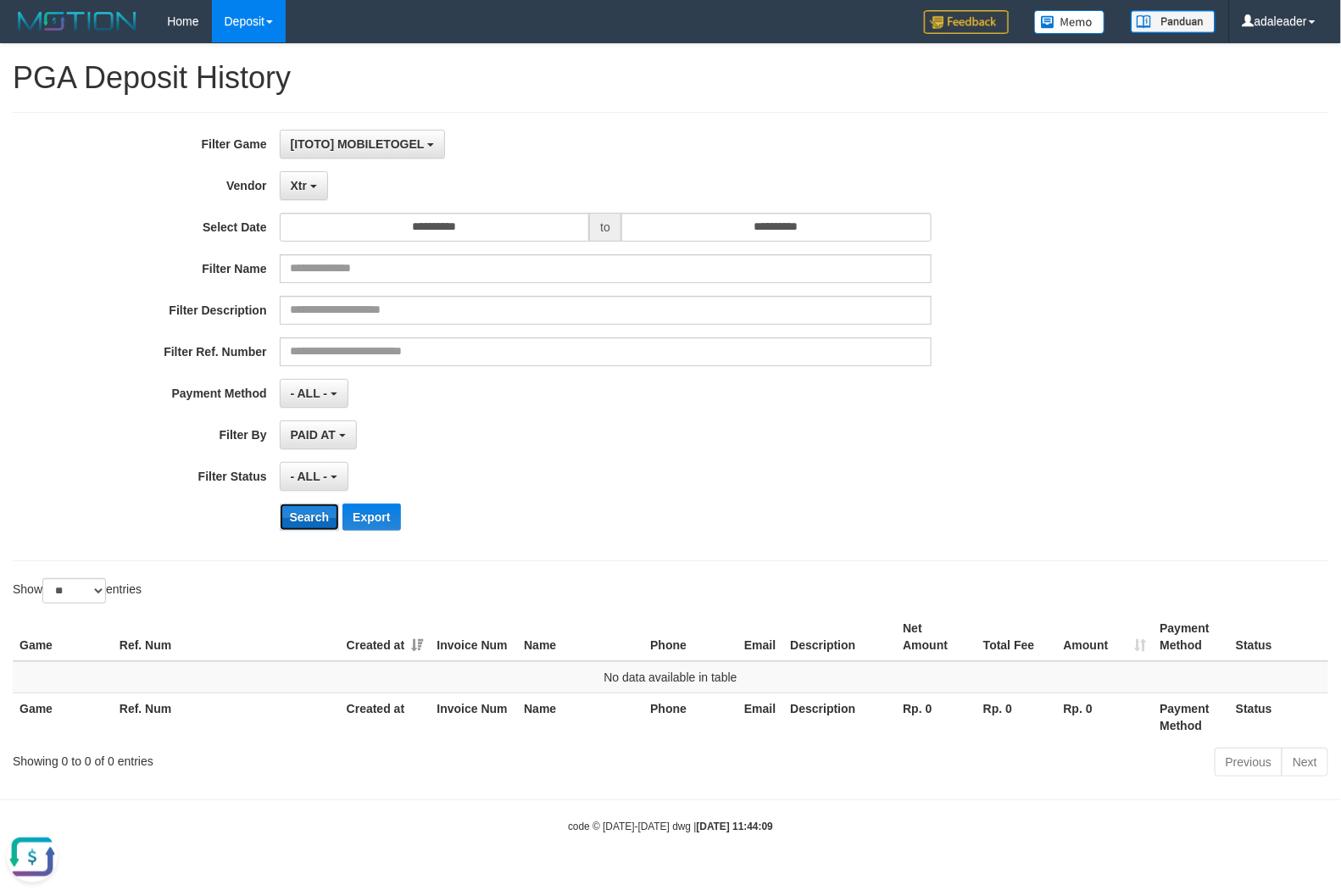
click at [306, 513] on button "Search" at bounding box center [310, 518] width 60 height 27
click at [313, 184] on button "Xtr" at bounding box center [304, 186] width 49 height 29
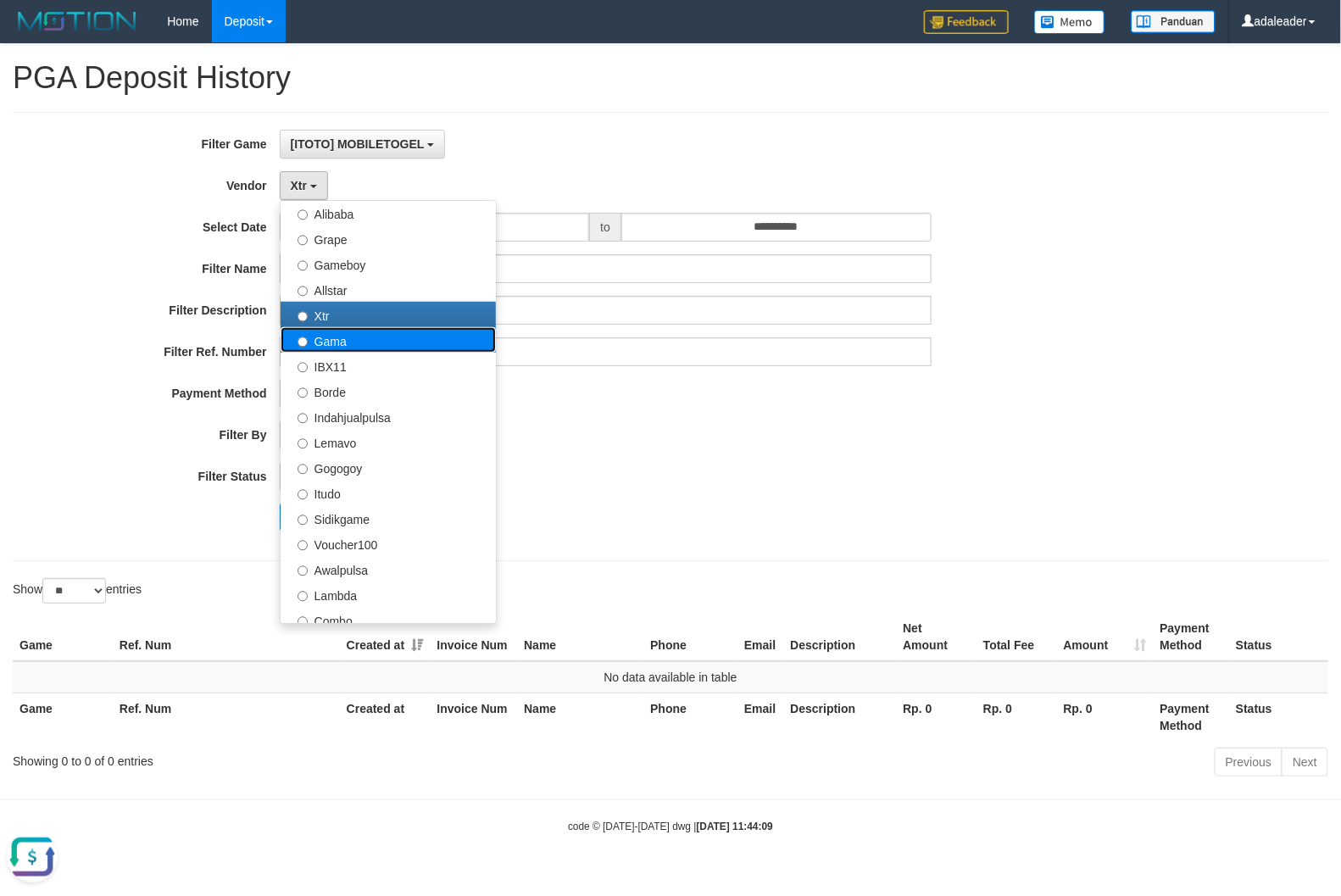
click at [337, 344] on label "Gama" at bounding box center [389, 340] width 215 height 26
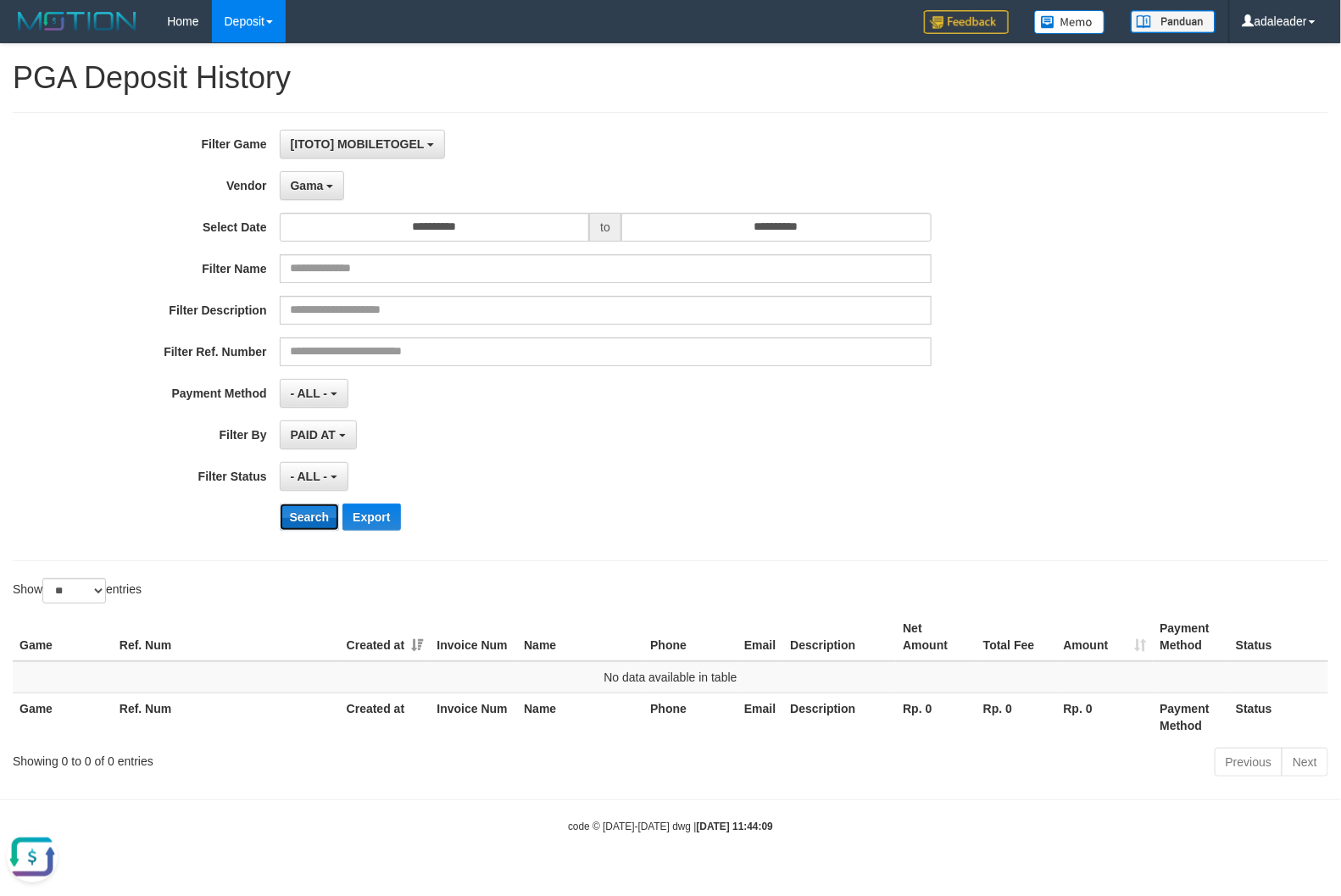
drag, startPoint x: 303, startPoint y: 521, endPoint x: 303, endPoint y: 506, distance: 15.0
click at [303, 522] on button "Search" at bounding box center [310, 518] width 60 height 27
click at [309, 184] on span "Gama" at bounding box center [307, 185] width 33 height 14
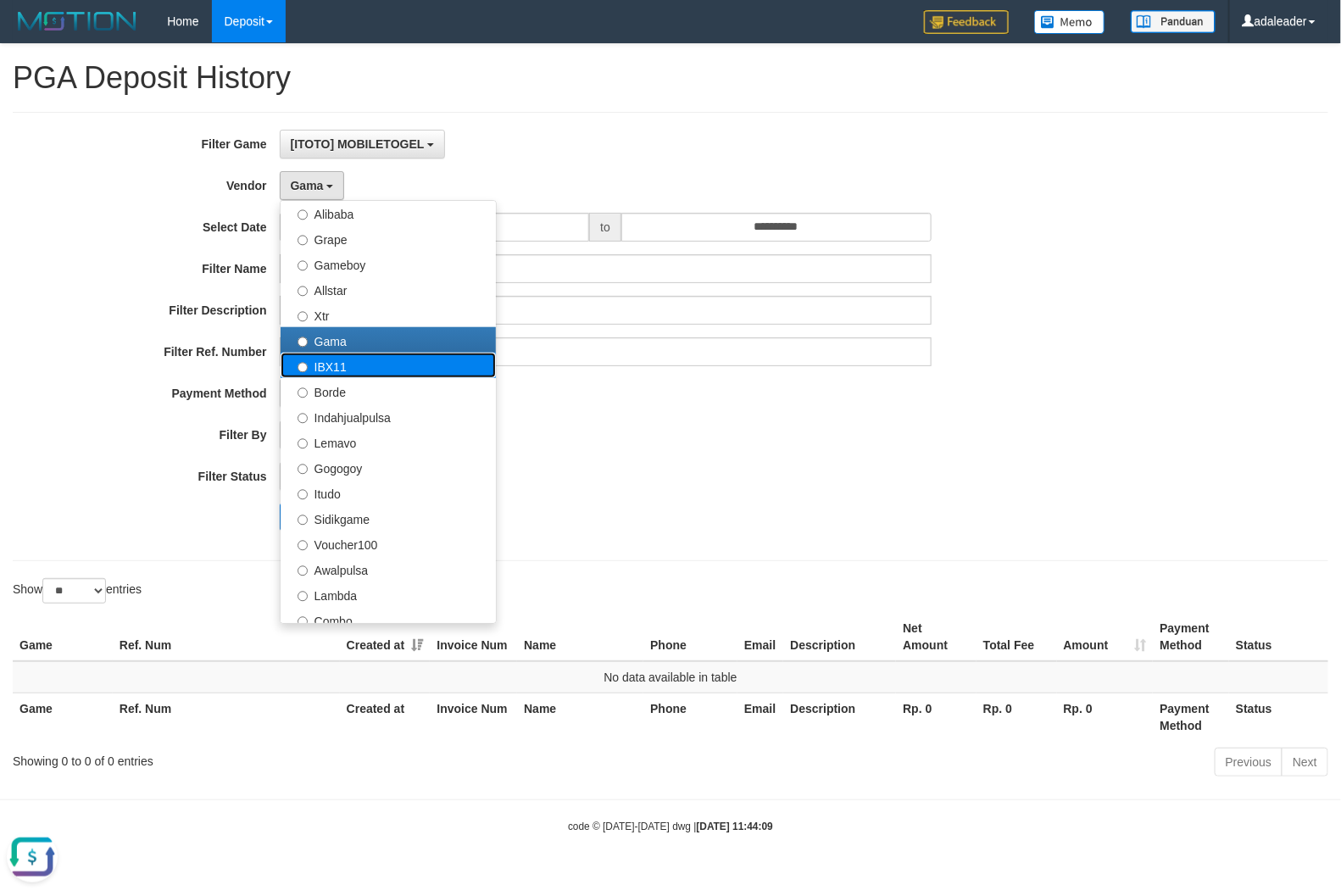
click at [360, 375] on label "IBX11" at bounding box center [389, 366] width 215 height 26
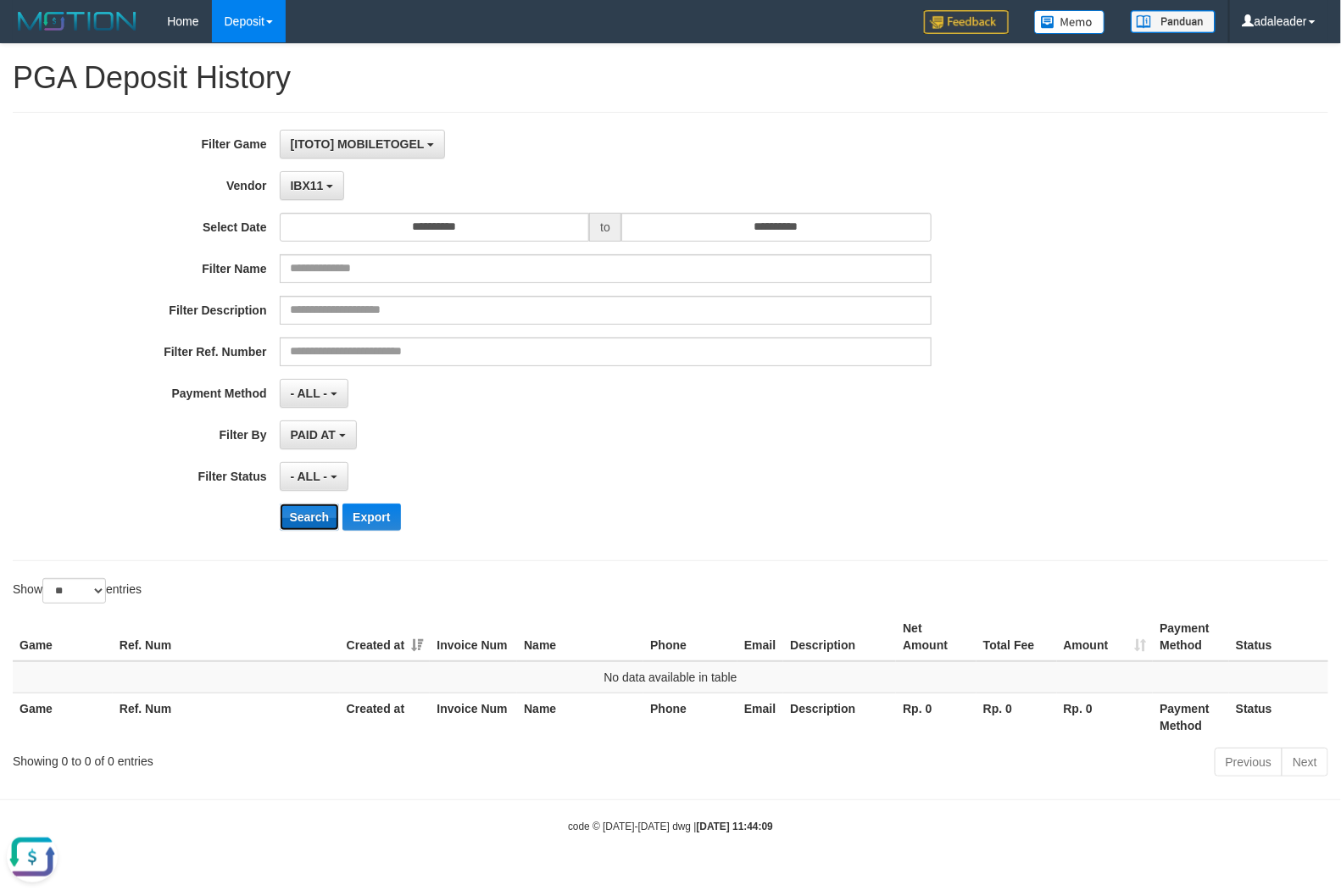
click at [307, 518] on button "Search" at bounding box center [310, 518] width 60 height 27
click at [326, 187] on b "button" at bounding box center [330, 186] width 7 height 3
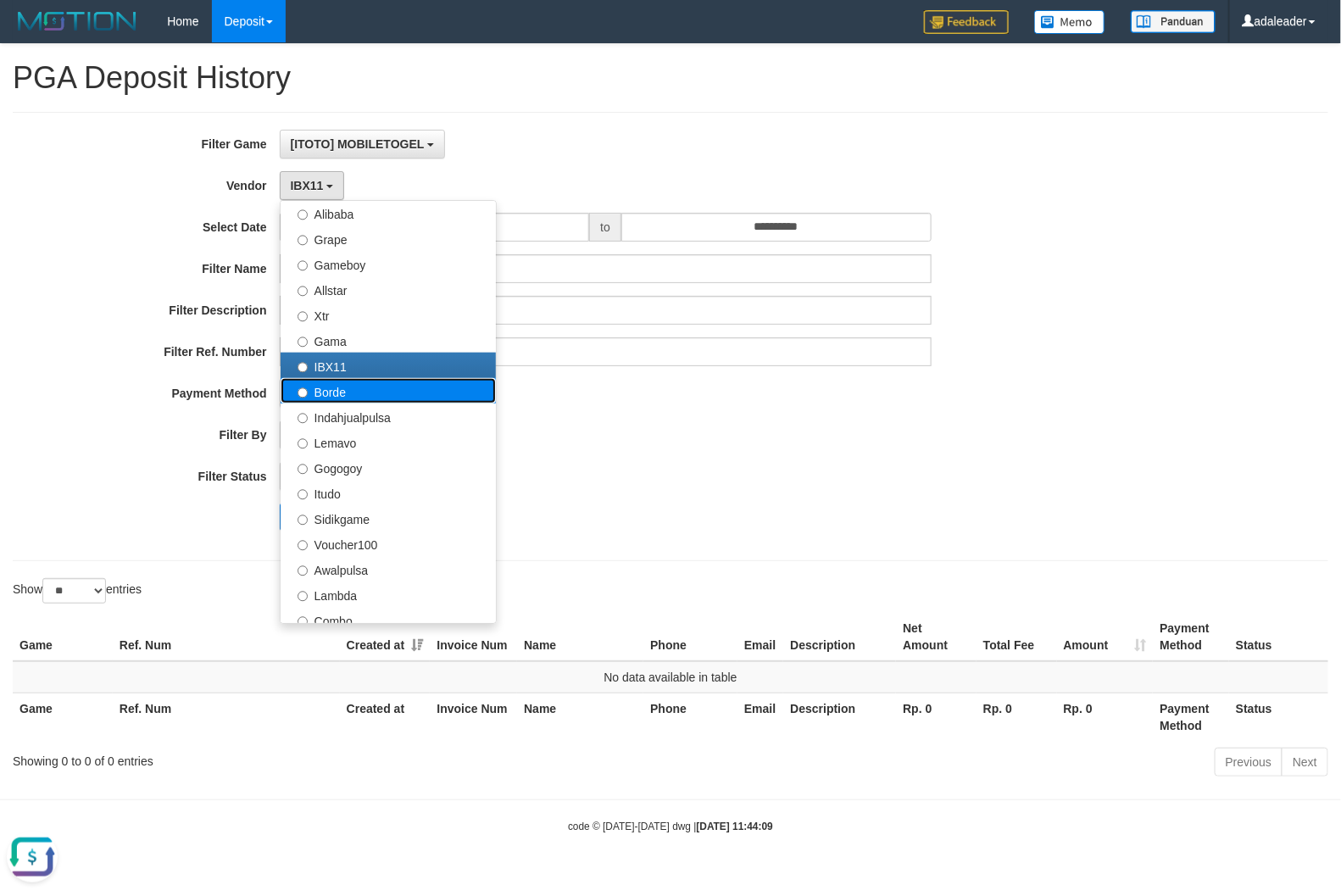
click at [360, 395] on label "Borde" at bounding box center [389, 391] width 215 height 26
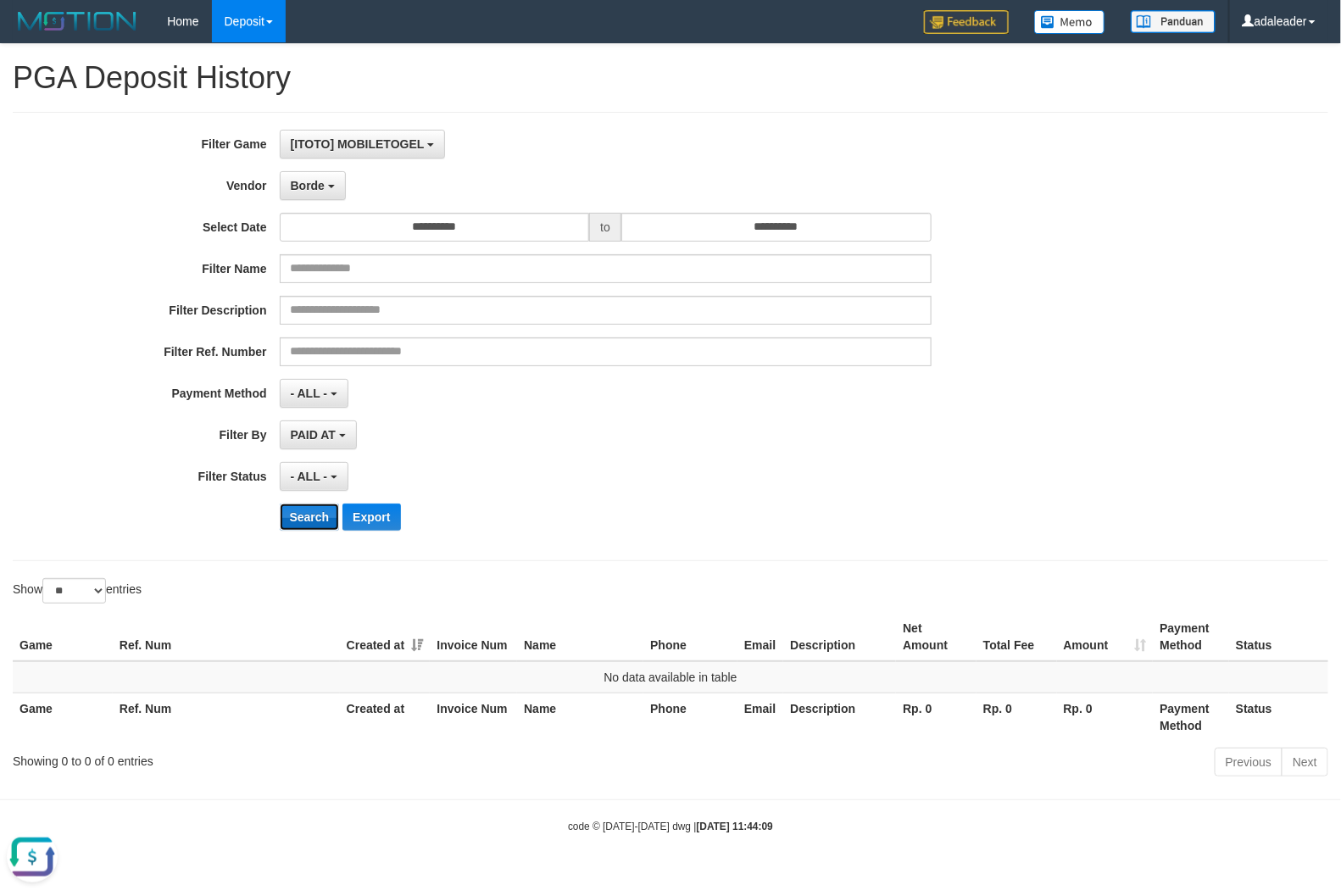
click at [313, 516] on button "Search" at bounding box center [310, 518] width 60 height 27
click at [307, 196] on button "Borde" at bounding box center [313, 186] width 66 height 29
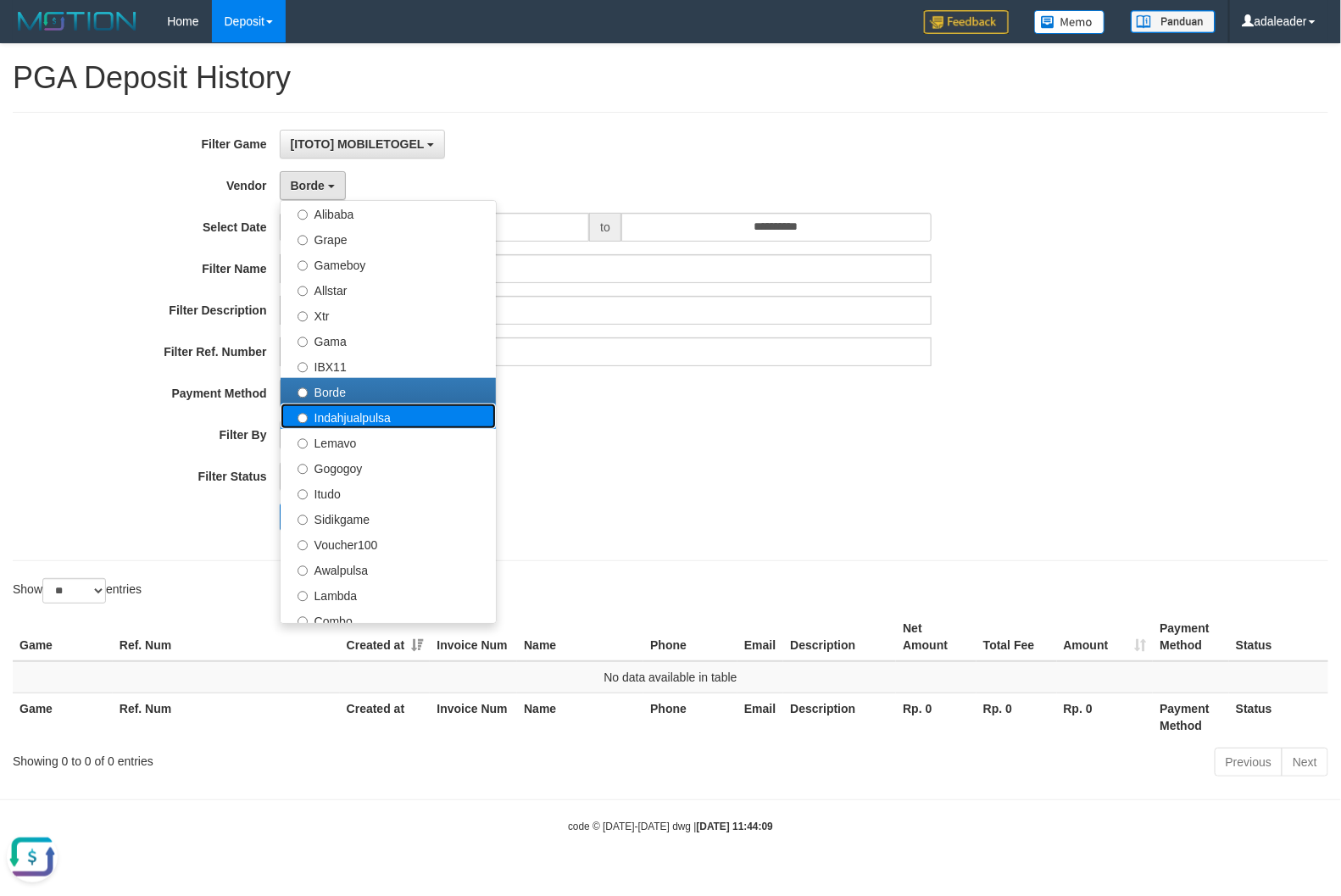
click at [354, 420] on label "Indahjualpulsa" at bounding box center [389, 416] width 215 height 26
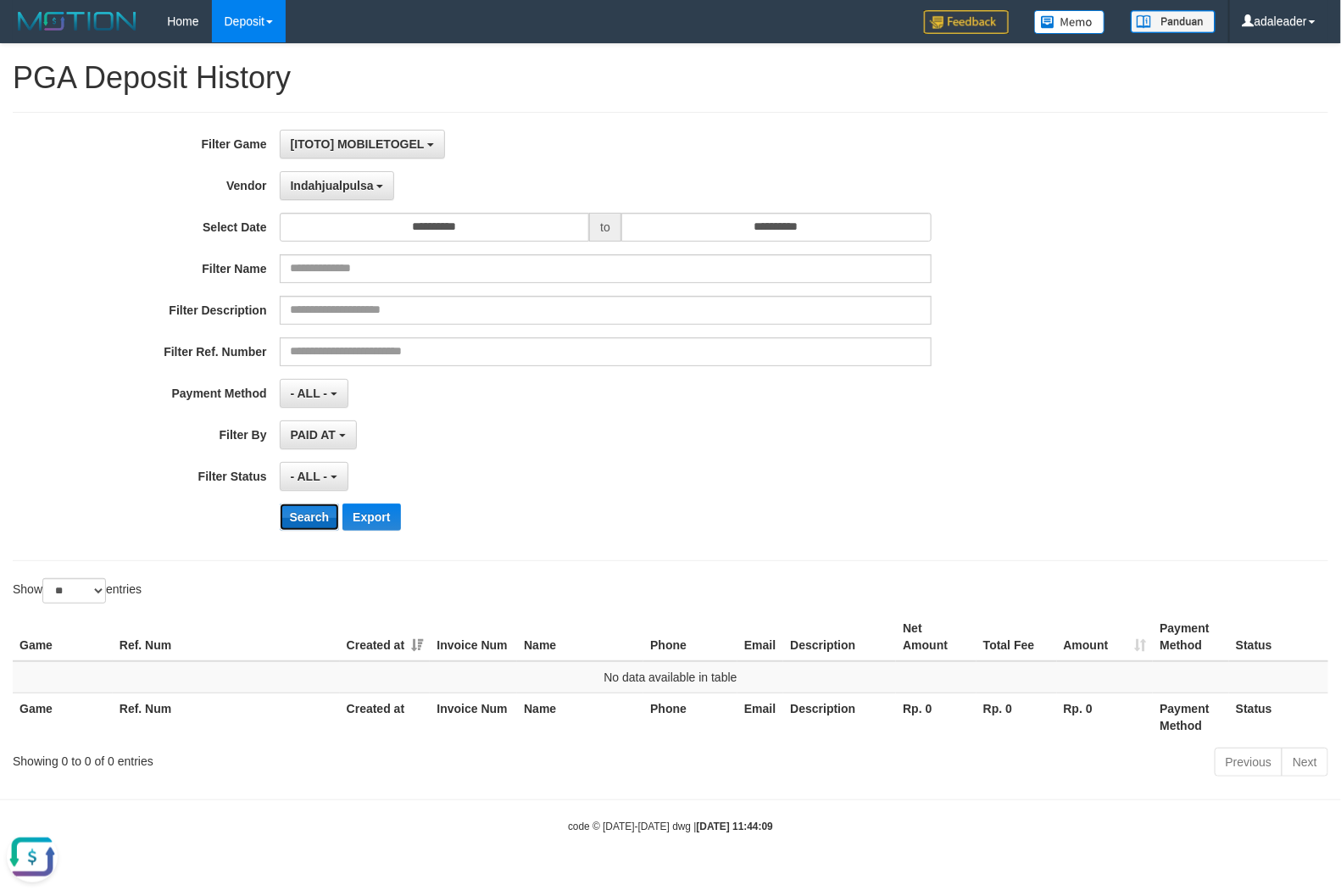
click at [310, 515] on button "Search" at bounding box center [310, 518] width 60 height 27
click at [343, 183] on span "Indahjualpulsa" at bounding box center [331, 185] width 83 height 14
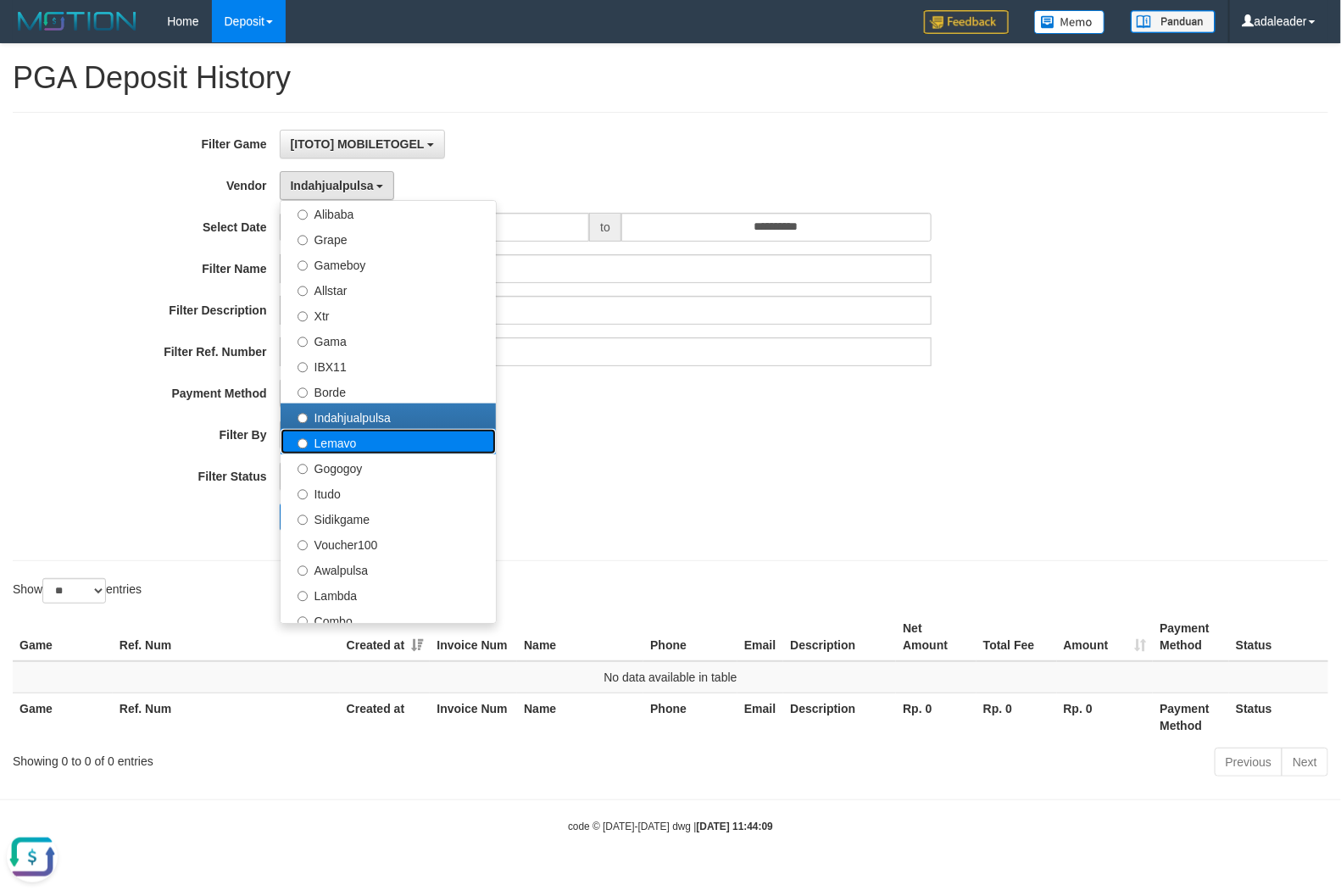
click at [352, 445] on label "Lemavo" at bounding box center [389, 442] width 215 height 26
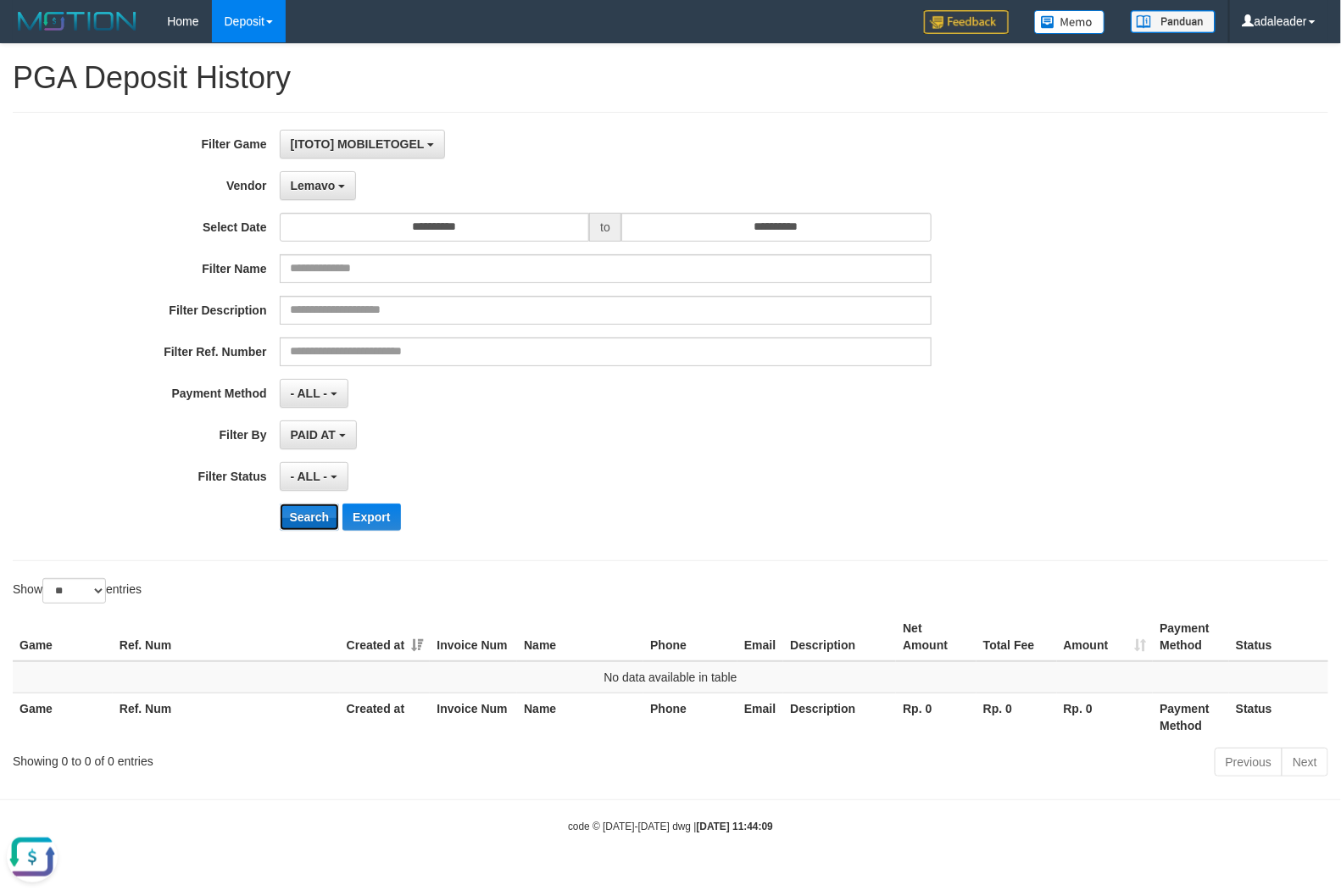
click at [320, 521] on button "Search" at bounding box center [310, 518] width 60 height 27
click at [326, 183] on span "Lemavo" at bounding box center [313, 185] width 45 height 14
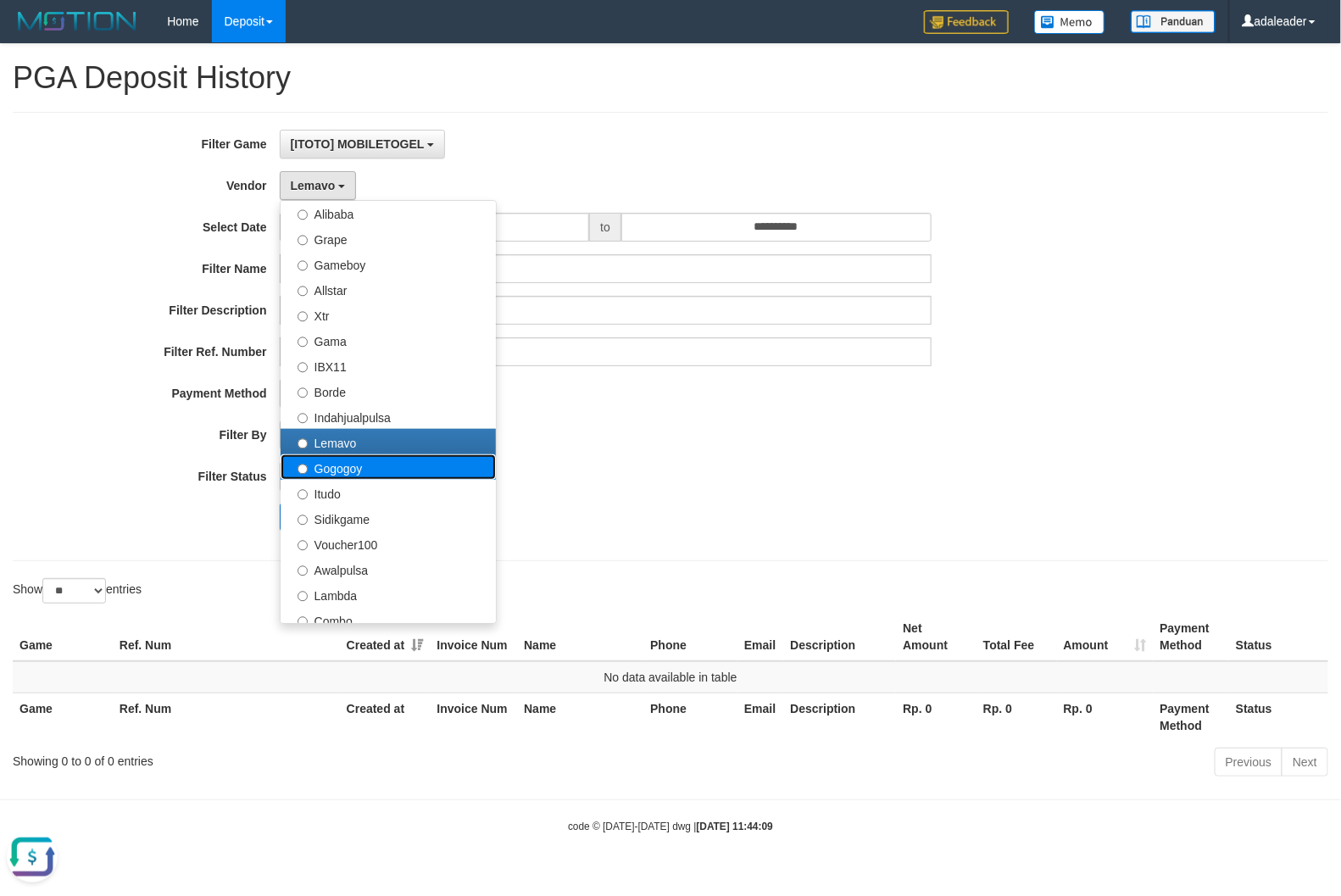
click at [327, 471] on label "Gogogoy" at bounding box center [389, 467] width 215 height 26
select select "**********"
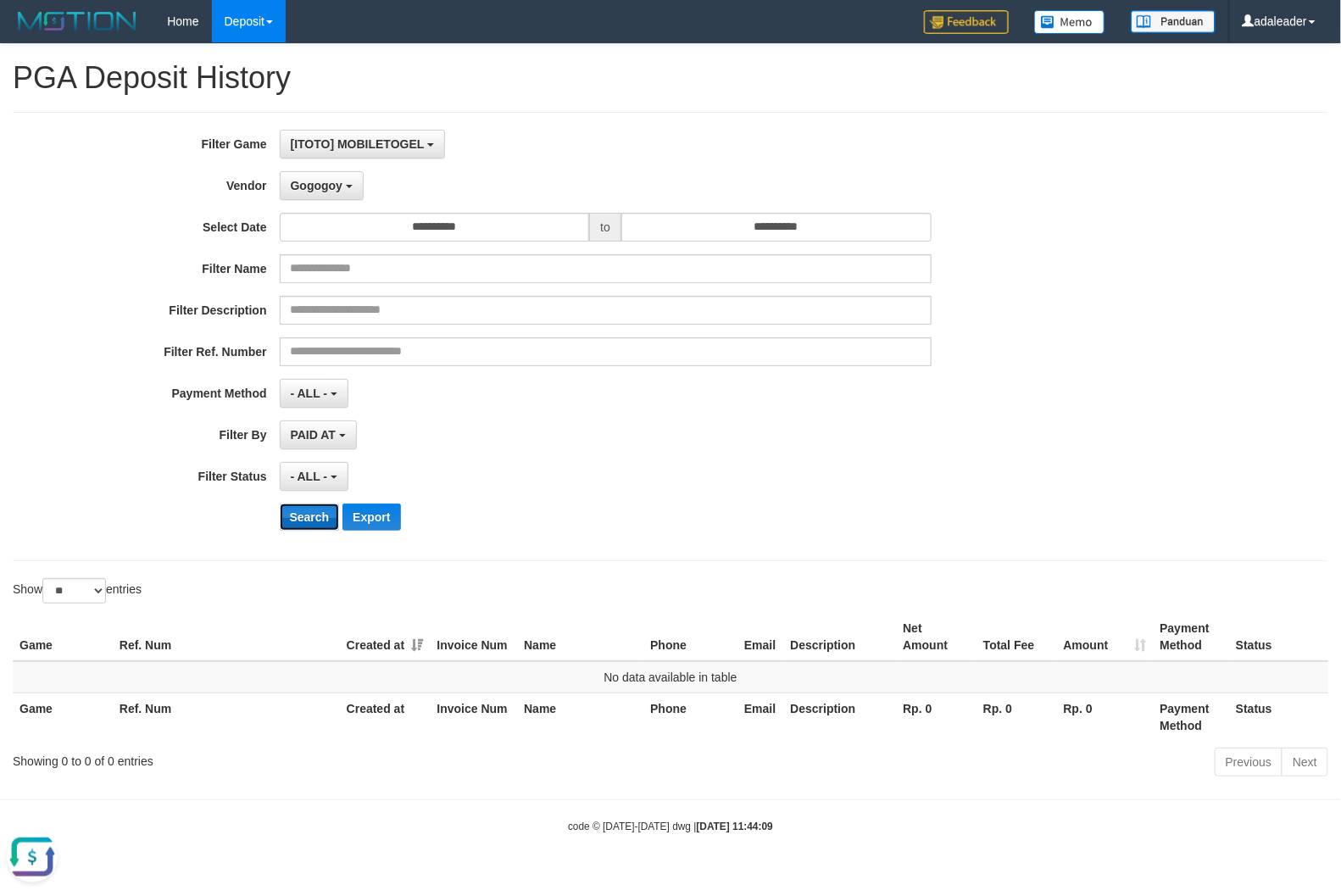
click at [318, 509] on button "Search" at bounding box center [310, 518] width 60 height 27
click at [305, 184] on span "Gogogoy" at bounding box center [316, 185] width 52 height 14
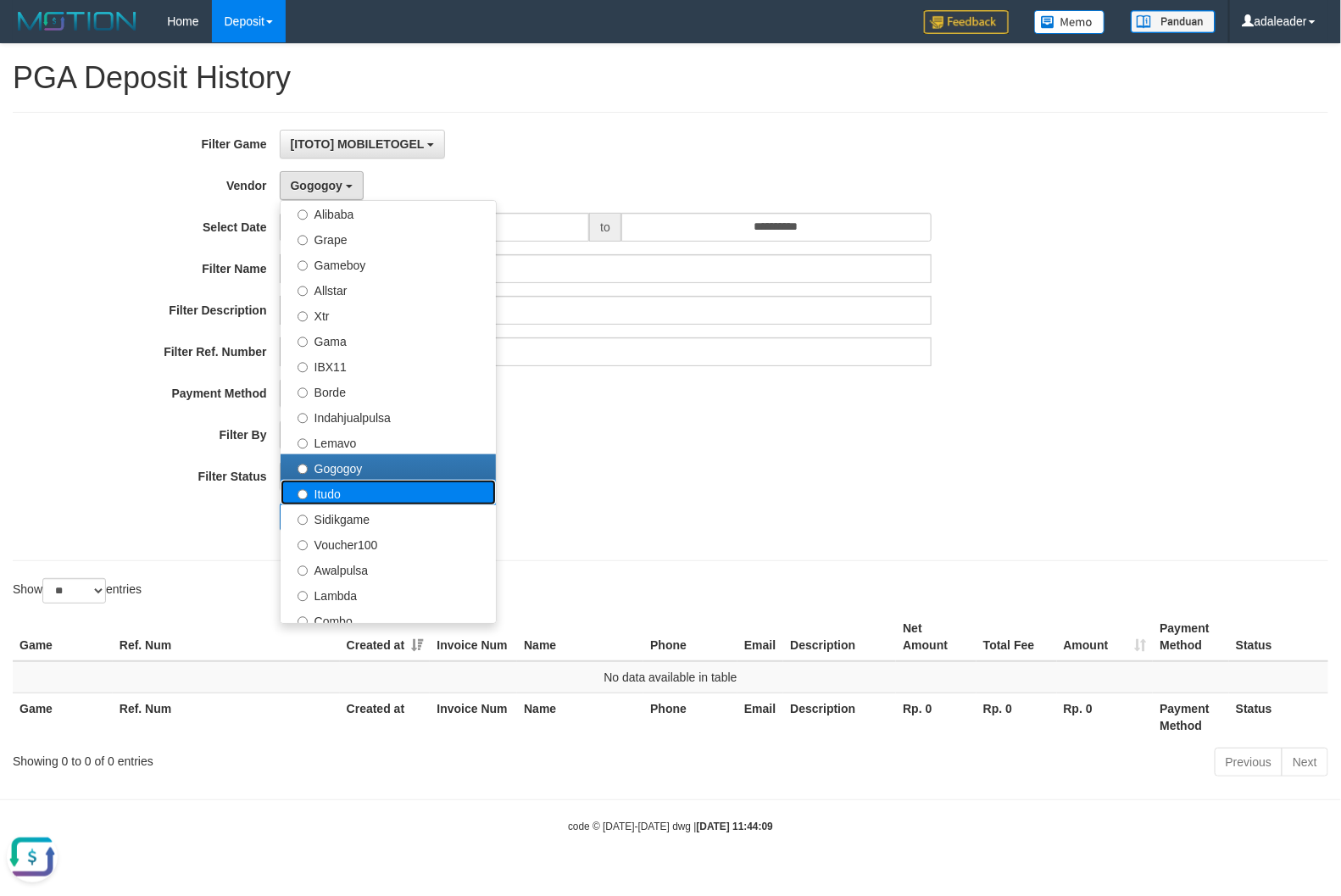
click at [322, 498] on label "Itudo" at bounding box center [389, 493] width 215 height 26
select select "**********"
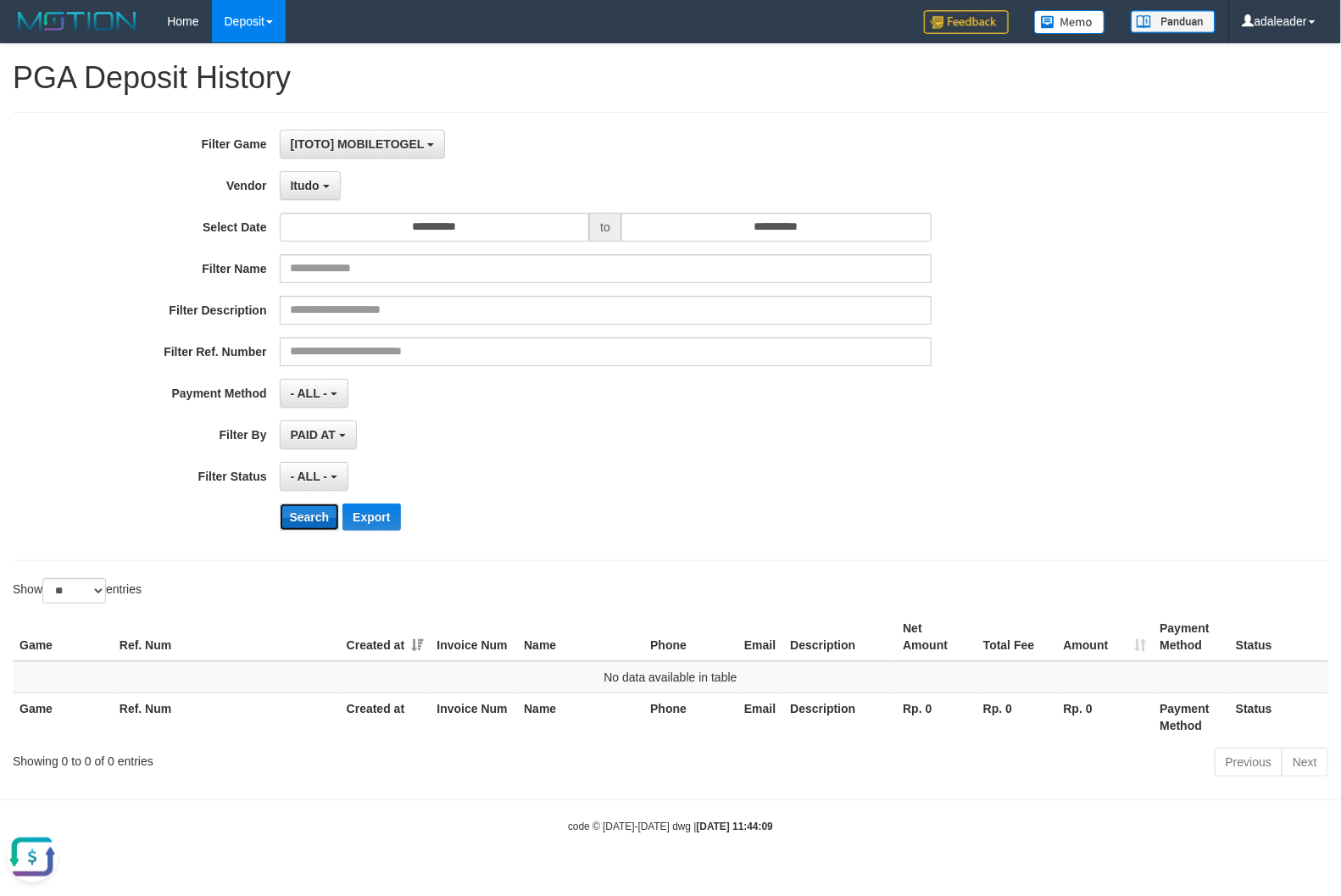
click at [313, 524] on button "Search" at bounding box center [310, 518] width 60 height 27
click at [312, 184] on span "Itudo" at bounding box center [305, 185] width 29 height 14
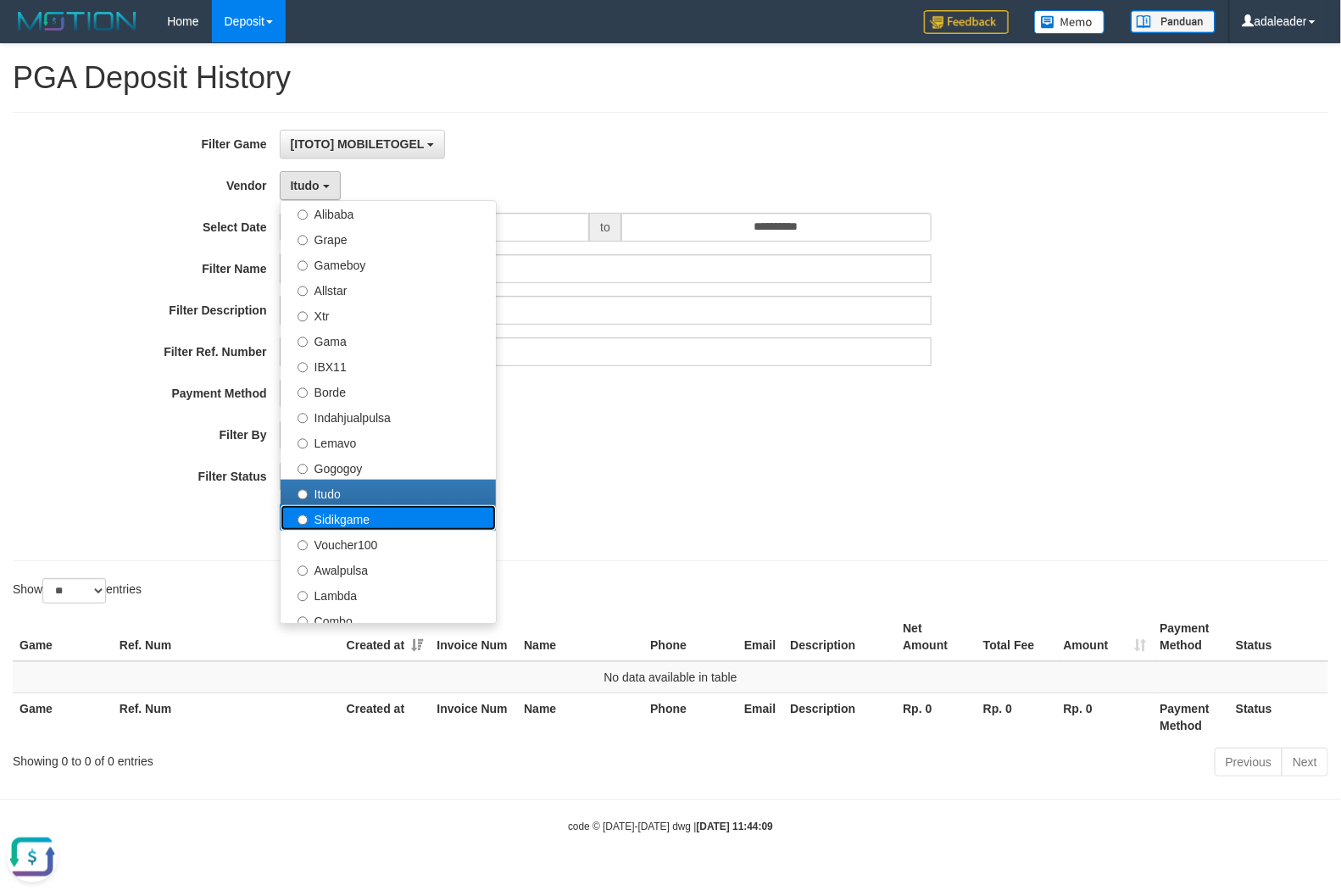
click at [342, 515] on label "Sidikgame" at bounding box center [389, 518] width 215 height 26
select select "**********"
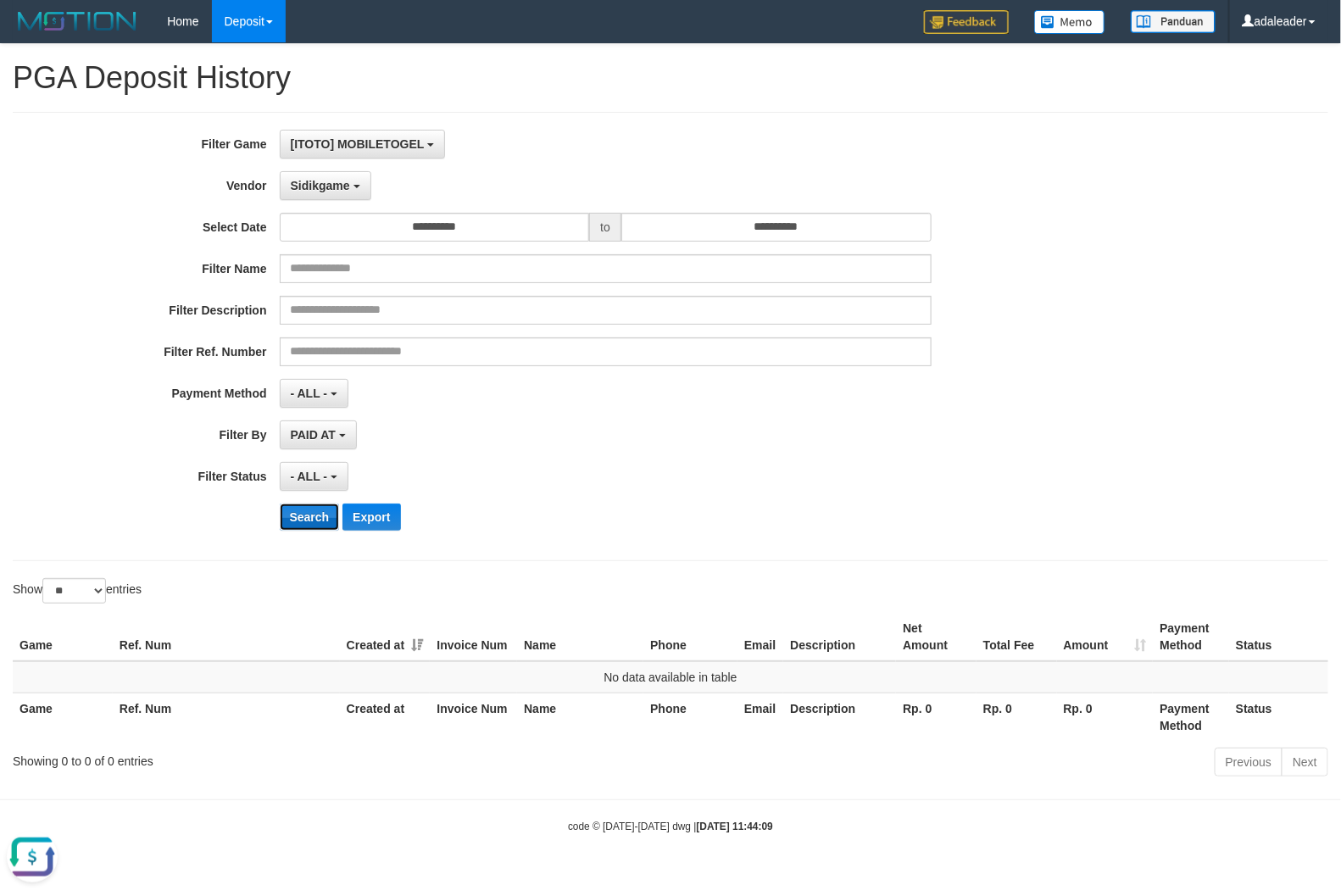
click at [325, 518] on button "Search" at bounding box center [310, 518] width 60 height 27
click at [312, 186] on span "Sidikgame" at bounding box center [319, 185] width 59 height 14
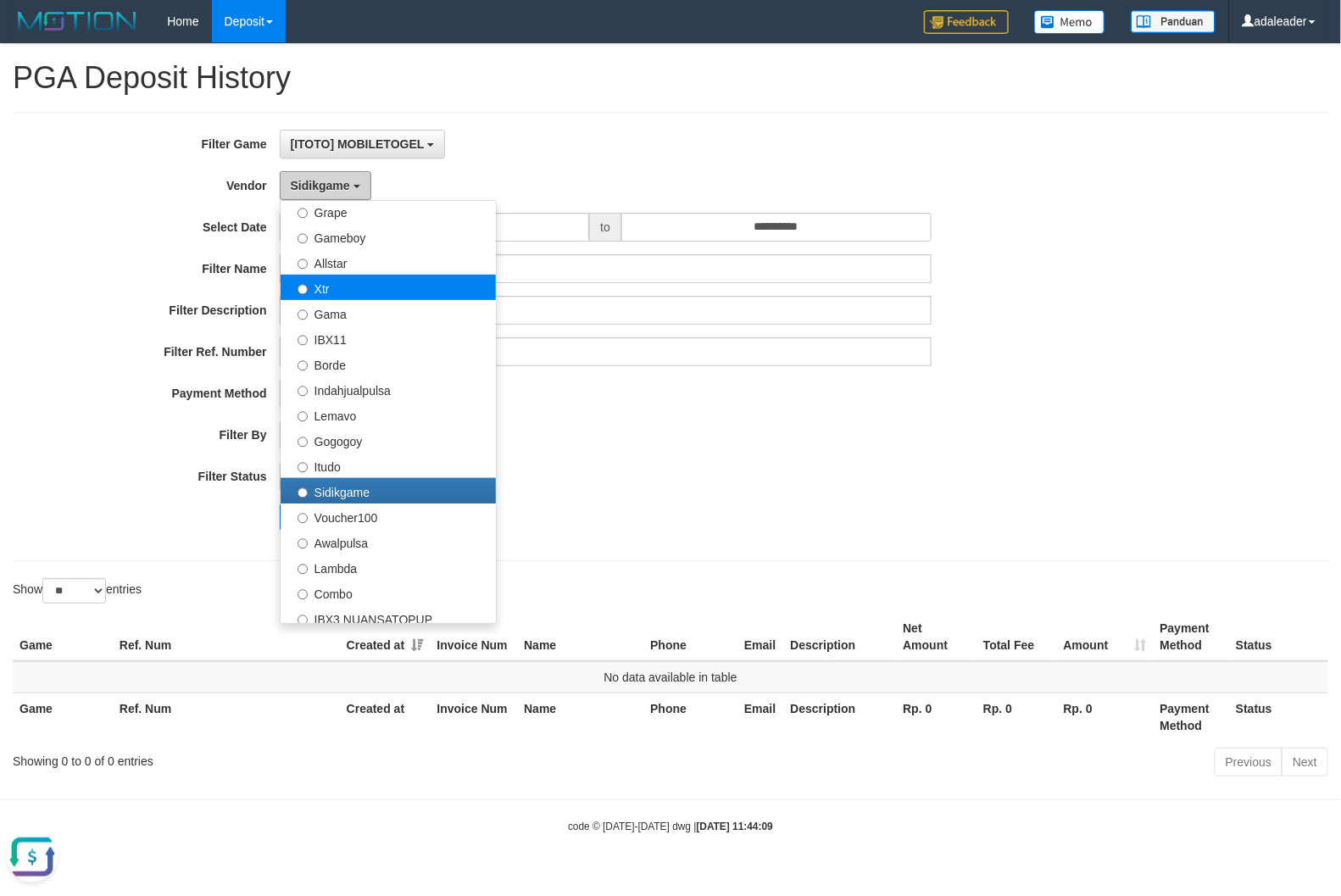
scroll to position [424, 0]
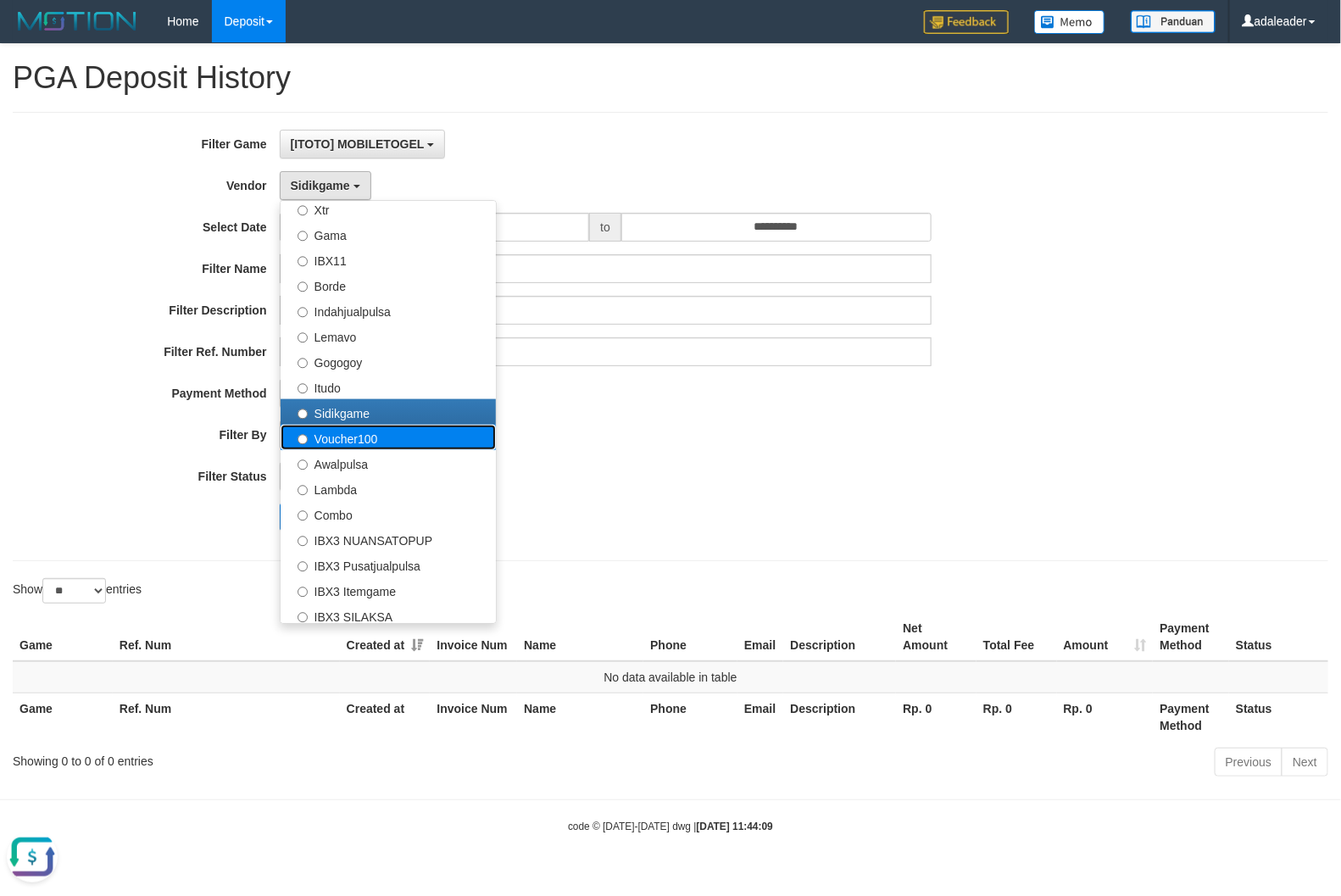
click at [362, 438] on label "Voucher100" at bounding box center [389, 437] width 215 height 26
select select "**********"
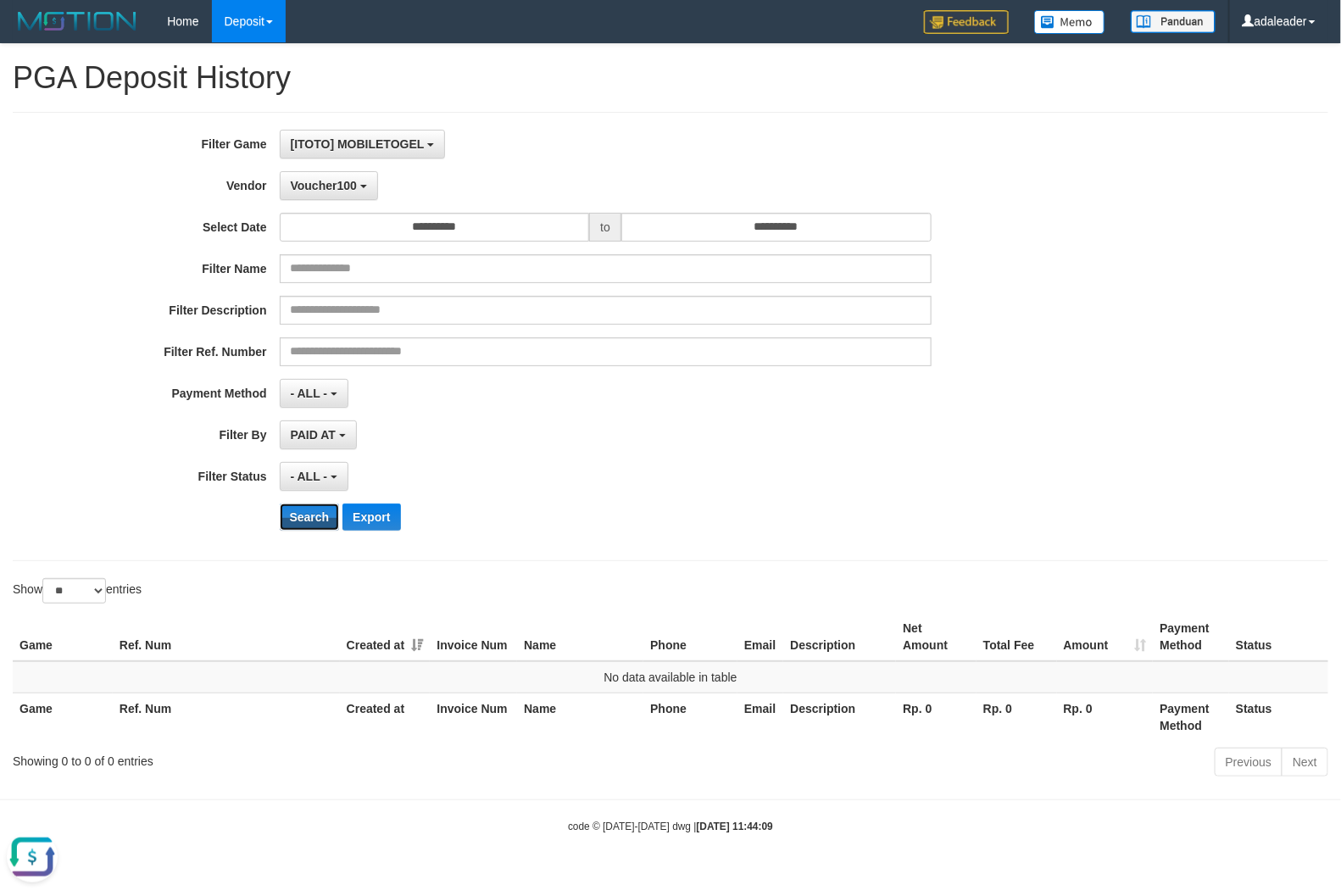
drag, startPoint x: 298, startPoint y: 515, endPoint x: 302, endPoint y: 495, distance: 20.4
click at [298, 514] on button "Search" at bounding box center [310, 518] width 60 height 27
click at [348, 178] on button "Voucher100" at bounding box center [329, 186] width 98 height 29
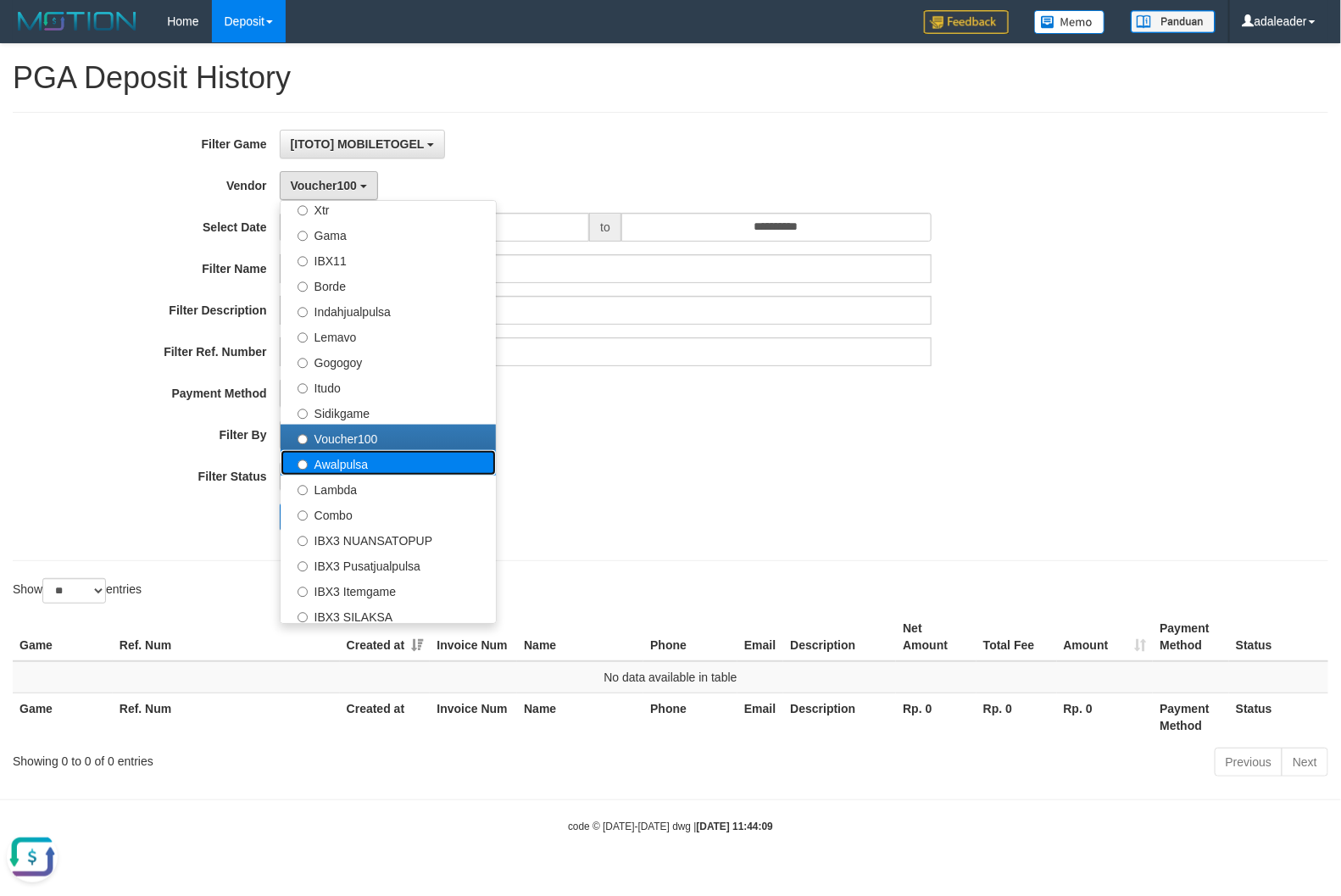
click at [375, 463] on label "Awalpulsa" at bounding box center [389, 463] width 215 height 26
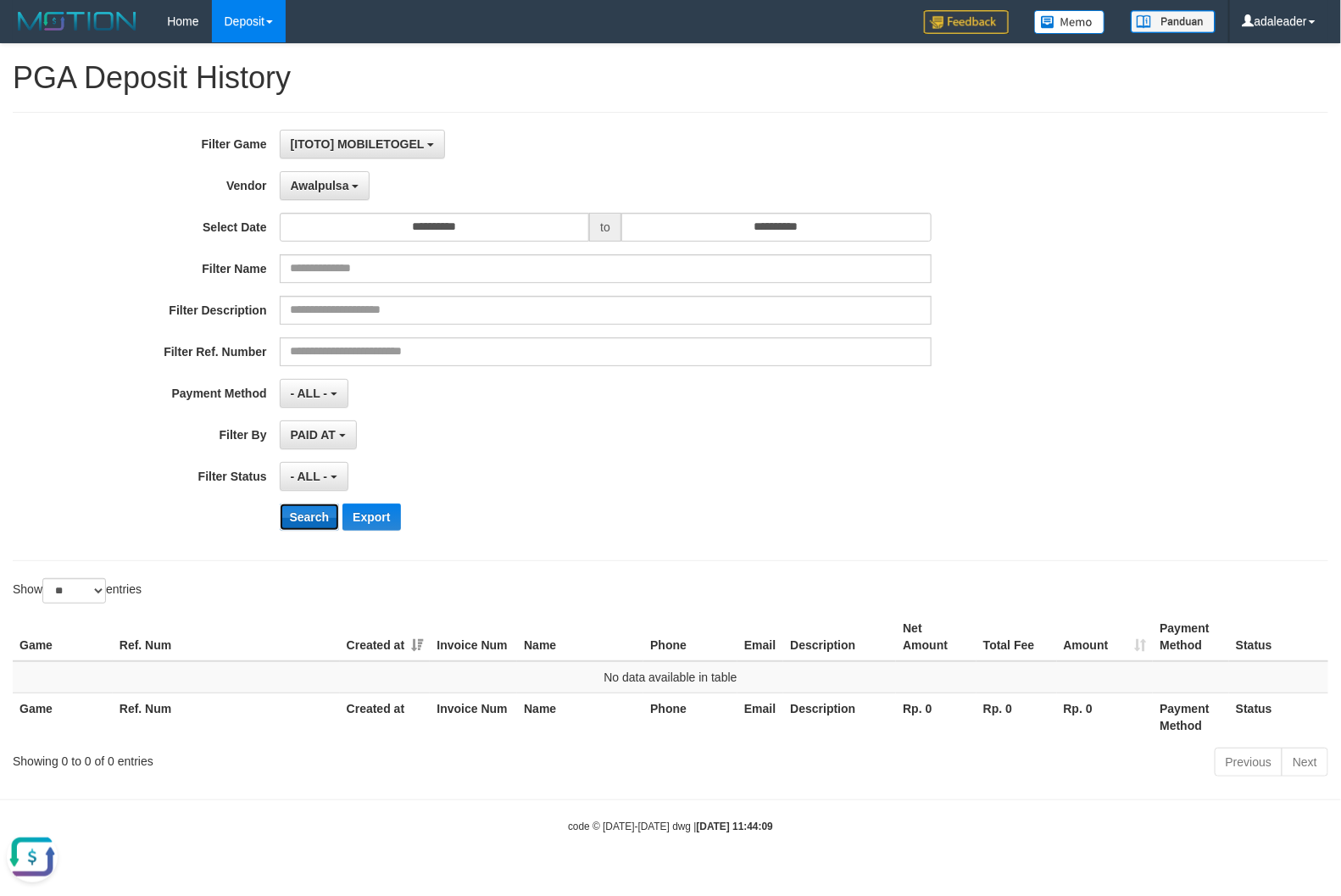
click at [324, 523] on button "Search" at bounding box center [310, 518] width 60 height 27
click at [340, 187] on span "Awalpulsa" at bounding box center [319, 185] width 58 height 14
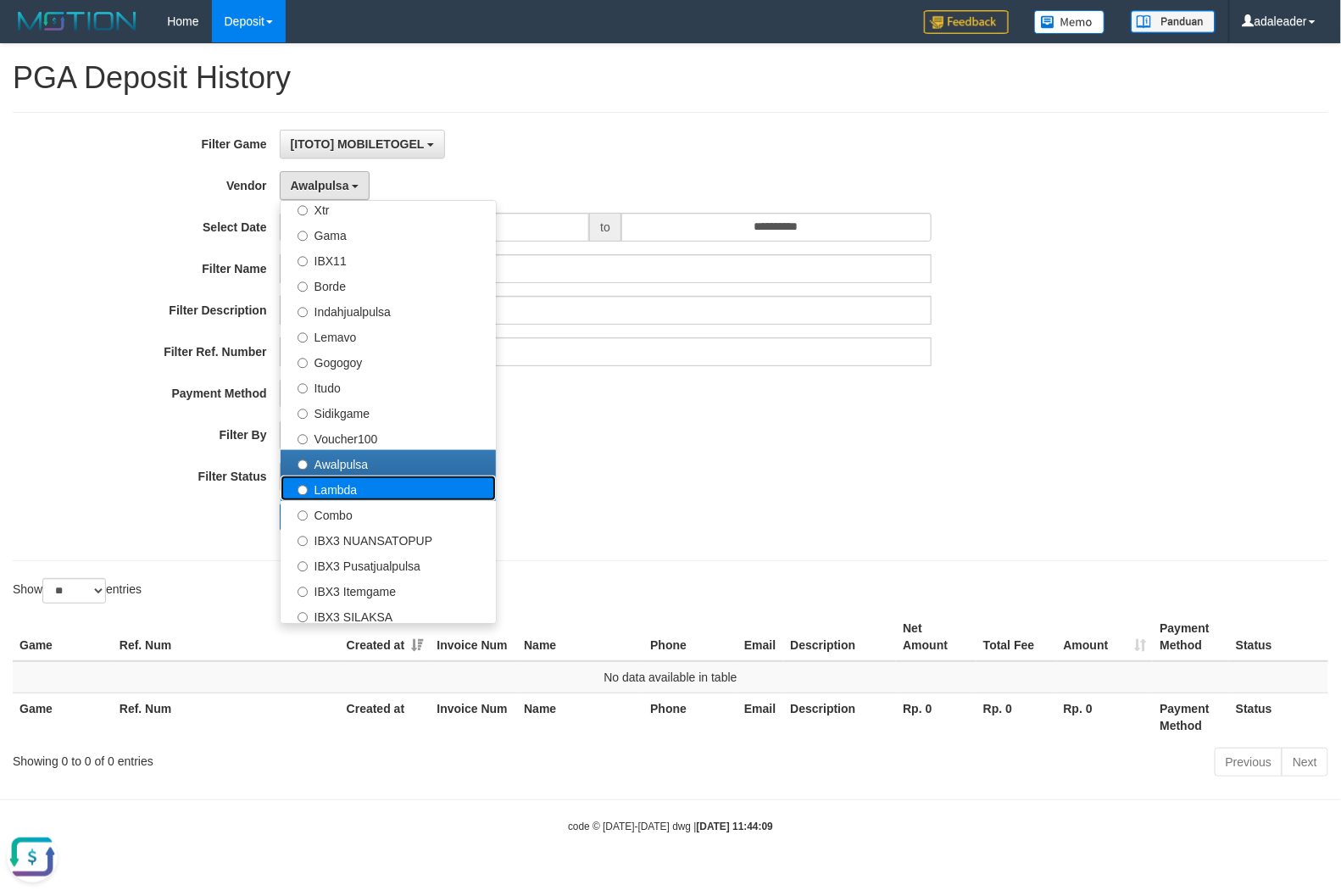
click at [345, 490] on label "Lambda" at bounding box center [389, 489] width 215 height 26
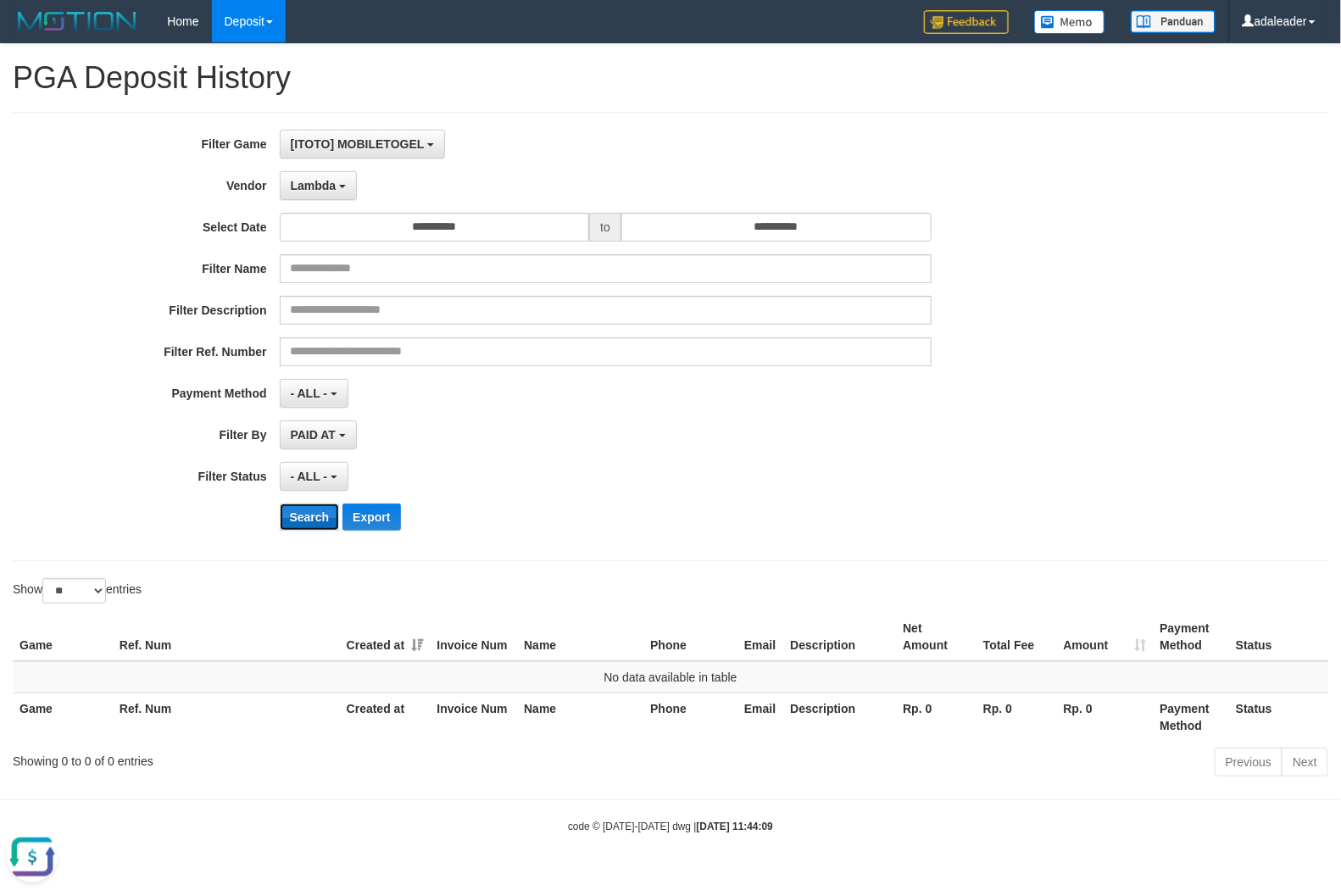
drag, startPoint x: 318, startPoint y: 526, endPoint x: 325, endPoint y: 407, distance: 119.2
click at [316, 525] on button "Search" at bounding box center [310, 518] width 60 height 27
click at [327, 189] on span "Lambda" at bounding box center [313, 185] width 46 height 14
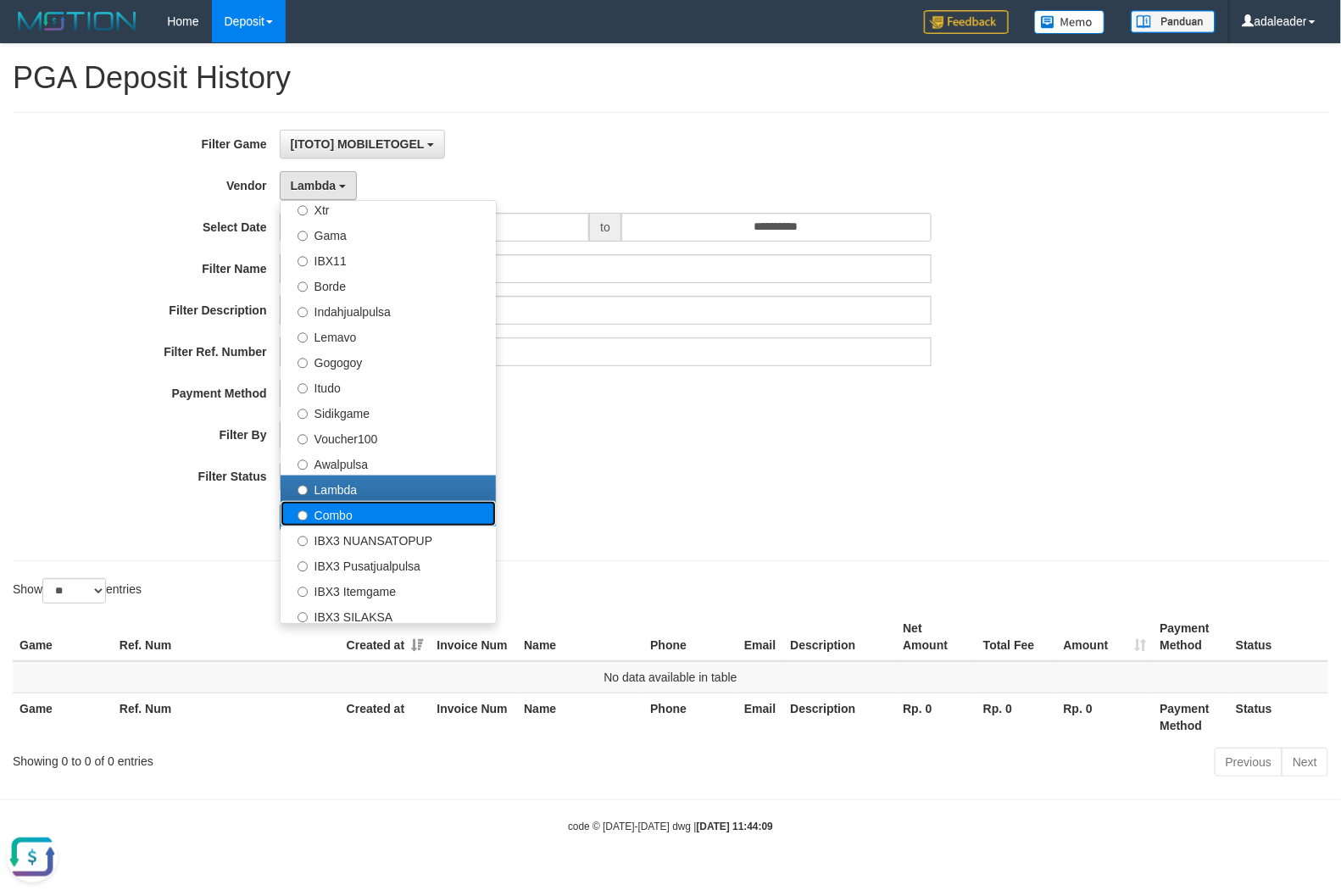
click at [348, 518] on label "Combo" at bounding box center [389, 514] width 215 height 26
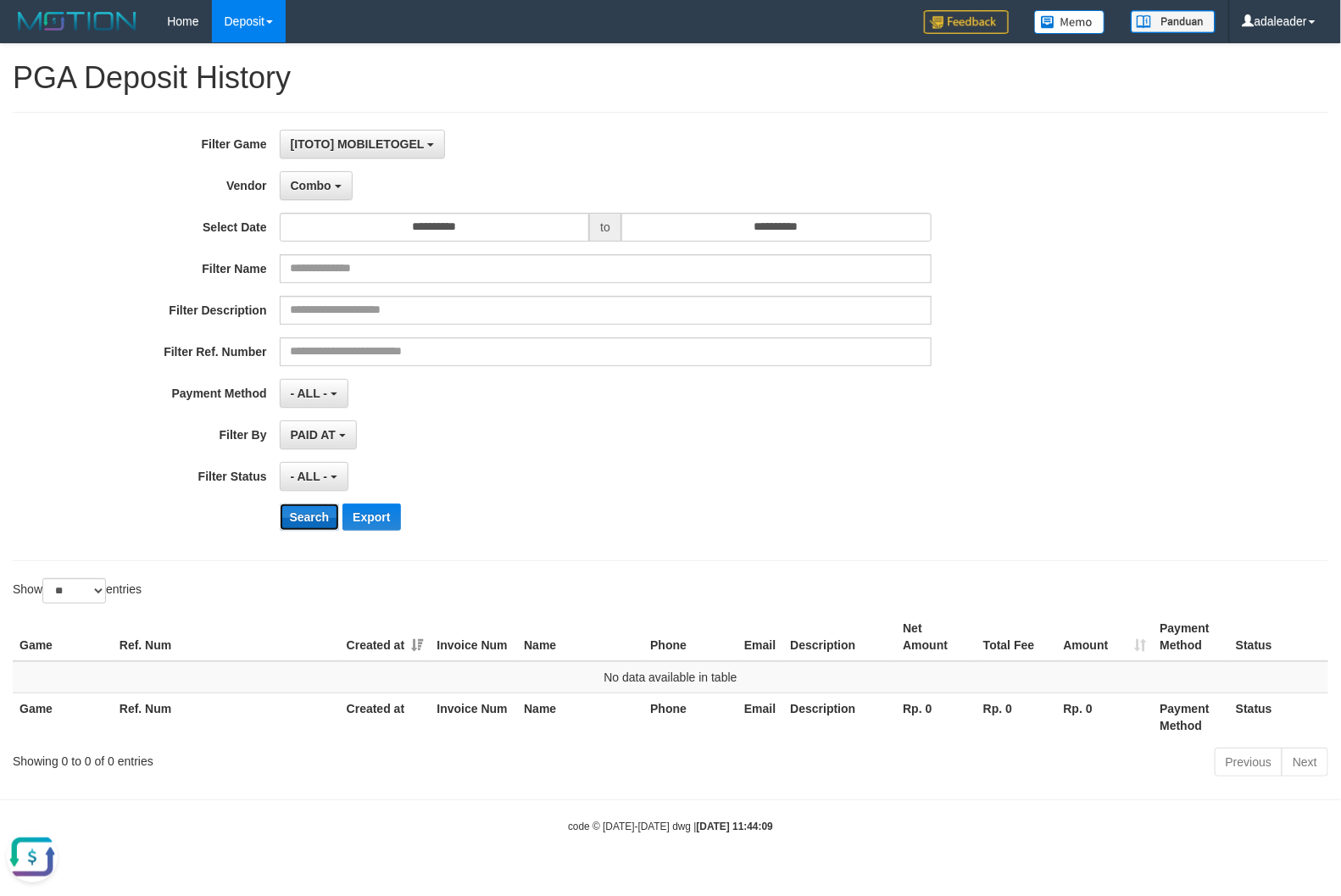
click at [312, 521] on button "Search" at bounding box center [310, 518] width 60 height 27
click at [328, 189] on span "Combo" at bounding box center [311, 185] width 41 height 14
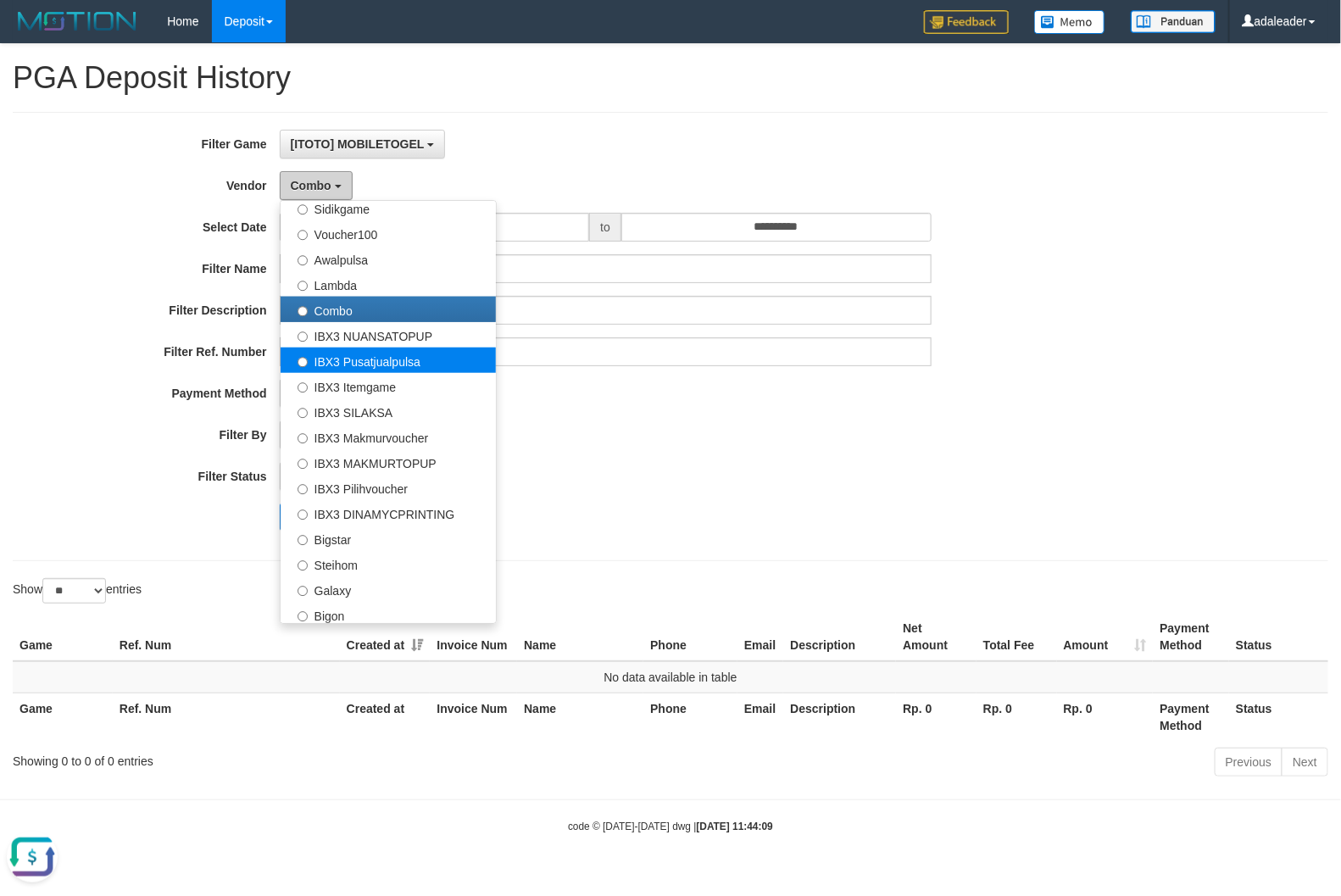
scroll to position [632, 0]
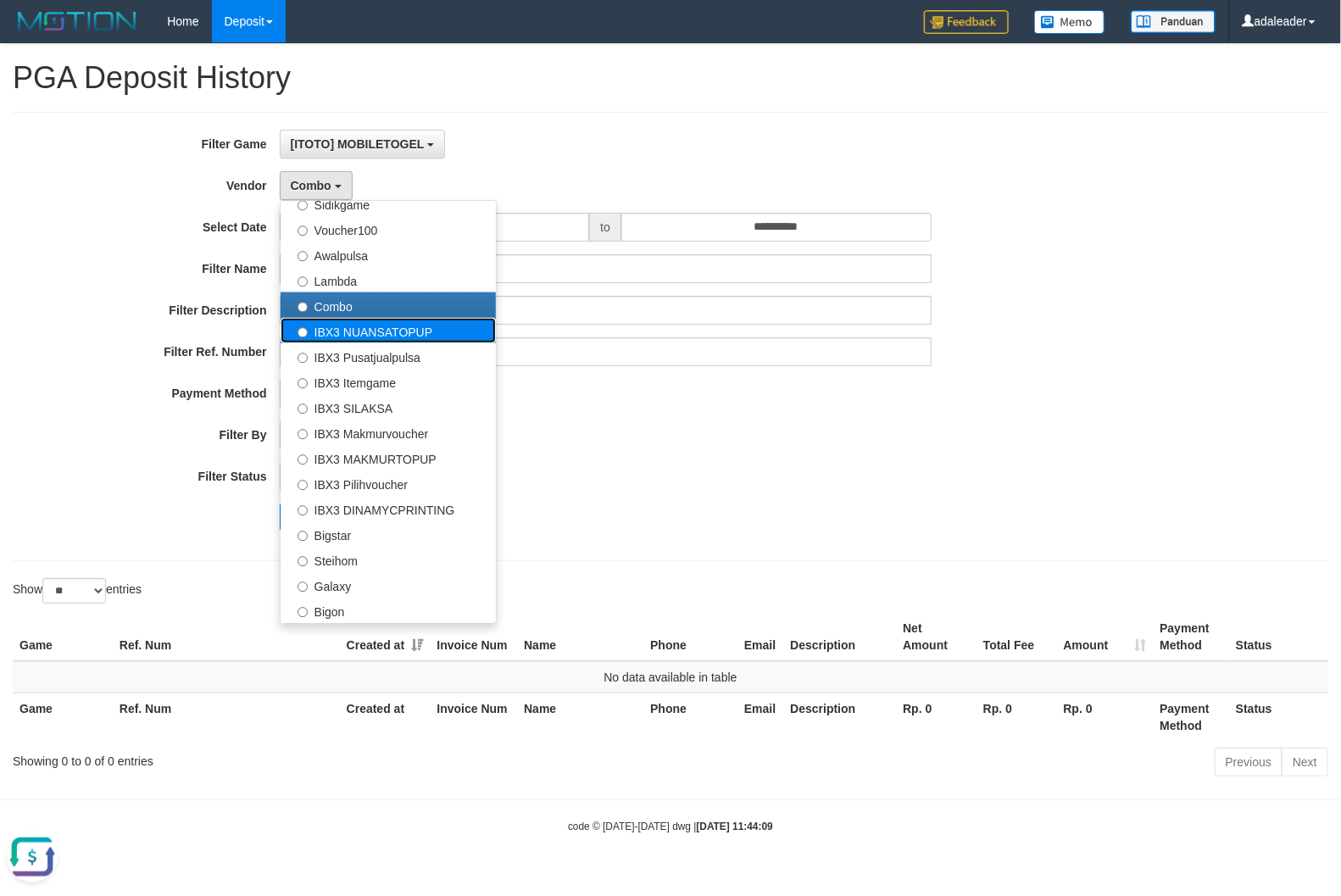
click at [389, 336] on label "IBX3 NUANSATOPUP" at bounding box center [389, 331] width 215 height 26
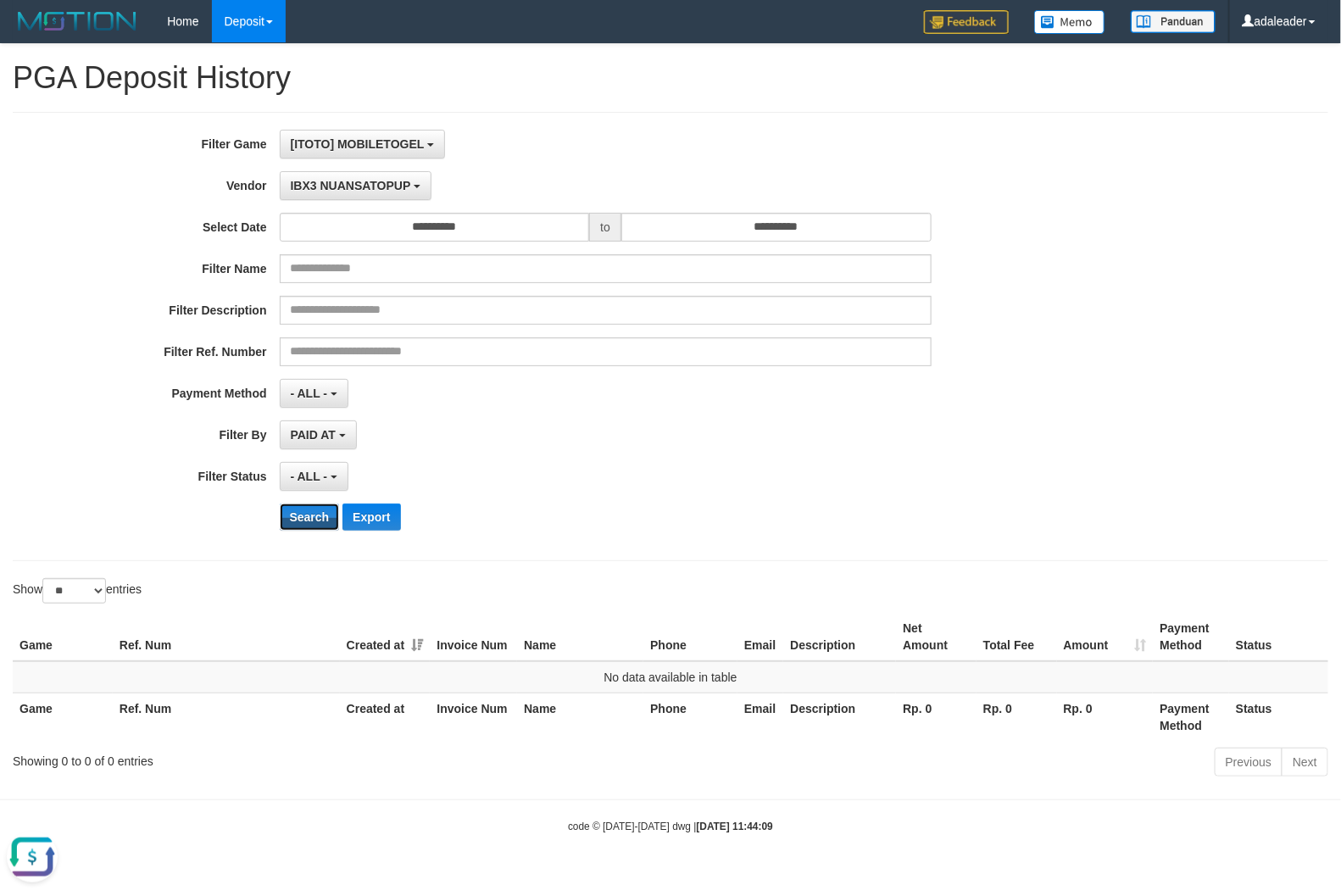
drag, startPoint x: 313, startPoint y: 514, endPoint x: 336, endPoint y: 419, distance: 97.7
click at [312, 514] on button "Search" at bounding box center [310, 518] width 60 height 27
click at [365, 195] on button "IBX3 NUANSATOPUP" at bounding box center [356, 186] width 152 height 29
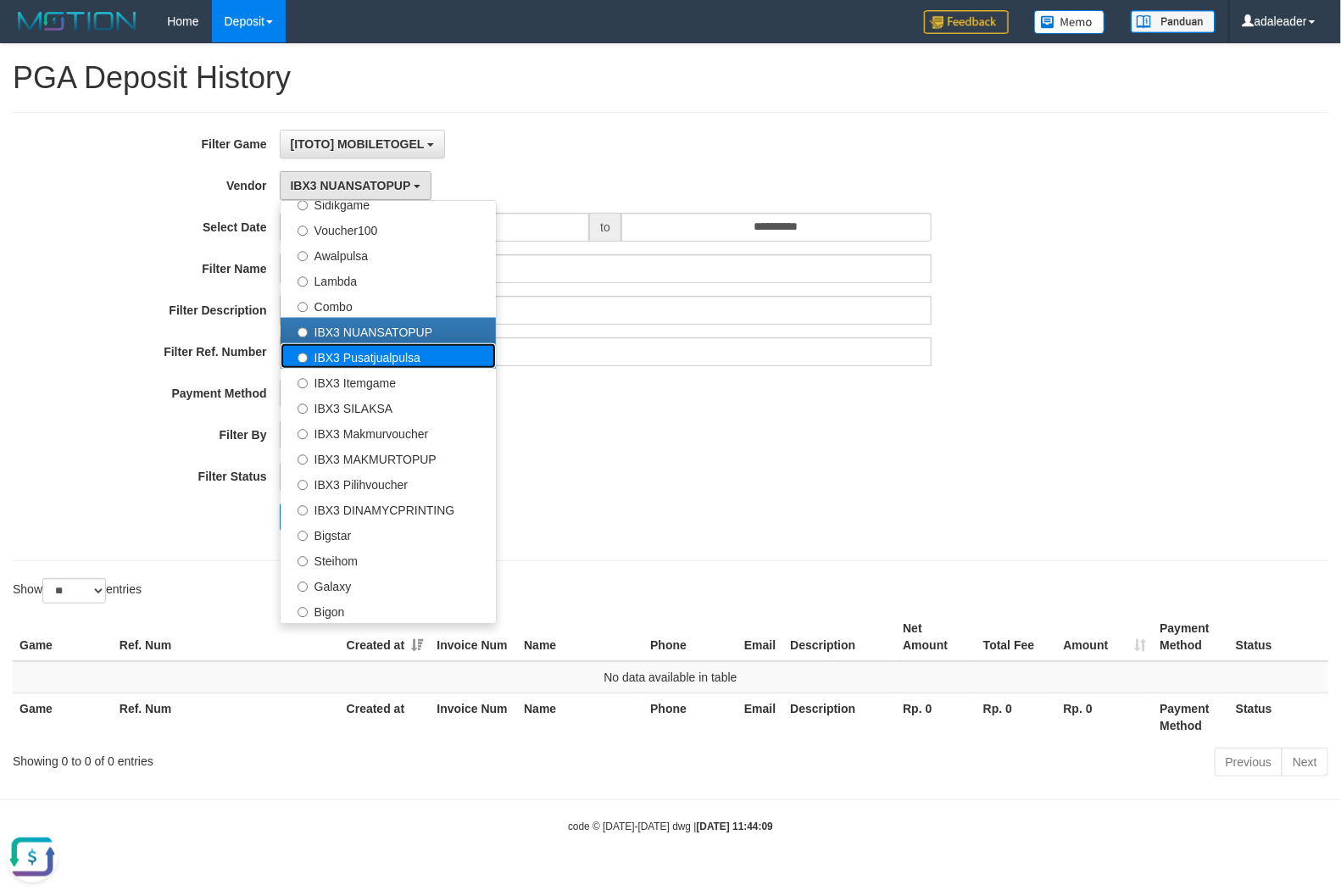
click at [373, 363] on label "IBX3 Pusatjualpulsa" at bounding box center [389, 356] width 215 height 26
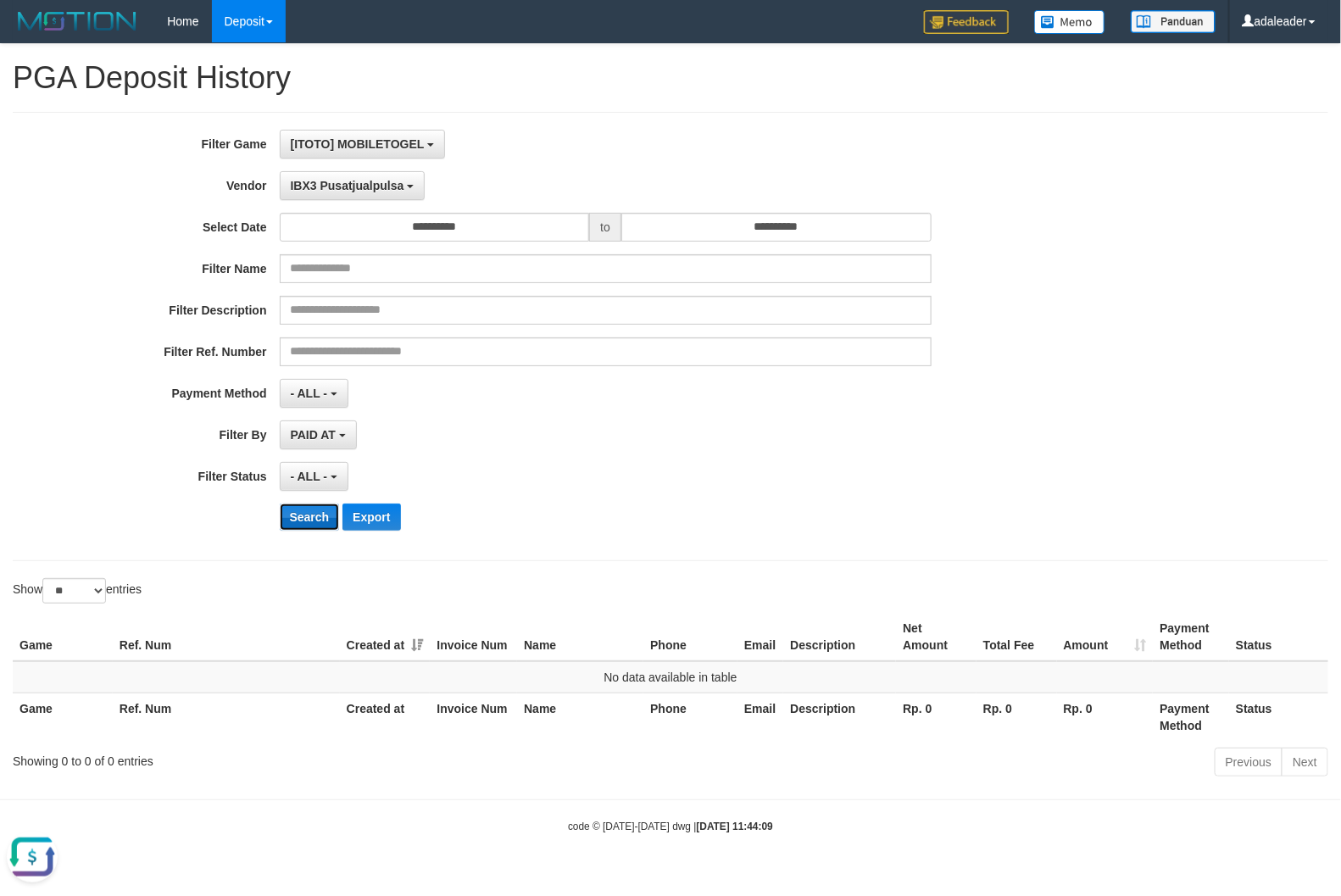
click at [314, 518] on button "Search" at bounding box center [310, 518] width 60 height 27
drag, startPoint x: 303, startPoint y: 530, endPoint x: 335, endPoint y: 421, distance: 113.6
click at [302, 528] on button "Search" at bounding box center [310, 518] width 60 height 27
click at [375, 189] on span "IBX3 Pusatjualpulsa" at bounding box center [347, 185] width 114 height 14
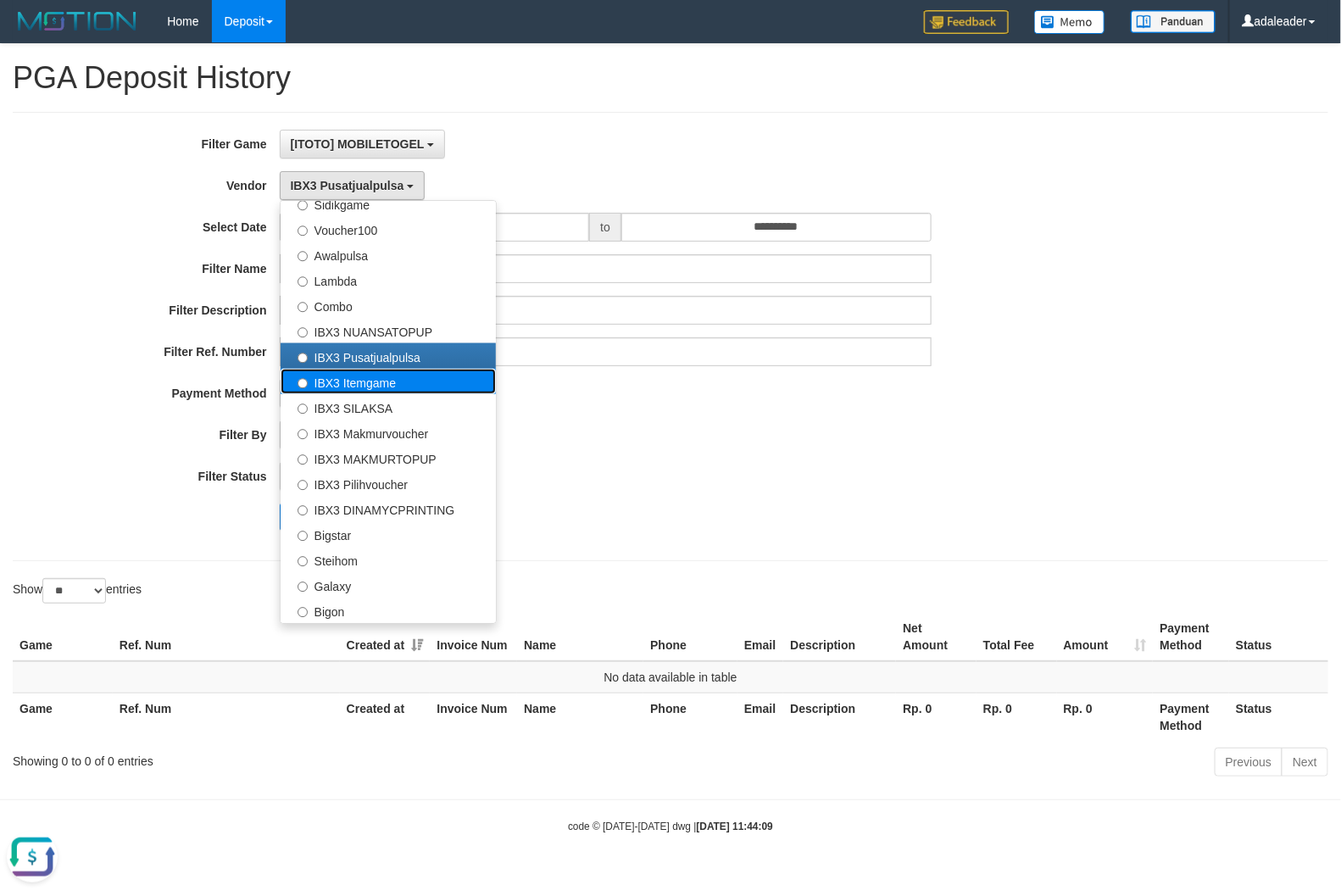
click at [400, 390] on label "IBX3 Itemgame" at bounding box center [389, 382] width 215 height 26
select select "**********"
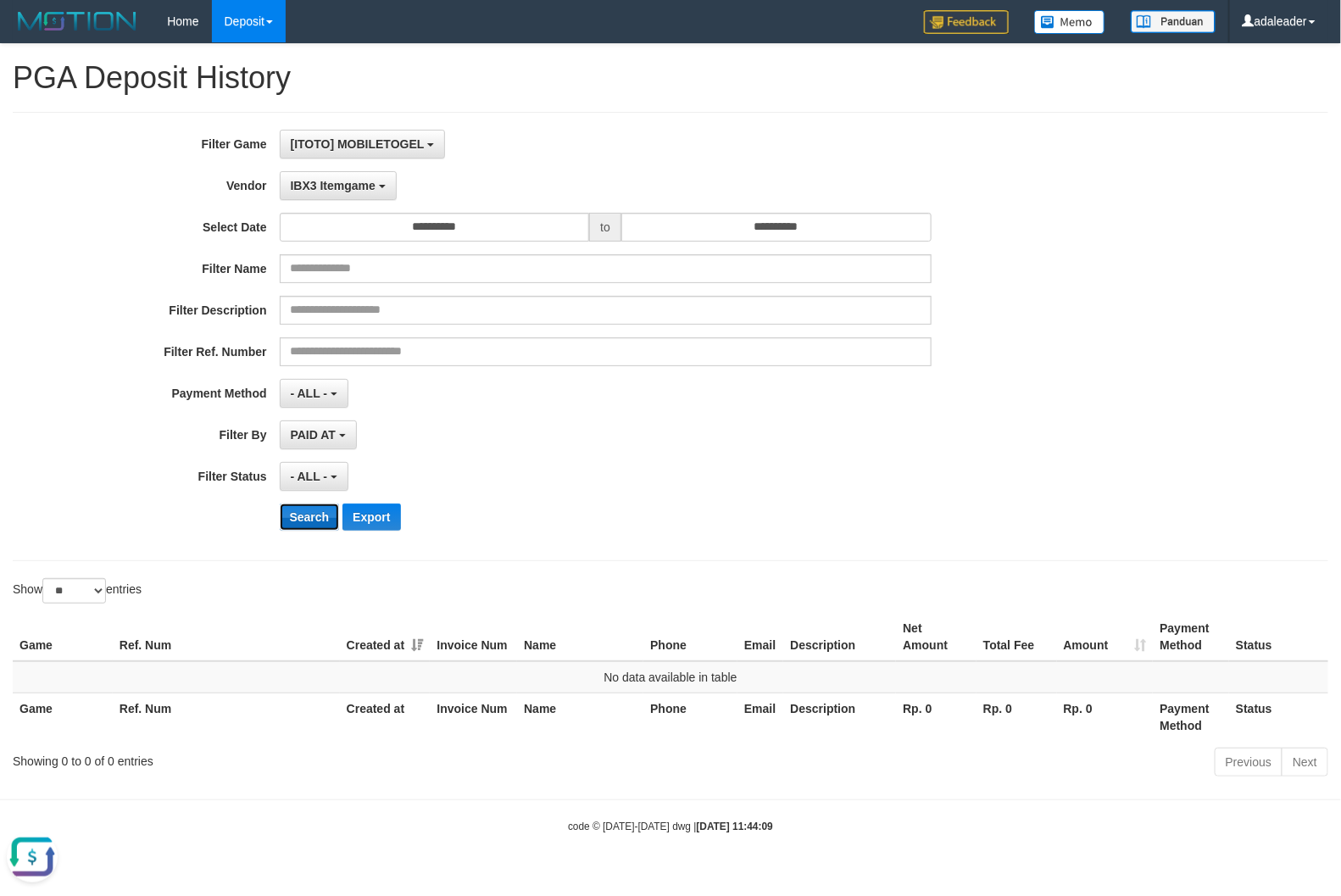
click at [312, 526] on button "Search" at bounding box center [310, 518] width 60 height 27
click at [372, 186] on span "IBX3 Itemgame" at bounding box center [332, 185] width 85 height 14
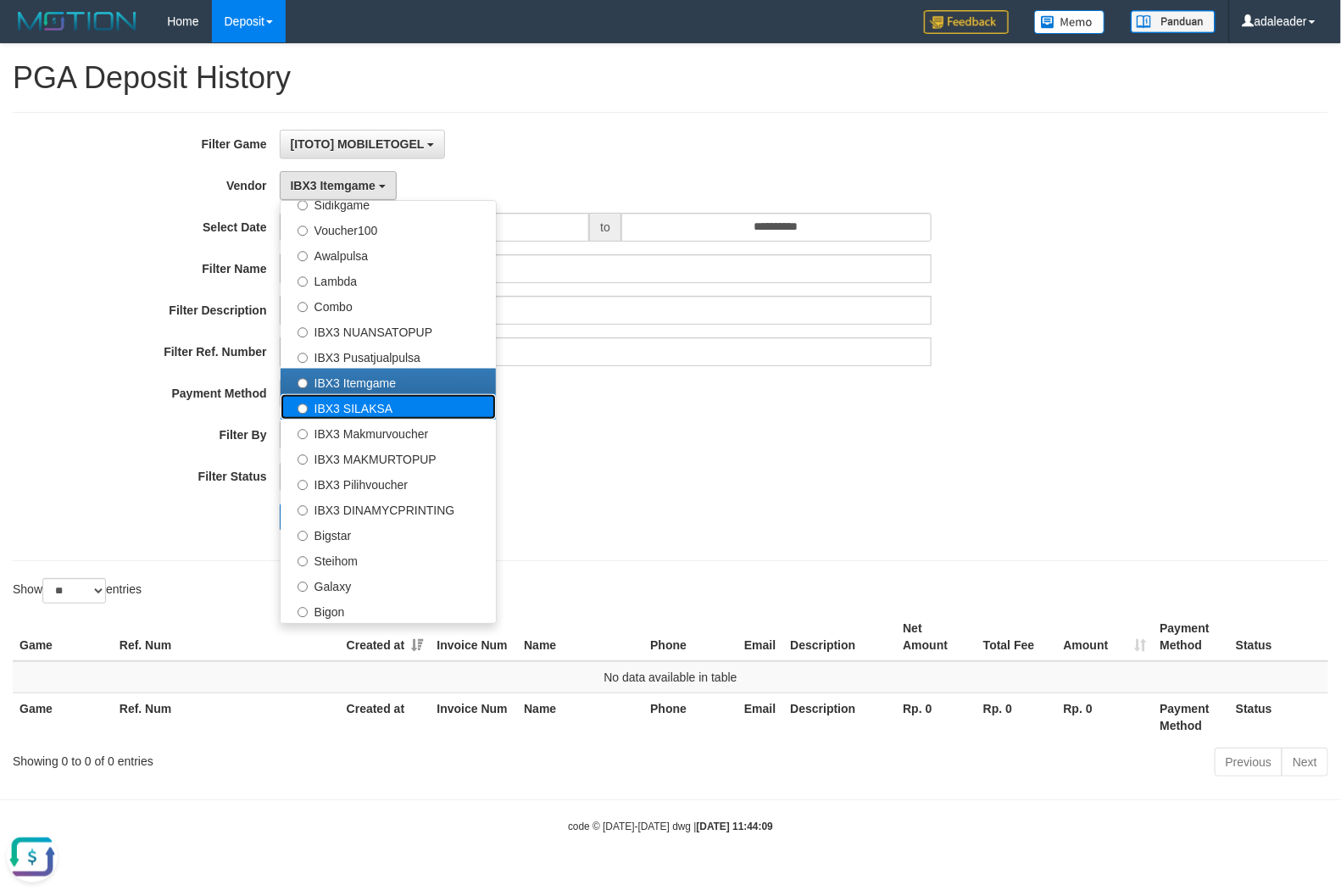
click at [378, 413] on label "IBX3 SILAKSA" at bounding box center [389, 407] width 215 height 26
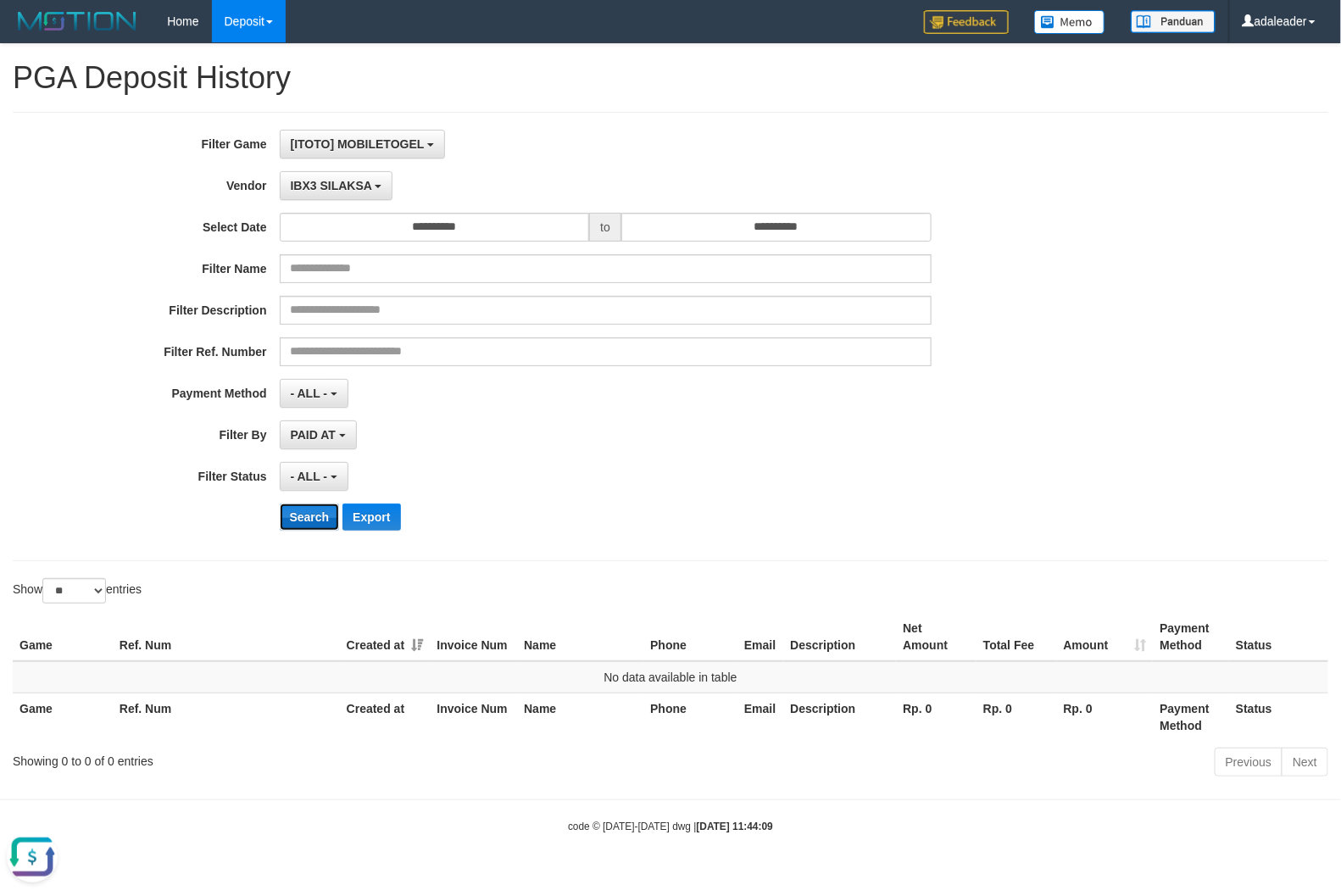
click at [302, 519] on button "Search" at bounding box center [310, 518] width 60 height 27
click at [354, 189] on span "IBX3 SILAKSA" at bounding box center [331, 185] width 81 height 14
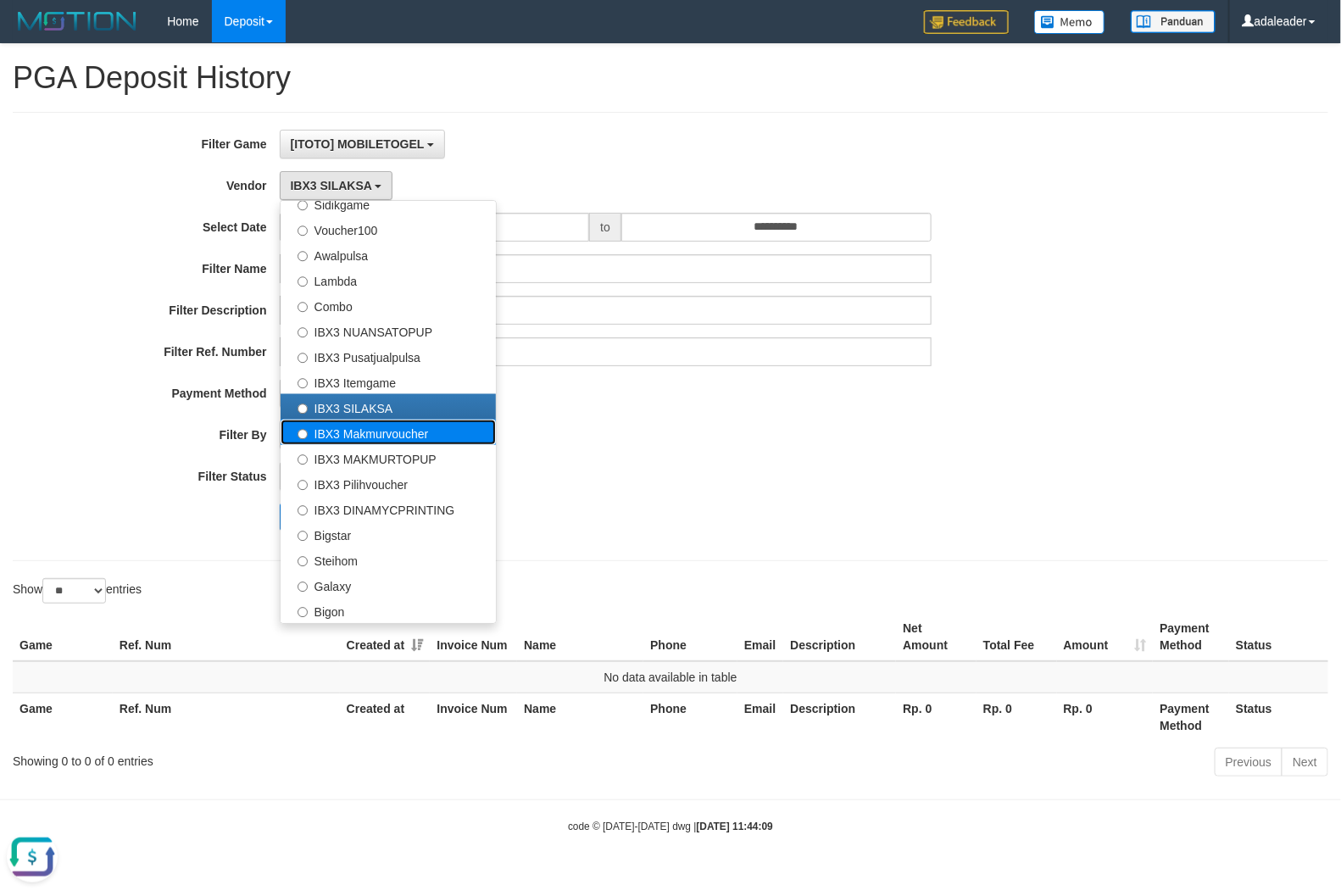
click at [388, 435] on label "IBX3 Makmurvoucher" at bounding box center [389, 432] width 215 height 26
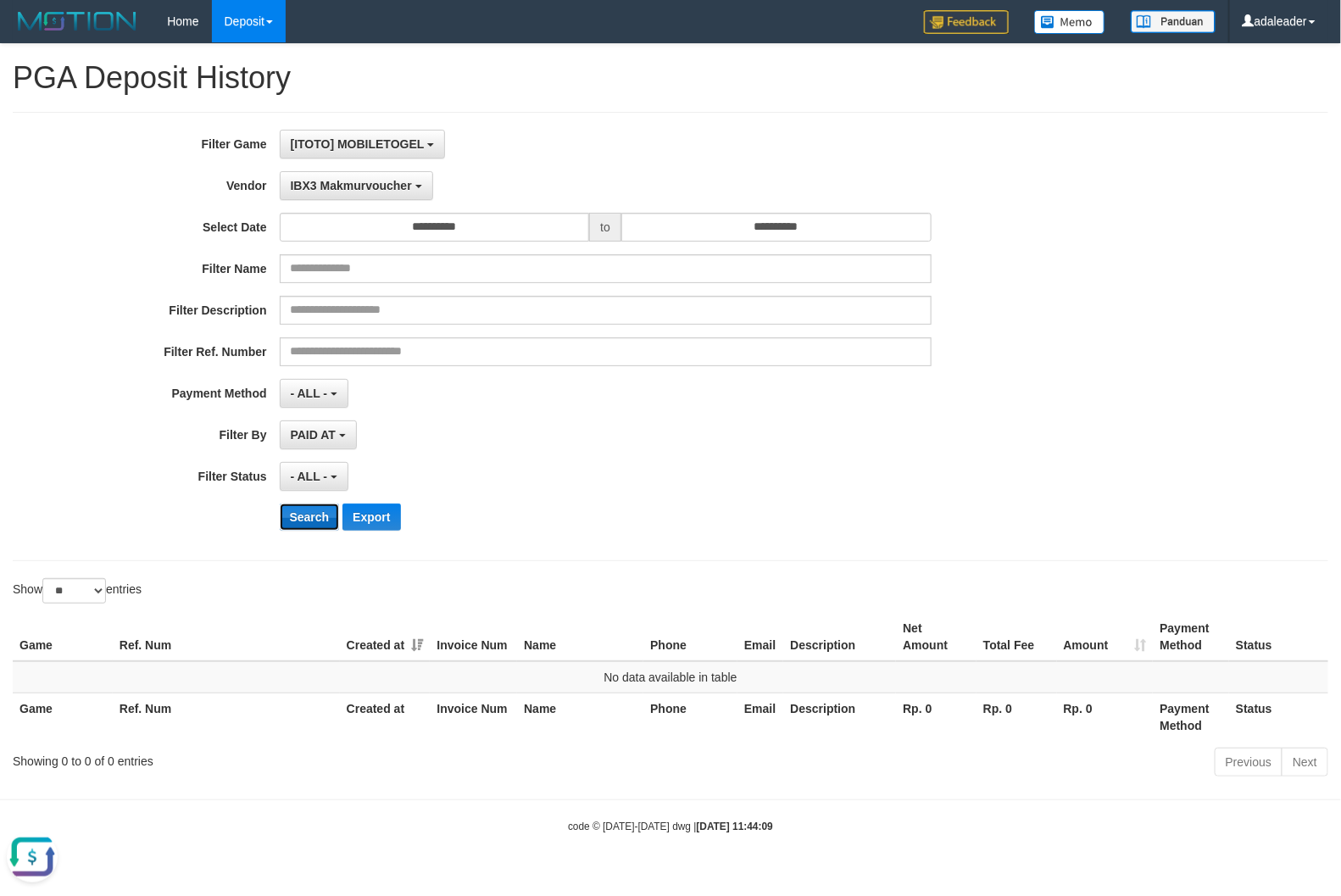
drag, startPoint x: 310, startPoint y: 526, endPoint x: 335, endPoint y: 468, distance: 63.2
click at [310, 524] on button "Search" at bounding box center [310, 518] width 60 height 27
click at [366, 190] on span "IBX3 Makmurvoucher" at bounding box center [351, 185] width 121 height 14
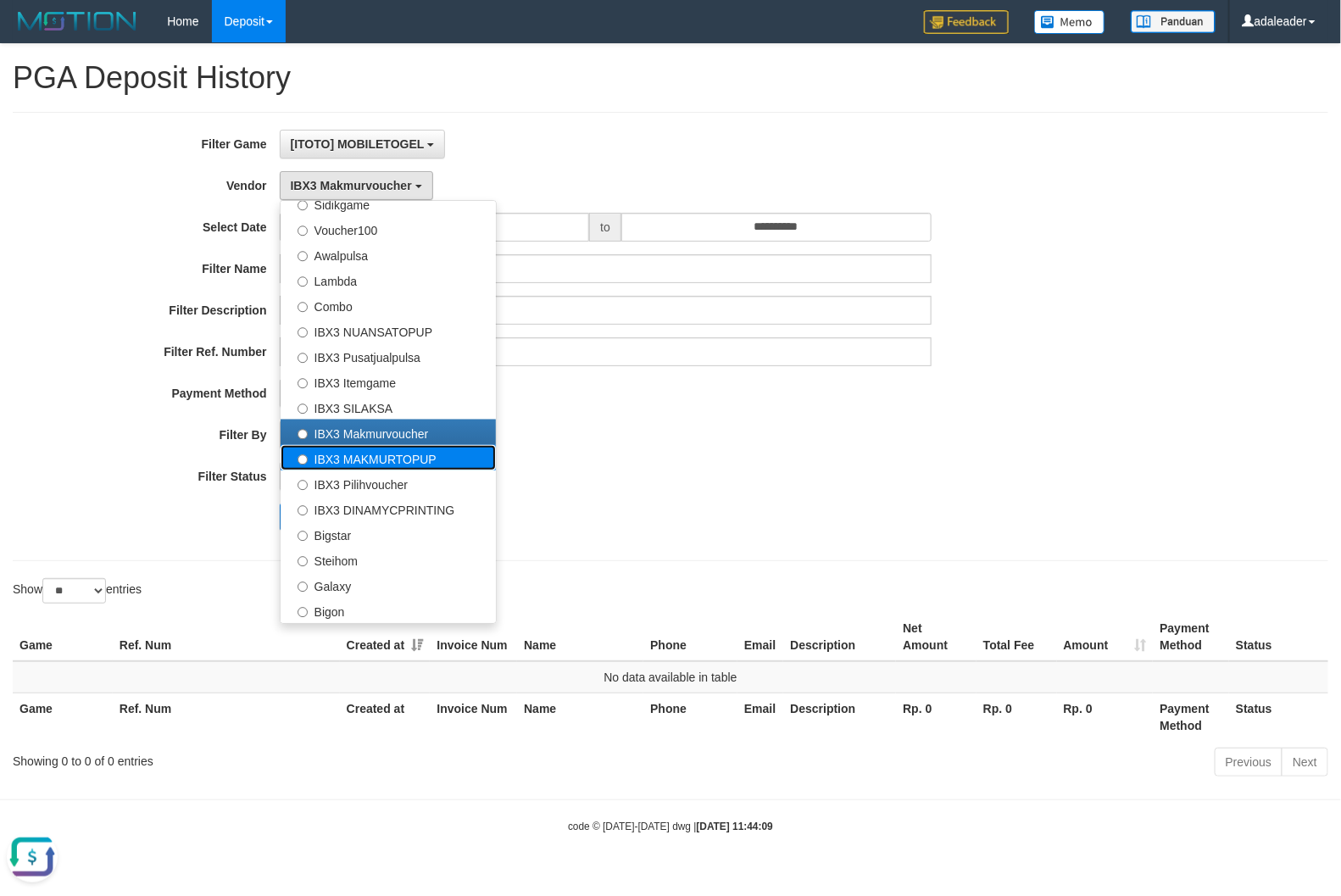
click at [386, 459] on label "IBX3 MAKMURTOPUP" at bounding box center [389, 458] width 215 height 26
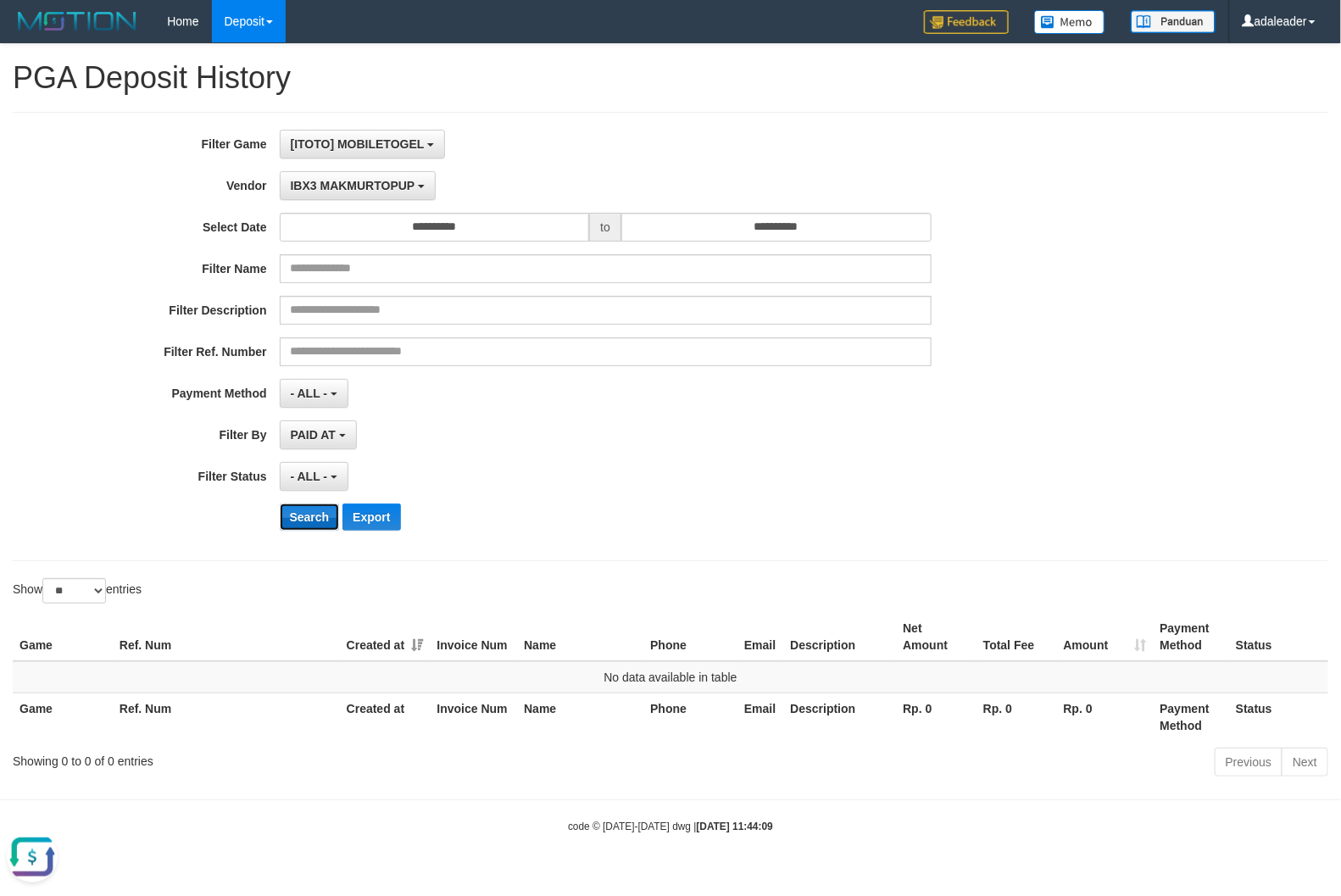
click at [322, 518] on button "Search" at bounding box center [310, 518] width 60 height 27
click at [389, 184] on span "IBX3 MAKMURTOPUP" at bounding box center [353, 185] width 125 height 14
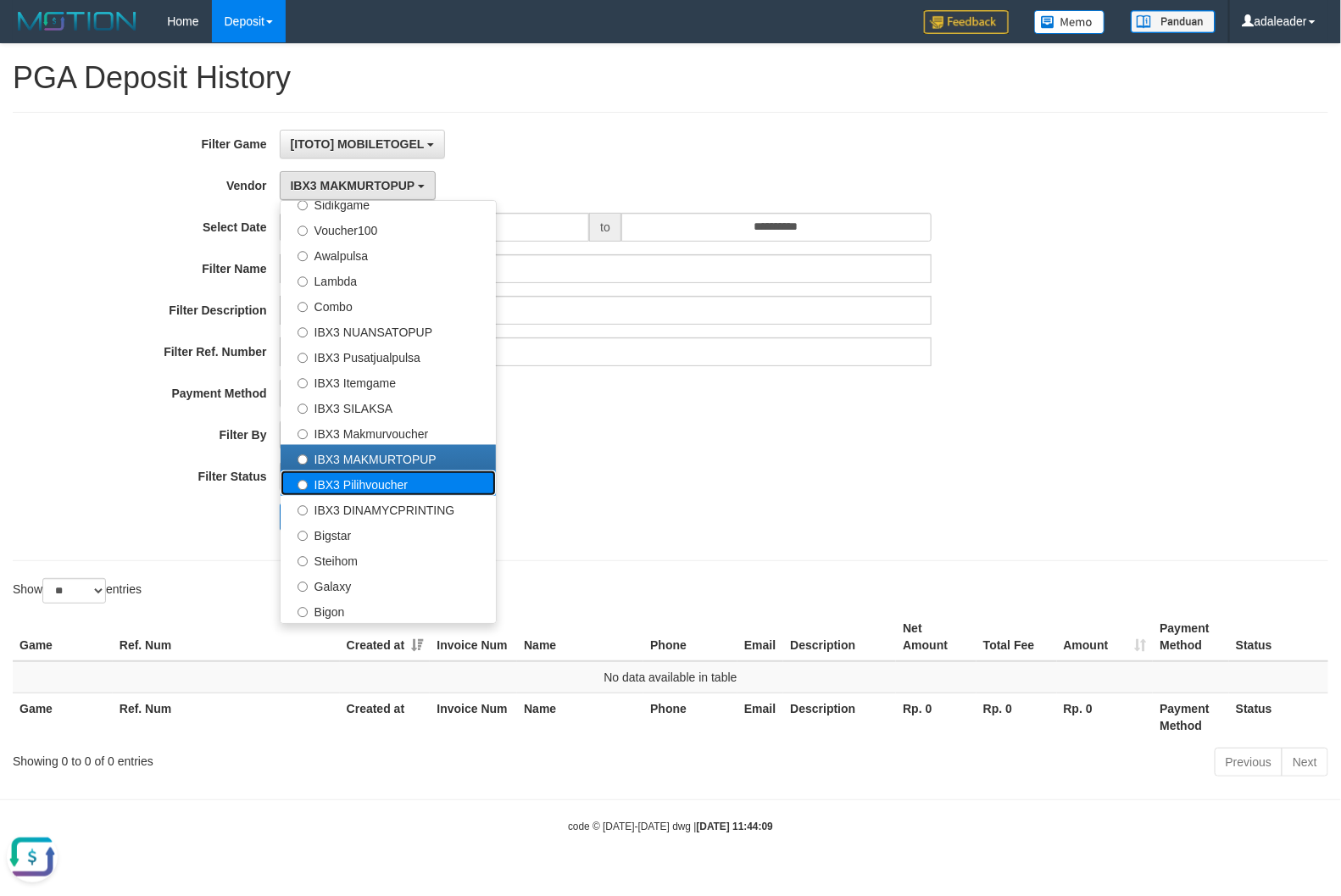
click at [395, 480] on label "IBX3 Pilihvoucher" at bounding box center [389, 483] width 215 height 26
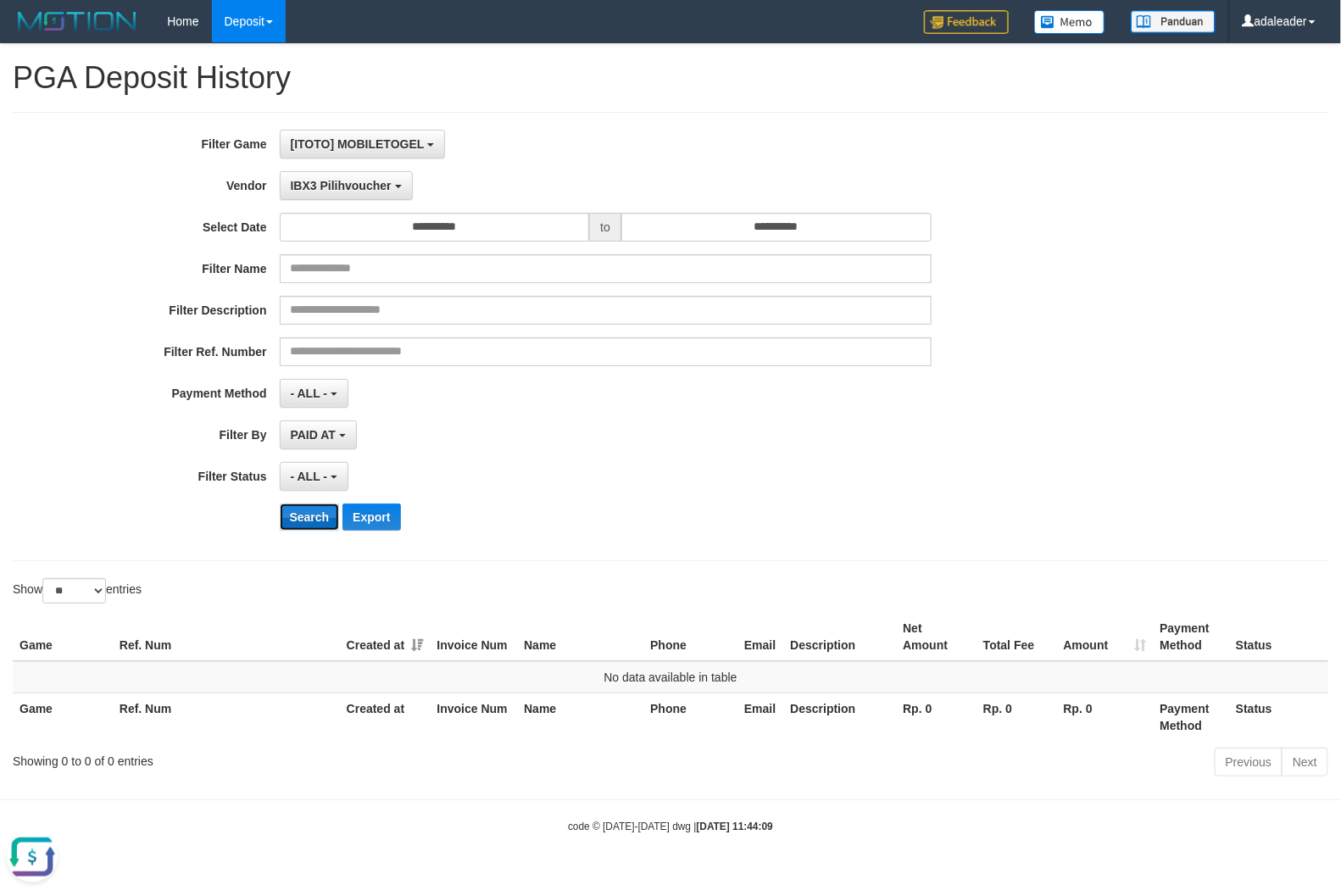
click at [314, 530] on button "Search" at bounding box center [310, 518] width 60 height 27
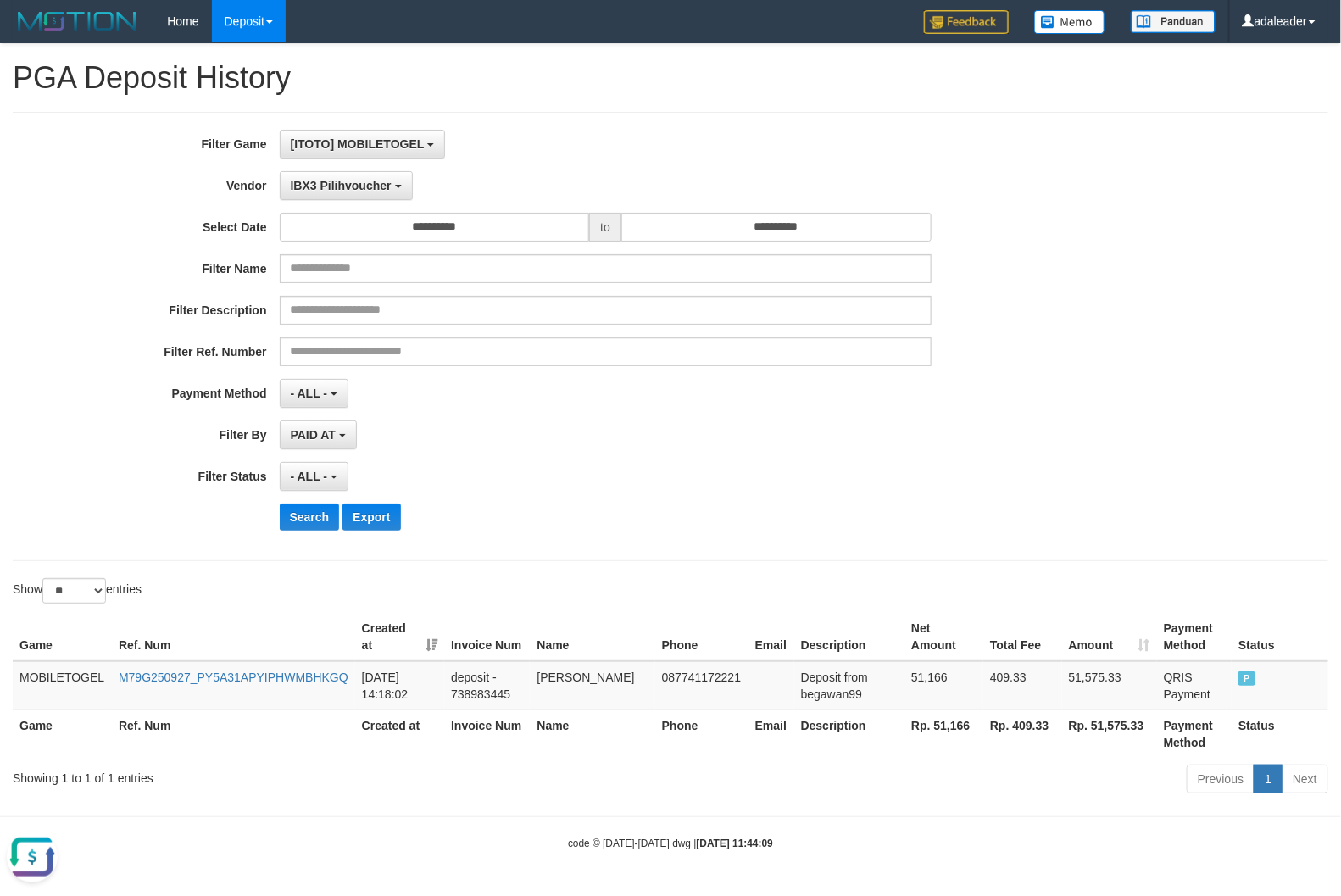
click at [935, 727] on th "Rp. 51,166" at bounding box center [944, 734] width 79 height 49
copy th "51,166"
click at [387, 195] on button "IBX3 Pilihvoucher" at bounding box center [347, 186] width 133 height 29
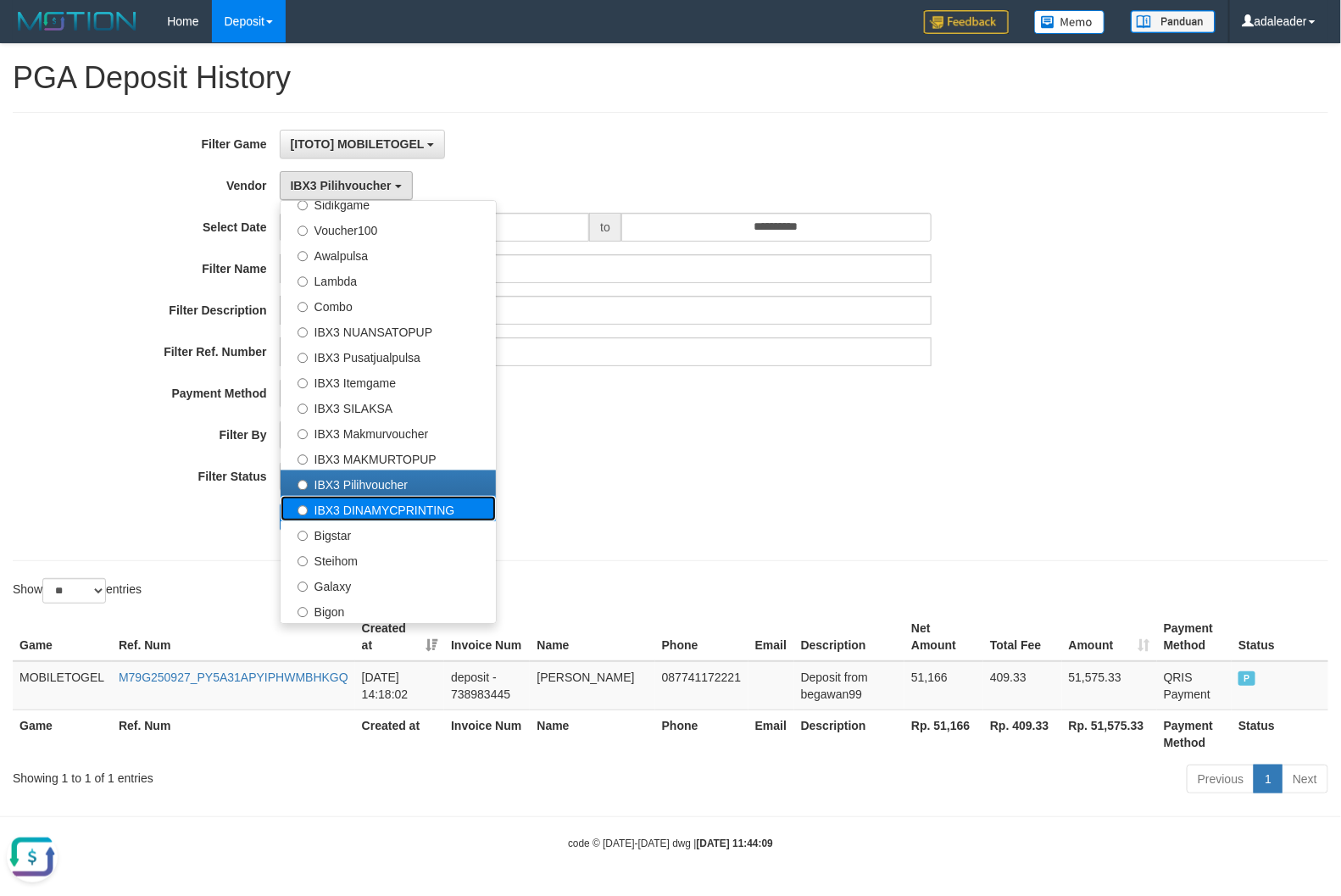
click at [435, 511] on label "IBX3 DINAMYCPRINTING" at bounding box center [389, 509] width 215 height 26
select select "**********"
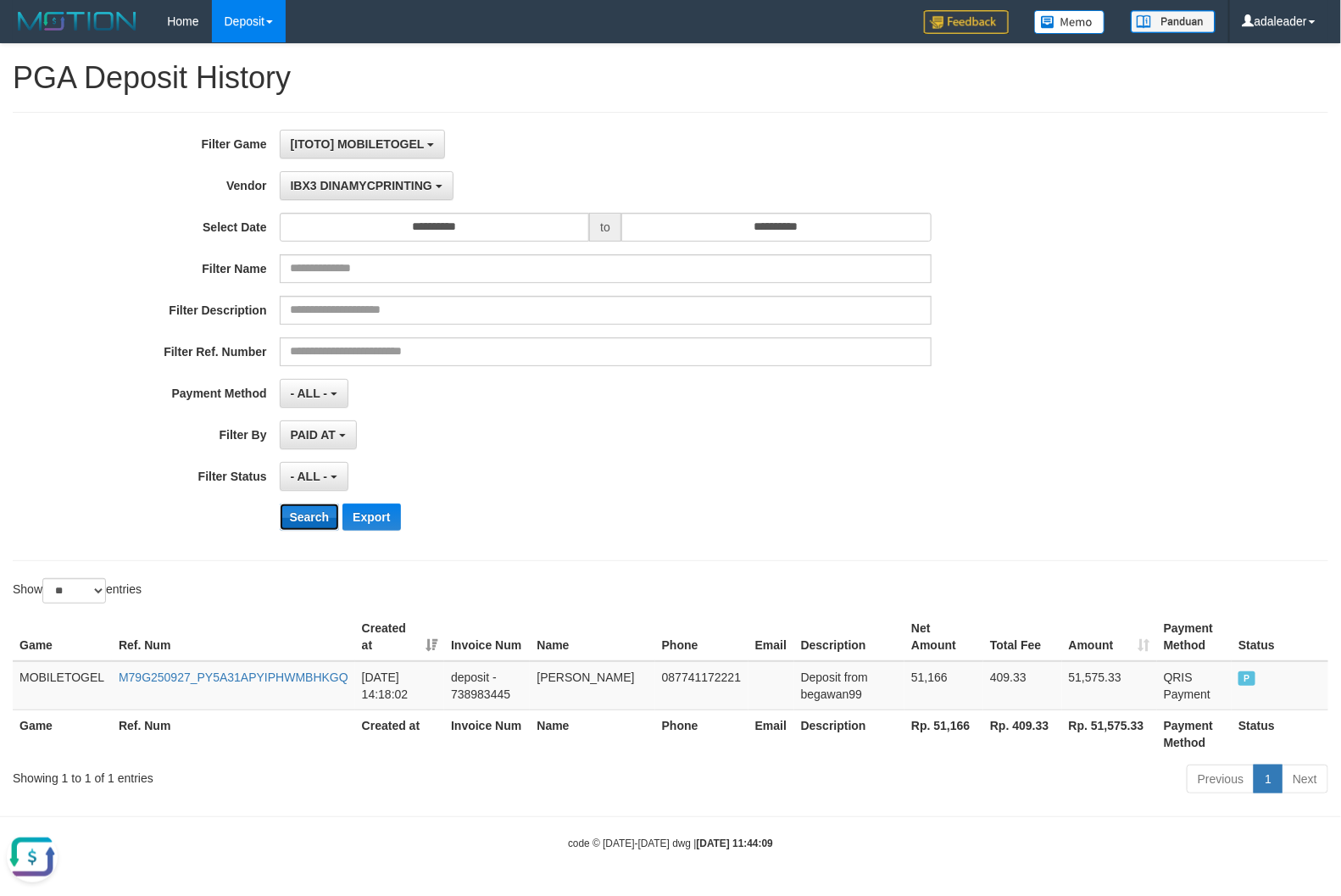
click at [314, 519] on button "Search" at bounding box center [310, 518] width 60 height 27
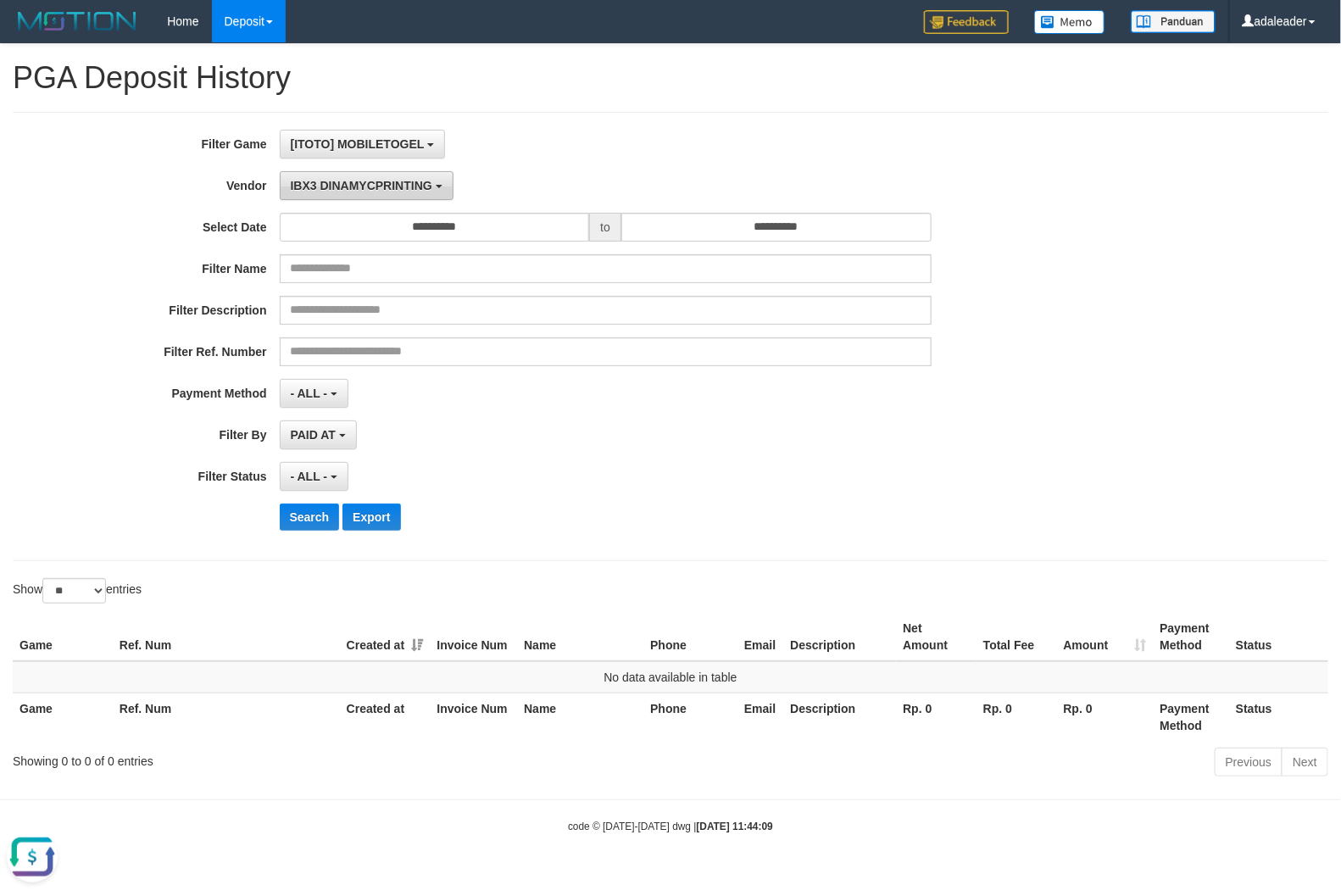
click at [358, 184] on span "IBX3 DINAMYCPRINTING" at bounding box center [361, 185] width 142 height 14
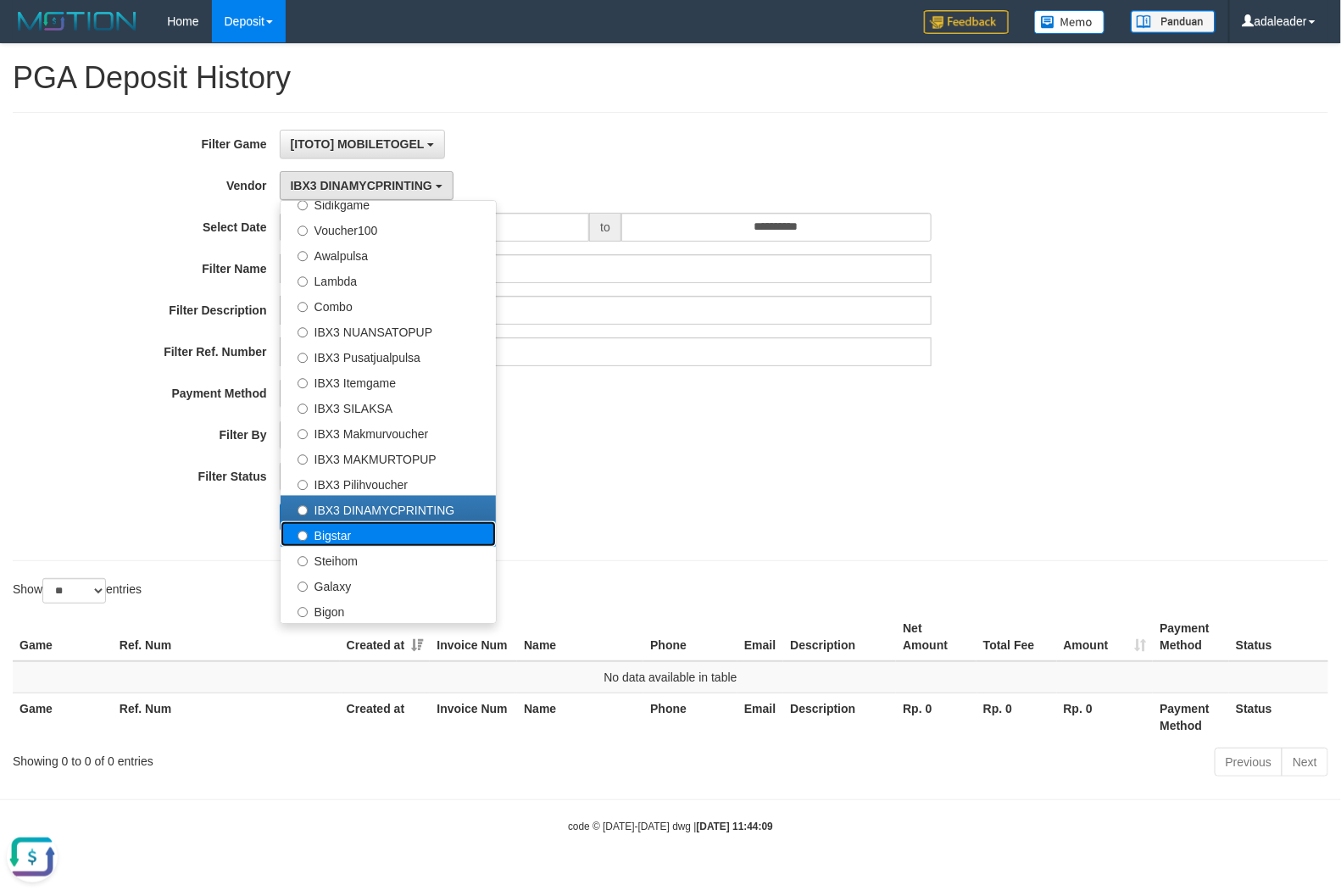
click at [328, 539] on label "Bigstar" at bounding box center [389, 534] width 215 height 26
select select "**********"
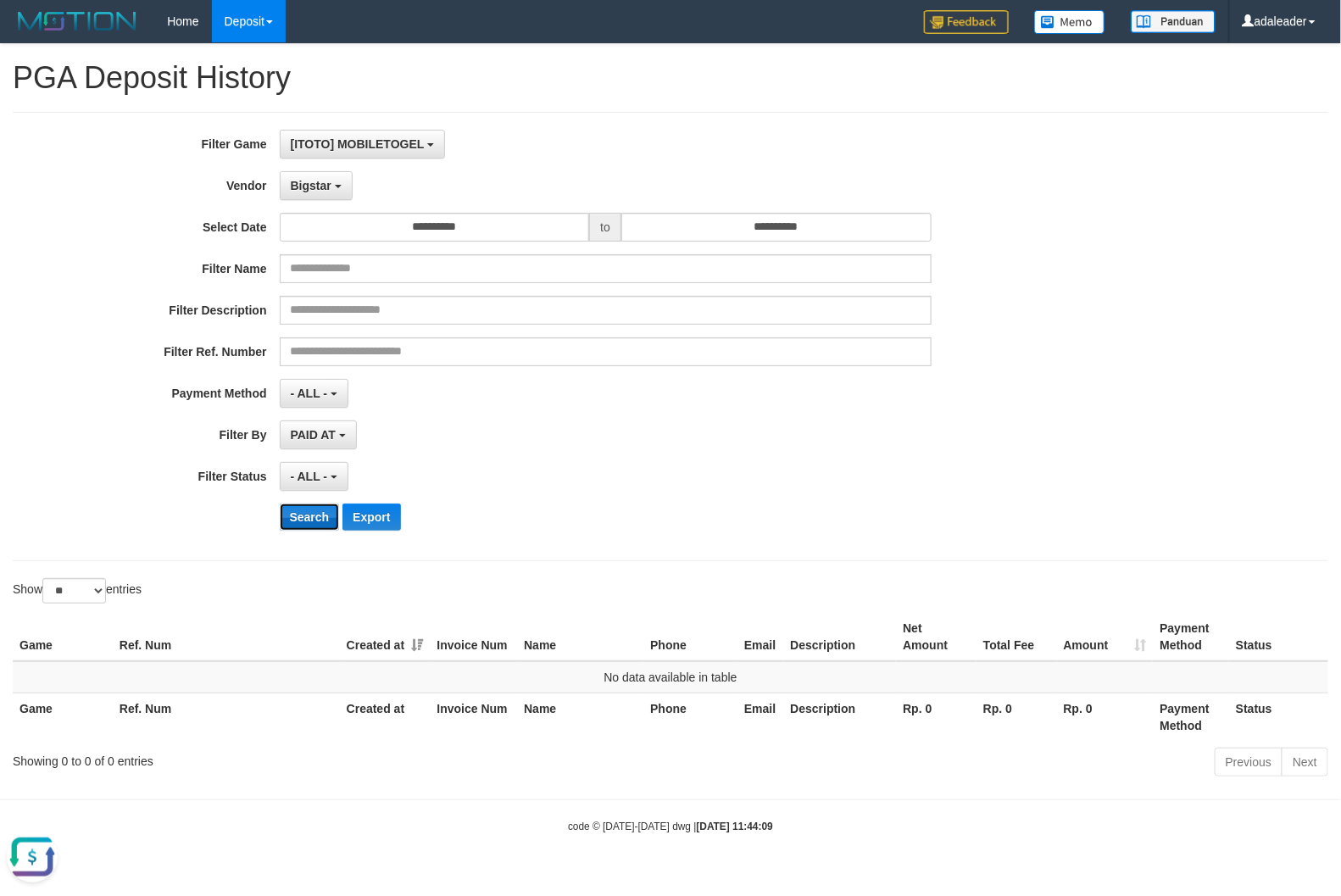
click at [313, 516] on button "Search" at bounding box center [310, 518] width 60 height 27
click at [337, 178] on button "Bigstar" at bounding box center [316, 186] width 73 height 29
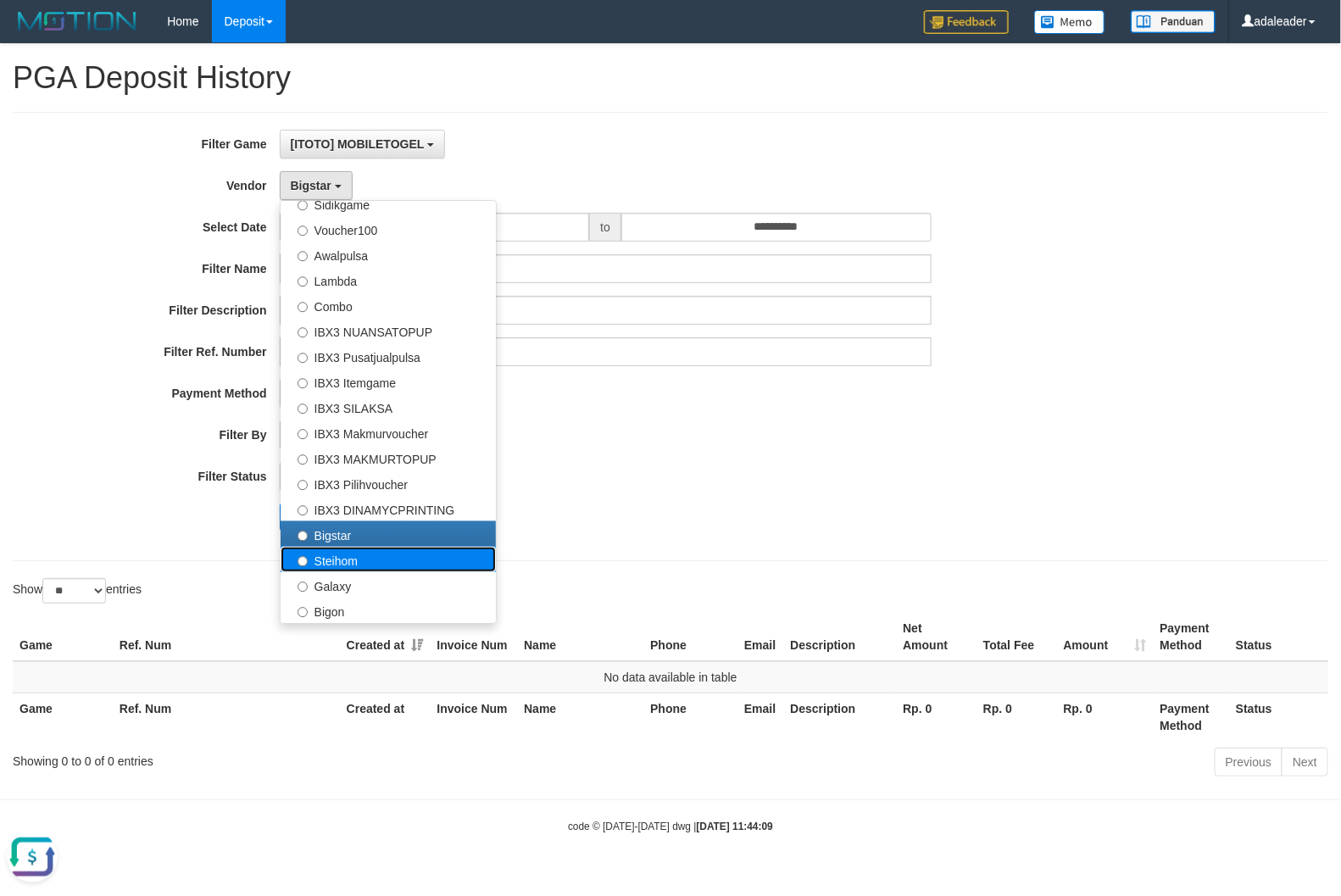
click at [329, 568] on label "Steihom" at bounding box center [389, 559] width 215 height 26
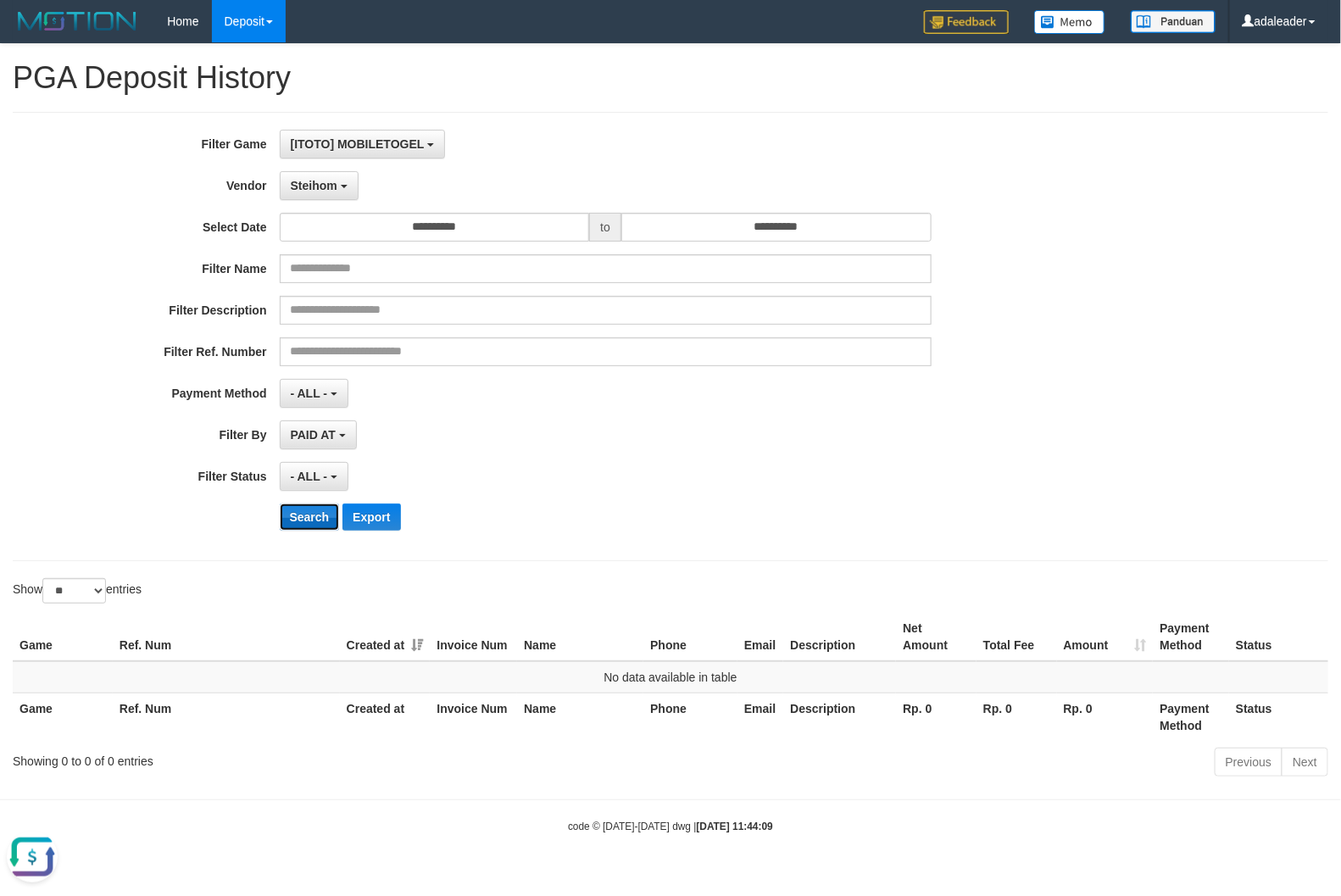
click at [315, 513] on button "Search" at bounding box center [310, 518] width 60 height 27
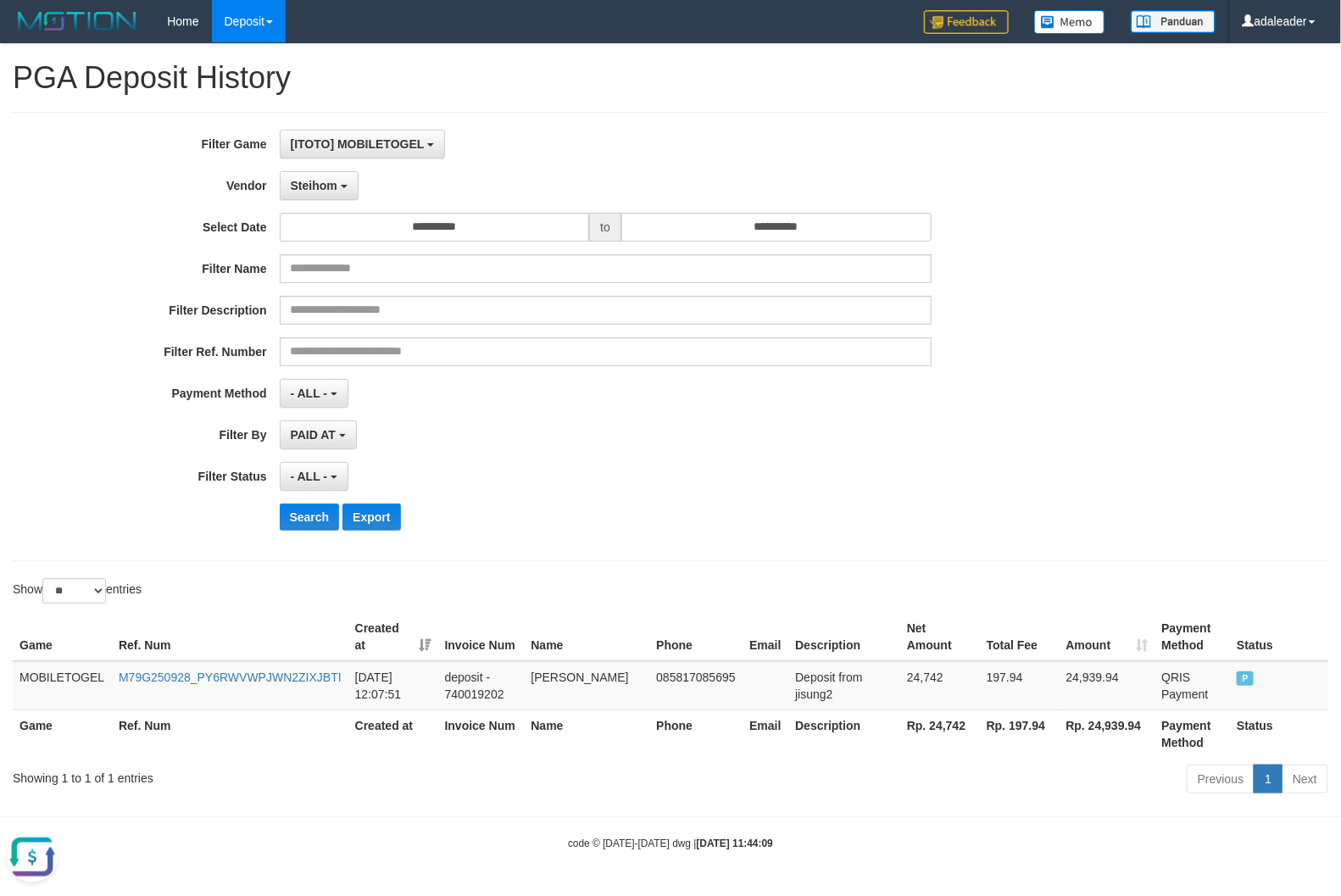
click at [947, 729] on th "Rp. 24,742" at bounding box center [940, 734] width 79 height 49
click at [327, 186] on span "Steihom" at bounding box center [313, 185] width 47 height 14
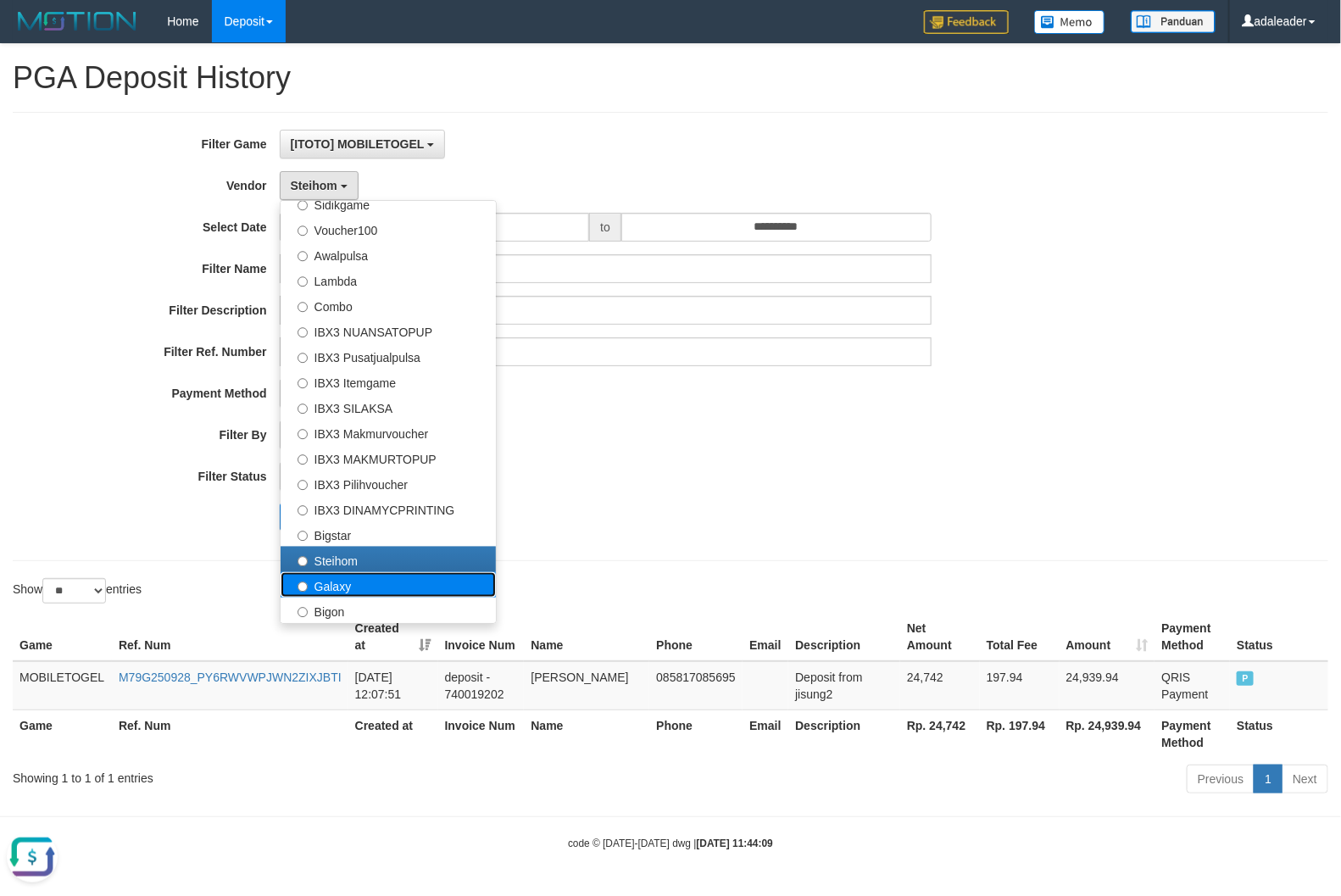
click at [335, 589] on label "Galaxy" at bounding box center [389, 585] width 215 height 26
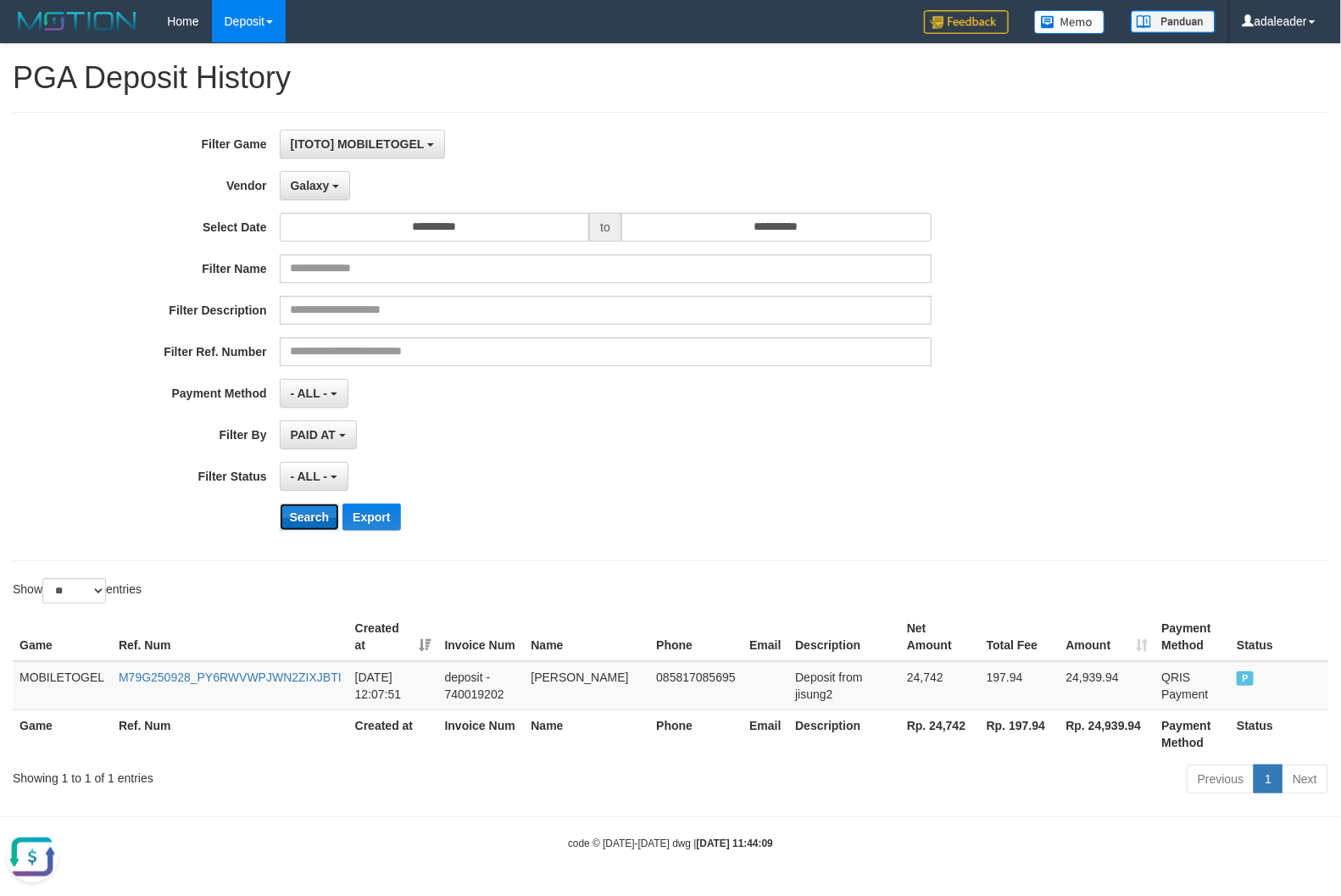
click at [324, 521] on button "Search" at bounding box center [310, 518] width 60 height 27
click at [318, 172] on button "Galaxy" at bounding box center [315, 186] width 71 height 29
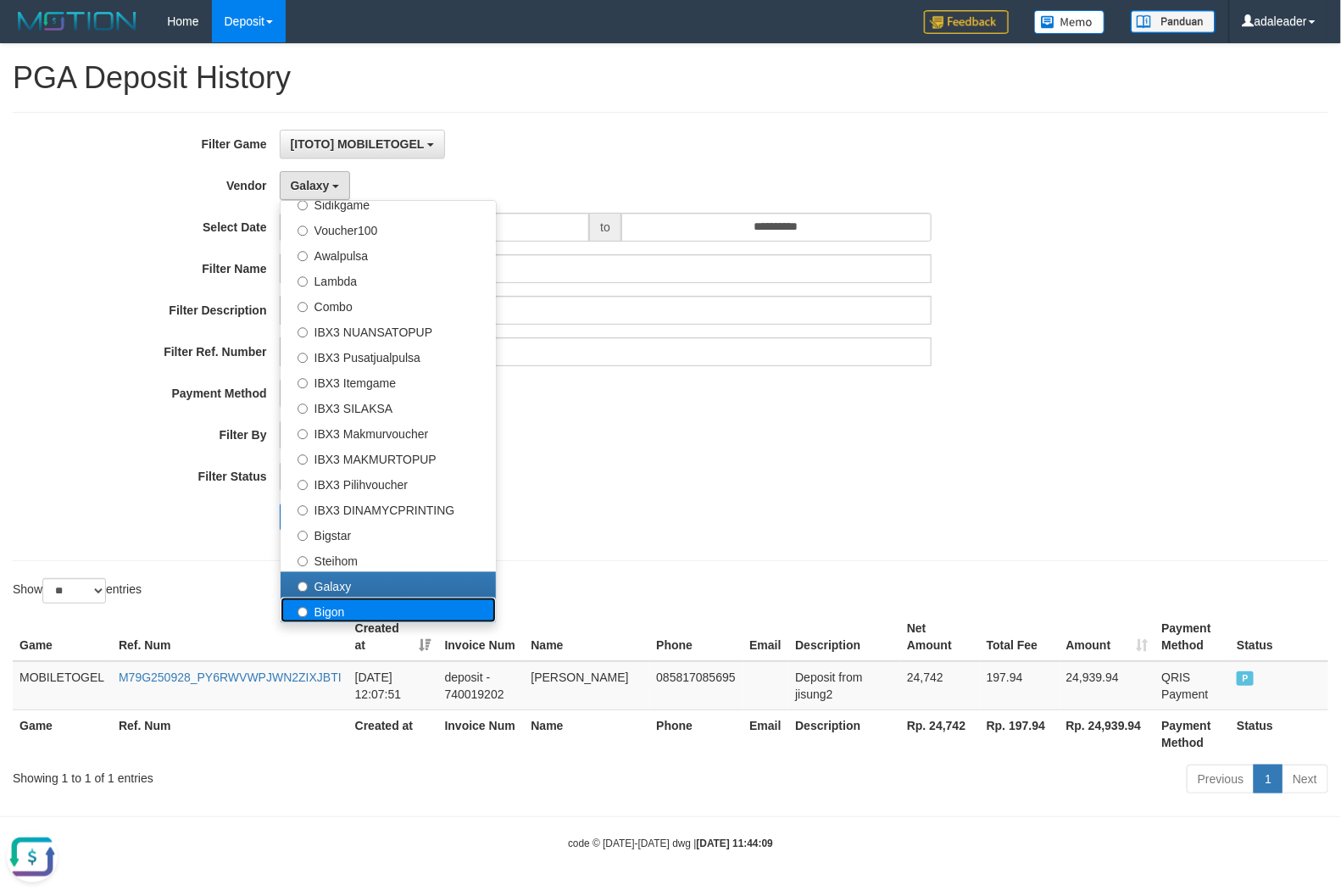
click at [337, 617] on label "Bigon" at bounding box center [389, 611] width 215 height 26
select select "**********"
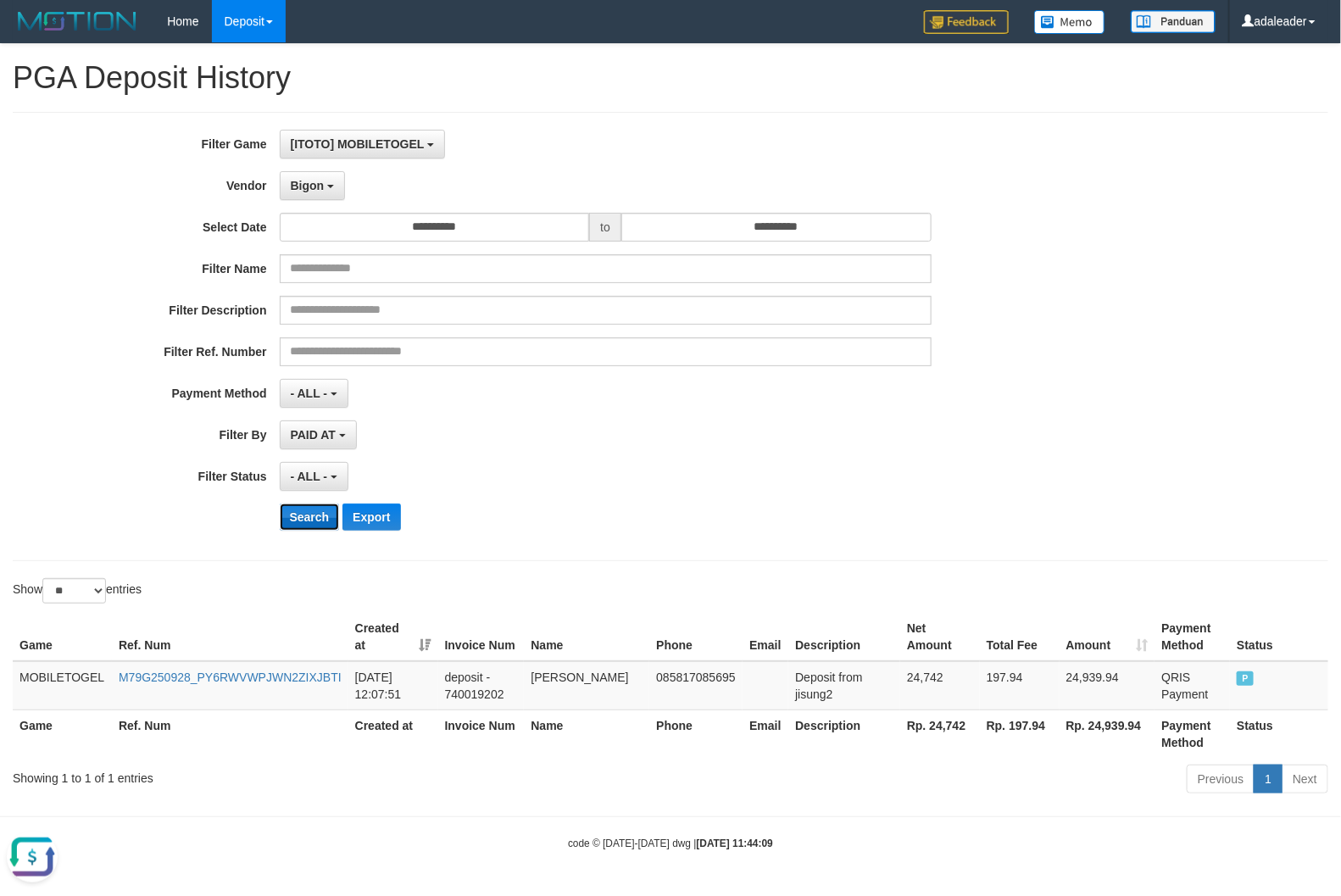
click at [312, 519] on button "Search" at bounding box center [310, 518] width 60 height 27
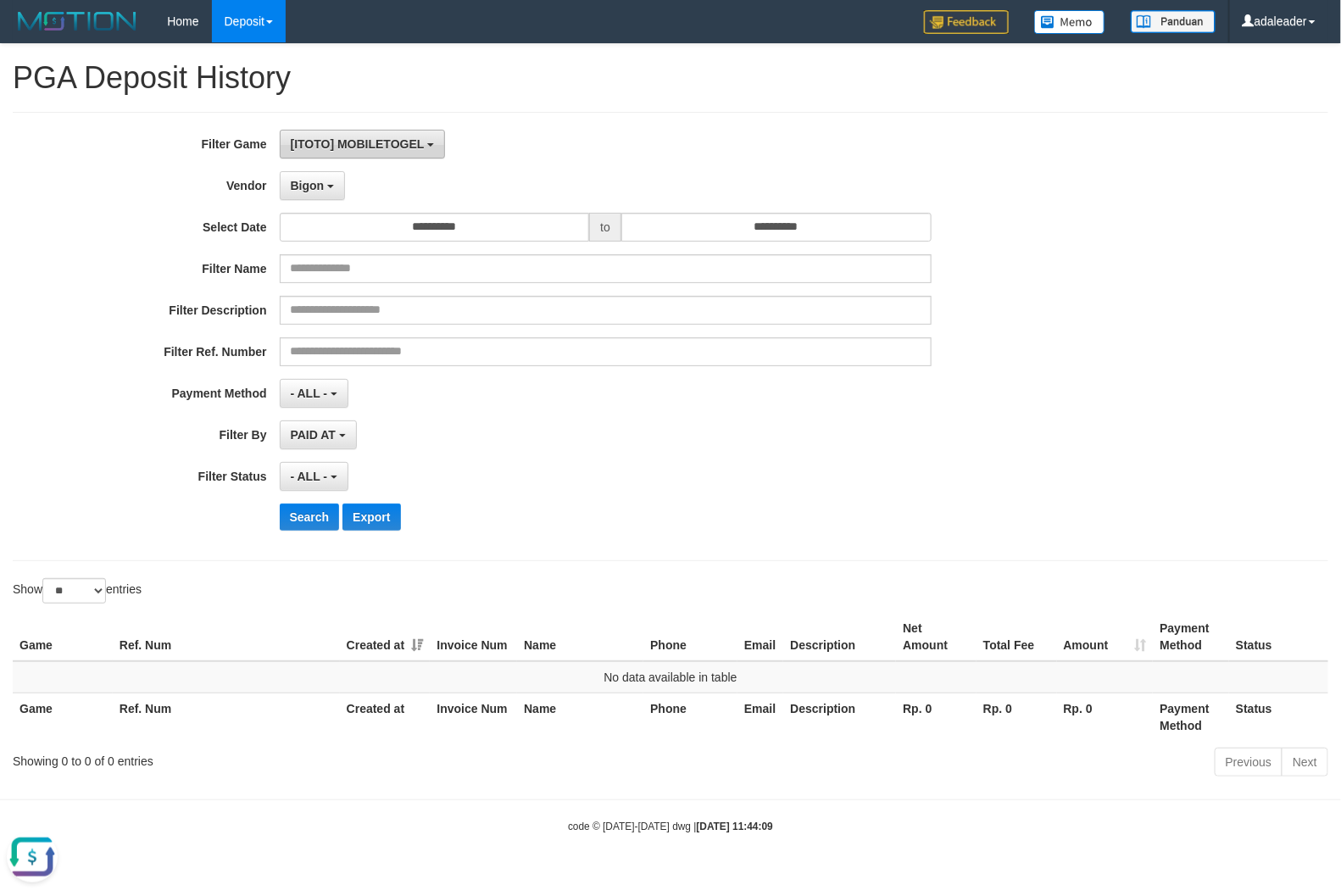
click at [362, 143] on span "[ITOTO] MOBILETOGEL" at bounding box center [357, 144] width 134 height 14
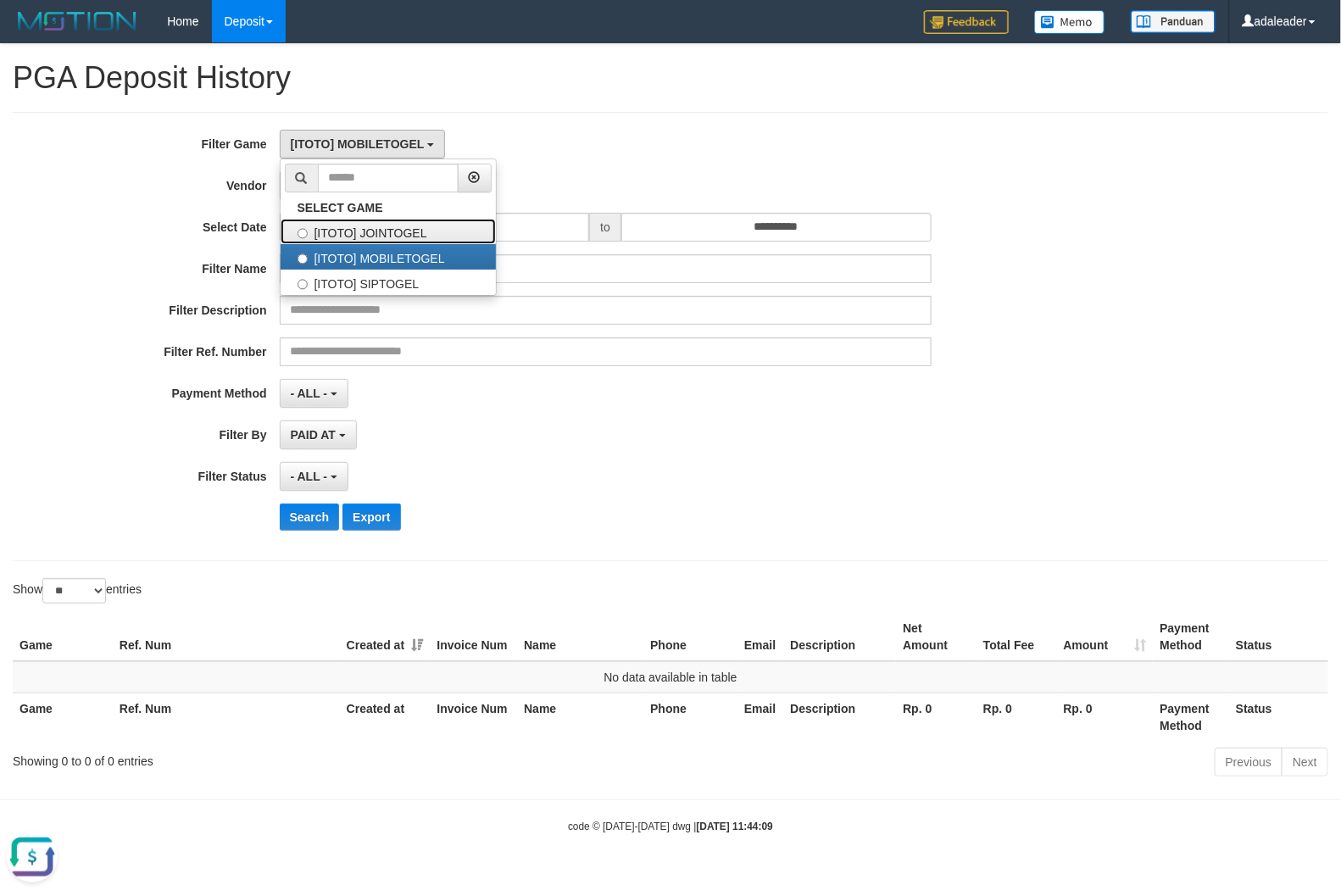
drag, startPoint x: 413, startPoint y: 235, endPoint x: 396, endPoint y: 337, distance: 103.4
click at [413, 235] on label "[ITOTO] JOINTOGEL" at bounding box center [389, 231] width 215 height 26
select select "***"
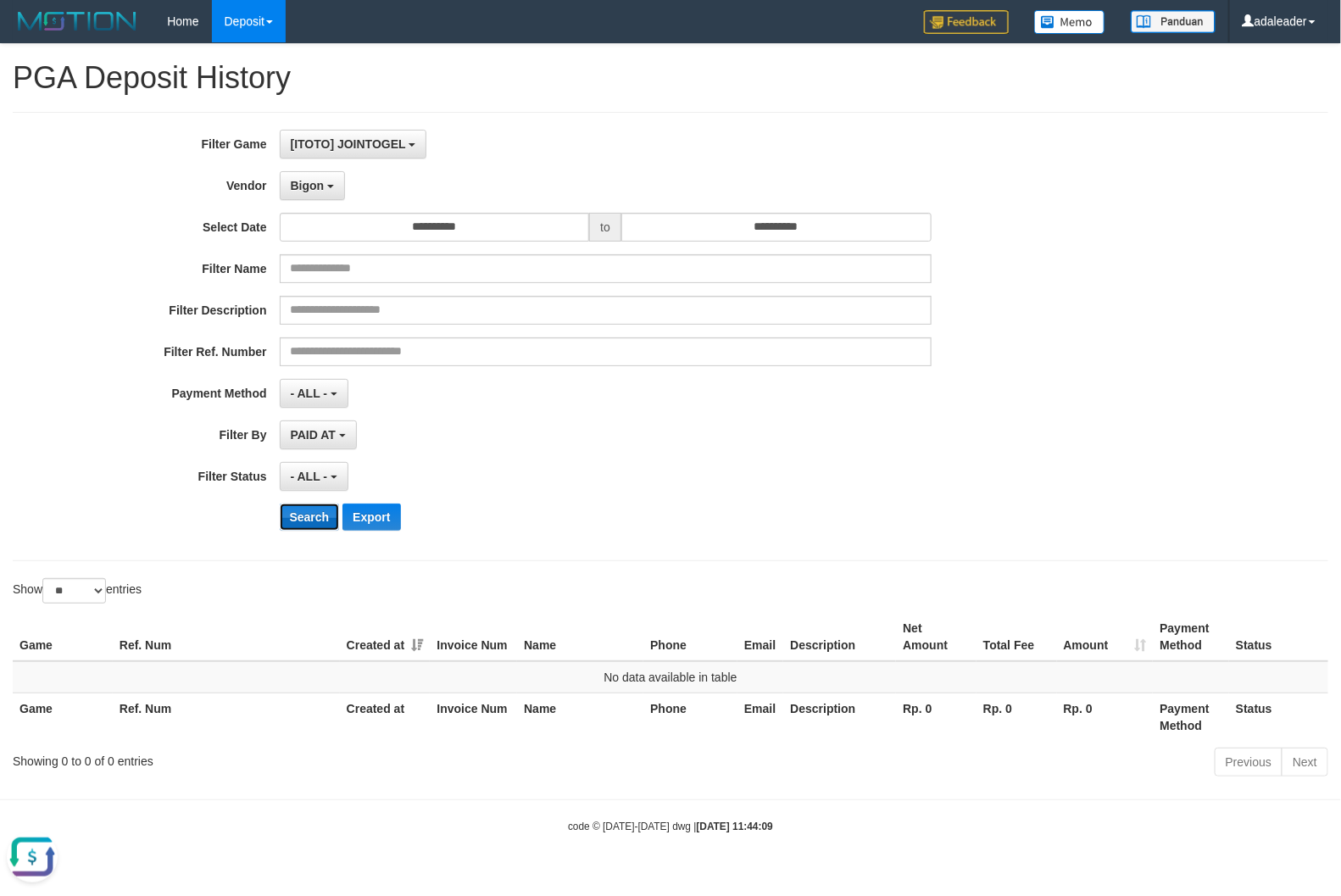
click at [314, 519] on button "Search" at bounding box center [310, 518] width 60 height 27
click at [324, 184] on button "Bigon" at bounding box center [313, 186] width 66 height 29
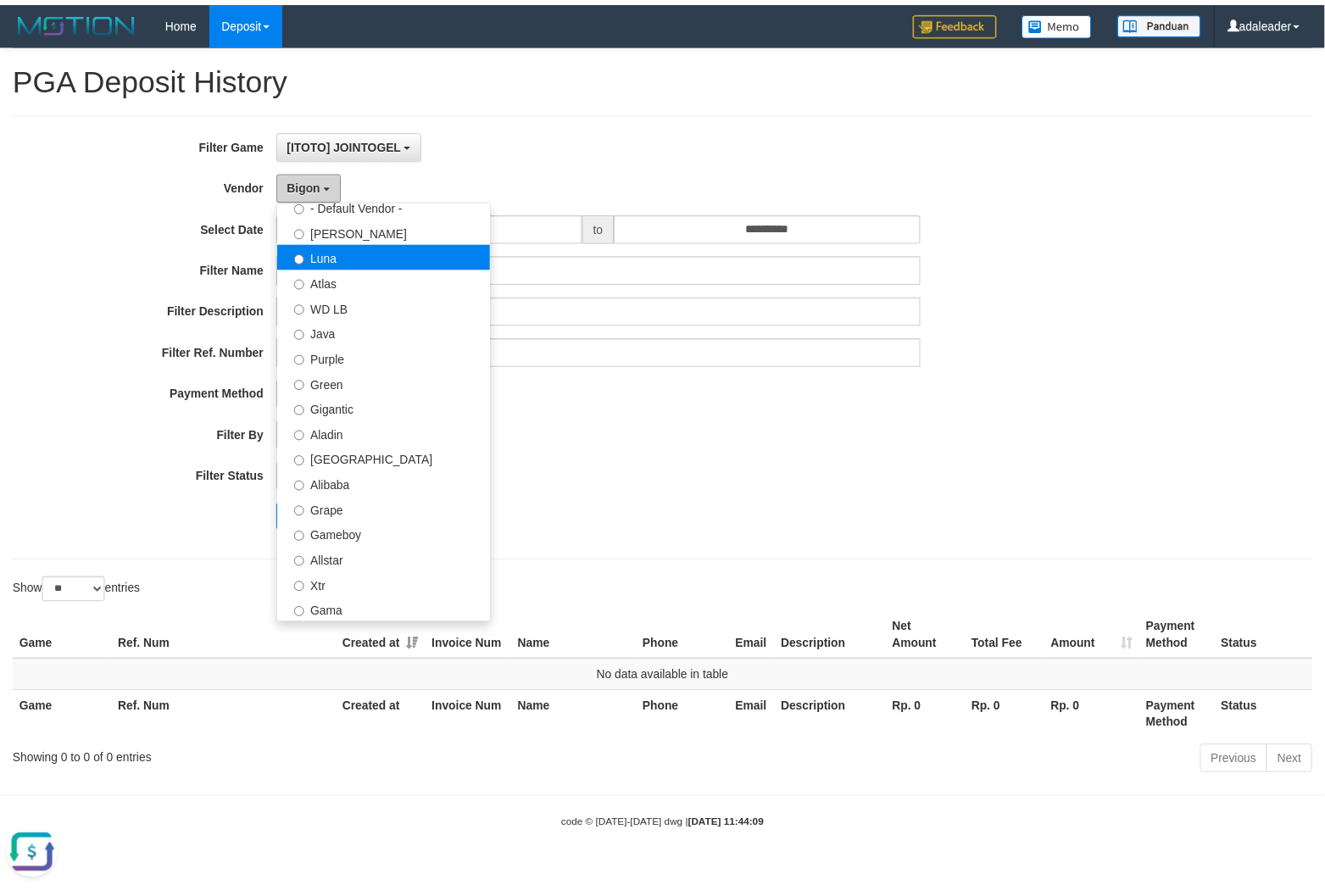
scroll to position [0, 0]
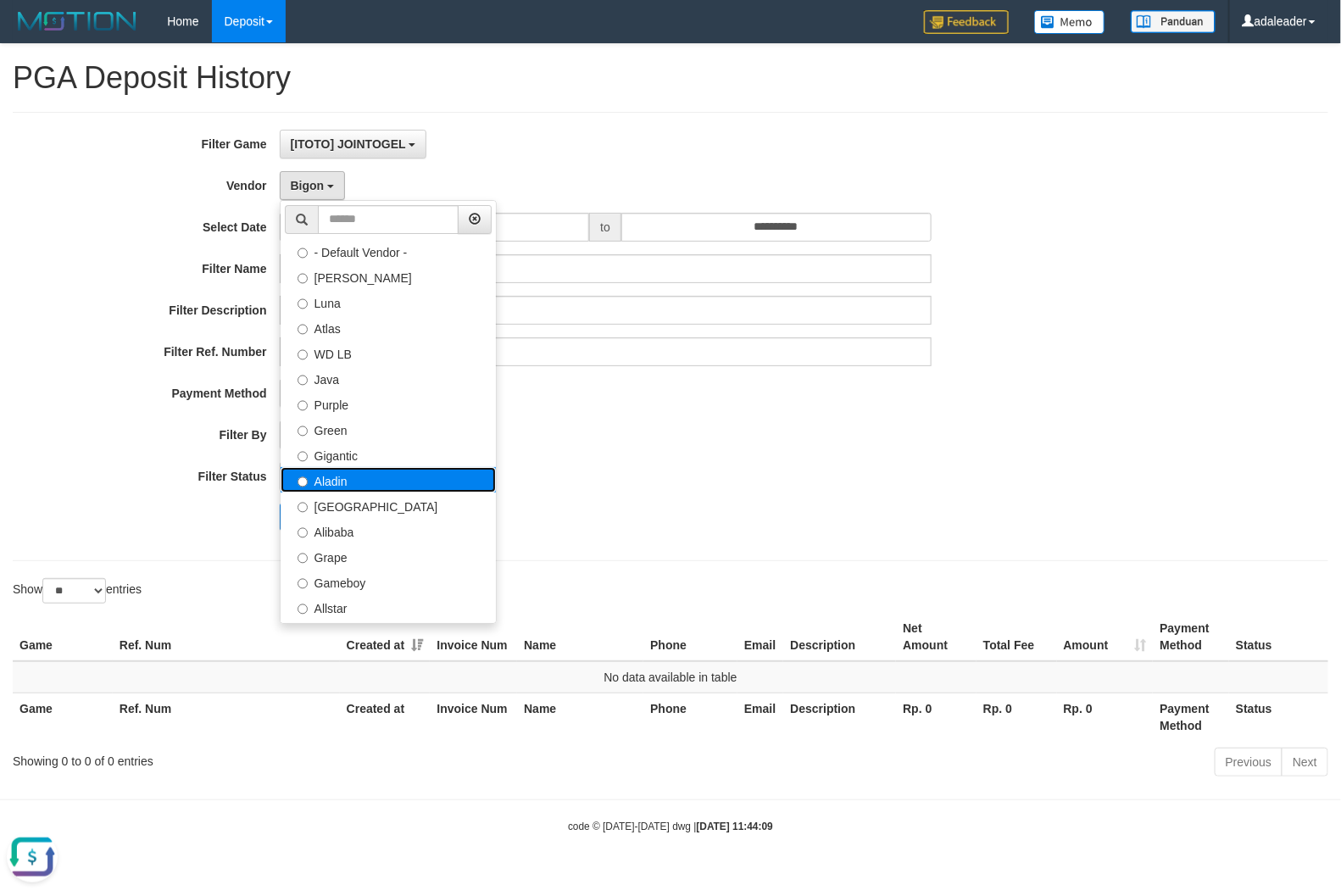
click at [376, 489] on label "Aladin" at bounding box center [389, 480] width 215 height 26
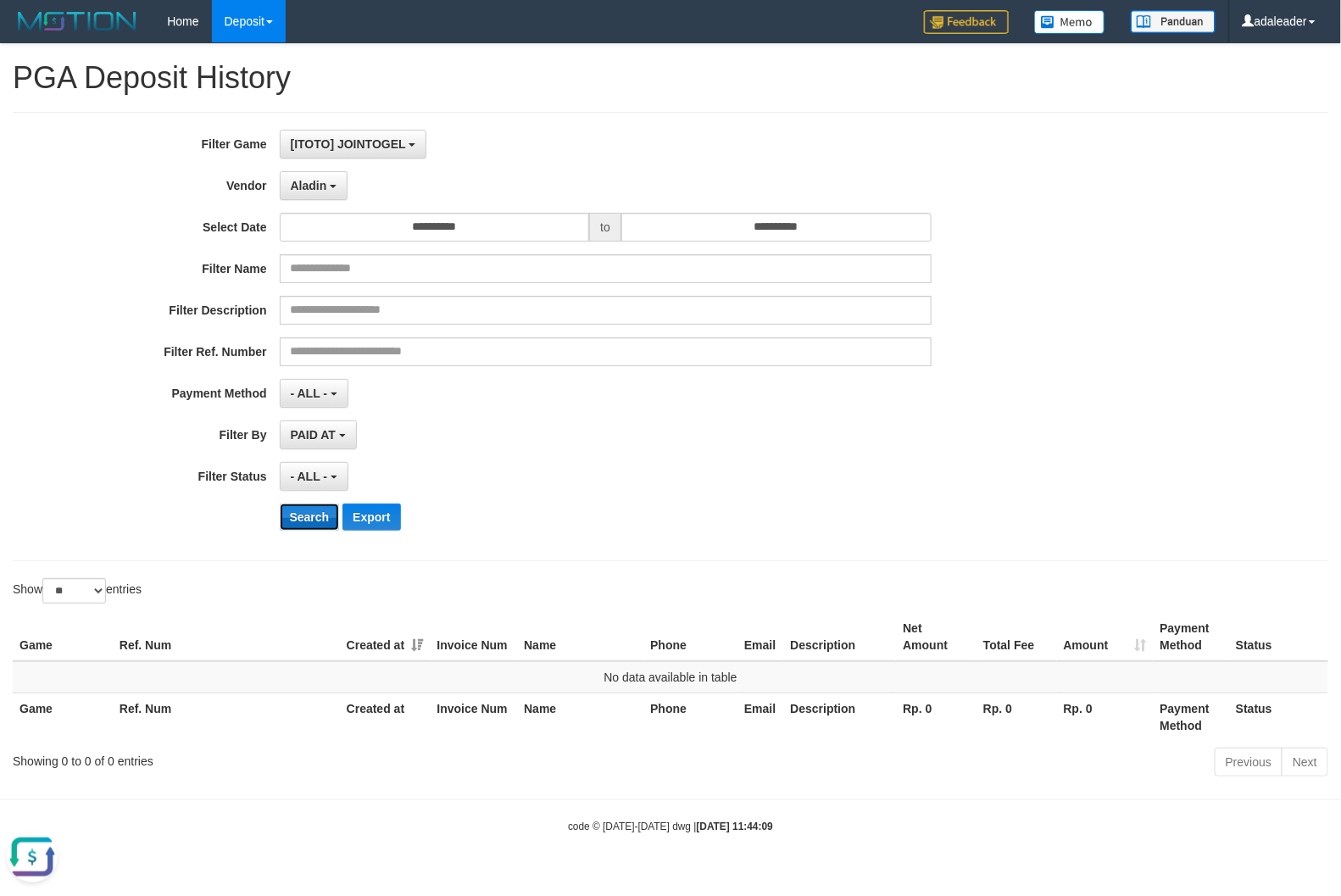
click at [306, 506] on button "Search" at bounding box center [310, 518] width 60 height 27
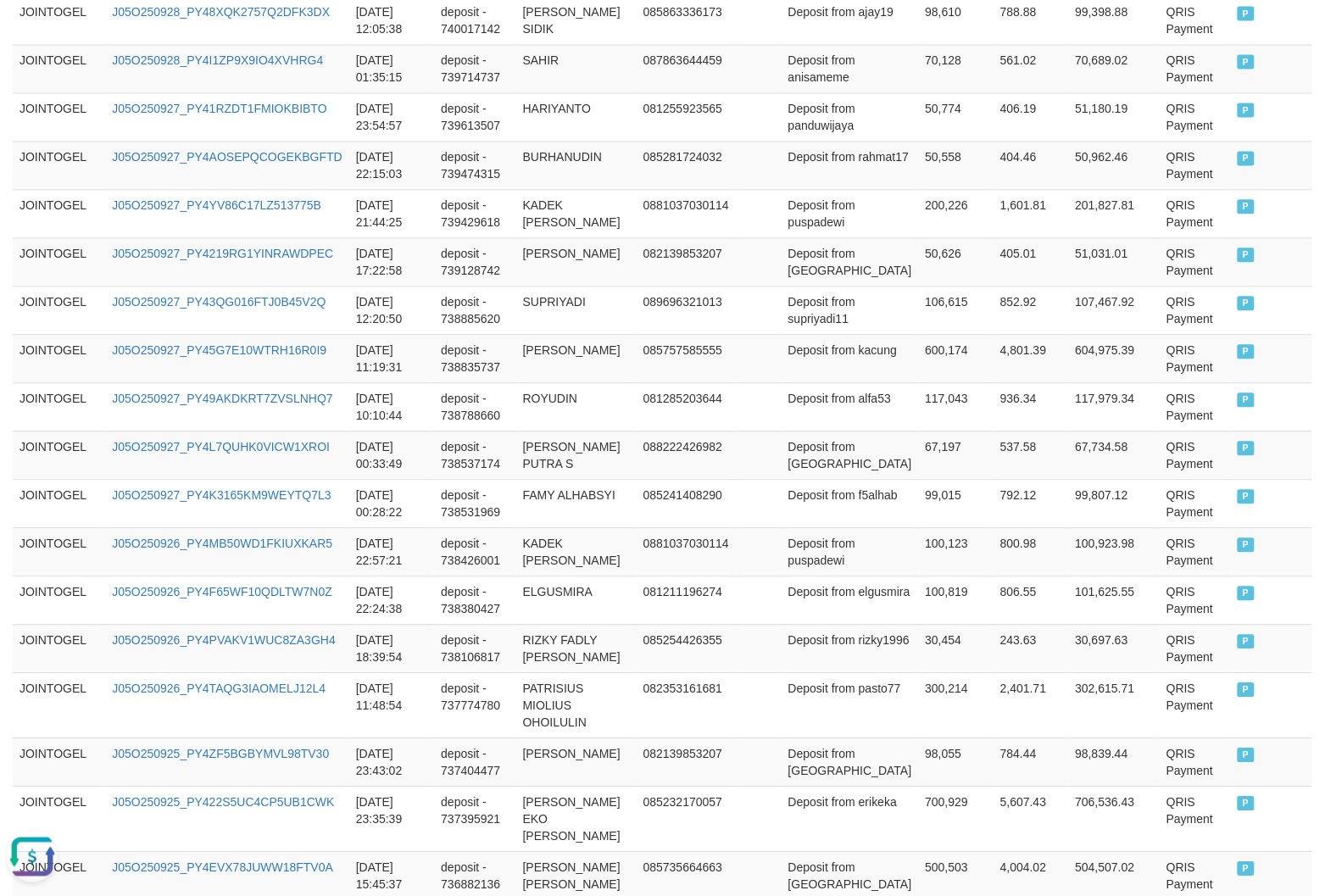
scroll to position [1181, 0]
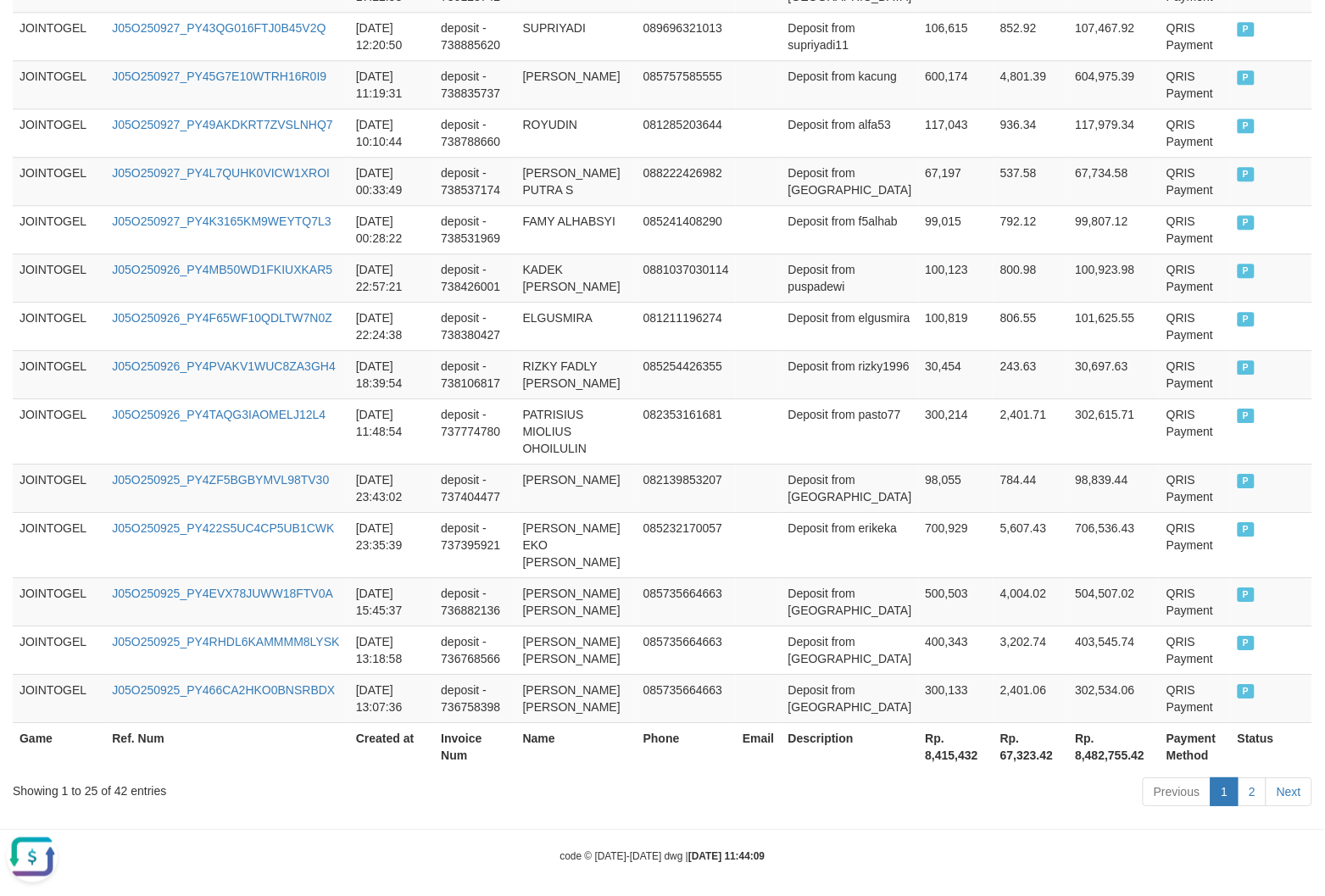
click at [920, 747] on th "Rp. 8,415,432" at bounding box center [956, 747] width 74 height 49
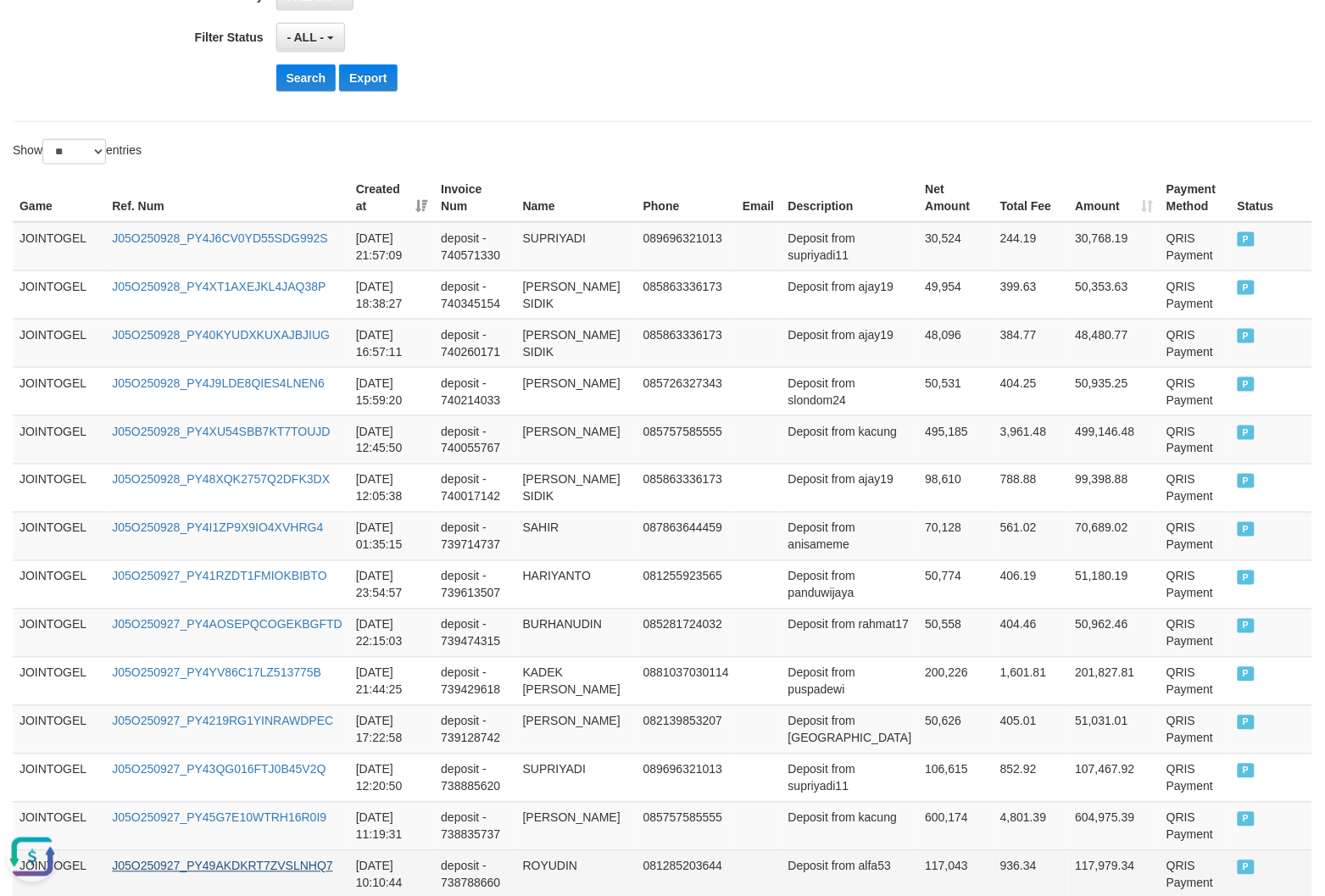
scroll to position [0, 0]
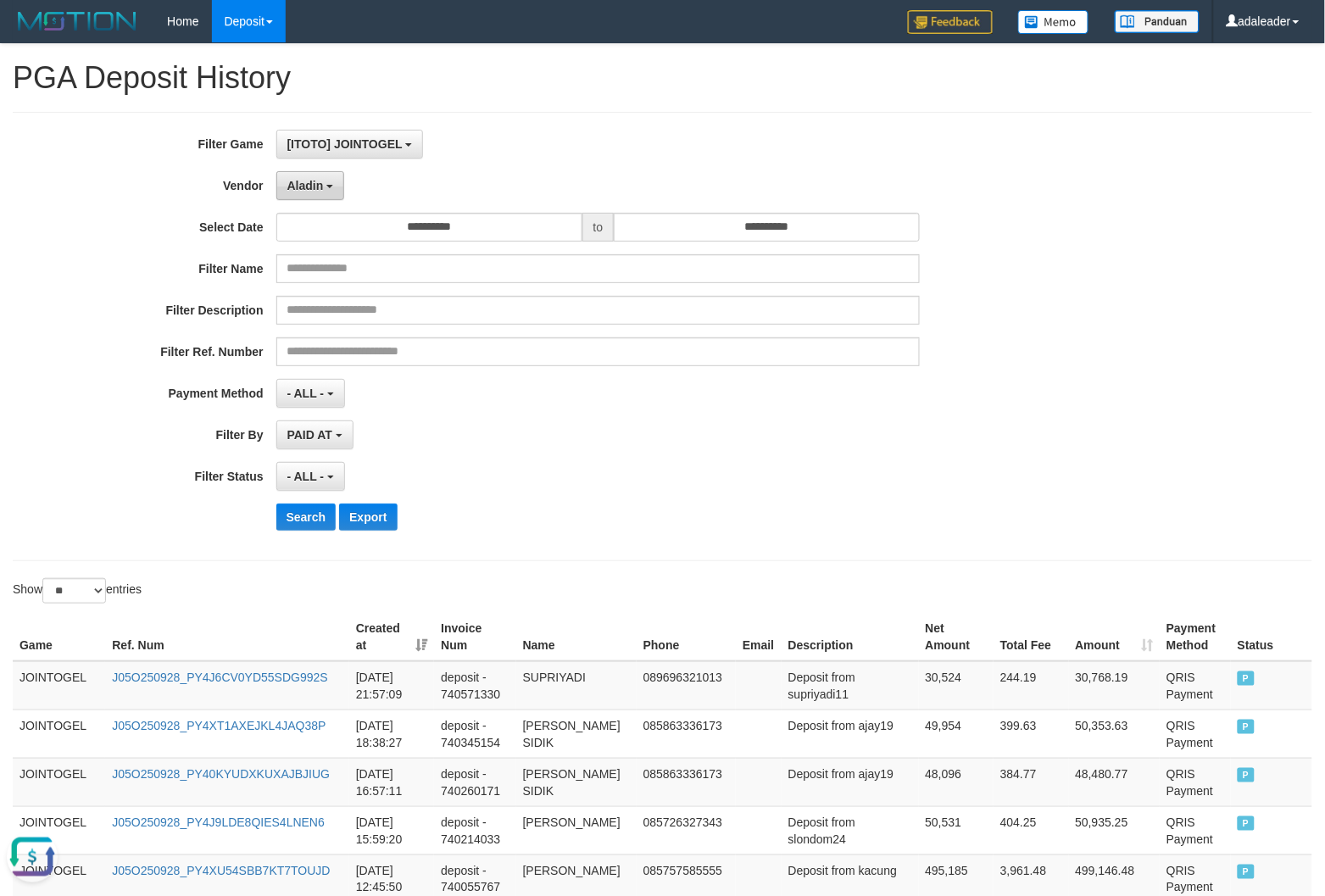
click at [296, 196] on button "Aladin" at bounding box center [311, 186] width 68 height 29
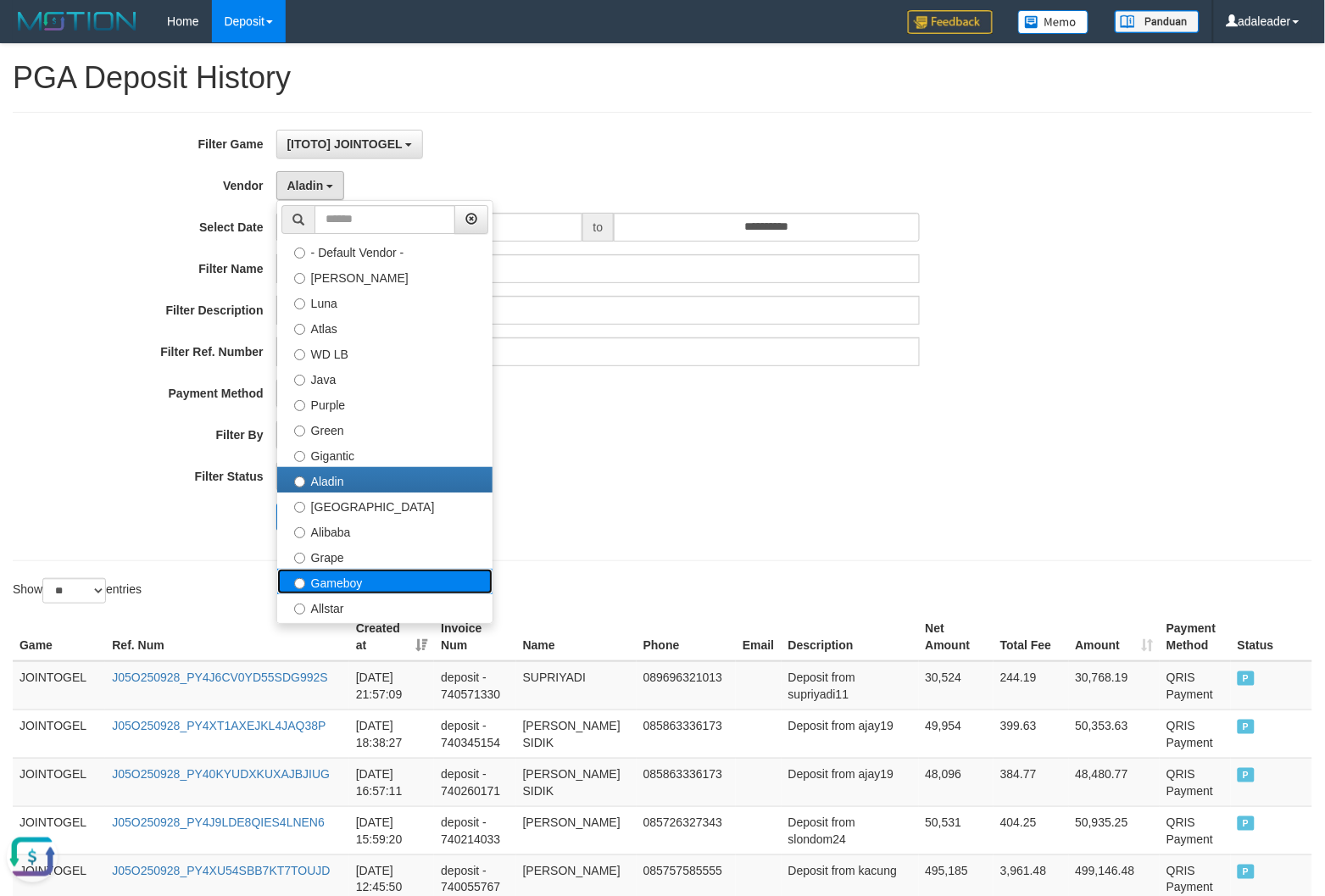
click at [349, 581] on label "Gameboy" at bounding box center [385, 582] width 215 height 26
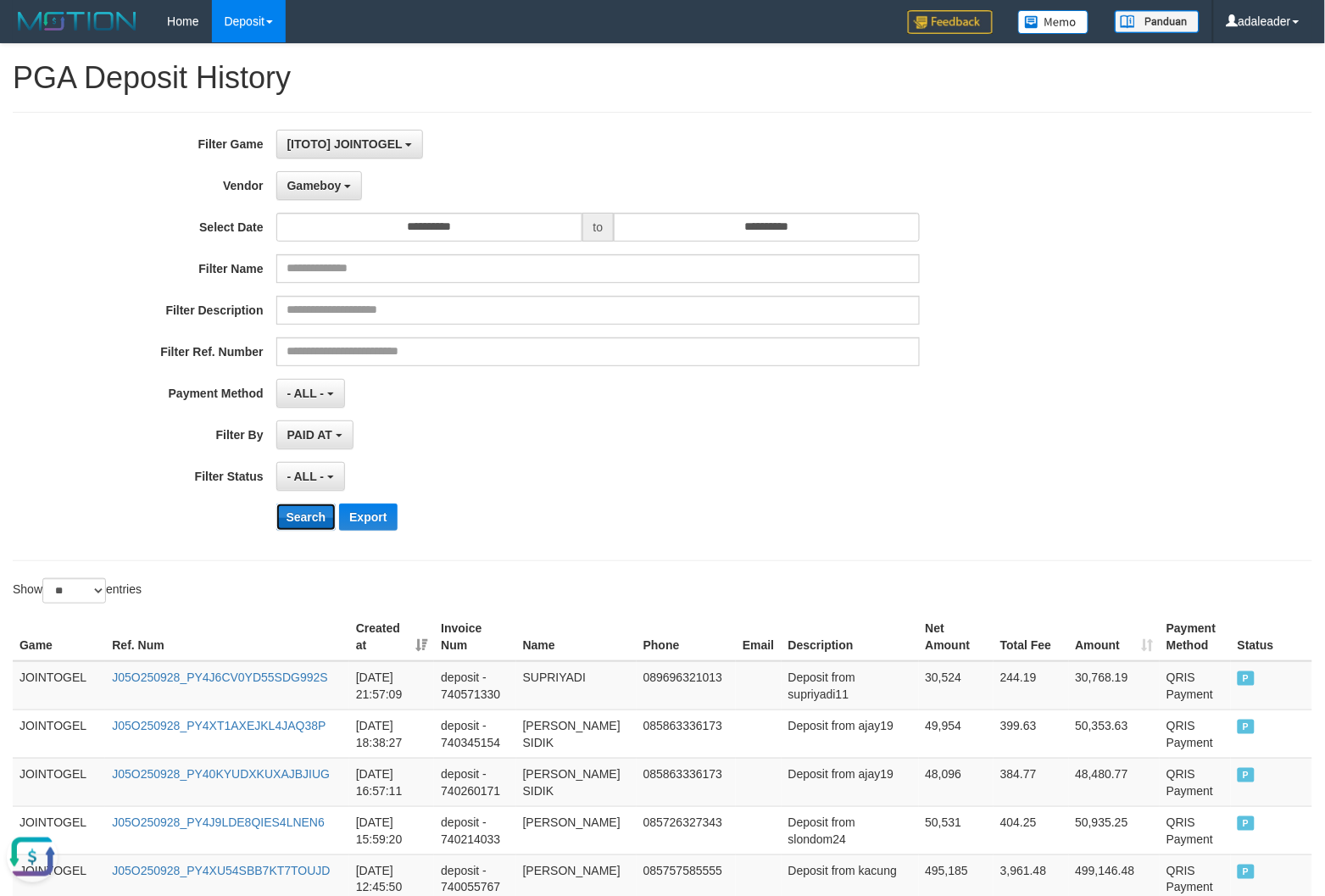
click at [310, 511] on button "Search" at bounding box center [307, 518] width 60 height 27
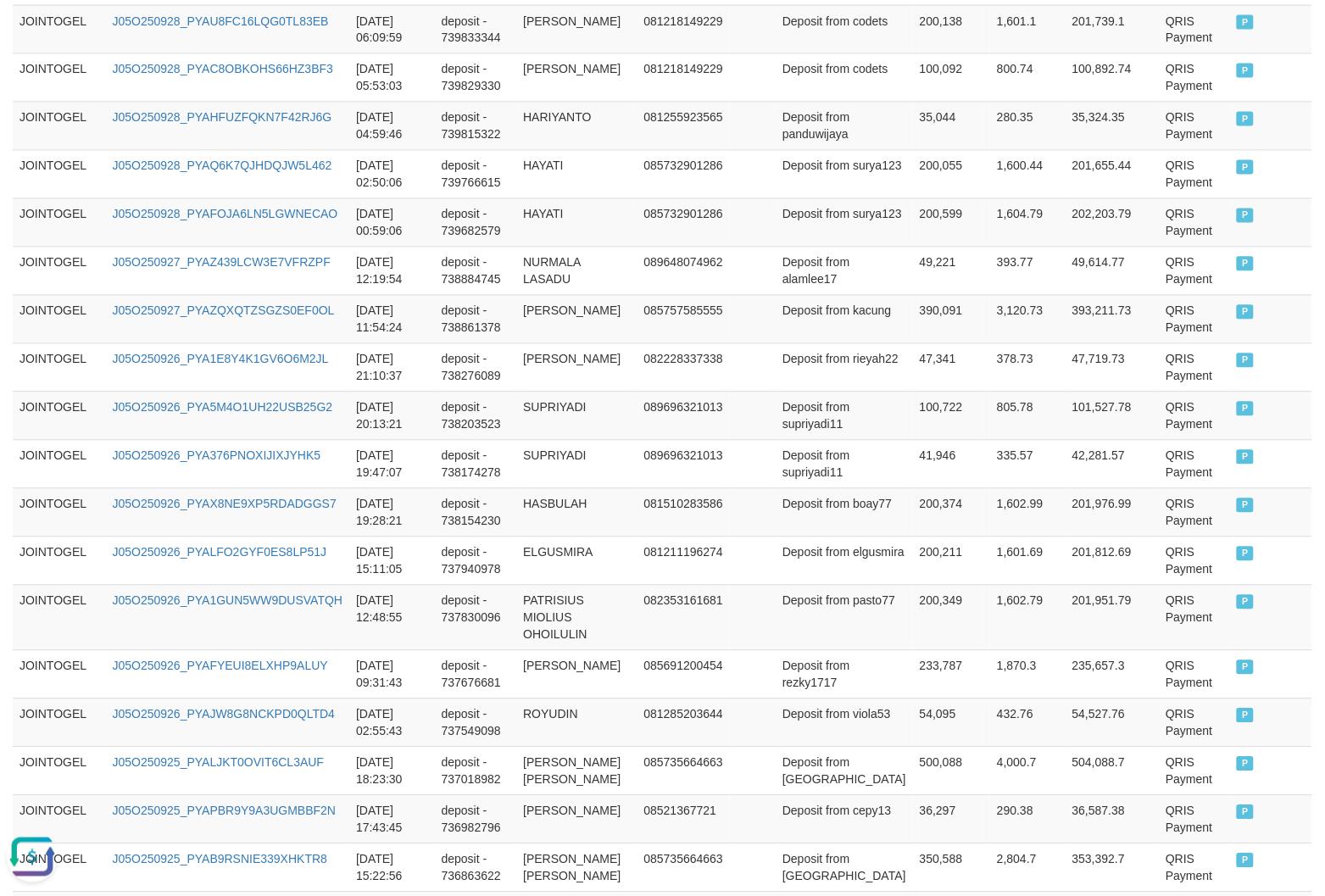
scroll to position [1181, 0]
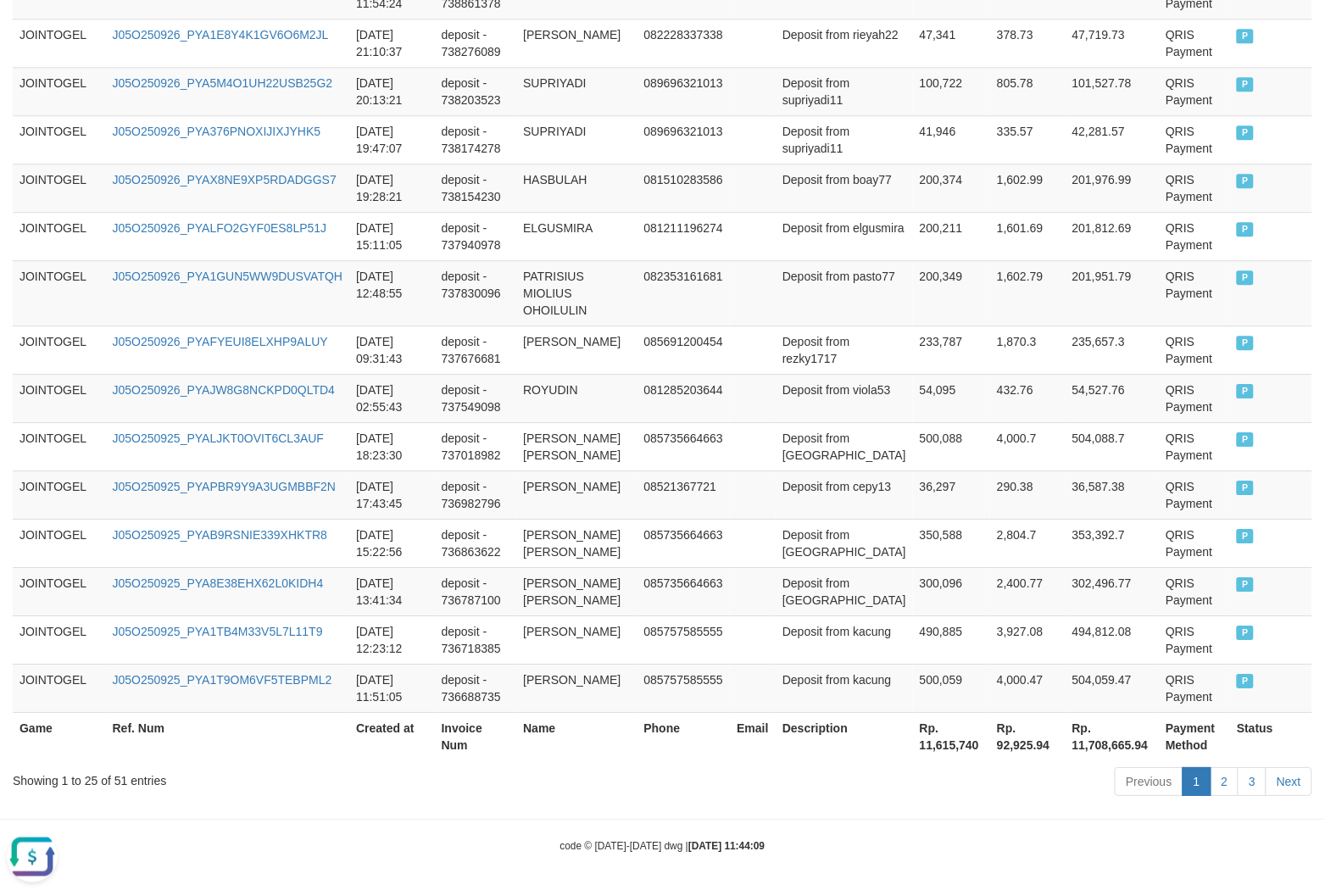
click at [918, 742] on th "Rp. 11,615,740" at bounding box center [952, 736] width 77 height 49
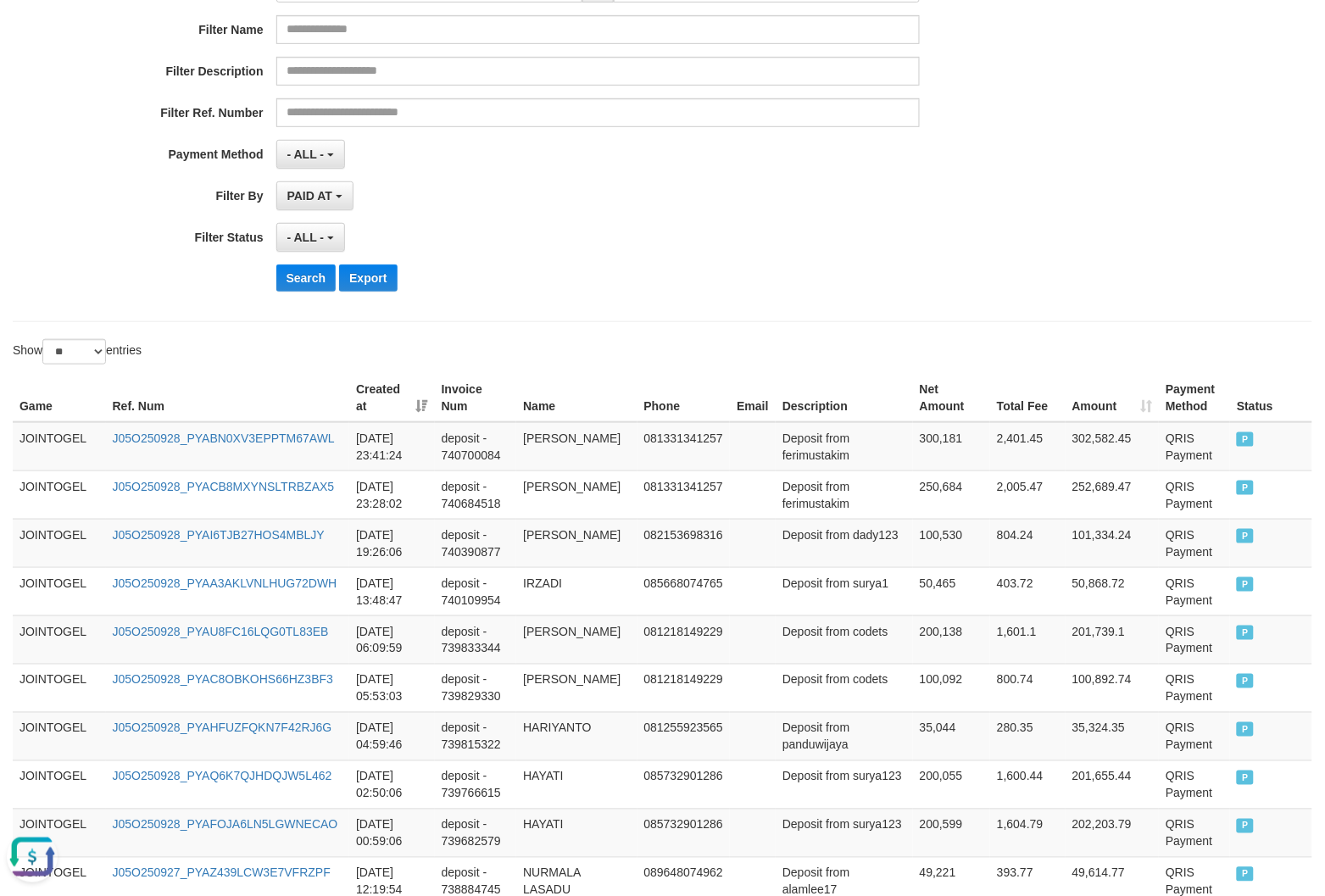
scroll to position [15, 0]
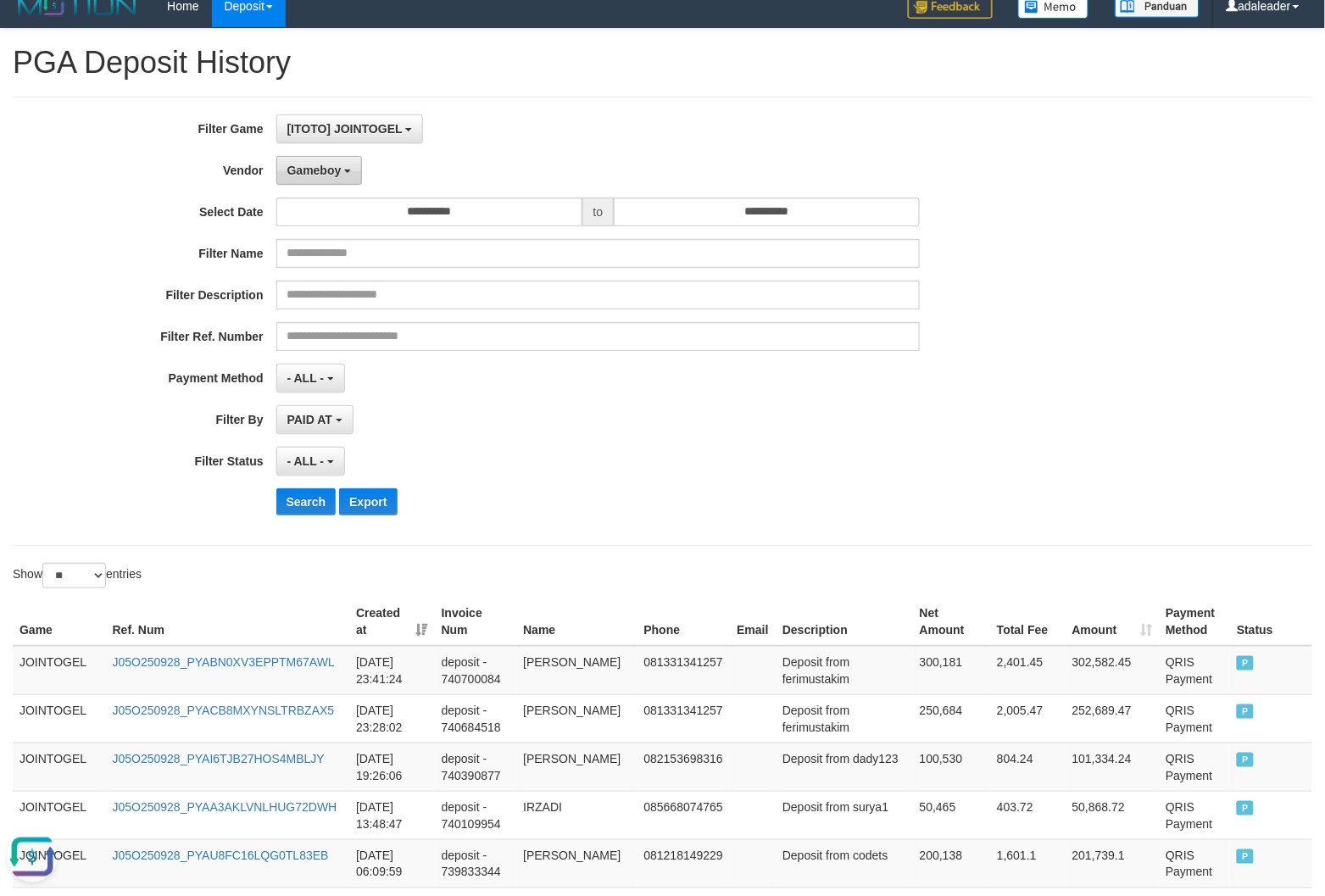
click at [332, 161] on button "Gameboy" at bounding box center [320, 171] width 86 height 29
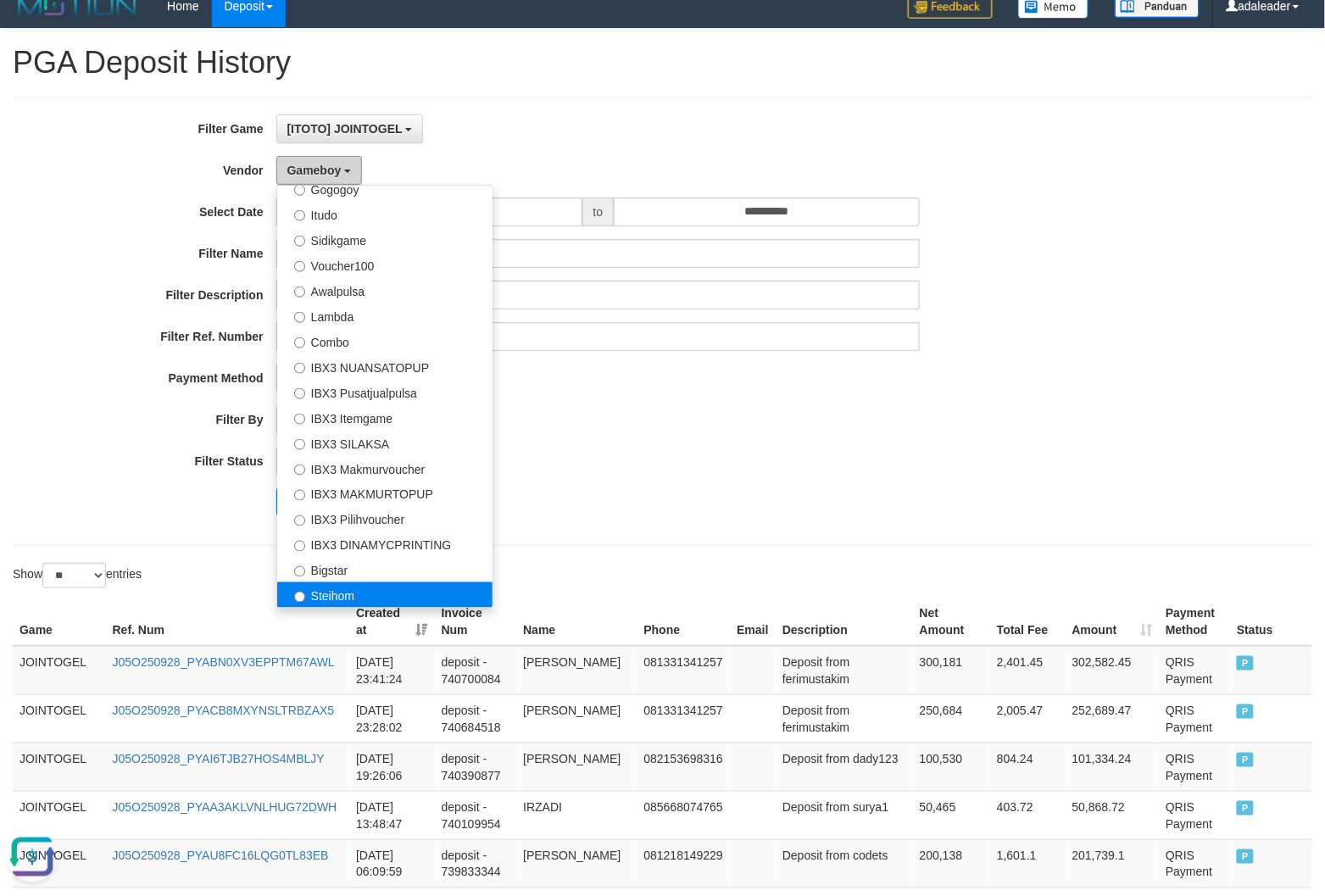
scroll to position [632, 0]
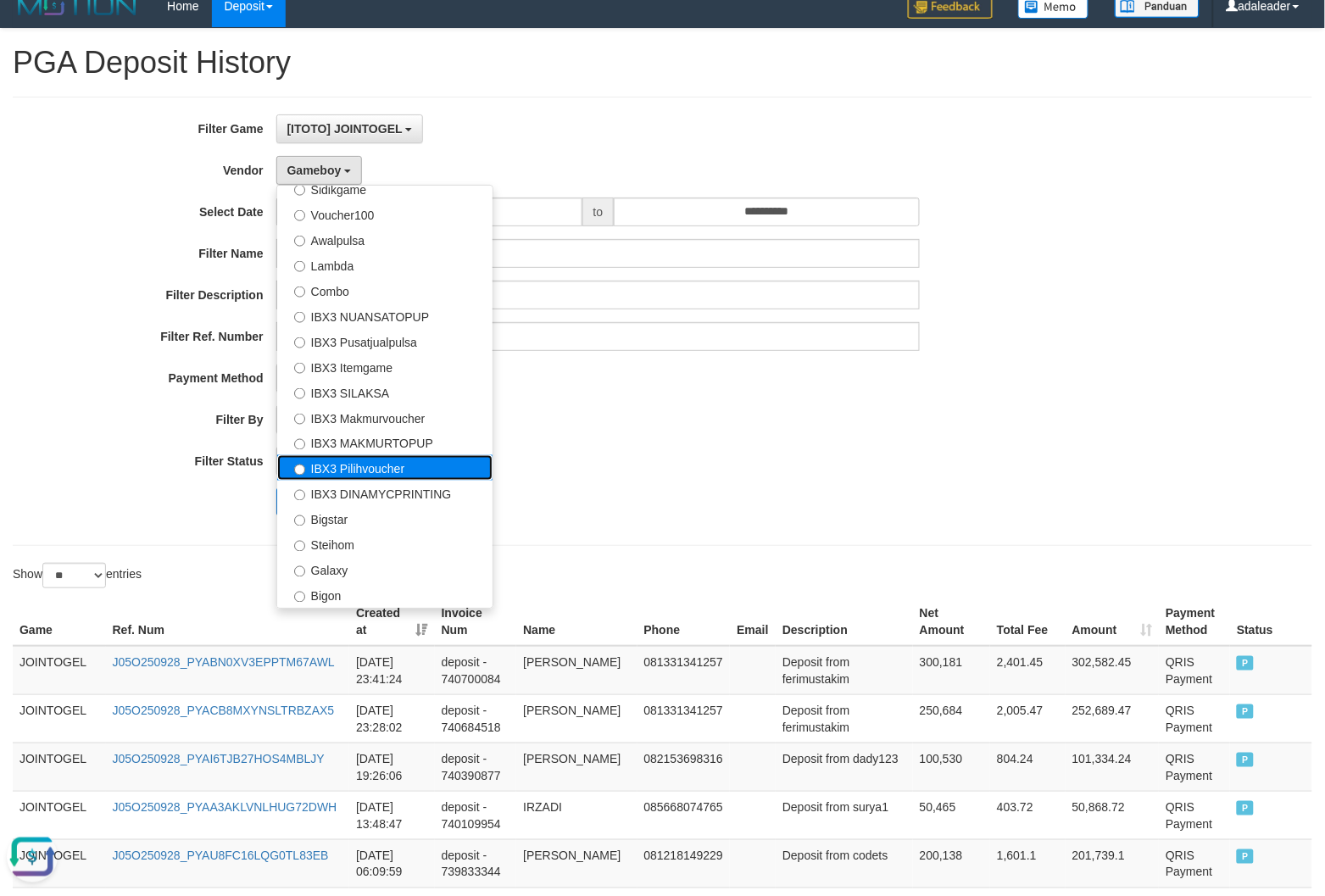
click at [417, 471] on label "IBX3 Pilihvoucher" at bounding box center [385, 468] width 215 height 26
select select "**********"
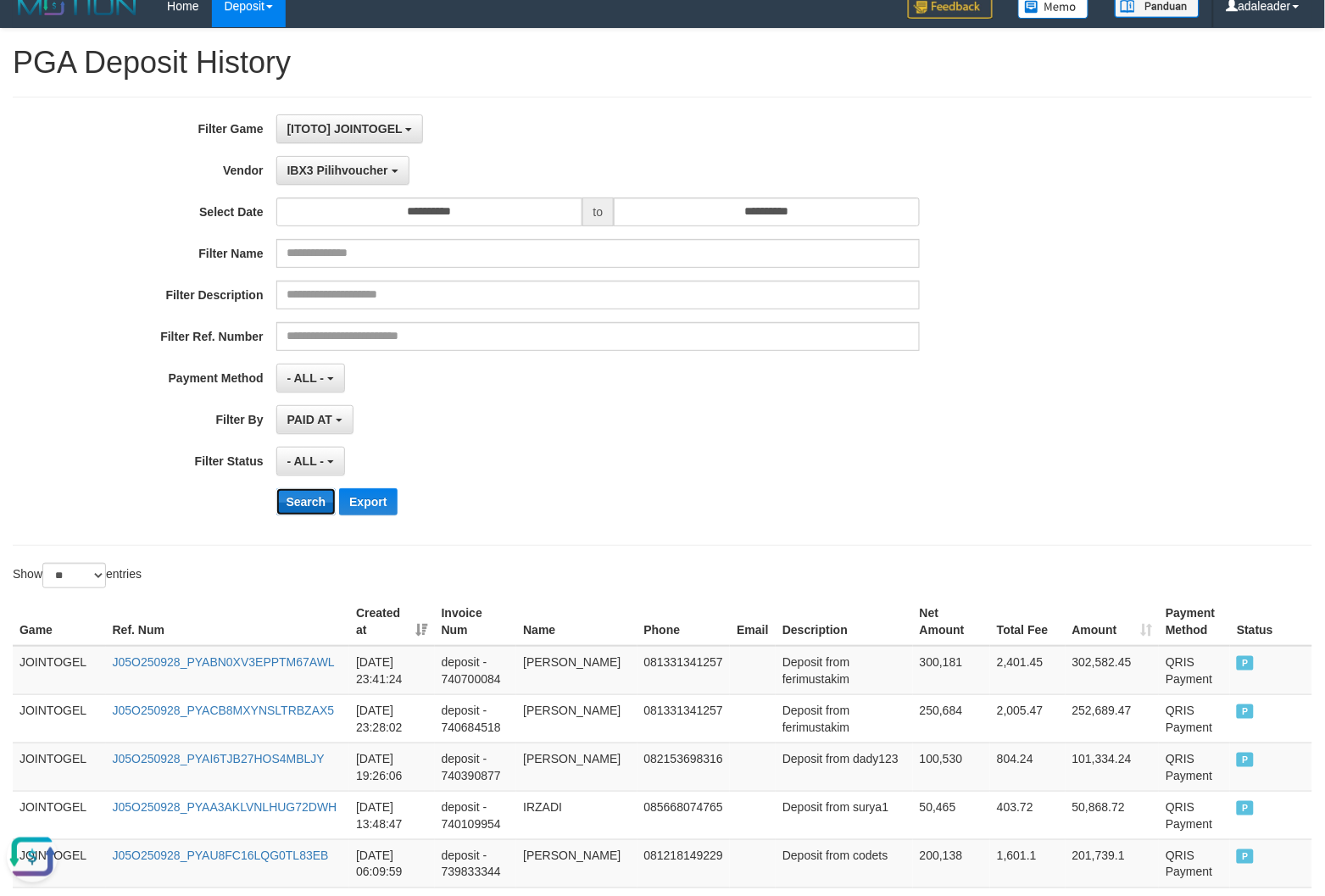
click at [315, 497] on button "Search" at bounding box center [307, 502] width 60 height 27
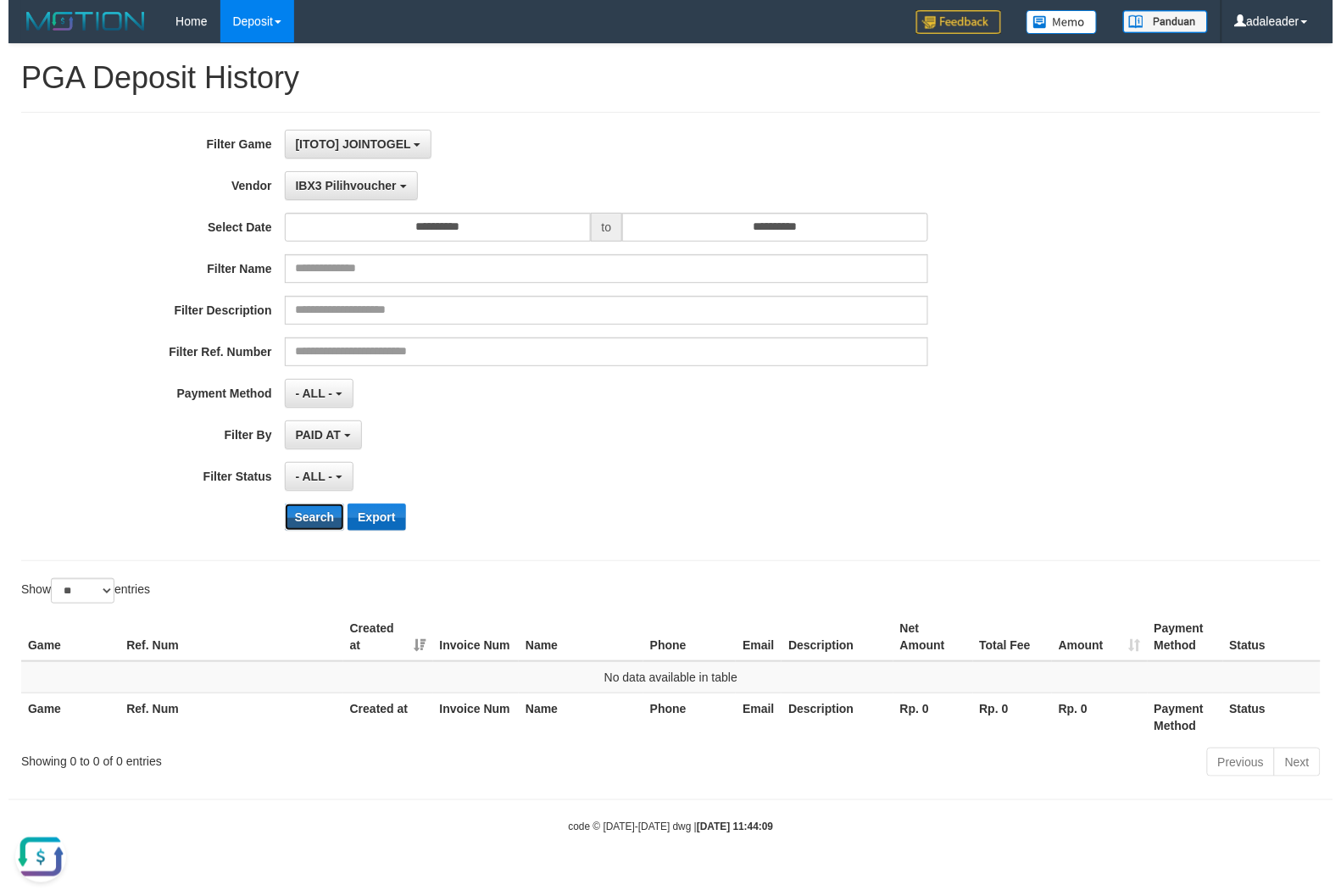
scroll to position [0, 0]
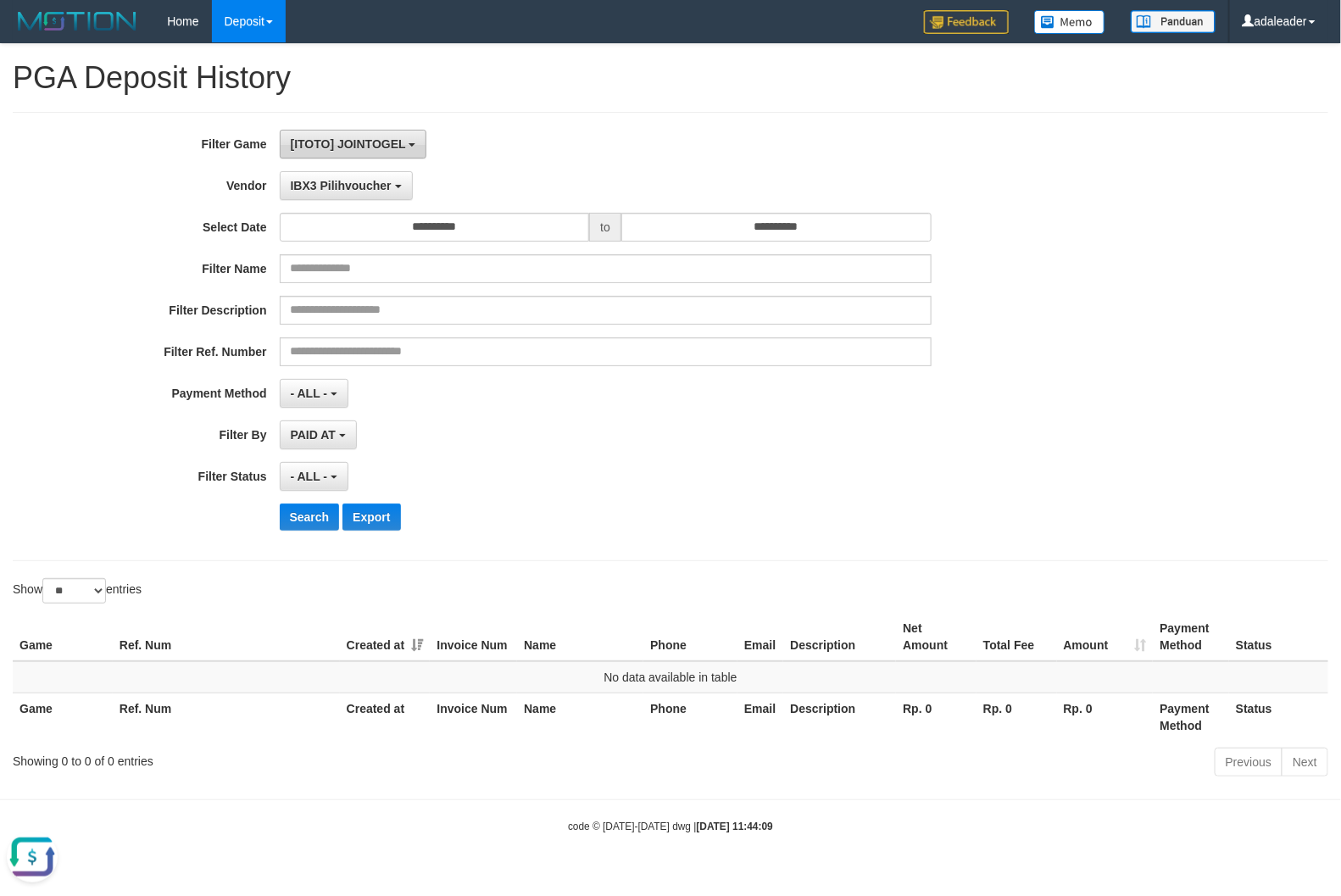
click at [367, 153] on button "[ITOTO] JOINTOGEL" at bounding box center [354, 144] width 148 height 29
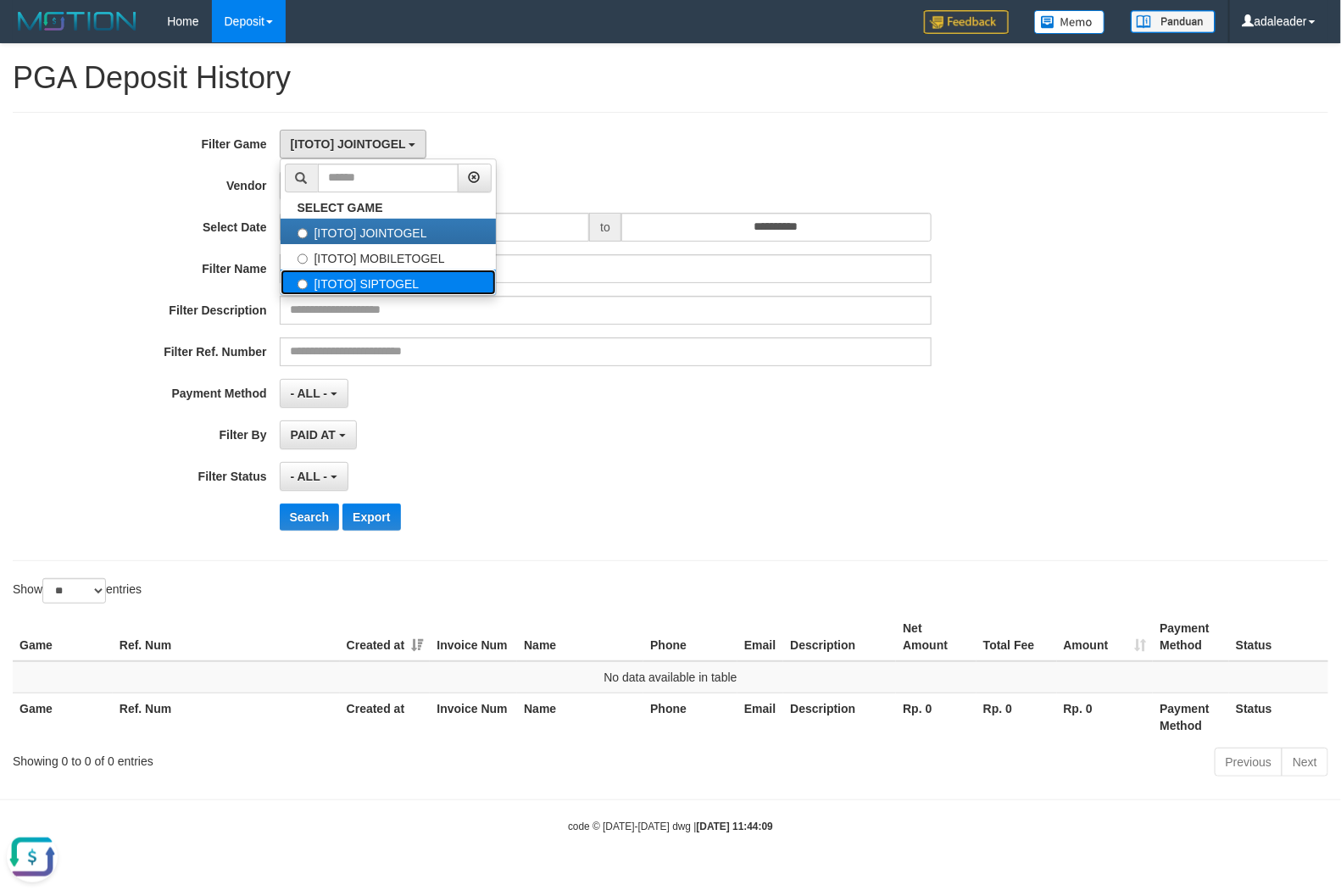
click at [405, 281] on label "[ITOTO] SIPTOGEL" at bounding box center [389, 283] width 215 height 26
select select "****"
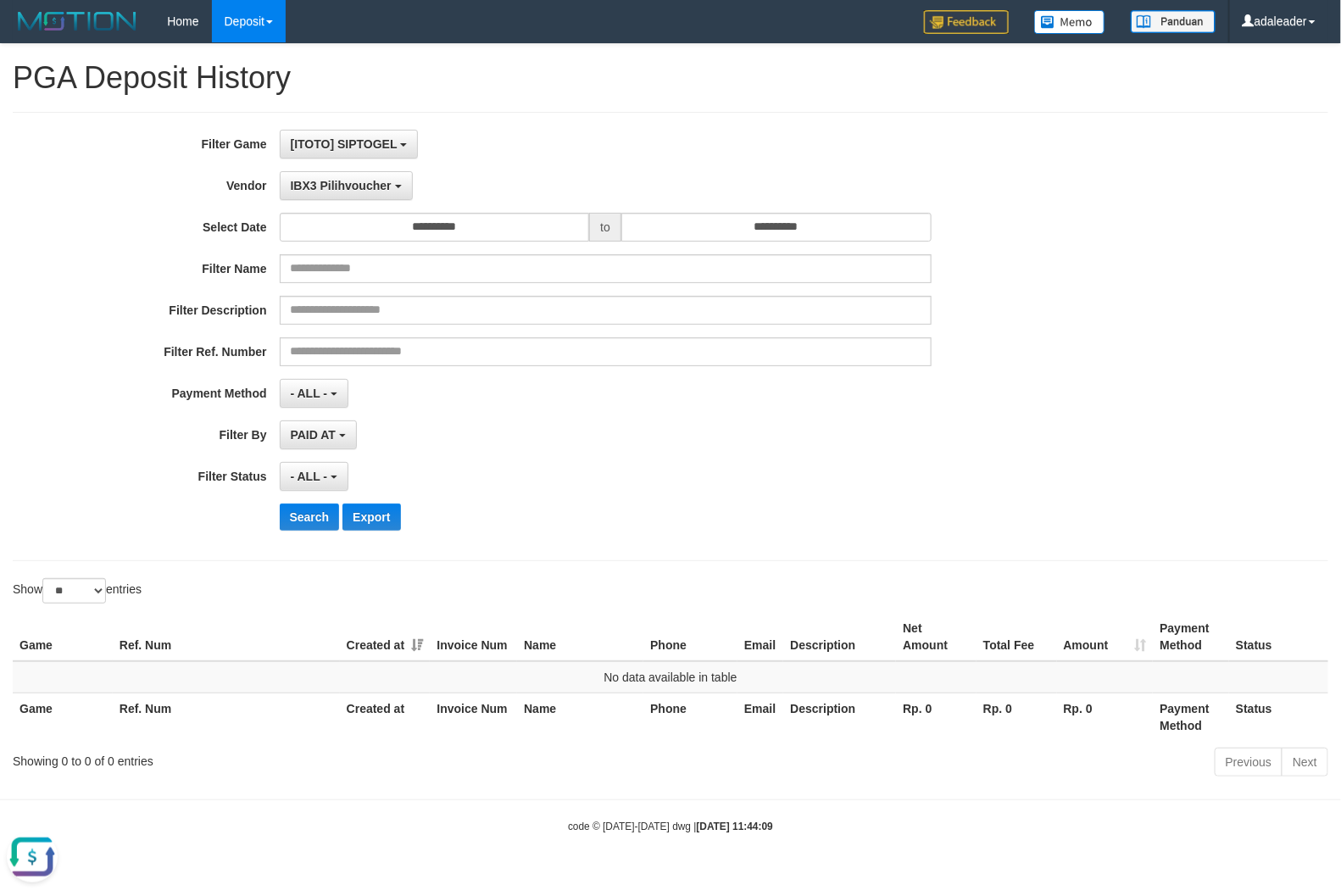
scroll to position [44, 0]
click at [325, 518] on button "Search" at bounding box center [310, 518] width 60 height 27
click at [336, 179] on span "IBX3 Pilihvoucher" at bounding box center [341, 185] width 101 height 14
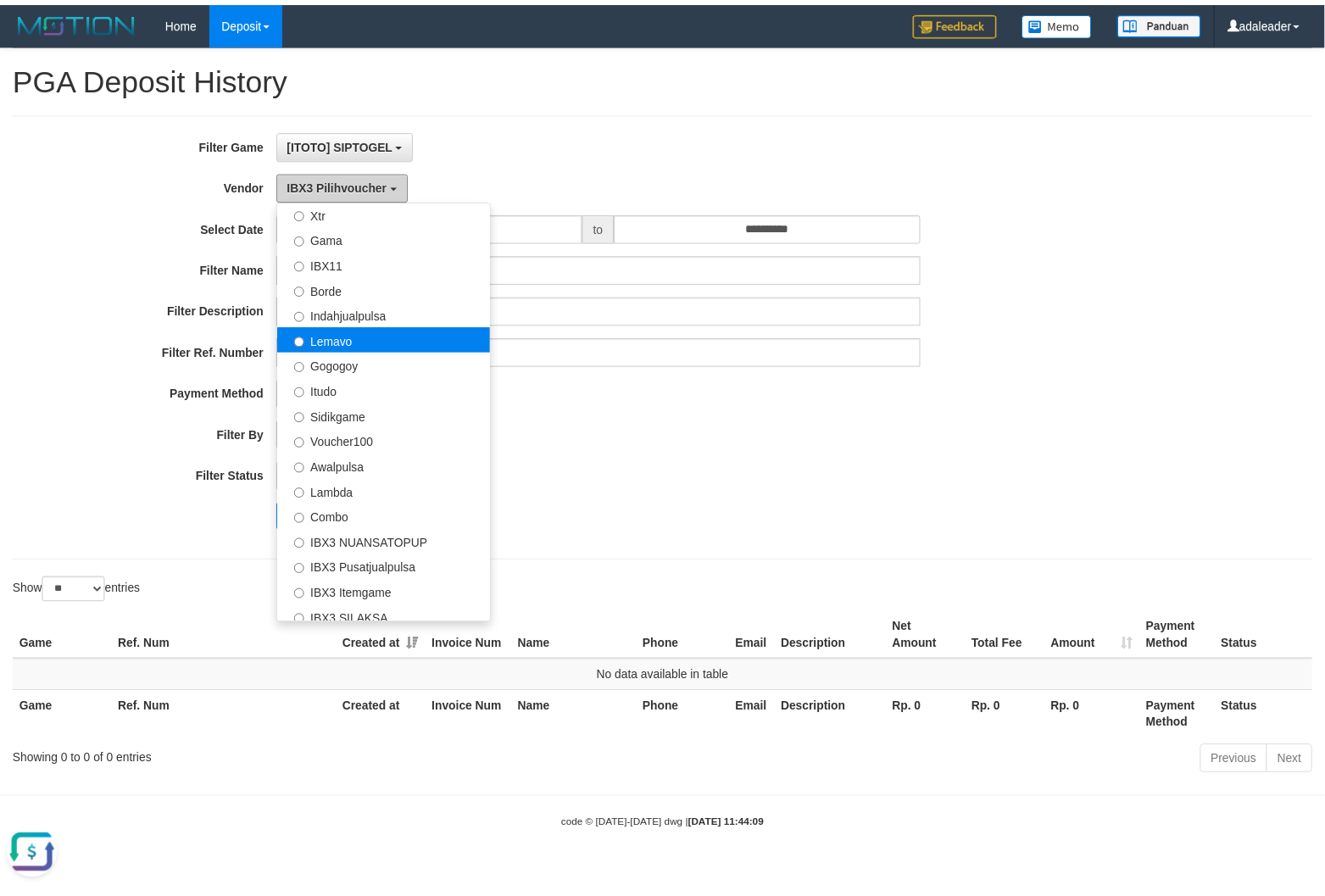
scroll to position [208, 0]
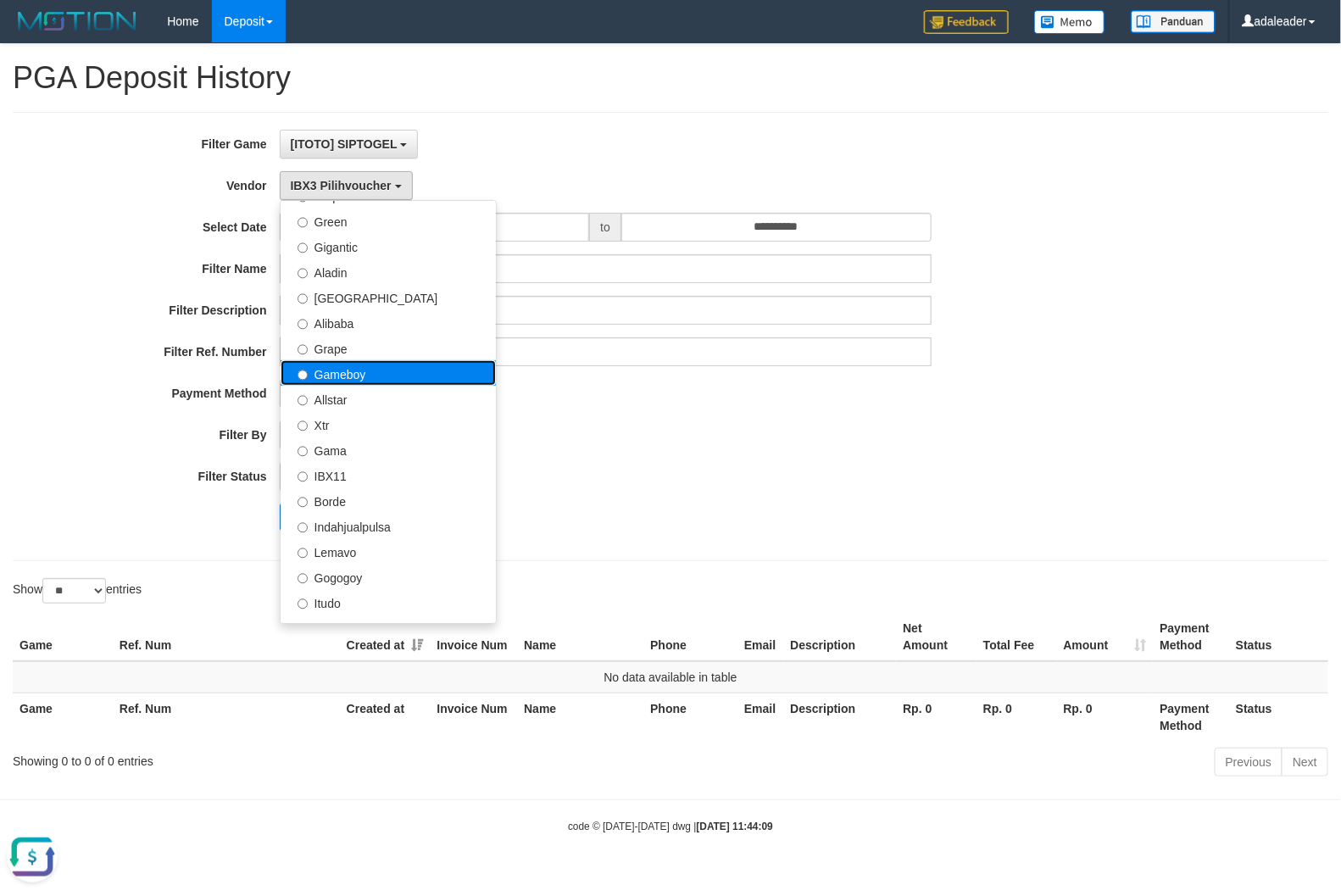
click at [370, 361] on label "Gameboy" at bounding box center [389, 373] width 215 height 26
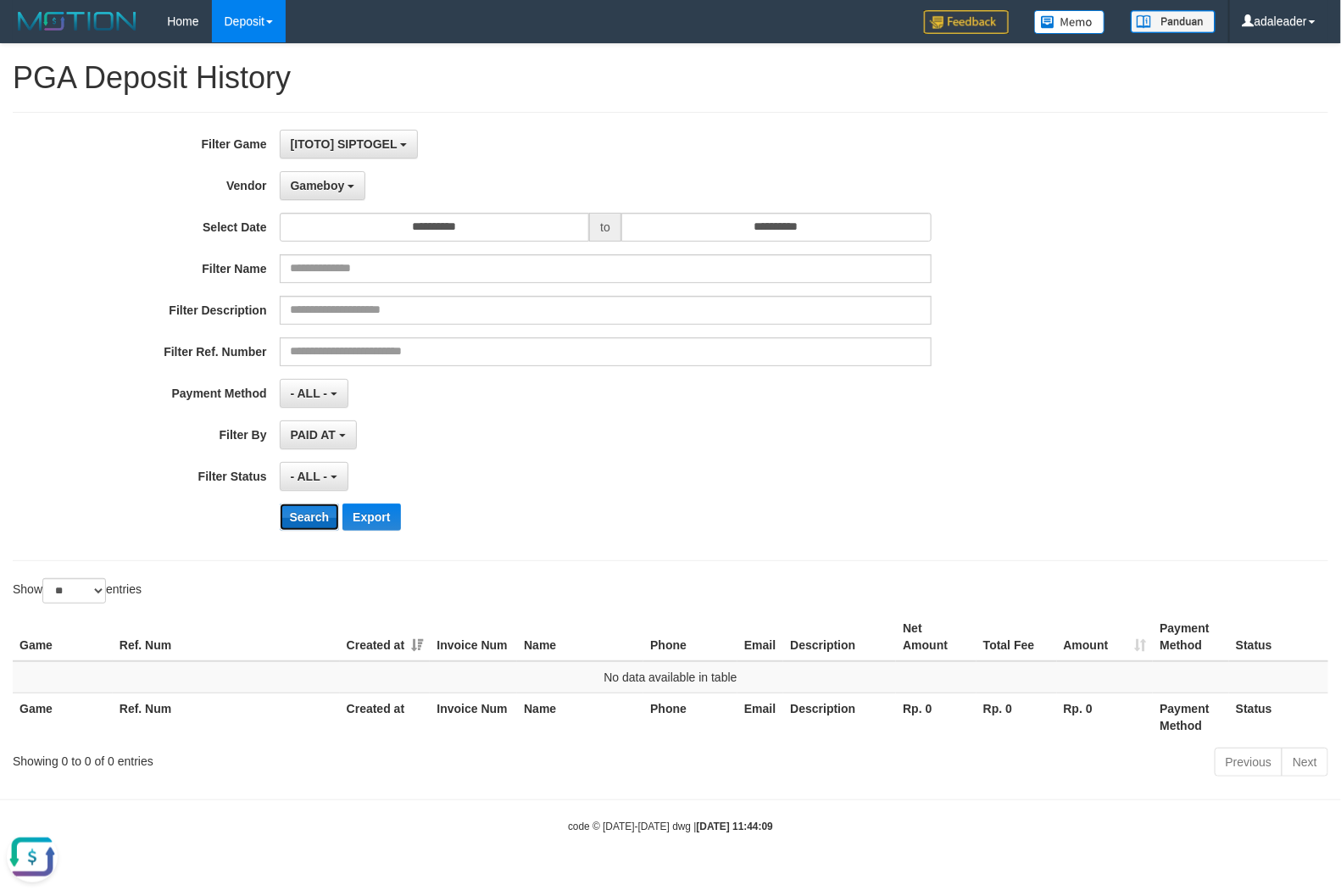
click at [318, 514] on button "Search" at bounding box center [310, 518] width 60 height 27
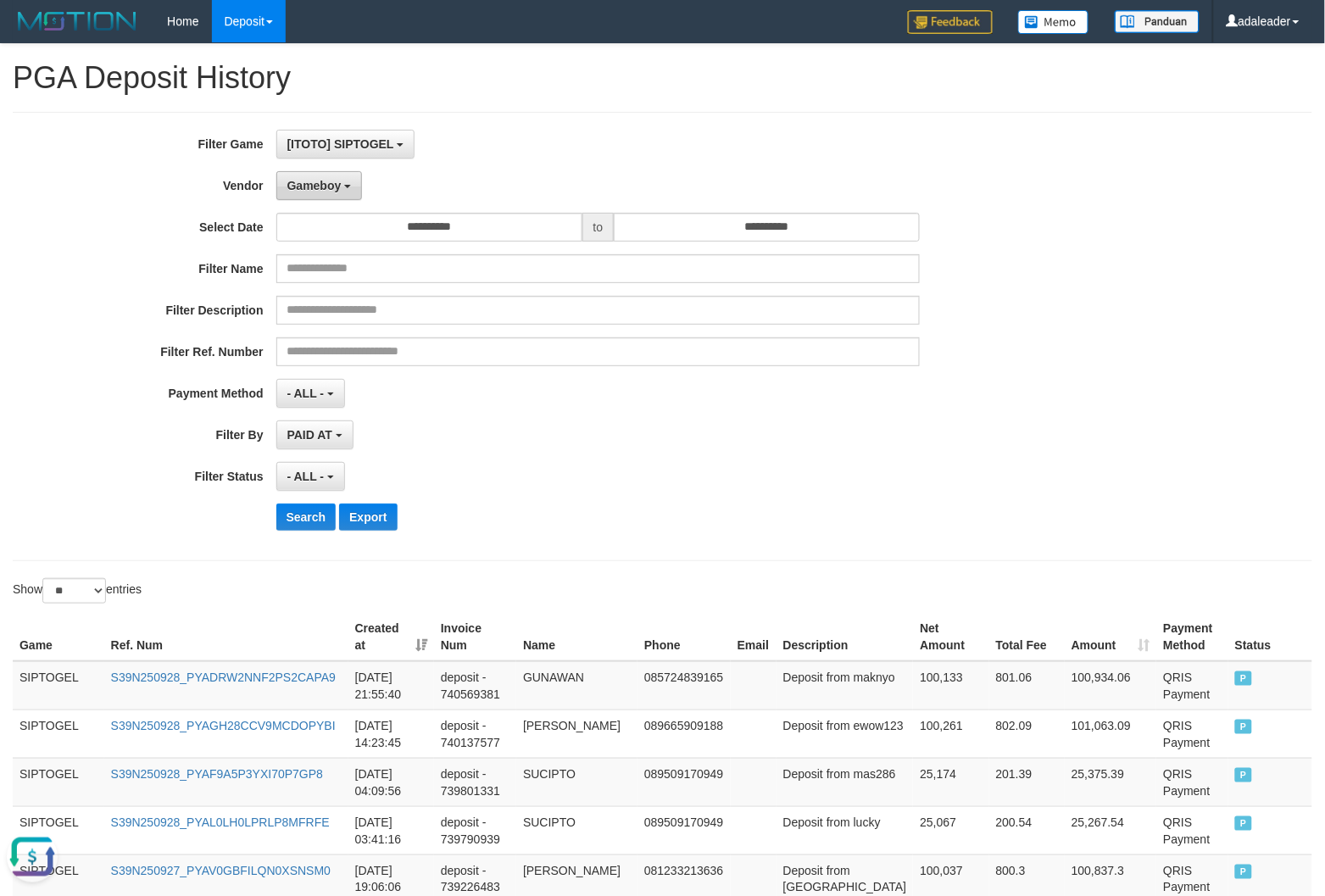
click at [323, 189] on span "Gameboy" at bounding box center [314, 185] width 55 height 14
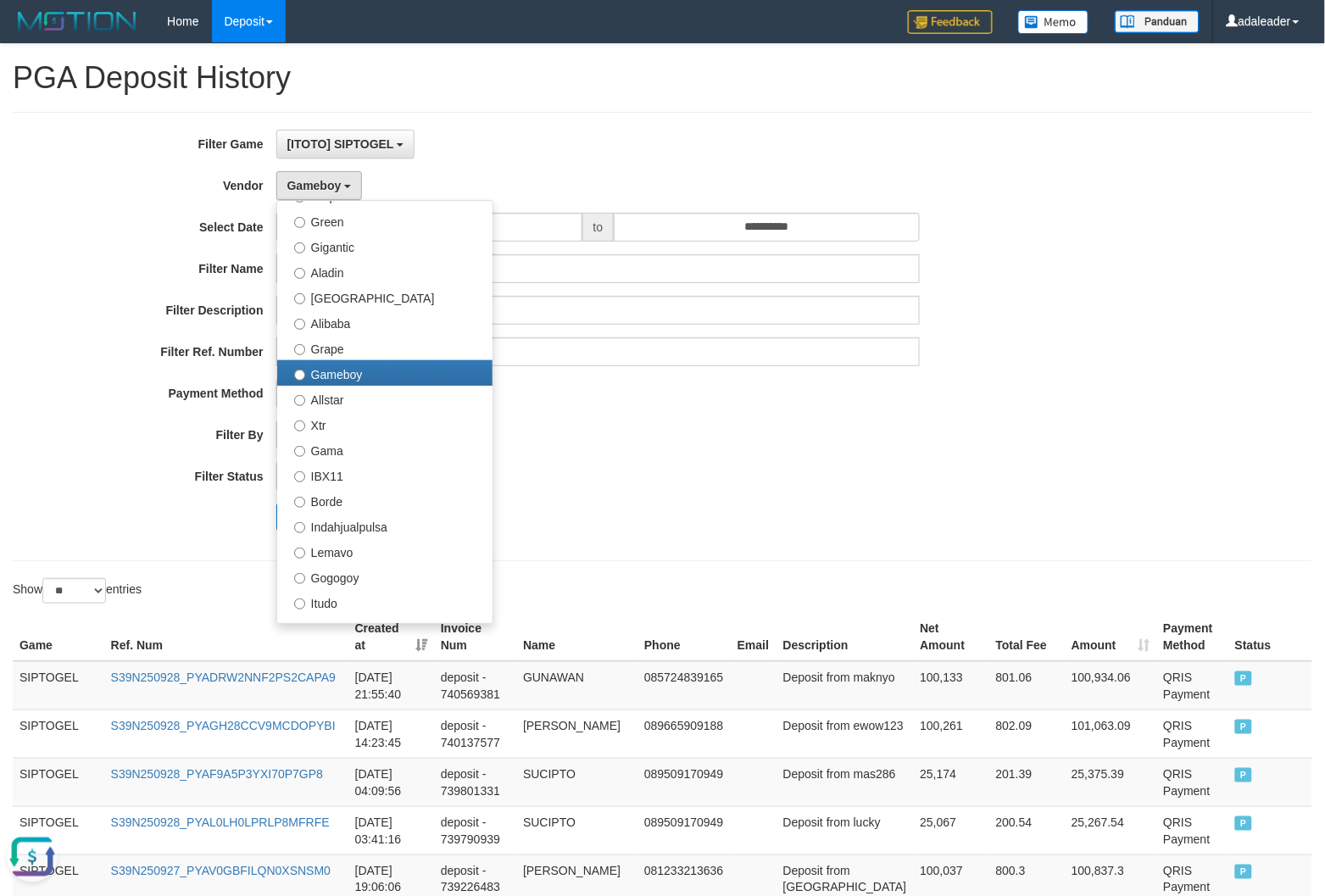
click at [850, 464] on div "- ALL - SELECT ALL - ALL - SELECT STATUS PENDING/UNPAID PAID CANCELED EXPIRED" at bounding box center [599, 477] width 644 height 29
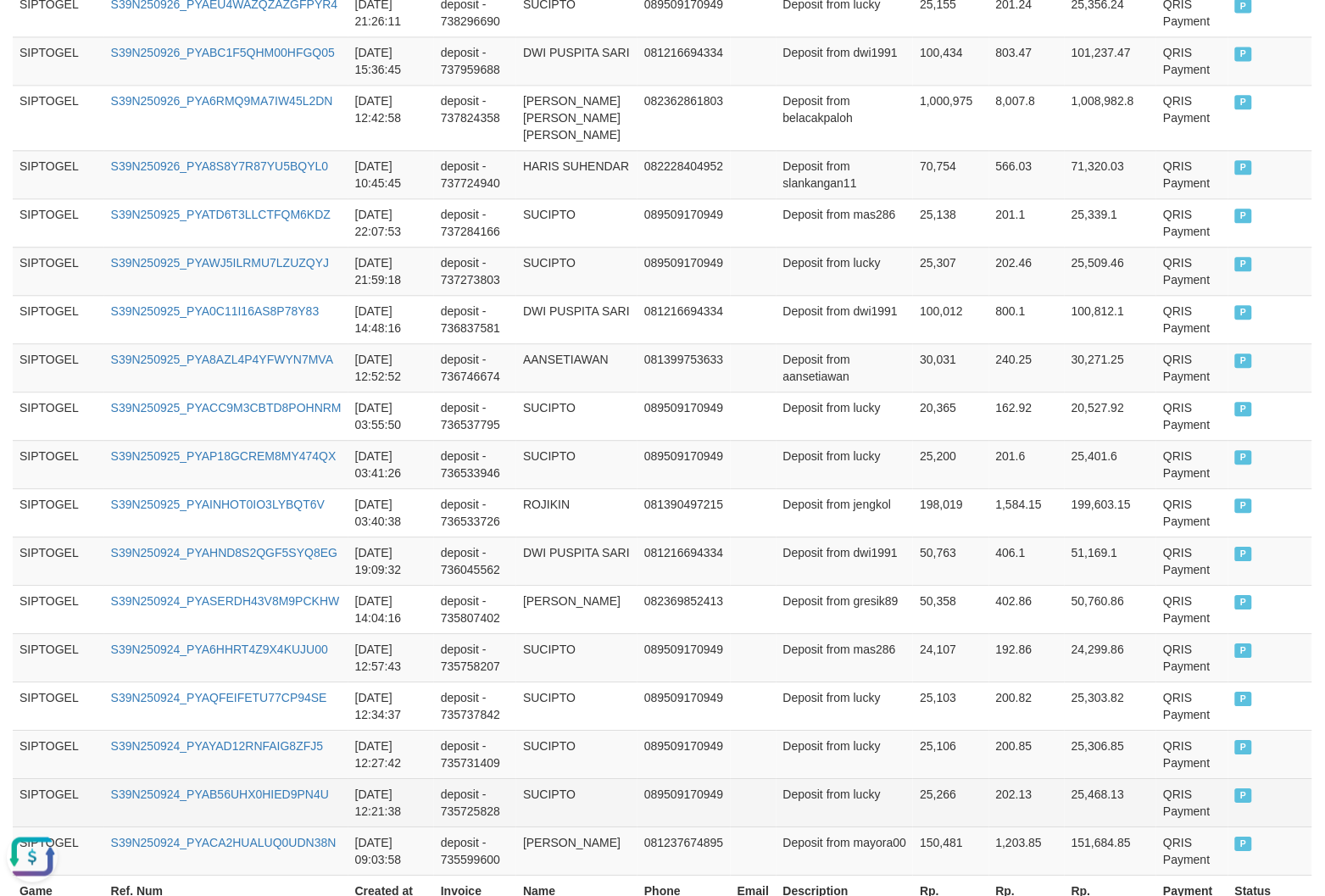
scroll to position [1181, 0]
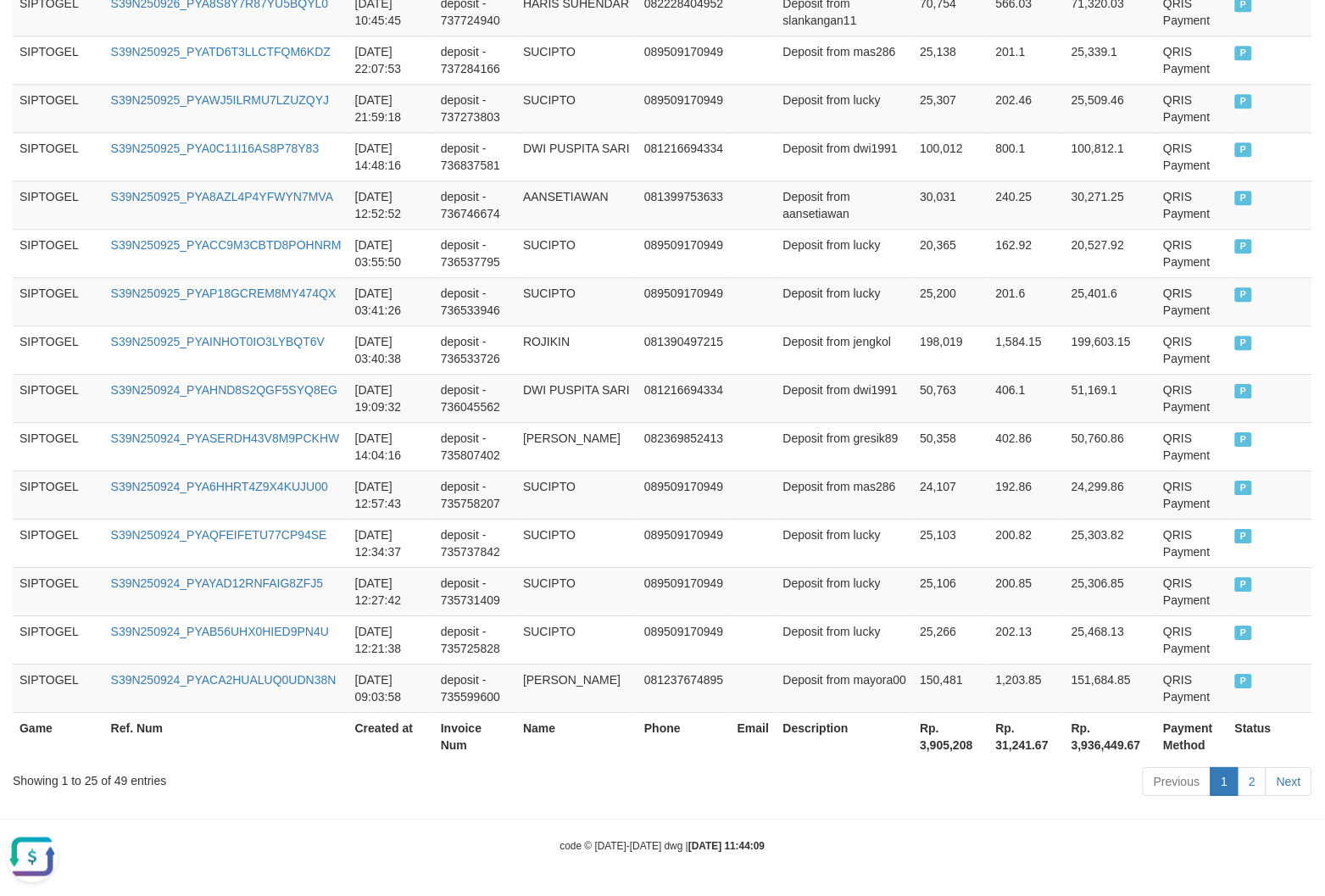
click at [918, 744] on th "Rp. 3,905,208" at bounding box center [951, 736] width 75 height 49
click at [918, 743] on th "Rp. 3,905,208" at bounding box center [951, 736] width 75 height 49
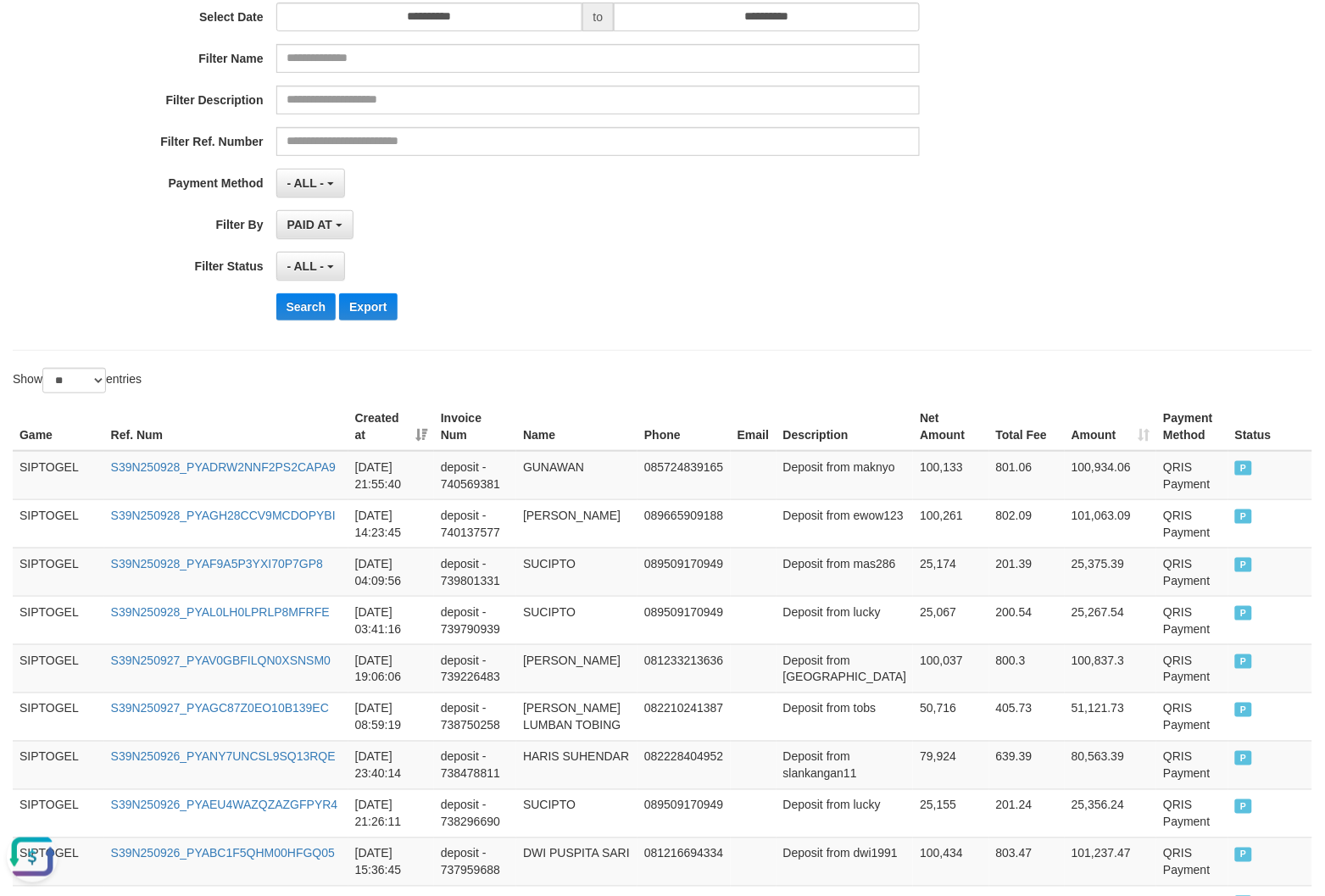
scroll to position [0, 0]
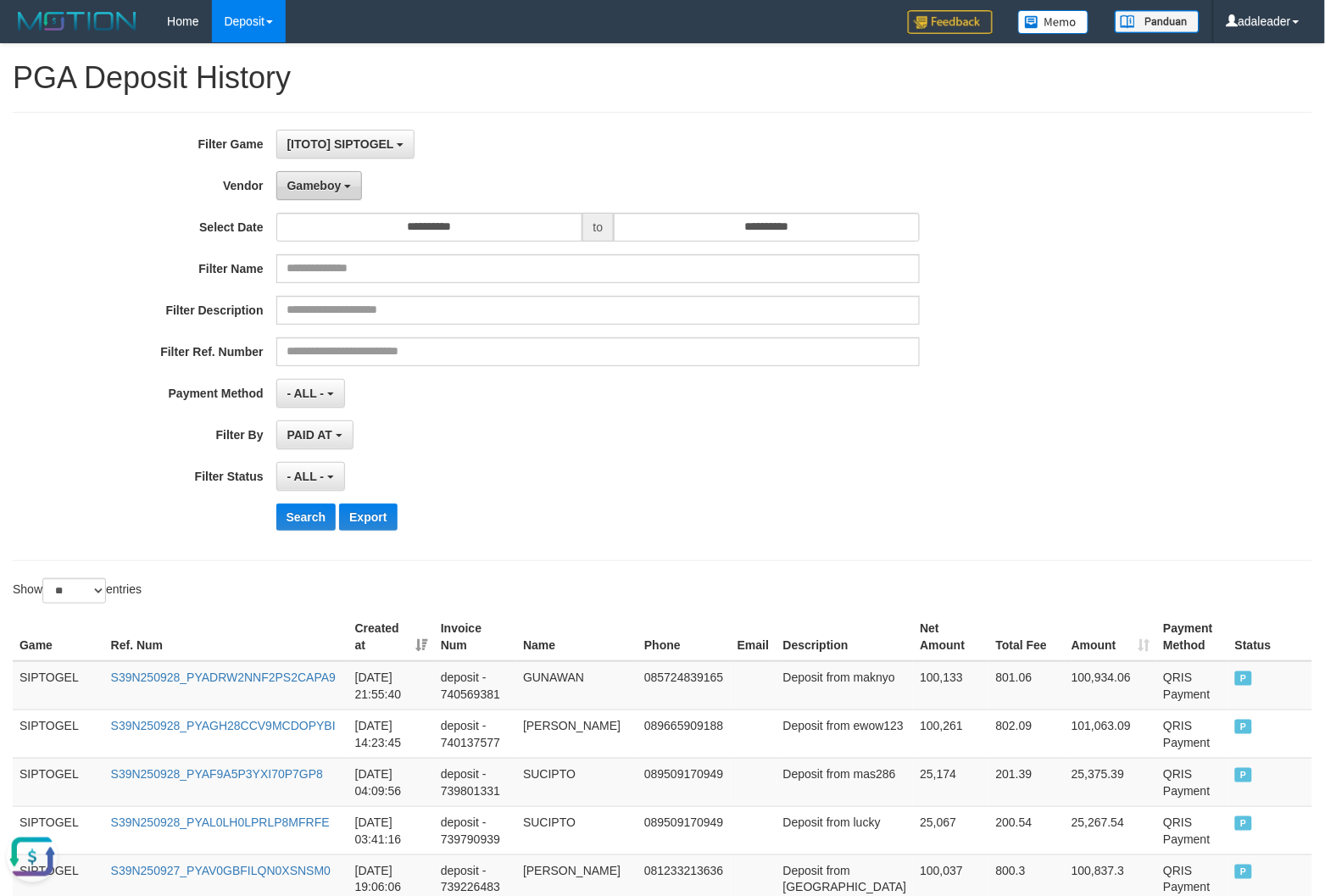
click at [337, 192] on span "Gameboy" at bounding box center [314, 185] width 55 height 14
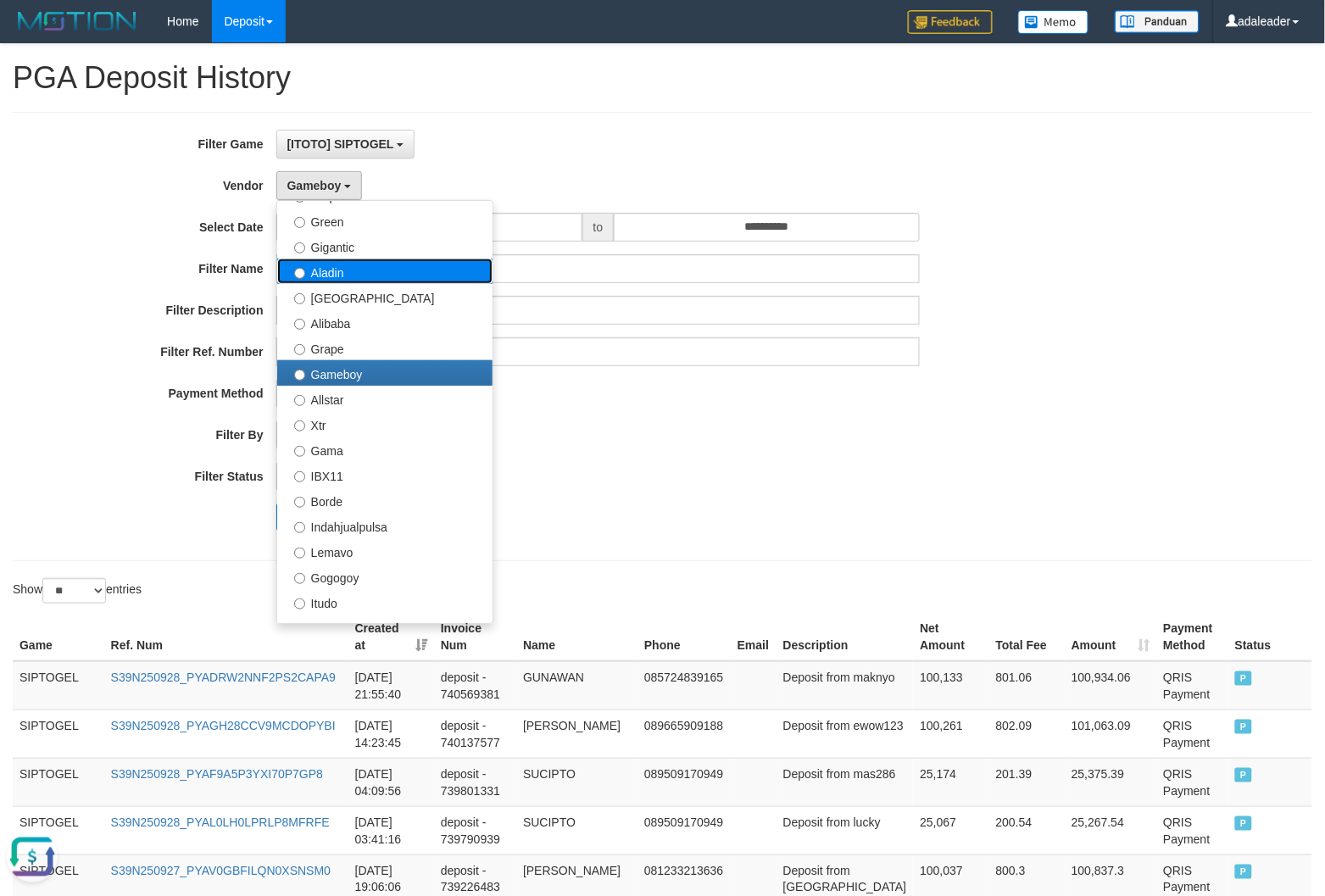
click at [367, 273] on label "Aladin" at bounding box center [385, 272] width 215 height 26
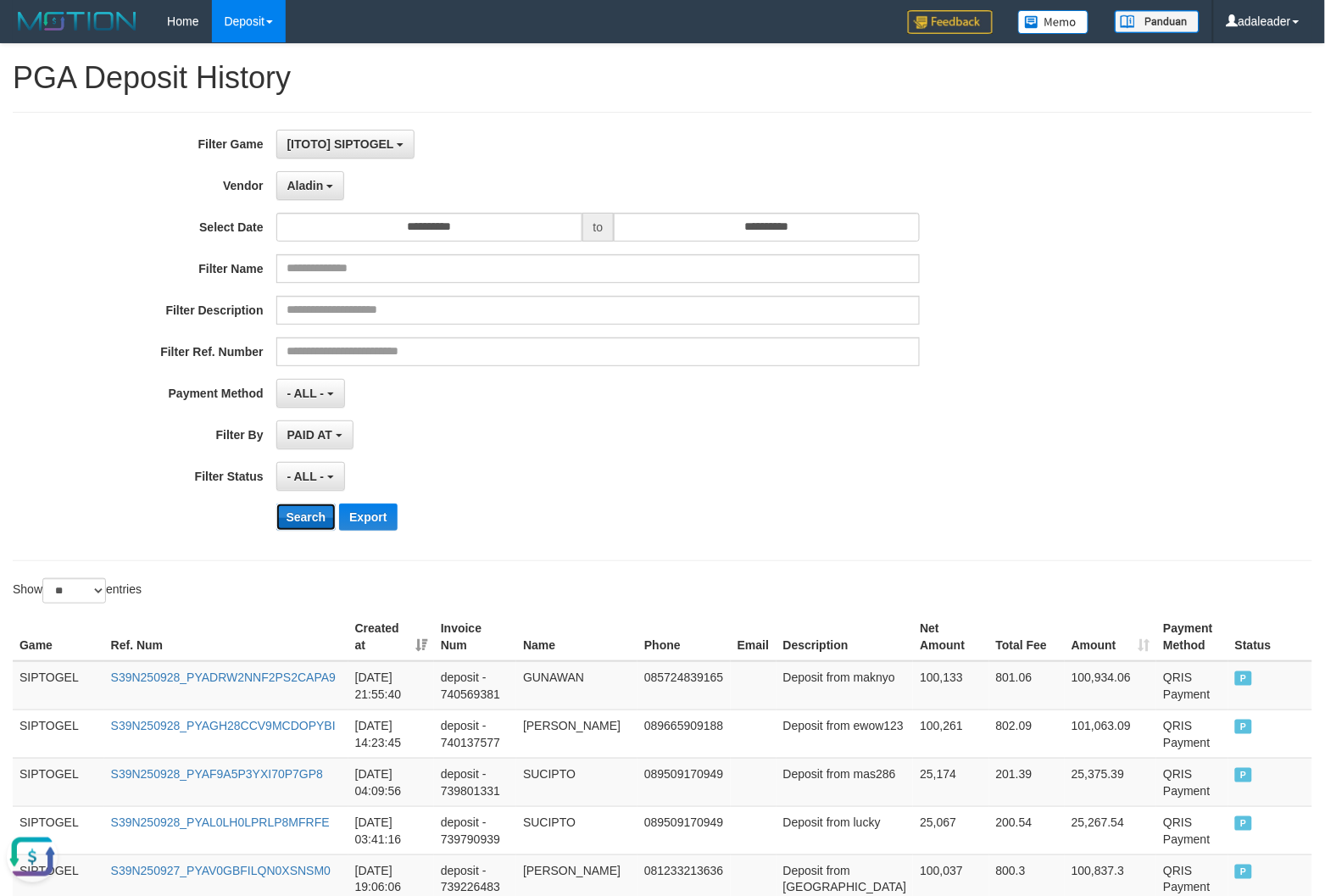
click at [302, 530] on button "Search" at bounding box center [307, 518] width 60 height 27
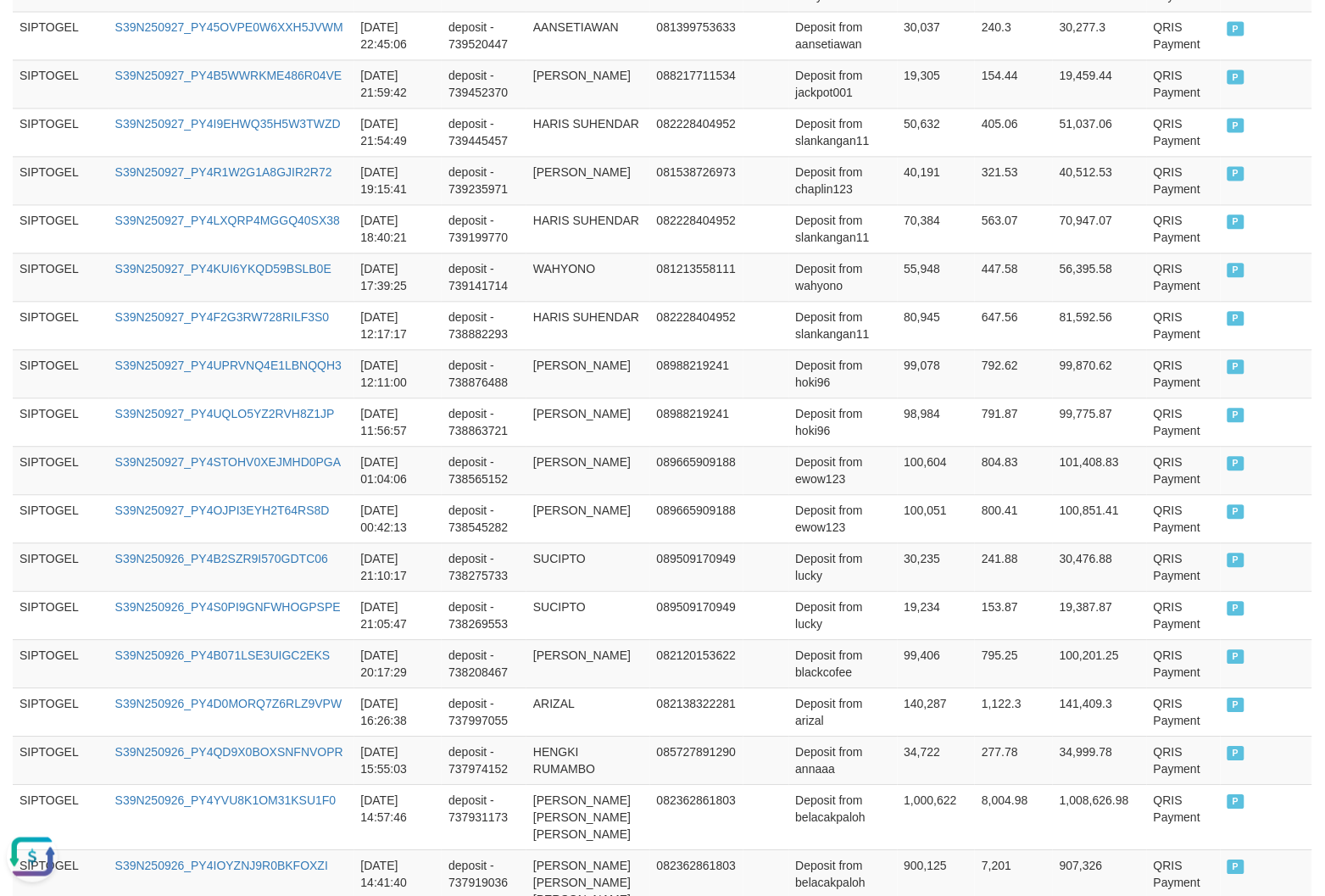
scroll to position [1181, 0]
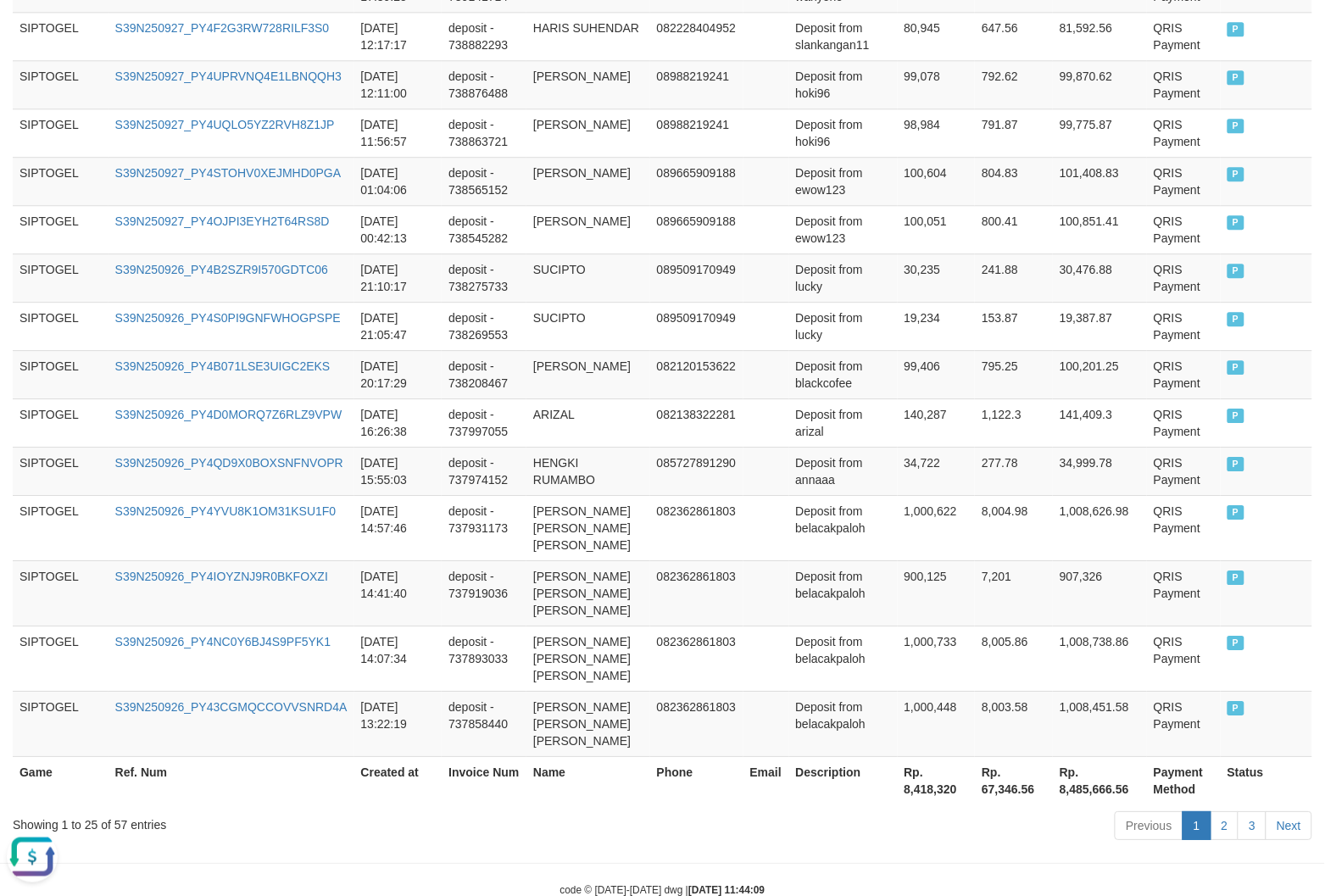
click at [980, 756] on th "Rp. 67,346.56" at bounding box center [1014, 780] width 78 height 49
click at [918, 756] on th "Rp. 8,418,320" at bounding box center [936, 780] width 78 height 49
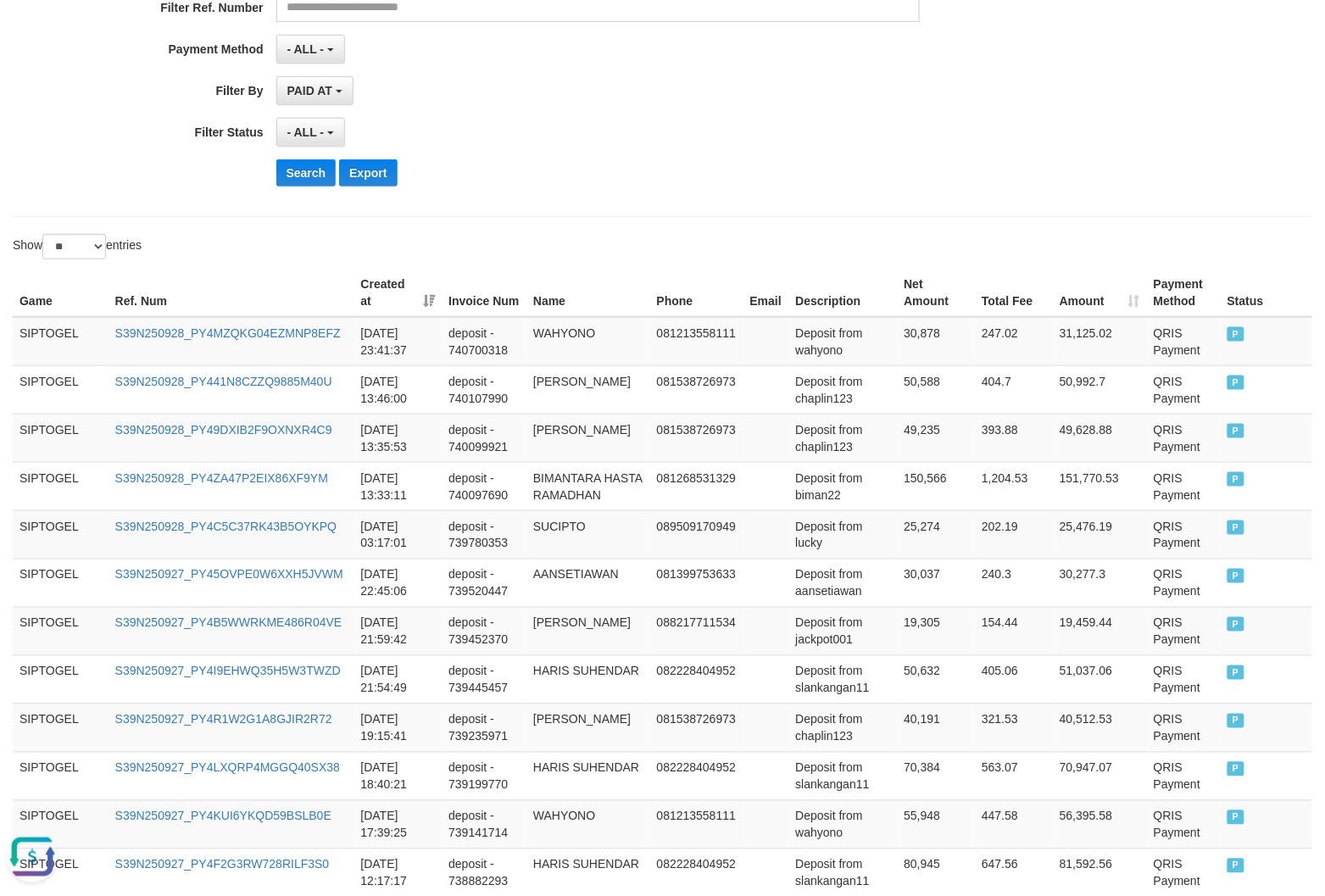
scroll to position [15, 0]
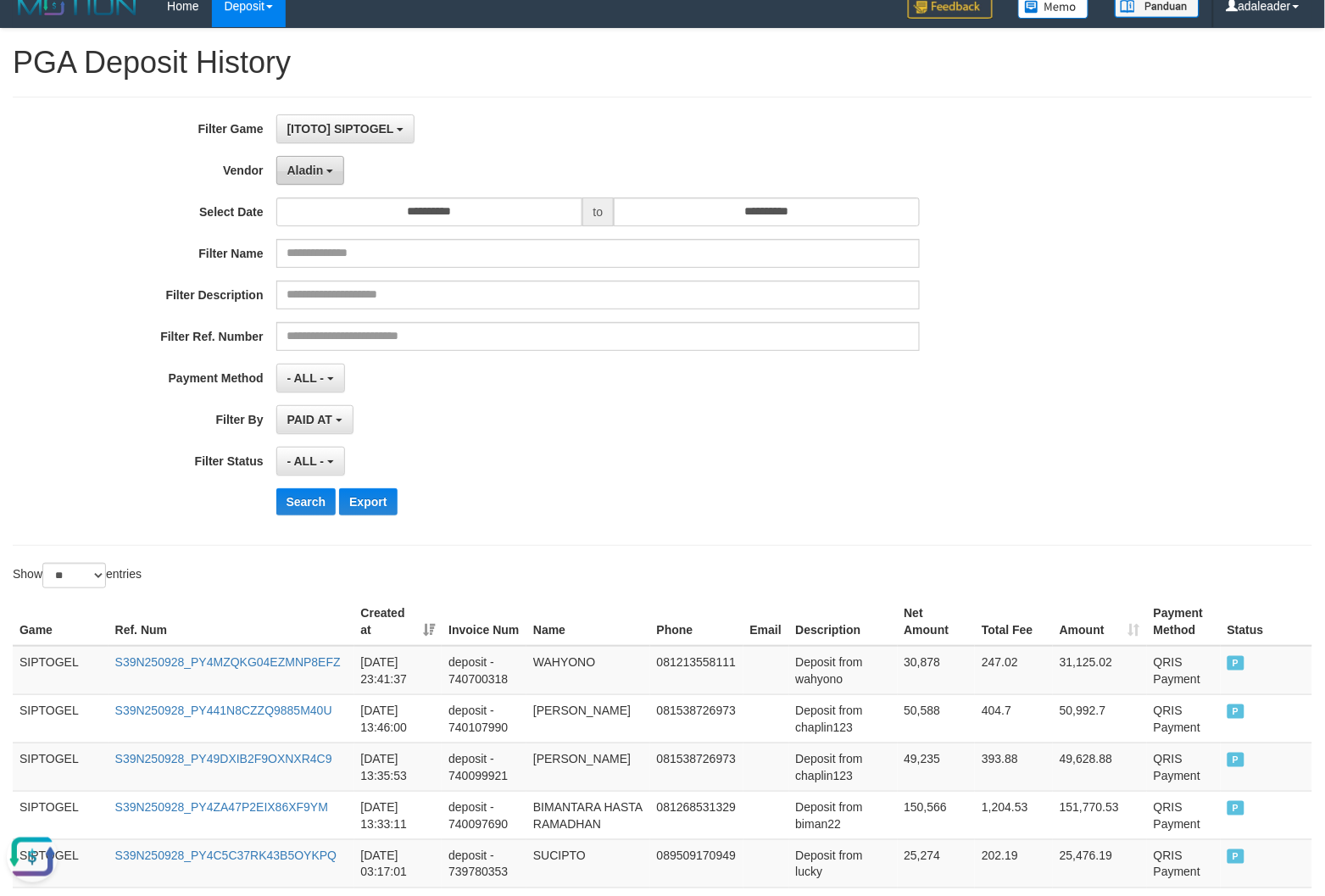
click at [319, 171] on span "Aladin" at bounding box center [305, 171] width 37 height 14
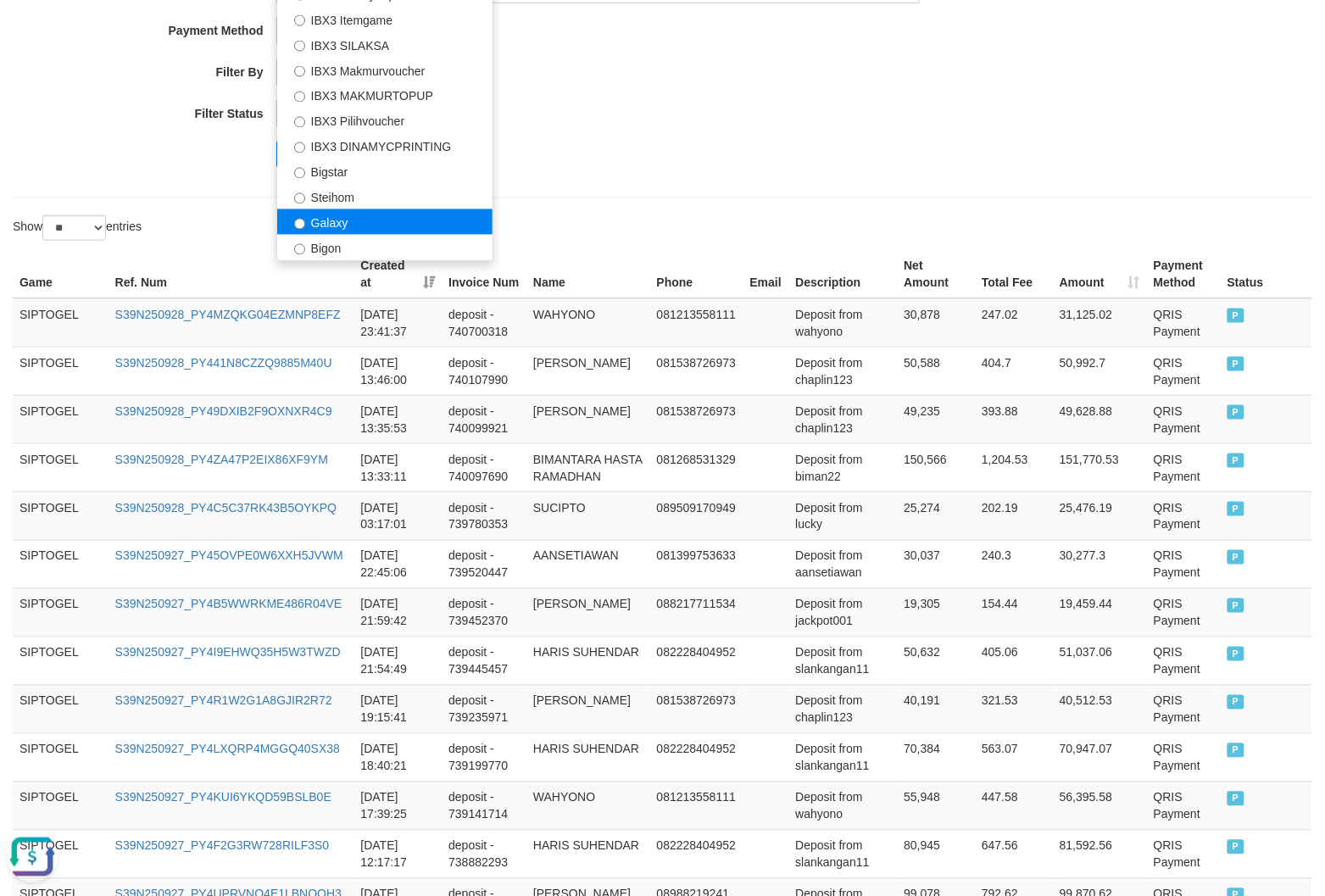
scroll to position [439, 0]
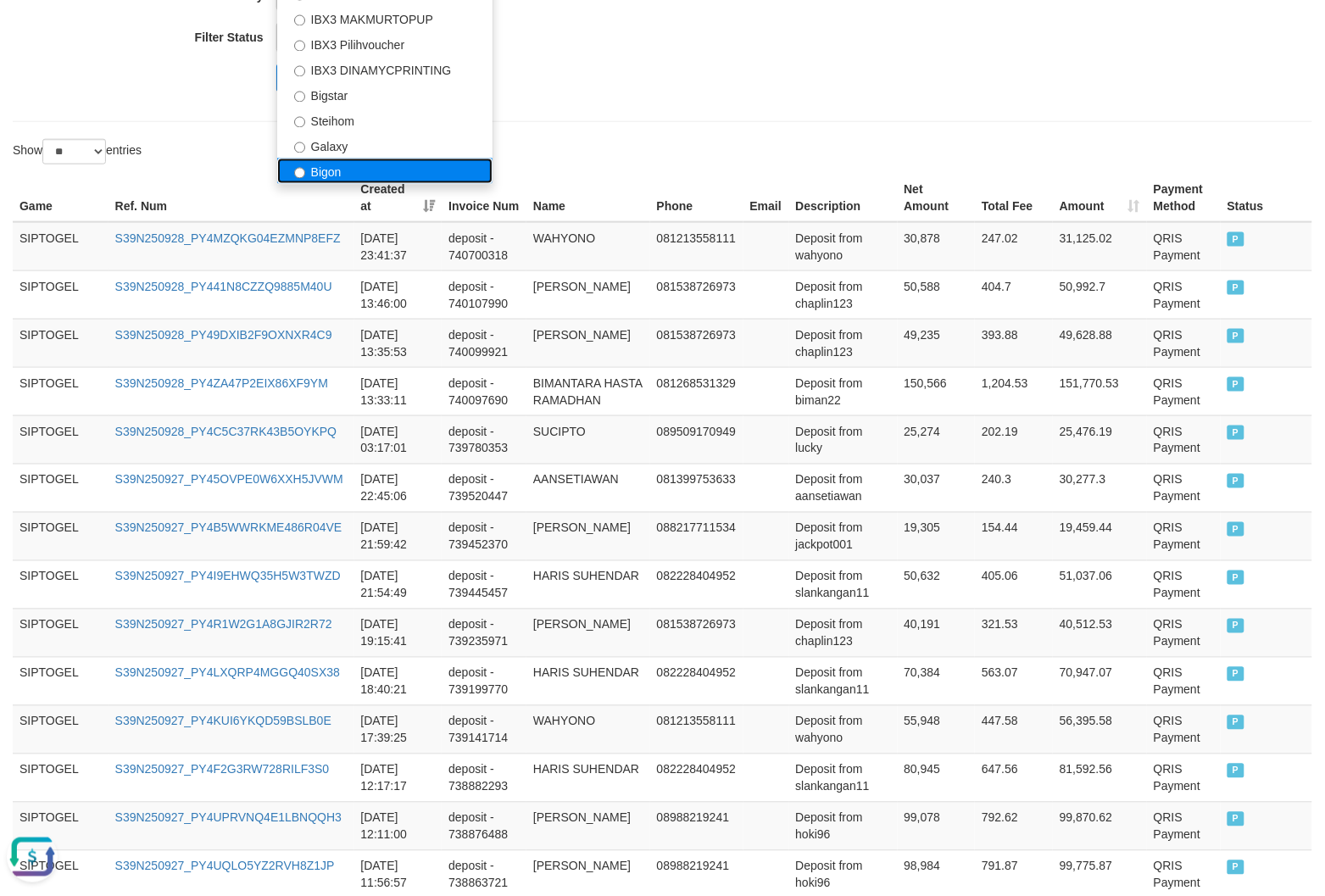
click at [367, 167] on label "Bigon" at bounding box center [385, 172] width 215 height 26
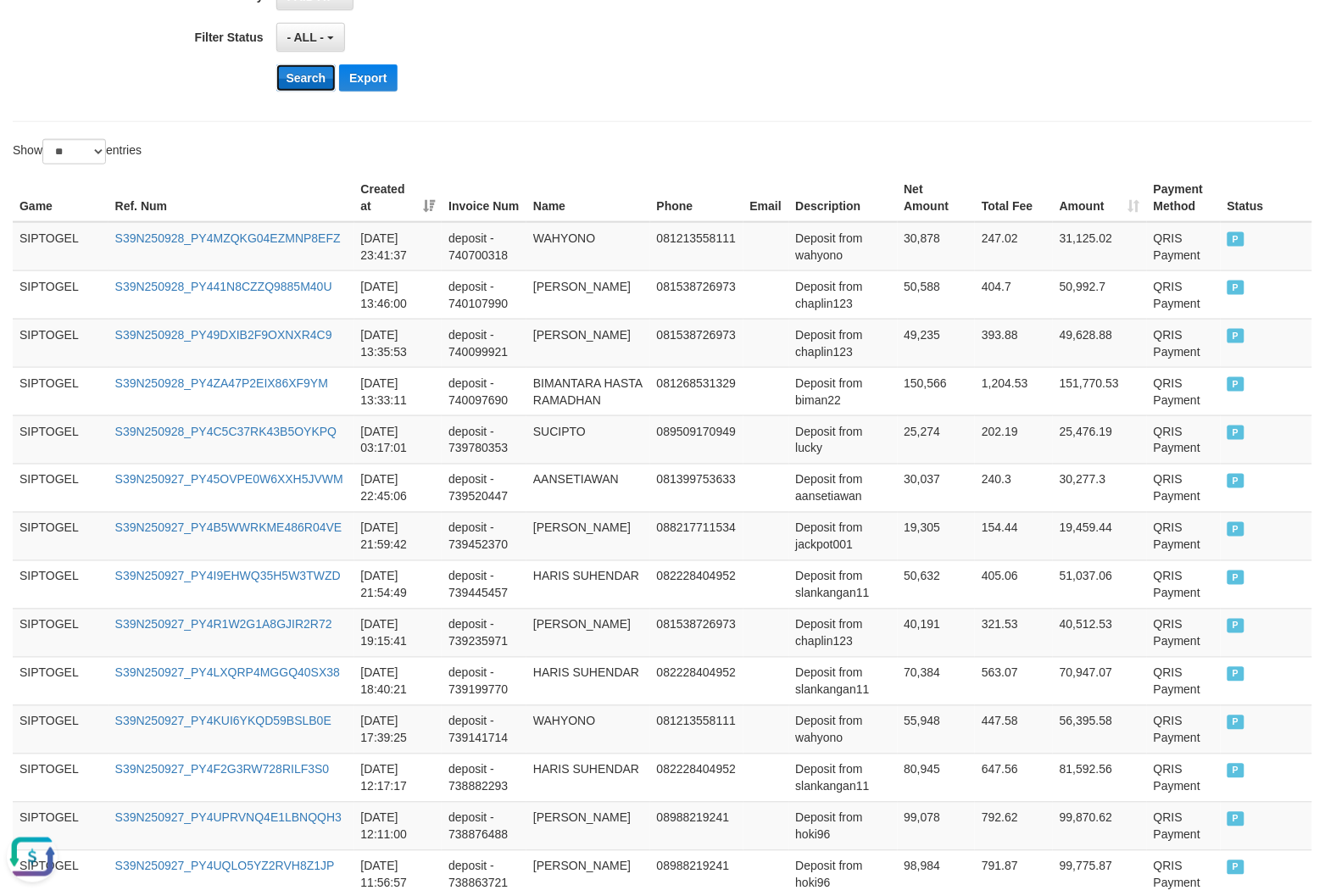
click at [292, 78] on button "Search" at bounding box center [307, 78] width 60 height 27
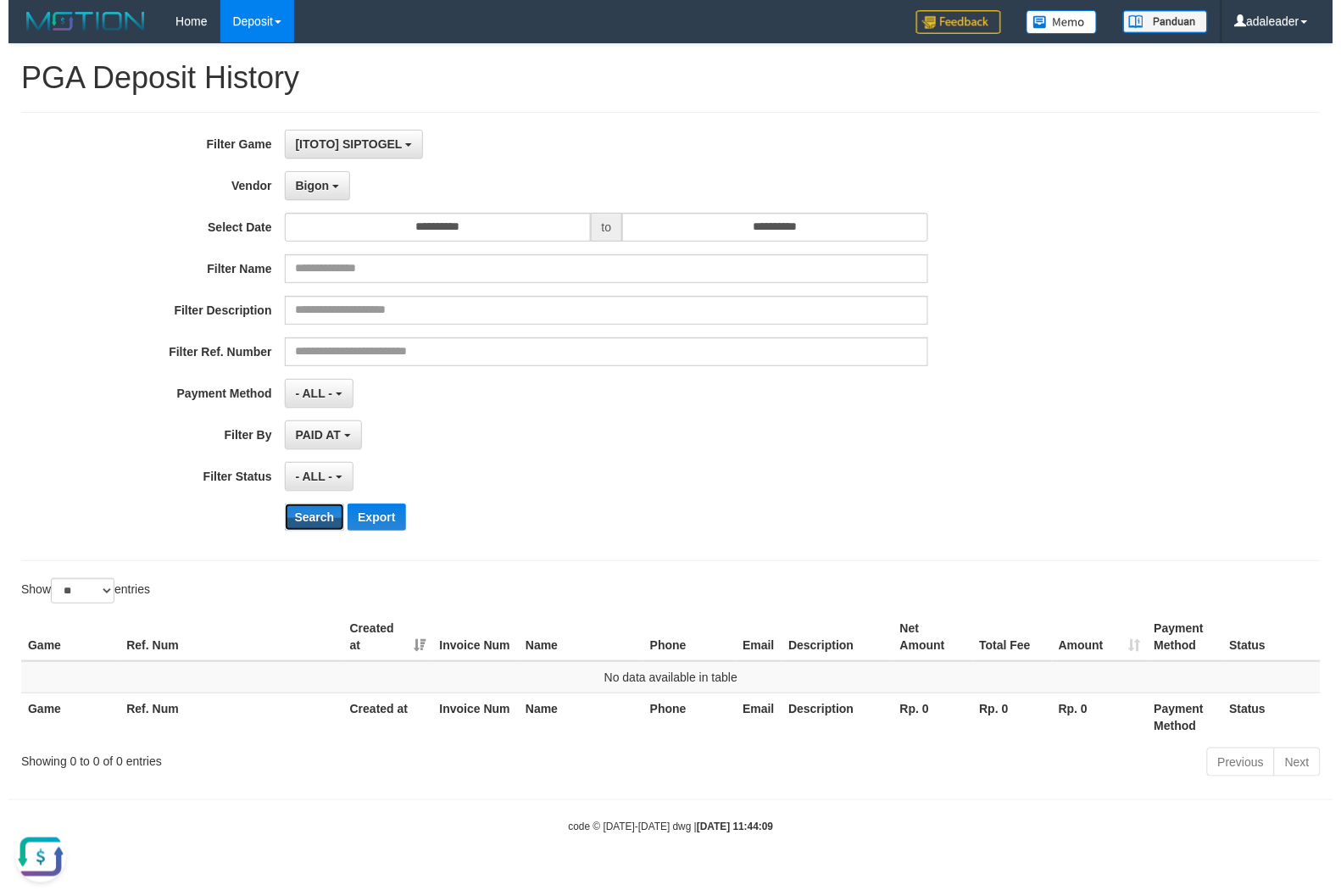
scroll to position [0, 0]
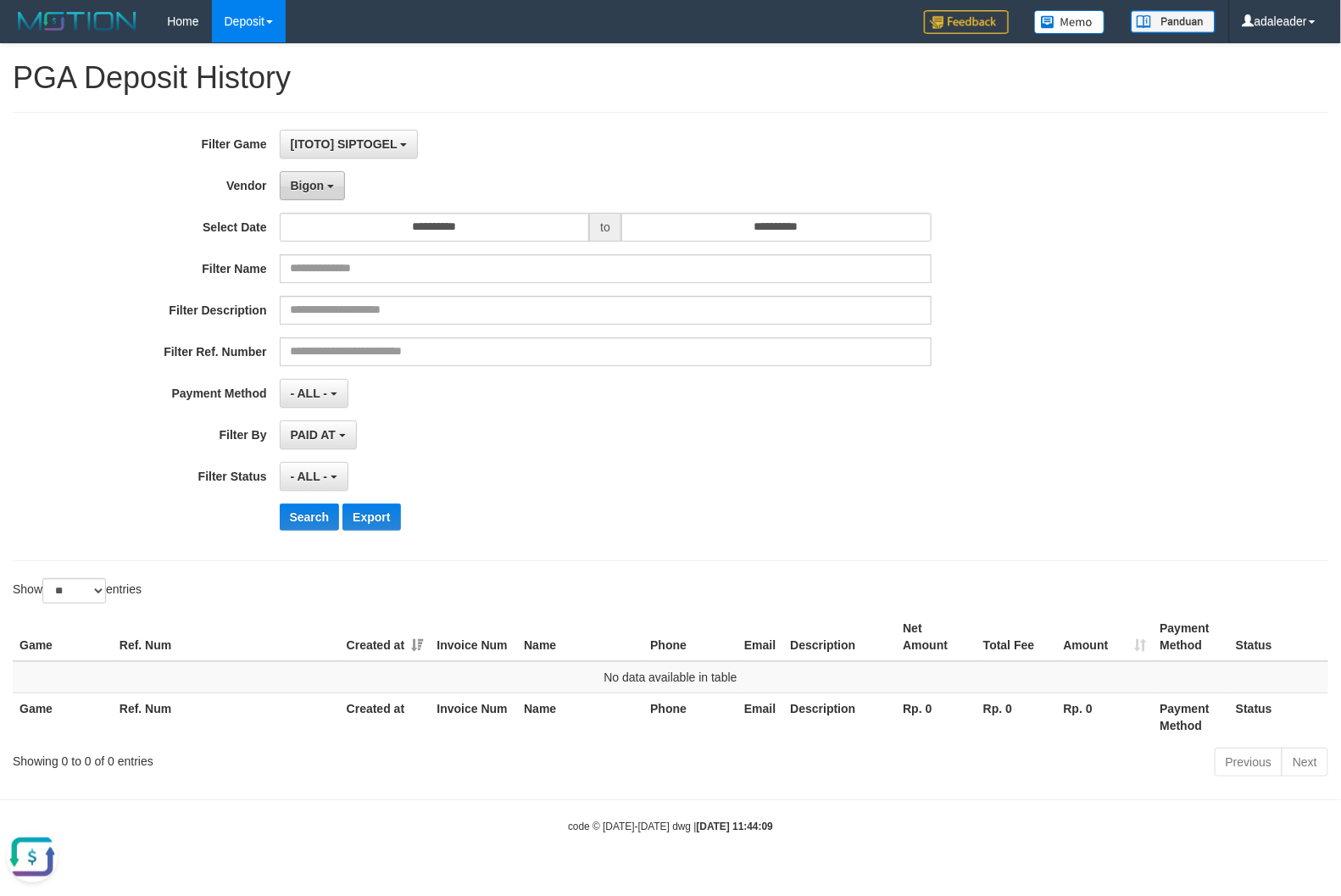
click at [315, 179] on span "Bigon" at bounding box center [307, 185] width 34 height 14
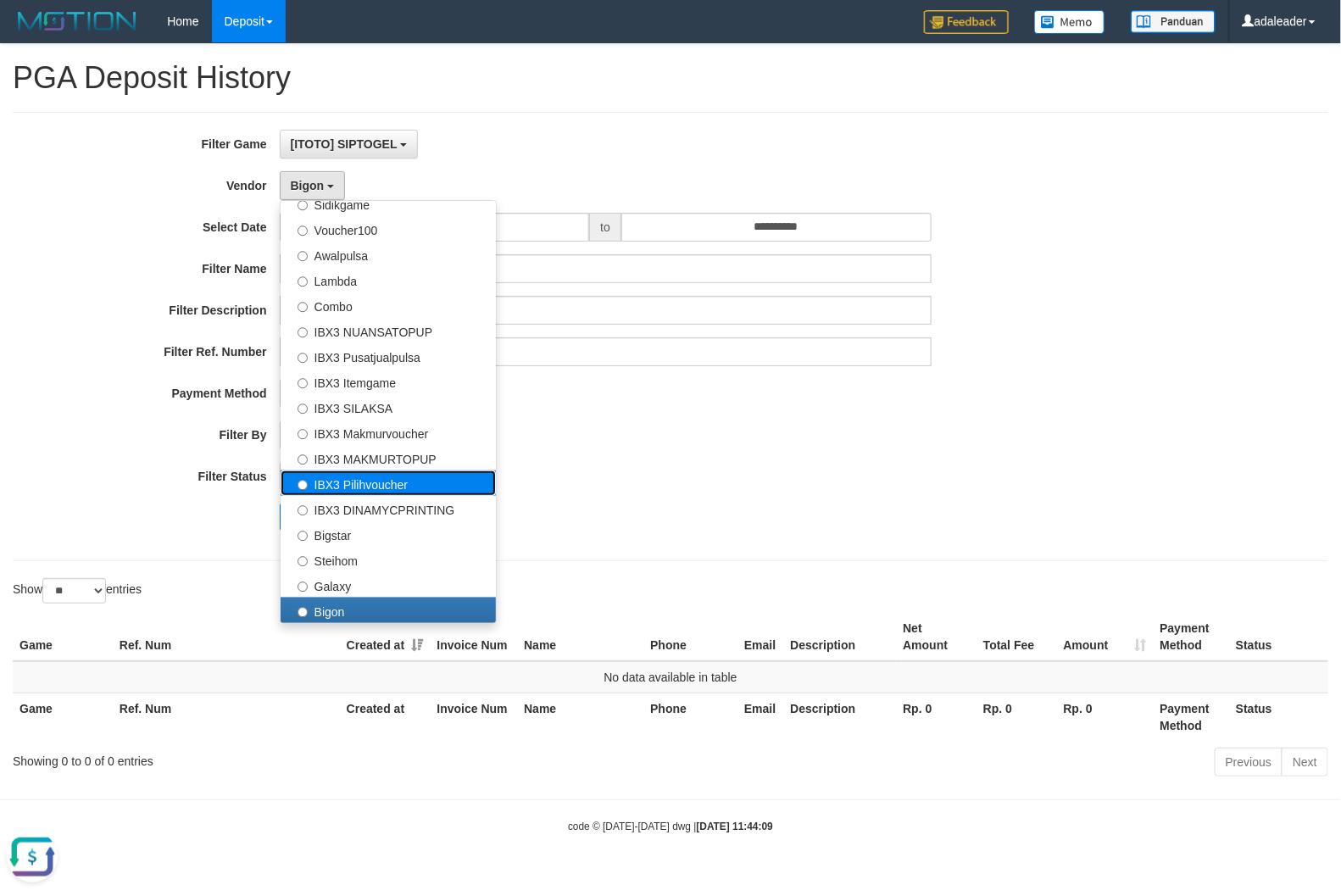
click at [412, 489] on label "IBX3 Pilihvoucher" at bounding box center [389, 483] width 215 height 26
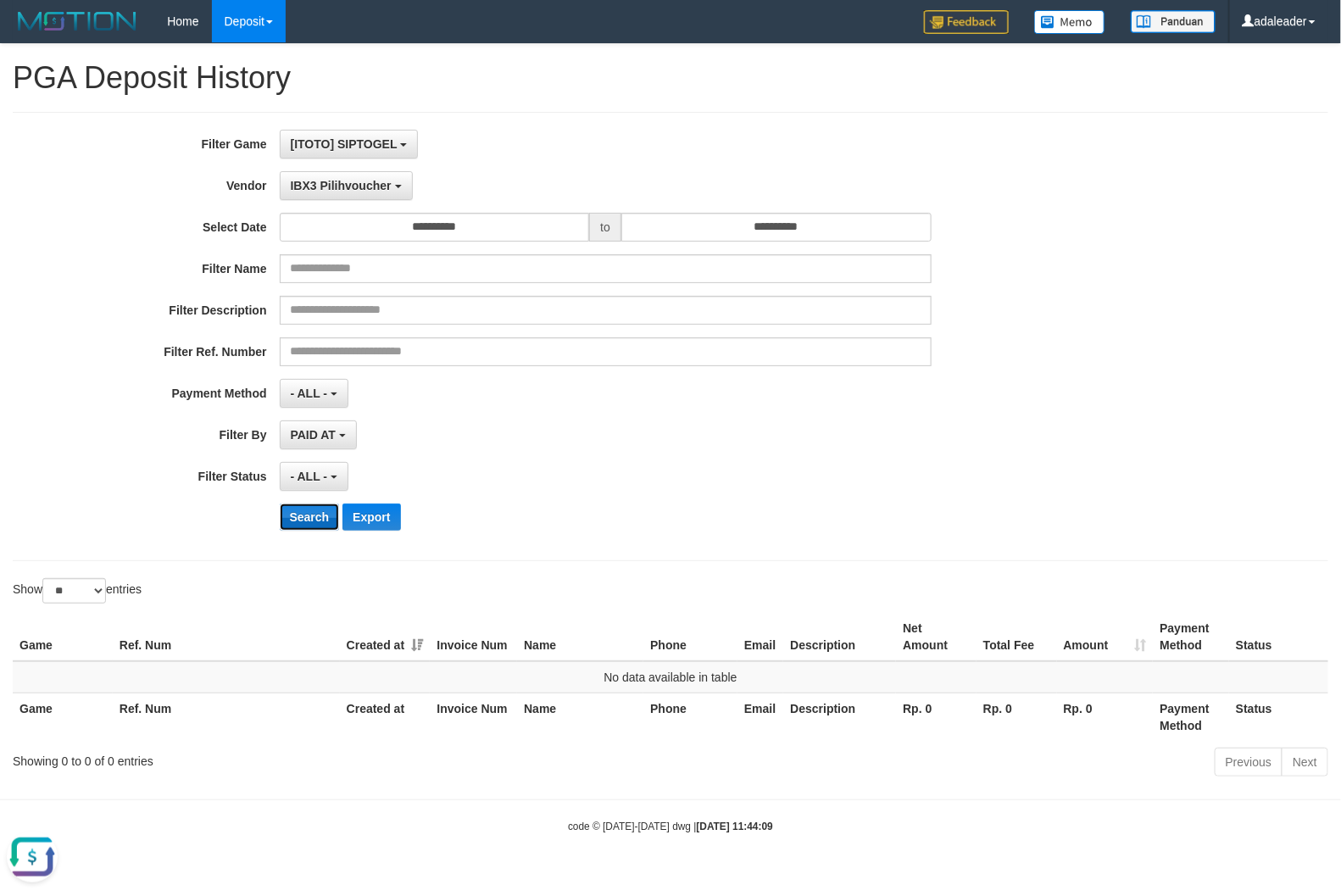
click at [320, 515] on button "Search" at bounding box center [310, 518] width 60 height 27
click at [348, 178] on button "IBX3 Pilihvoucher" at bounding box center [347, 186] width 133 height 29
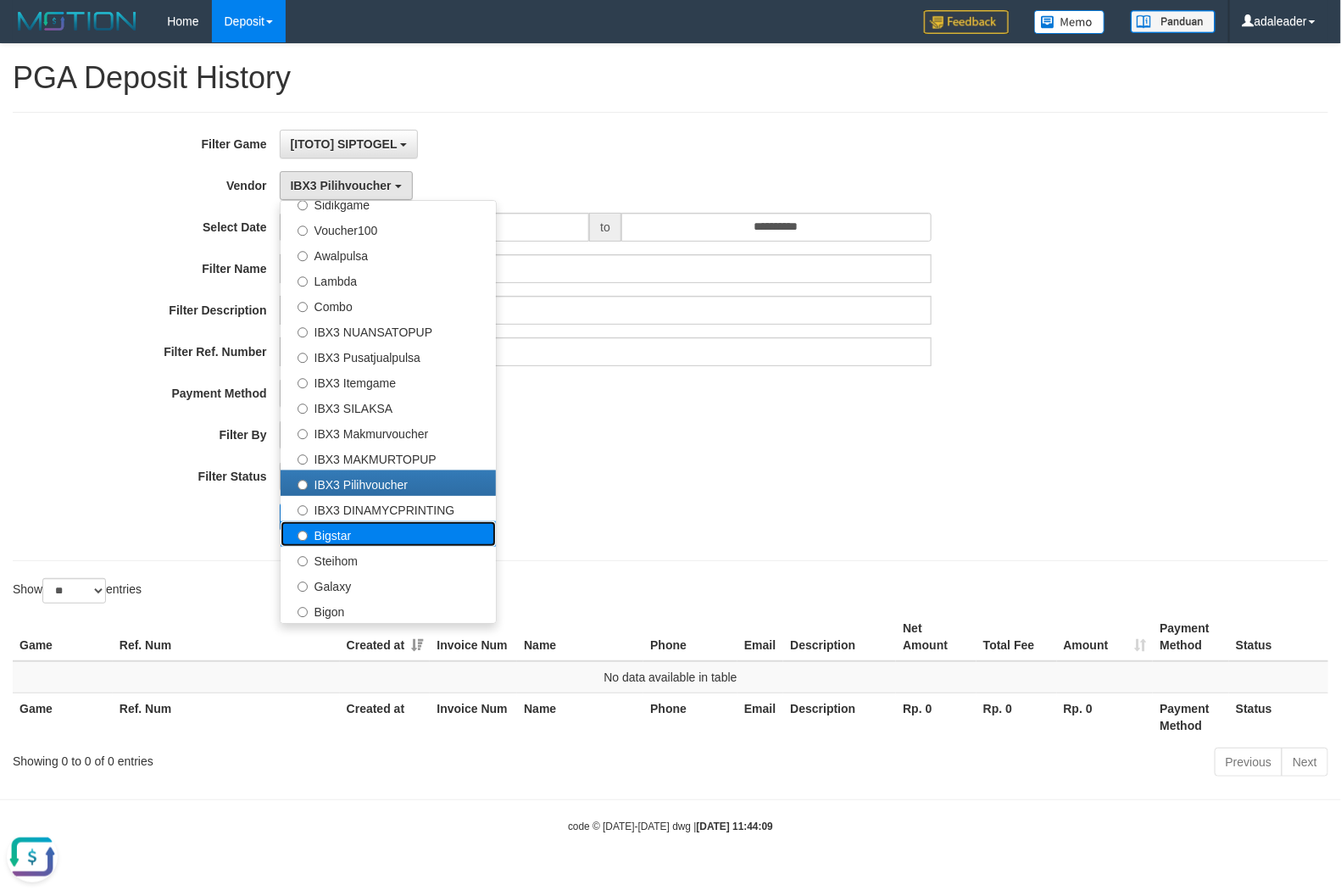
click at [362, 540] on label "Bigstar" at bounding box center [389, 534] width 215 height 26
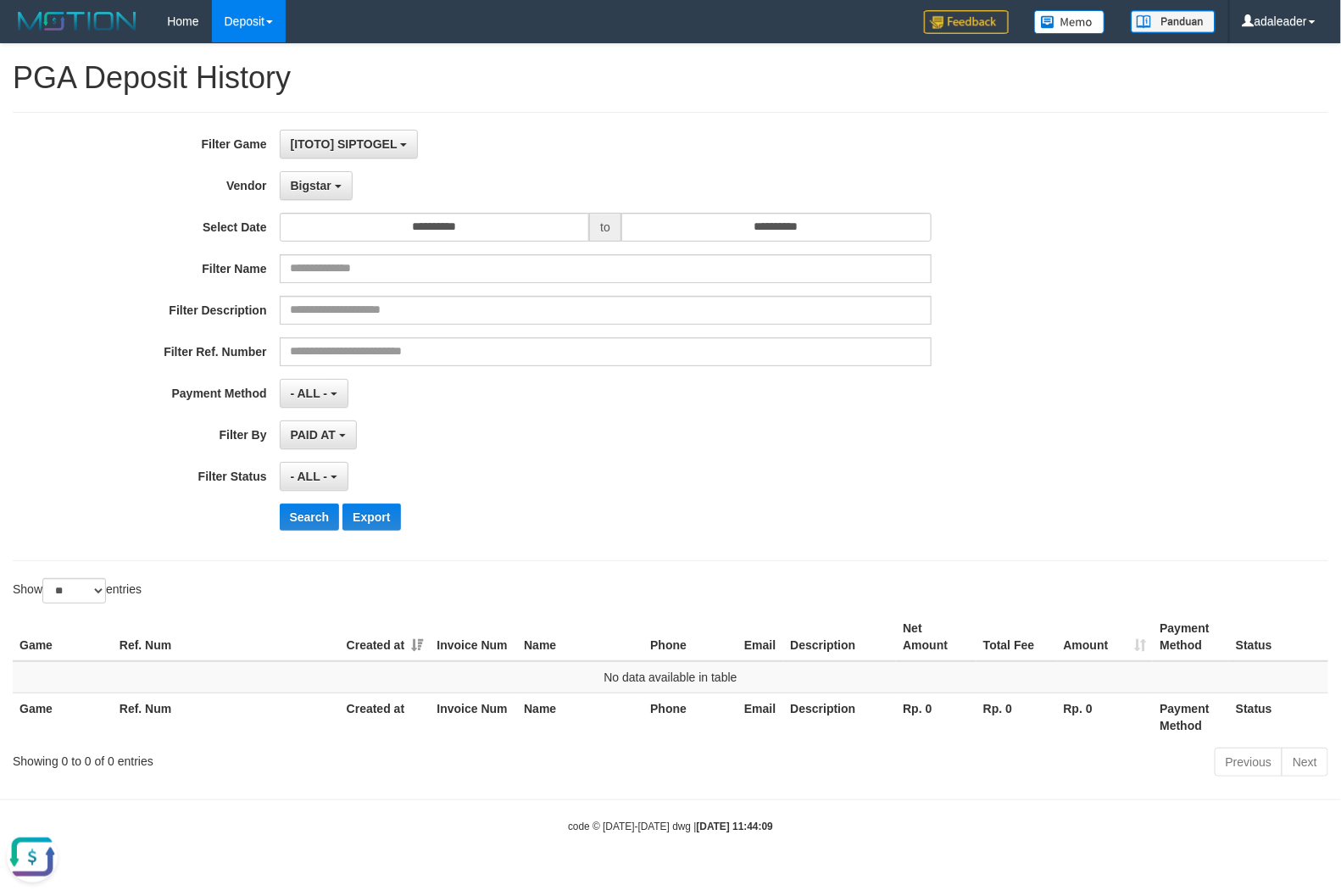
click at [315, 498] on div "**********" at bounding box center [559, 337] width 1117 height 413
click at [314, 513] on button "Search" at bounding box center [310, 518] width 60 height 27
click at [320, 175] on button "Bigstar" at bounding box center [316, 186] width 73 height 29
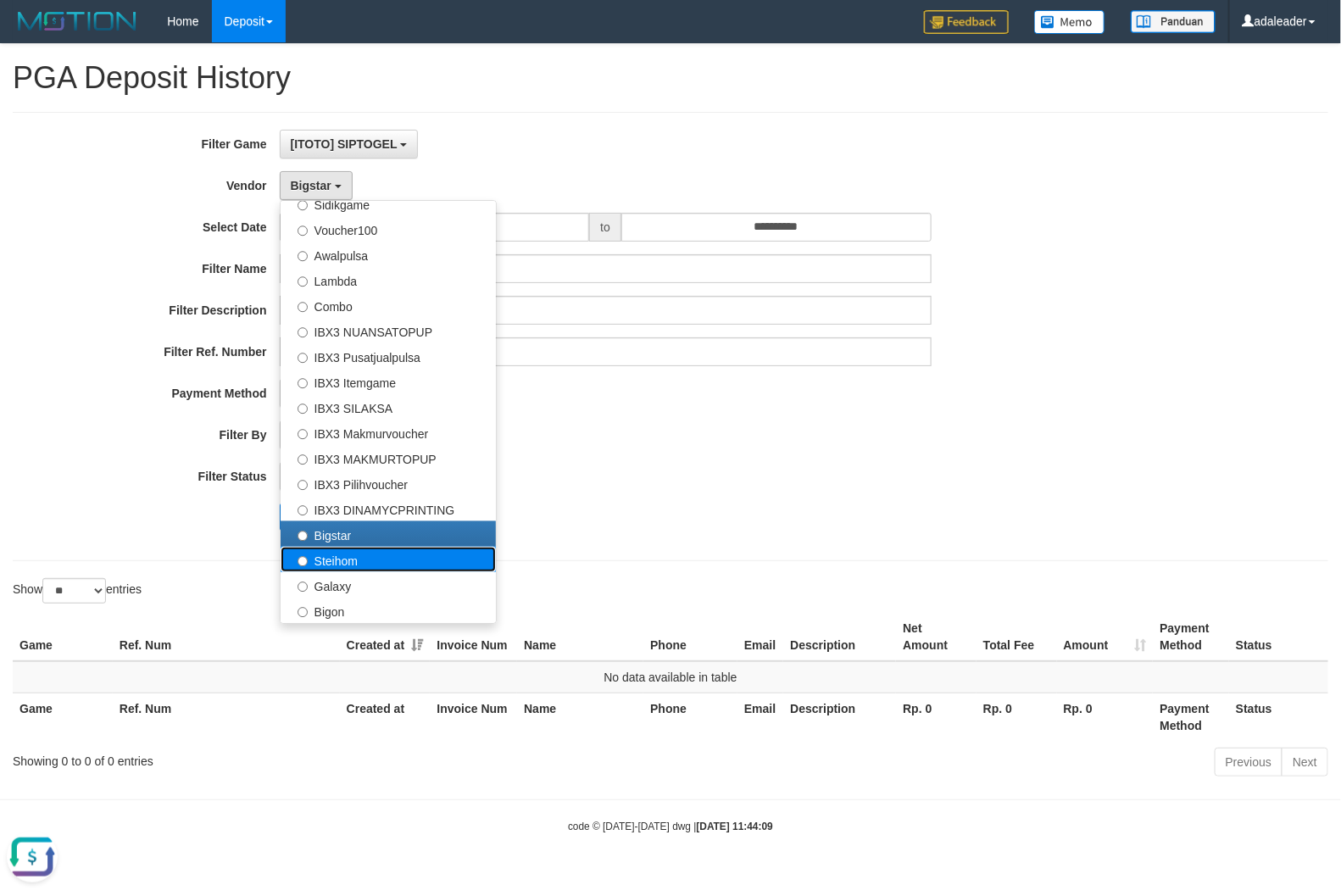
click at [392, 565] on label "Steihom" at bounding box center [389, 559] width 215 height 26
select select "**********"
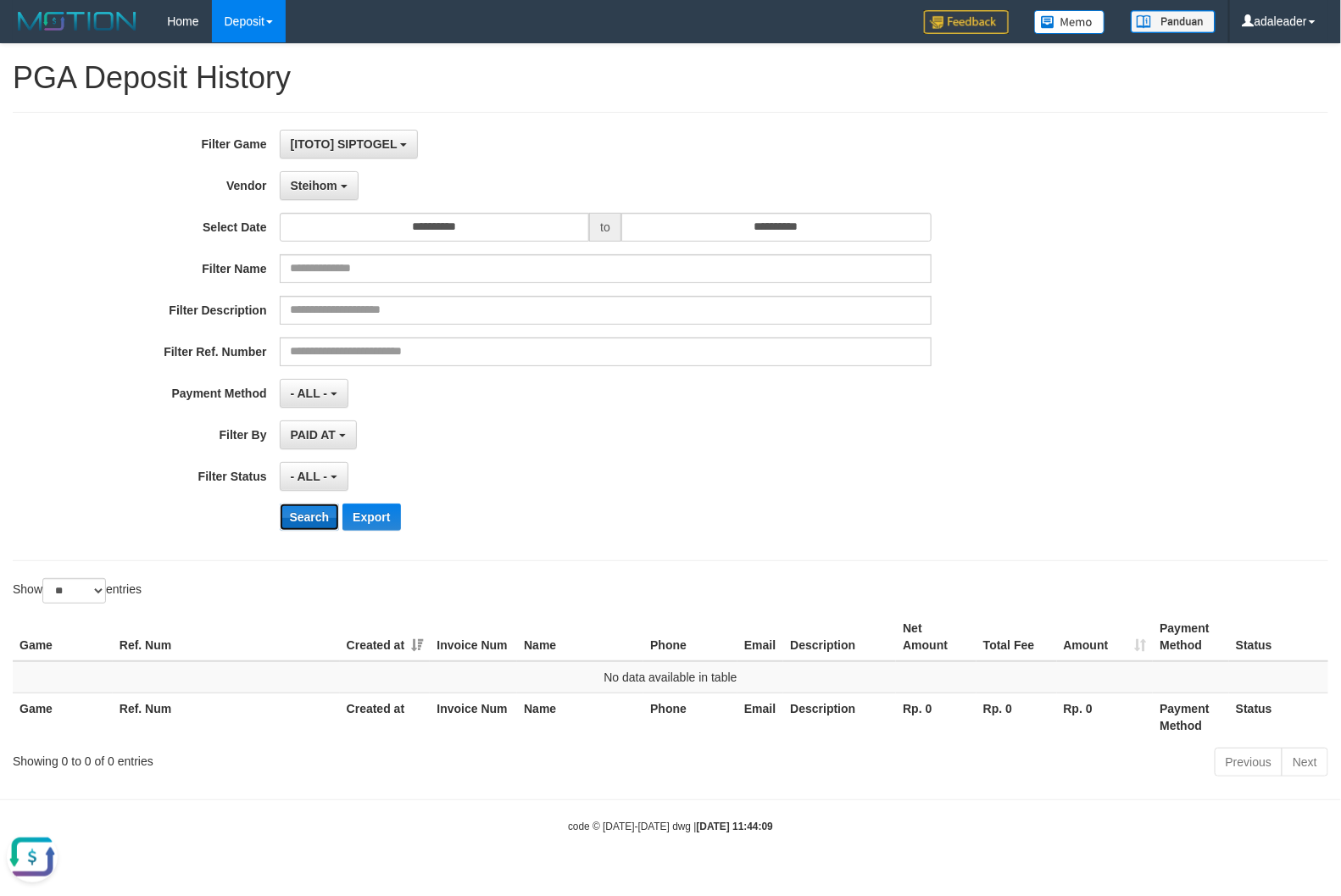
click at [319, 513] on button "Search" at bounding box center [310, 518] width 60 height 27
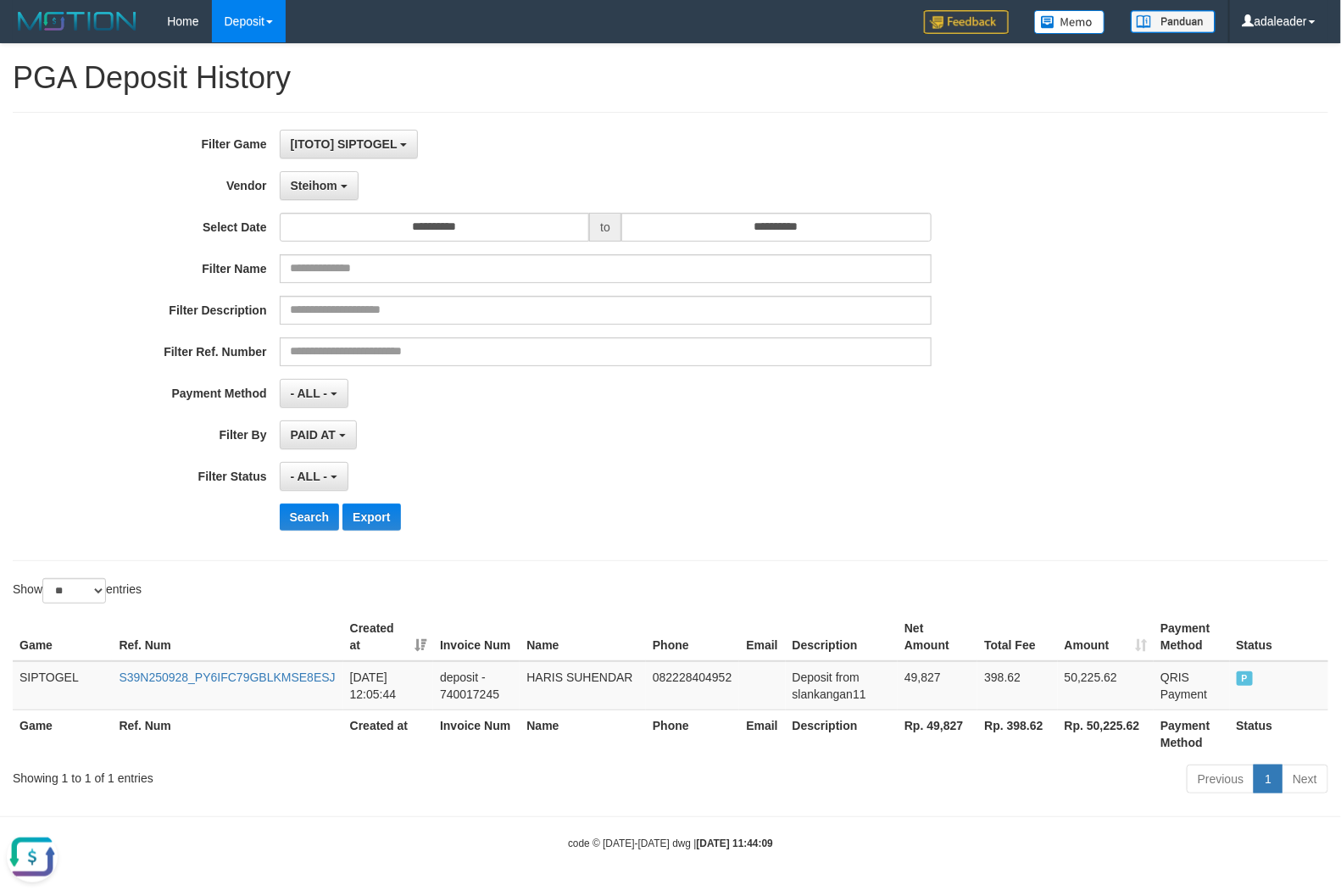
click at [947, 727] on th "Rp. 49,827" at bounding box center [937, 734] width 79 height 49
click at [857, 514] on div "Search Export" at bounding box center [700, 518] width 839 height 27
click at [370, 146] on span "[ITOTO] SIPTOGEL" at bounding box center [343, 144] width 107 height 14
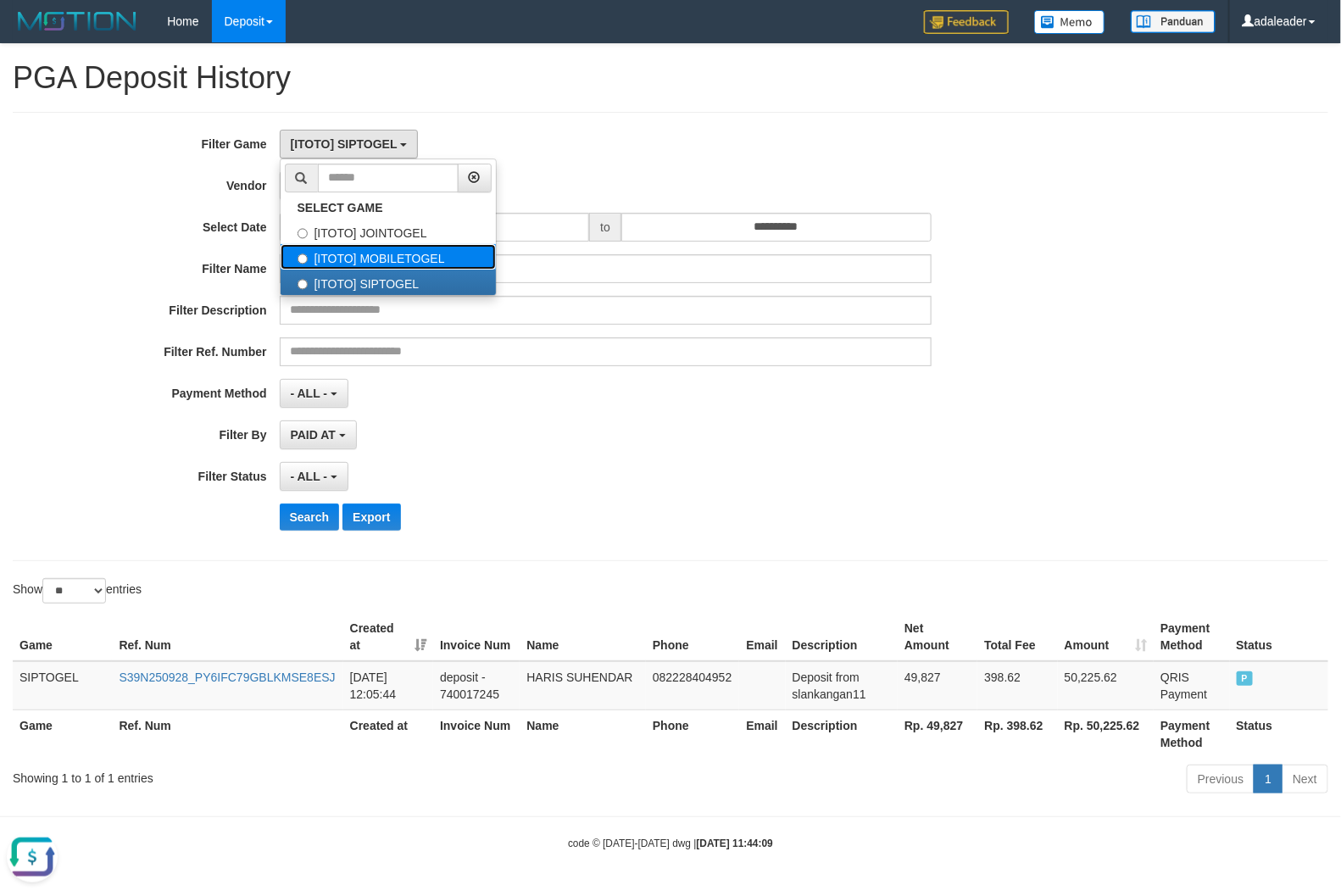
click at [392, 256] on label "[ITOTO] MOBILETOGEL" at bounding box center [389, 257] width 215 height 26
select select "***"
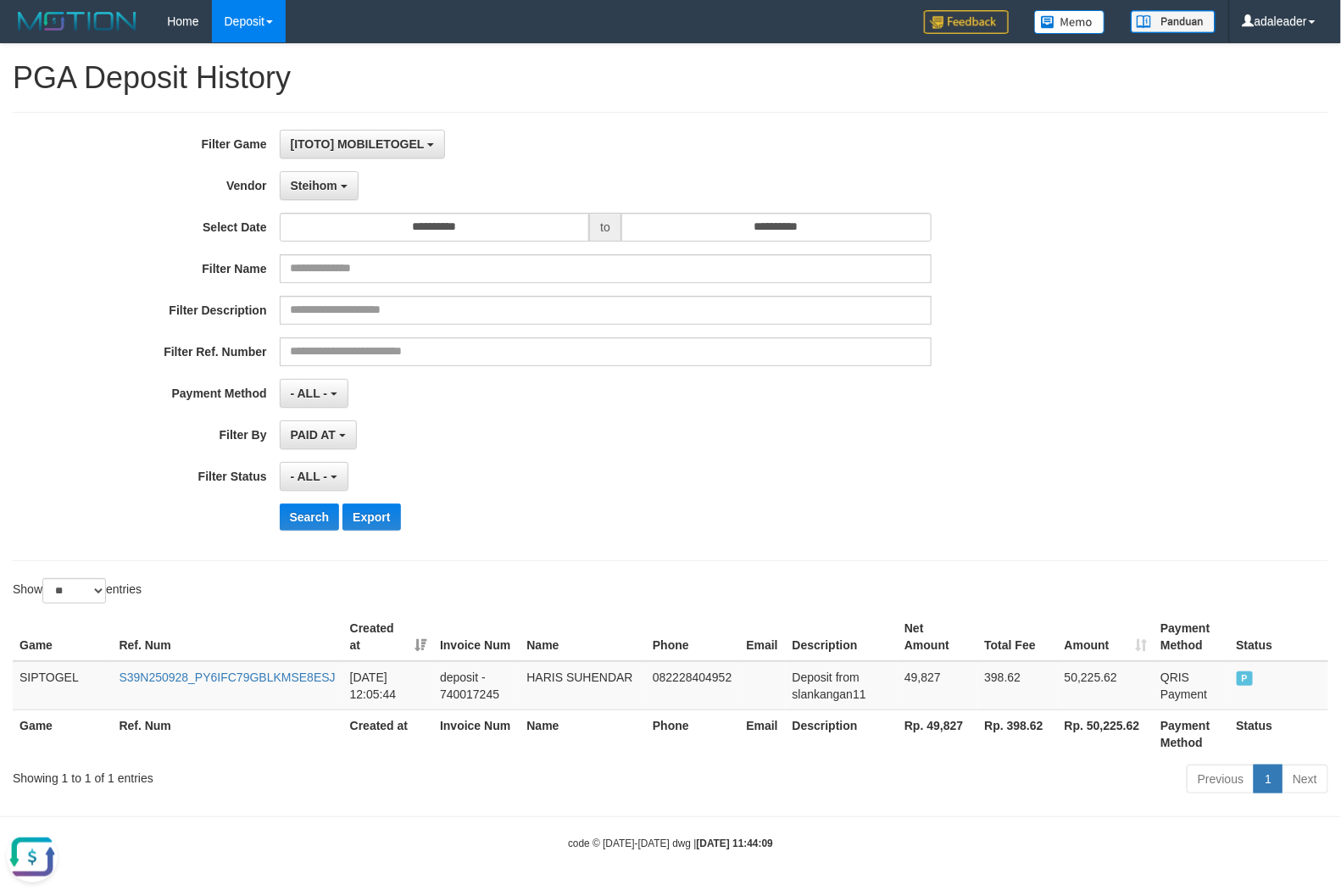
scroll to position [43, 0]
click at [344, 188] on b "button" at bounding box center [344, 186] width 7 height 3
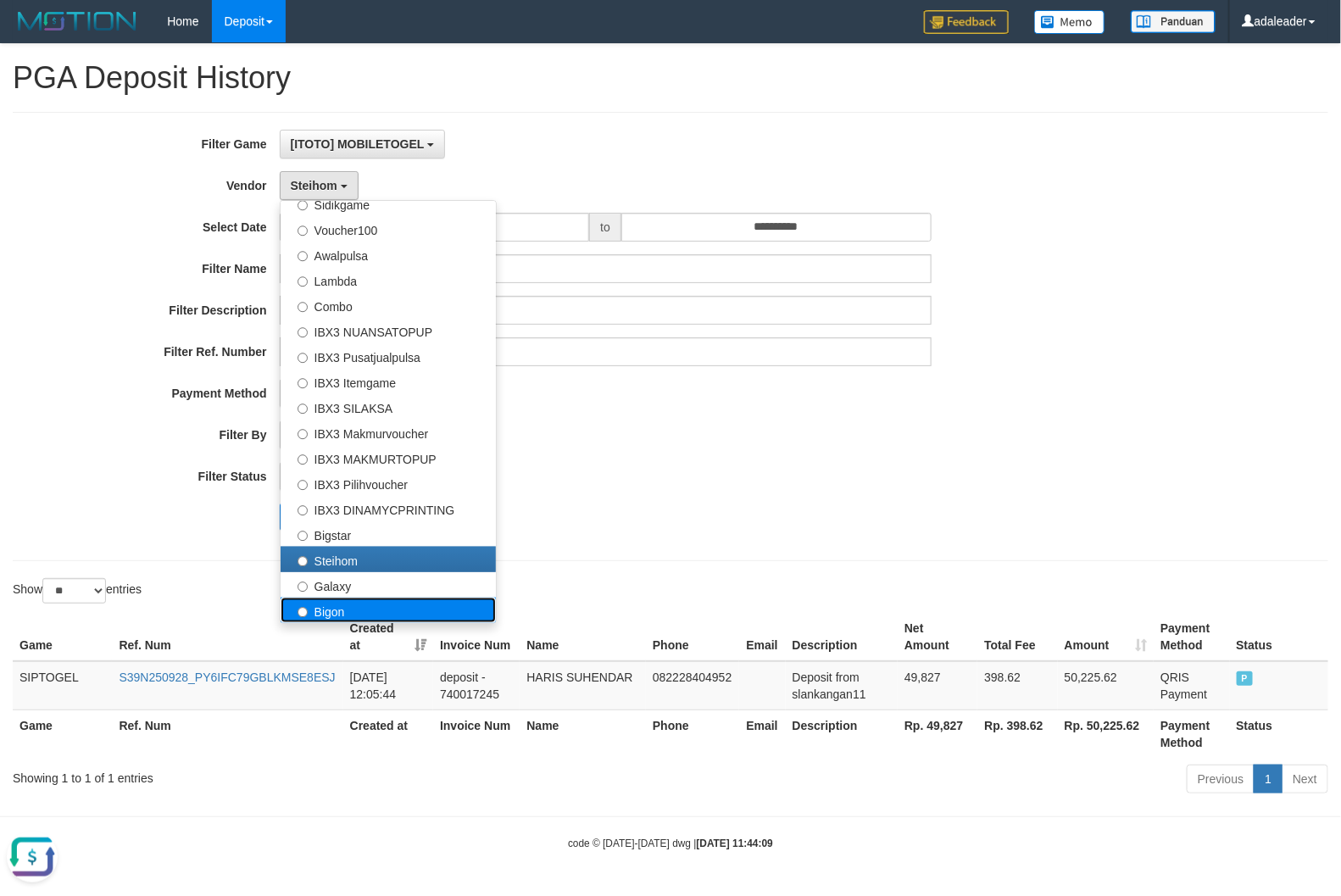
click at [356, 618] on label "Bigon" at bounding box center [389, 611] width 215 height 26
select select "**********"
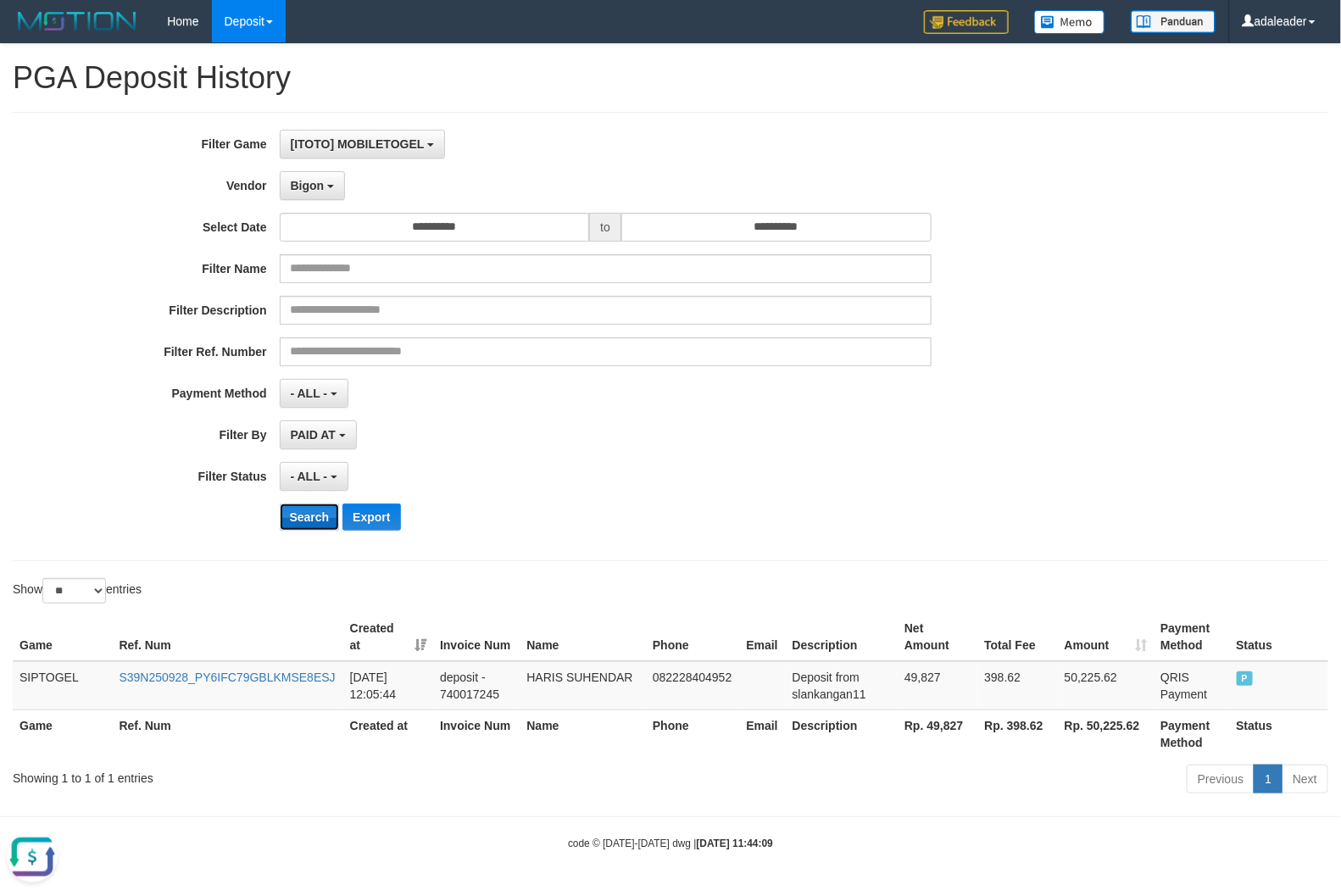
click at [316, 528] on button "Search" at bounding box center [310, 518] width 60 height 27
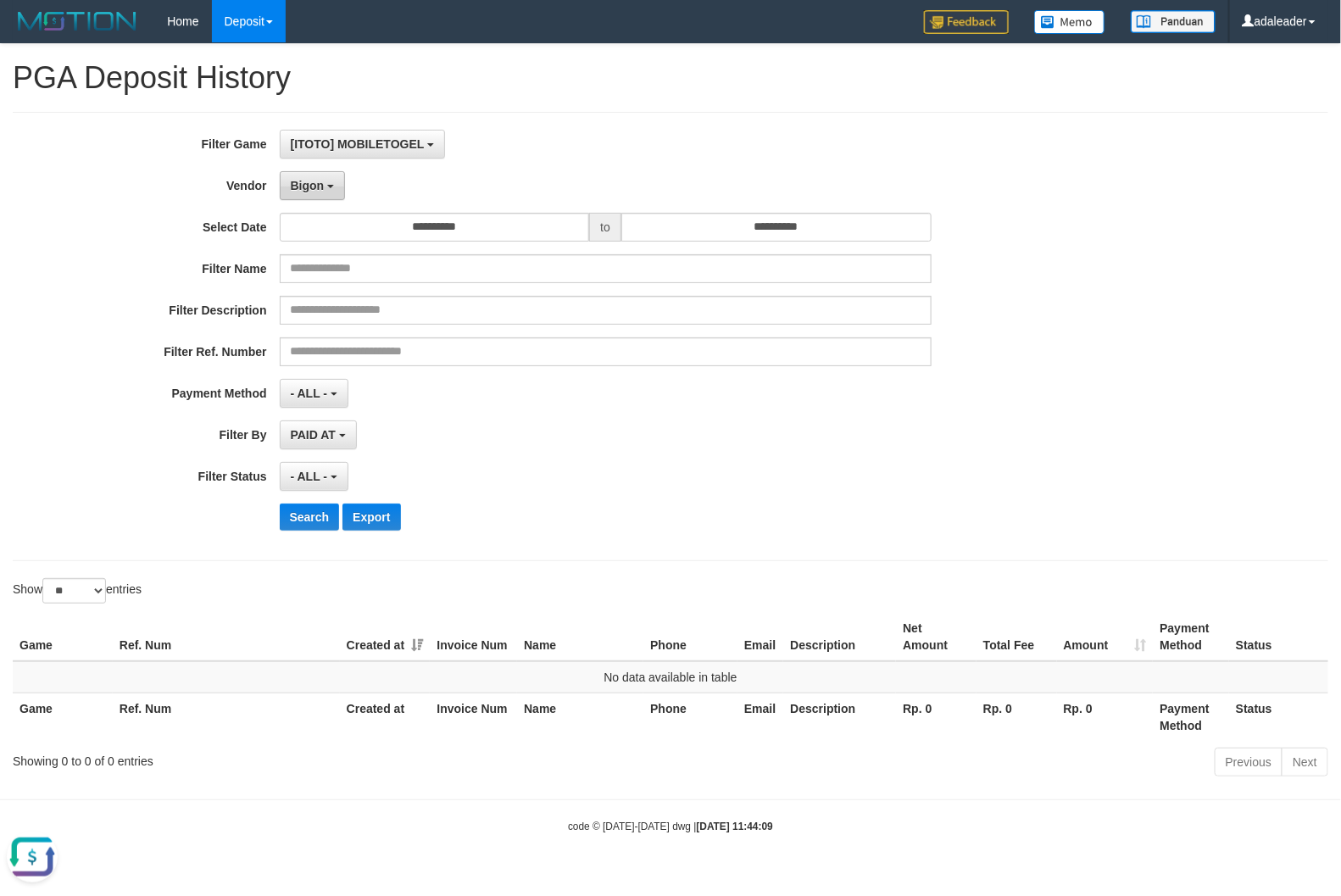
click at [315, 191] on span "Bigon" at bounding box center [307, 185] width 34 height 14
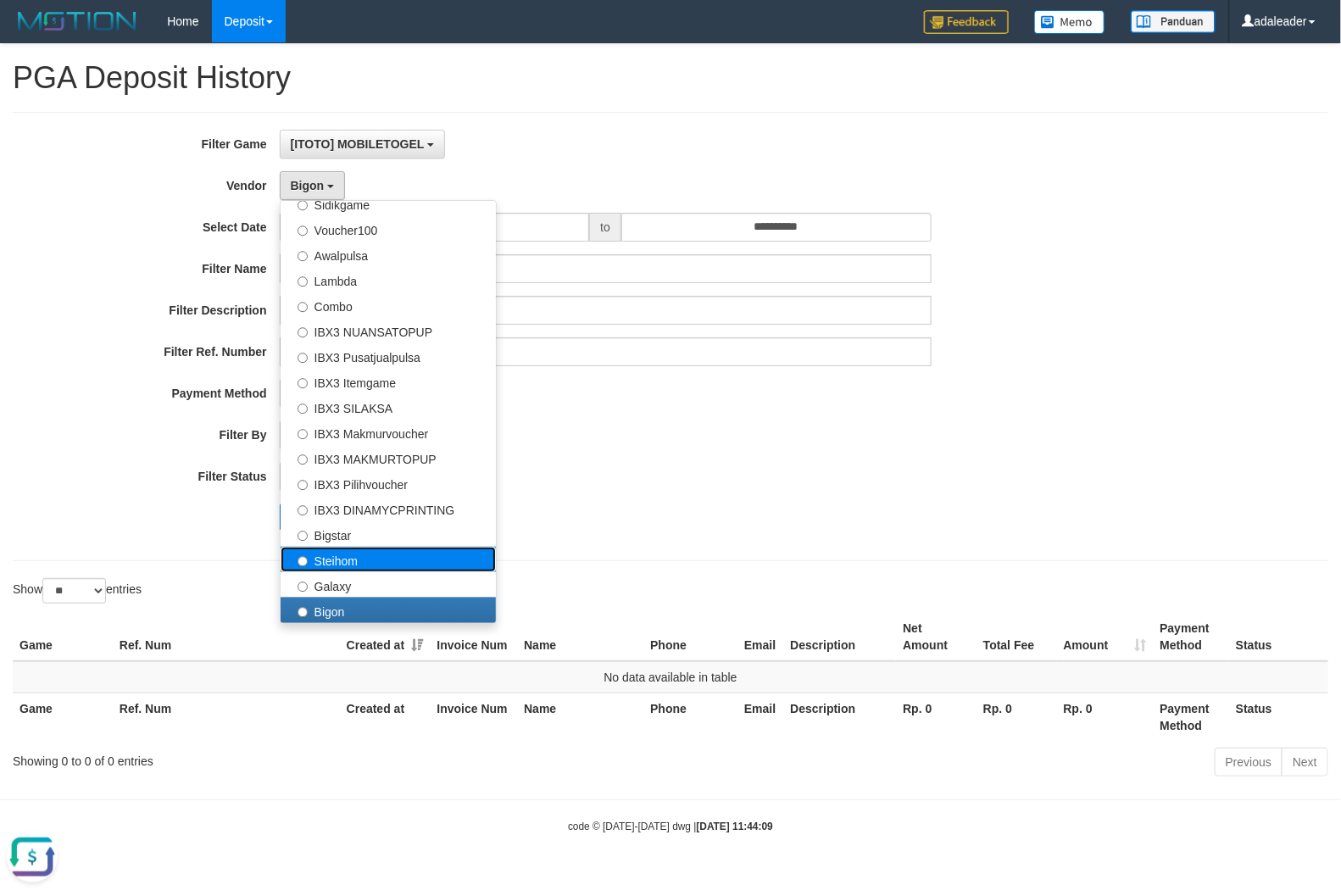
click at [358, 559] on label "Steihom" at bounding box center [389, 559] width 215 height 26
select select "**********"
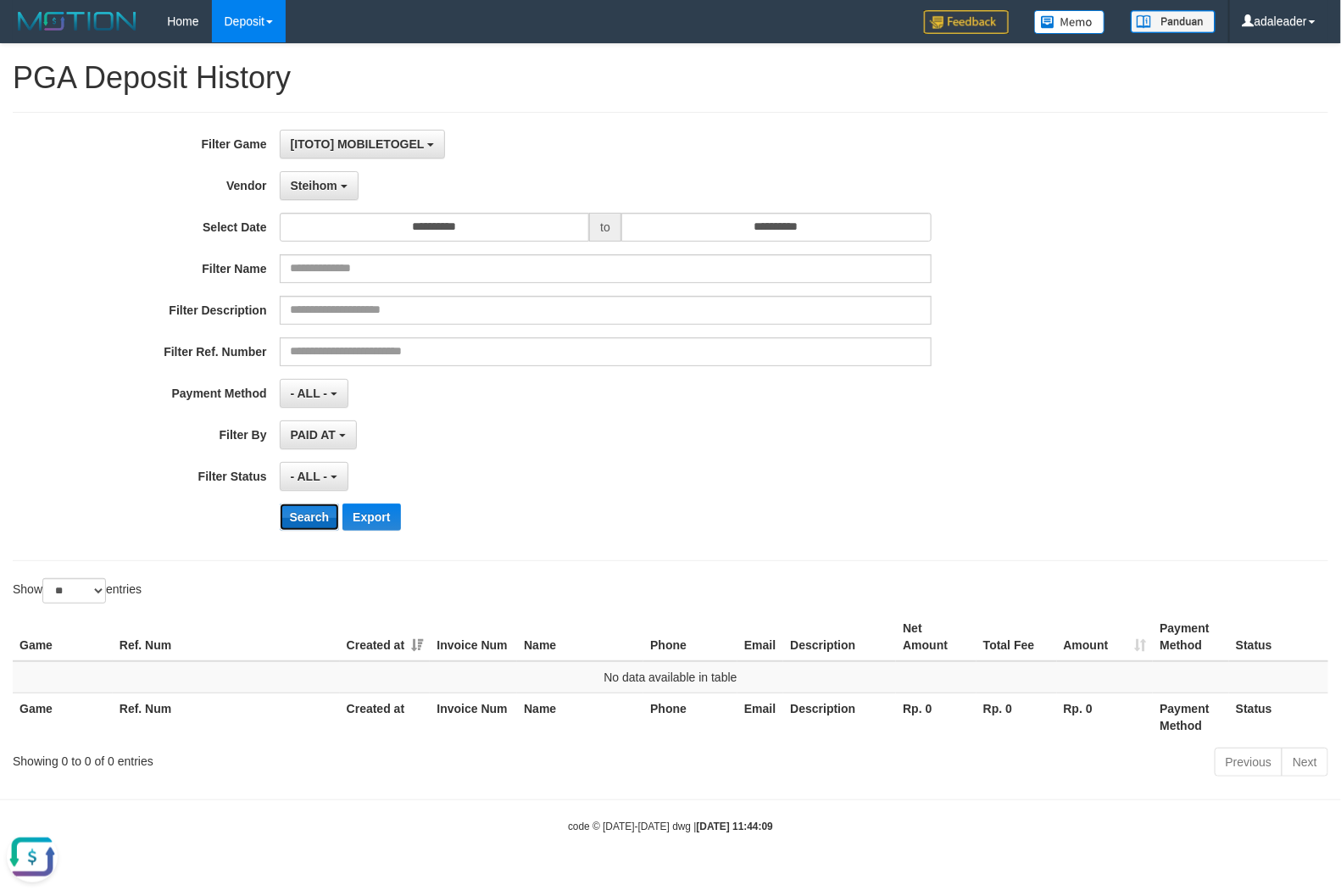
click at [319, 507] on button "Search" at bounding box center [310, 518] width 60 height 27
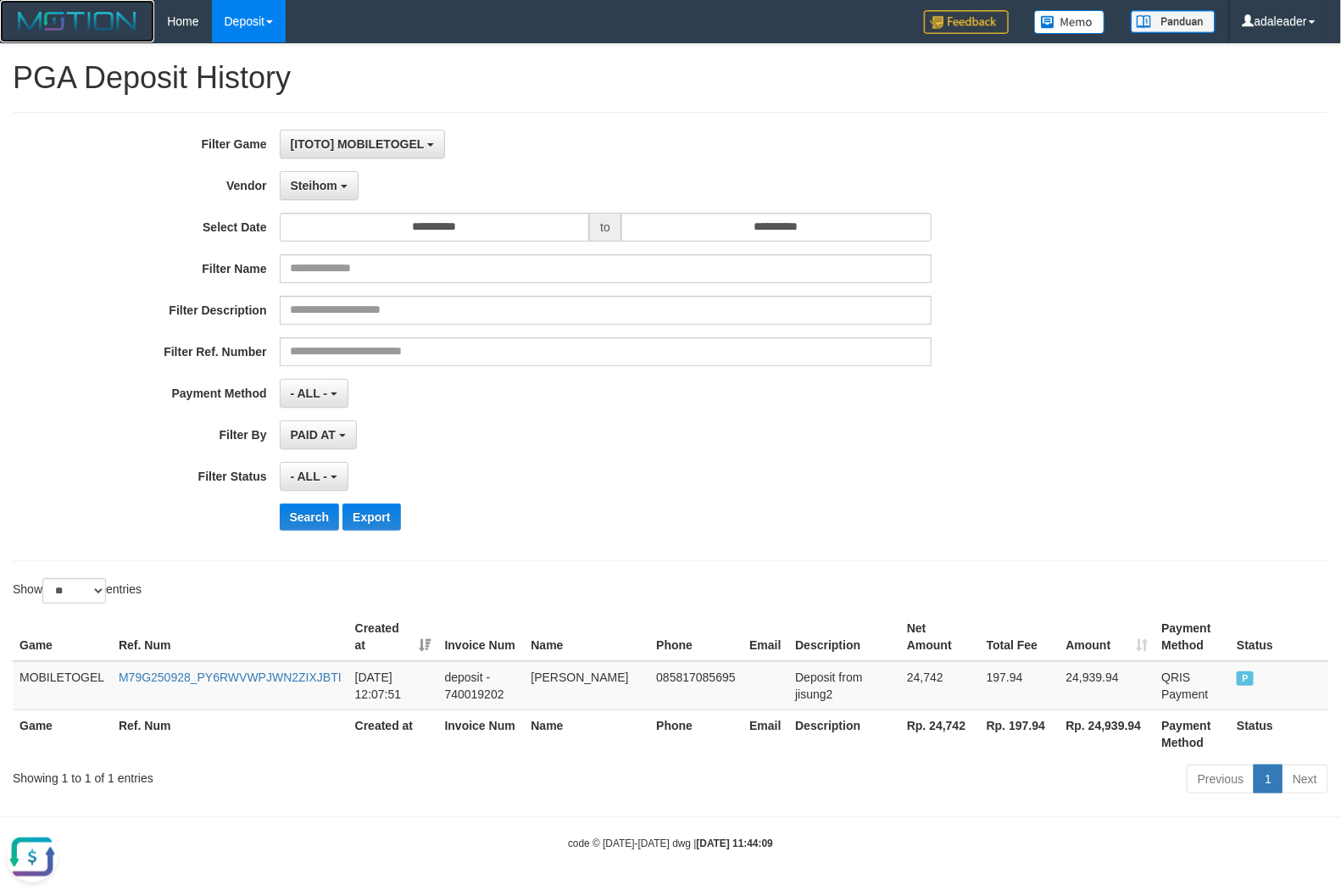
click at [76, 30] on img at bounding box center [77, 21] width 129 height 26
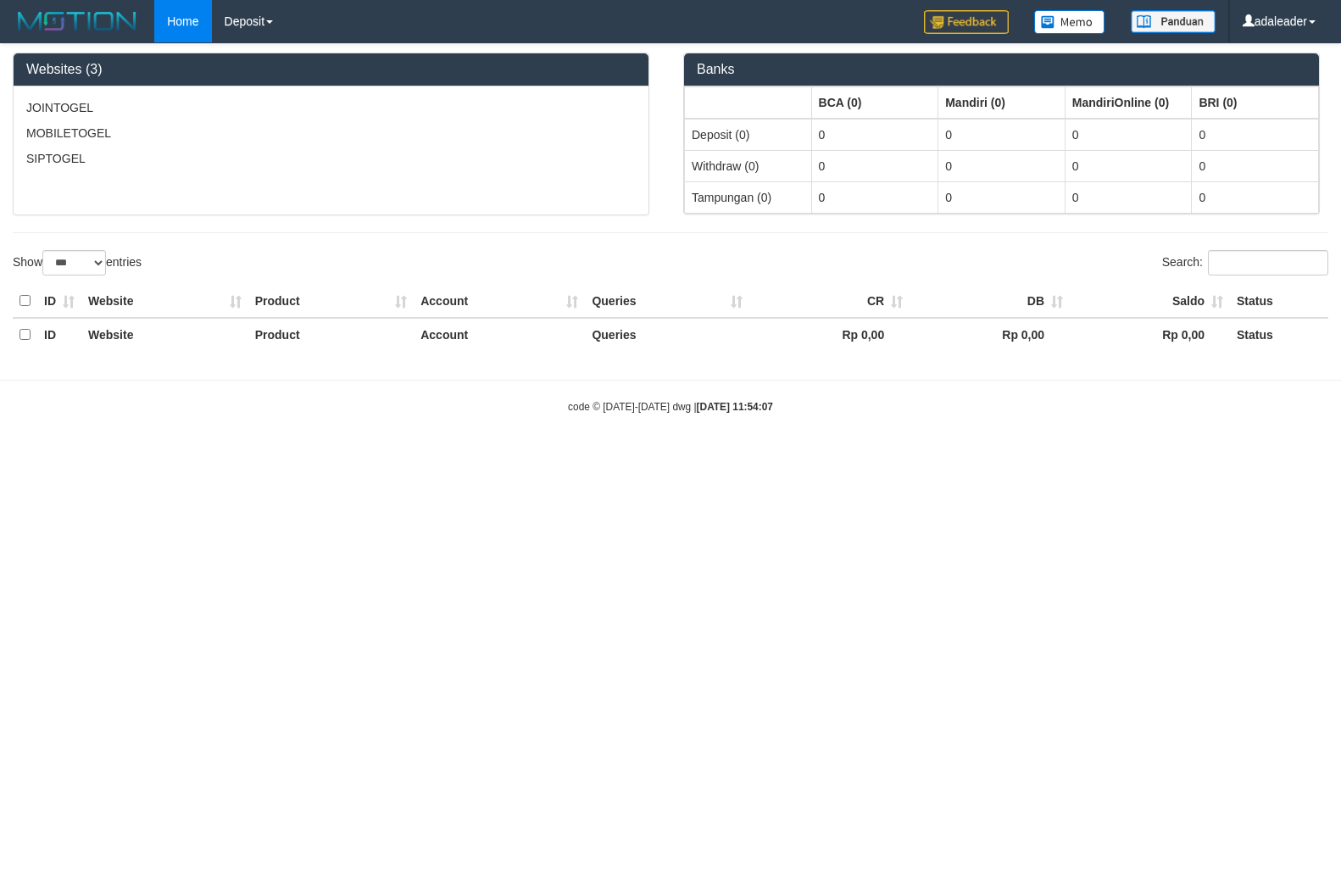
select select "***"
click at [95, 26] on img at bounding box center [77, 21] width 129 height 26
select select "***"
drag, startPoint x: 348, startPoint y: 736, endPoint x: 357, endPoint y: 734, distance: 9.2
click at [357, 457] on html "Toggle navigation Home Deposit PGA History adaleader My Profile Log Out - Websi…" at bounding box center [670, 228] width 1341 height 457
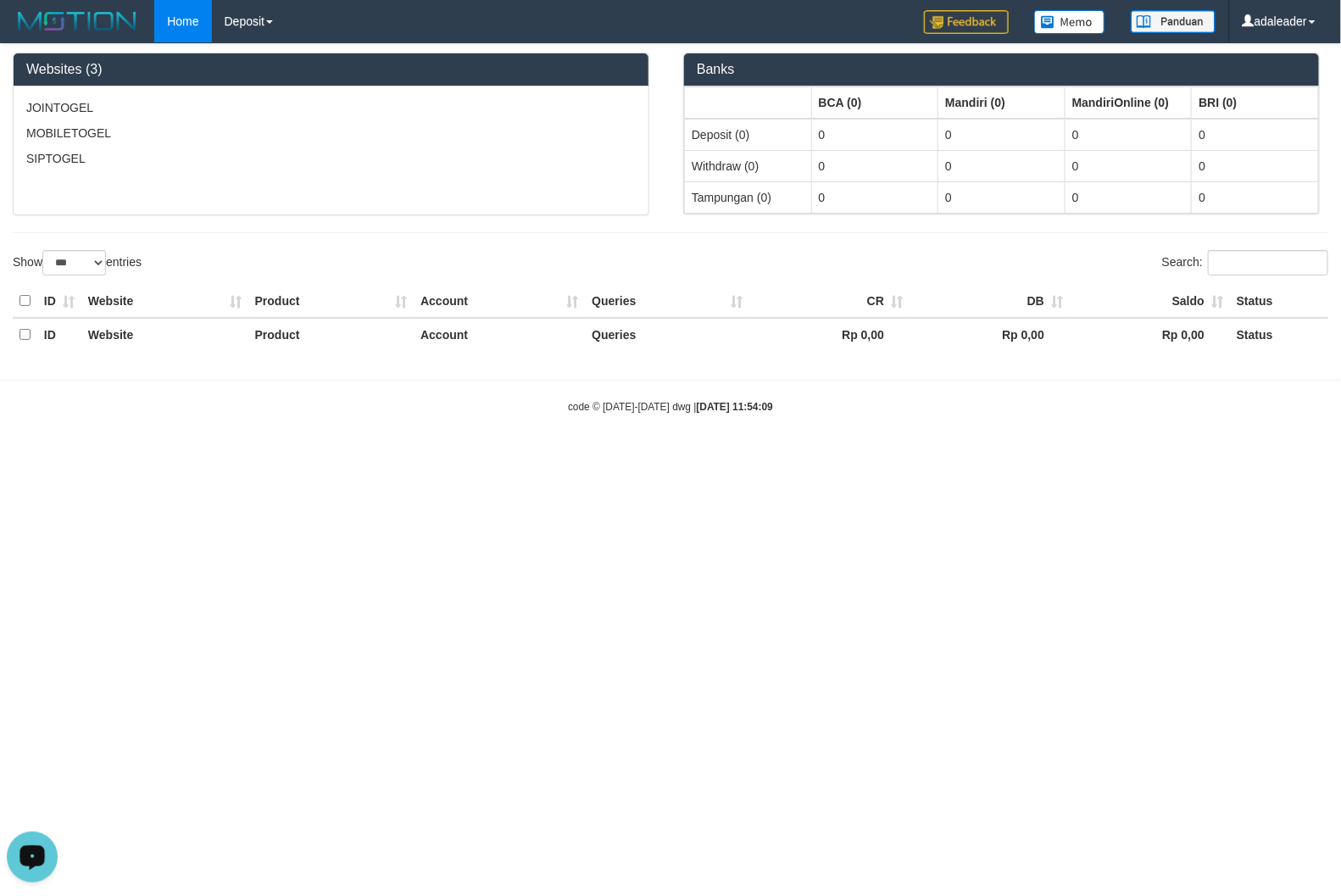
drag, startPoint x: 36, startPoint y: 1690, endPoint x: 36, endPoint y: 864, distance: 826.0
click at [36, 864] on div "Open LiveChat chat widget" at bounding box center [32, 856] width 29 height 29
drag, startPoint x: 540, startPoint y: 534, endPoint x: 558, endPoint y: 319, distance: 215.8
click at [538, 457] on html "Toggle navigation Home Deposit PGA History adaleader My Profile Log Out - Websi…" at bounding box center [670, 228] width 1341 height 457
